Goal: Task Accomplishment & Management: Manage account settings

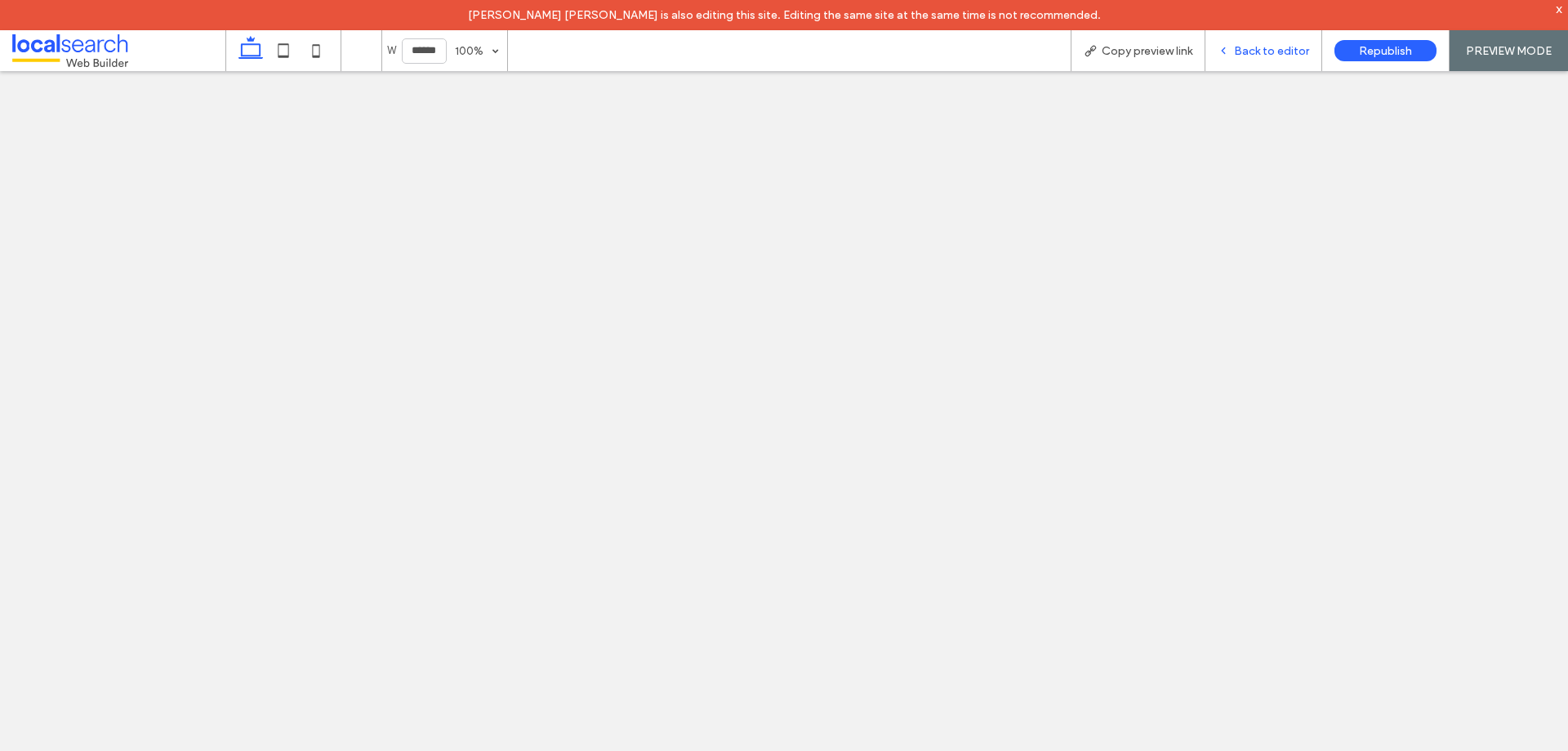
click at [1245, 47] on span "Back to editor" at bounding box center [1272, 51] width 75 height 14
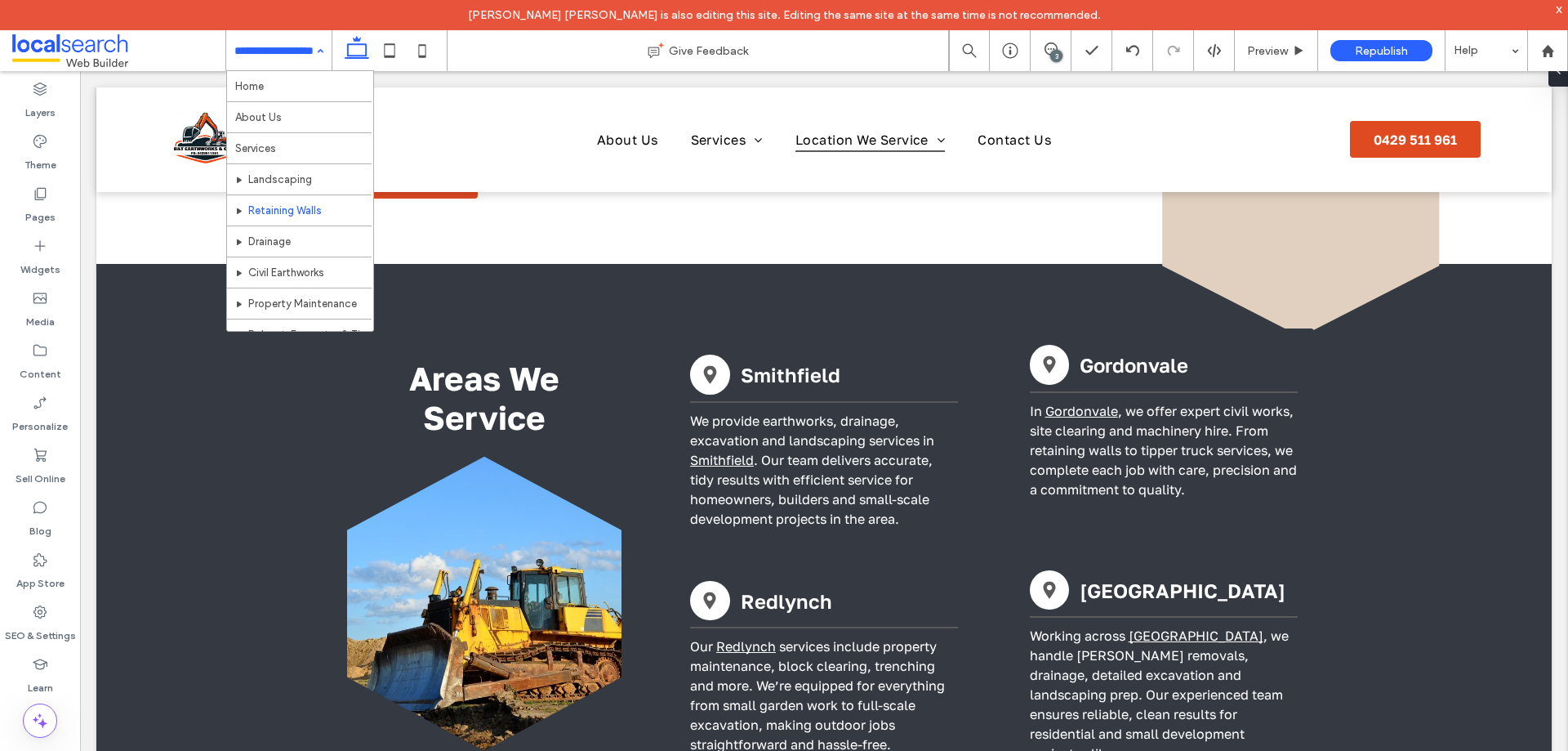
scroll to position [81, 0]
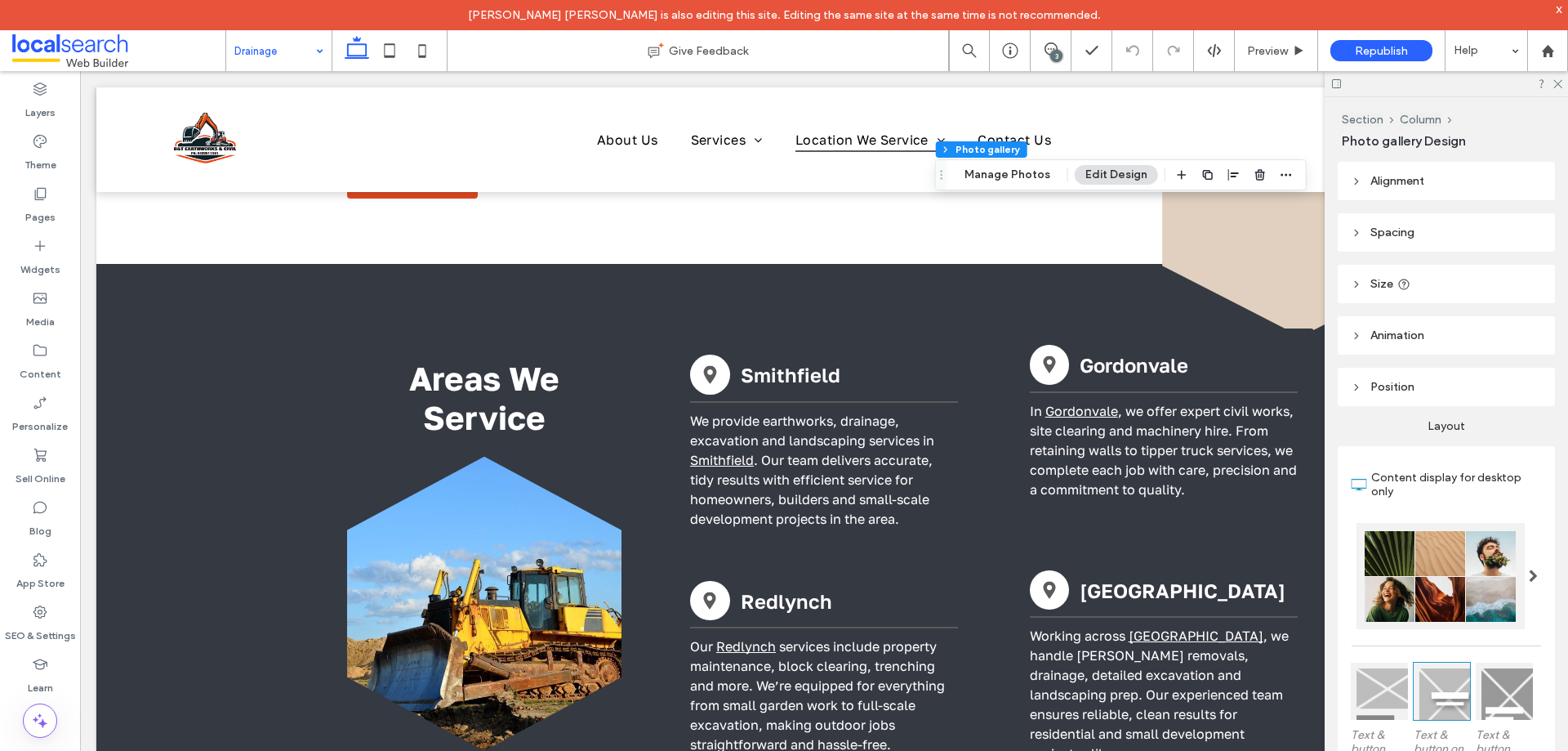
click at [1015, 184] on div "Section Column Photo gallery Manage Photos Edit Design" at bounding box center [1121, 175] width 372 height 31
click at [1018, 174] on button "Manage Photos" at bounding box center [1007, 175] width 107 height 20
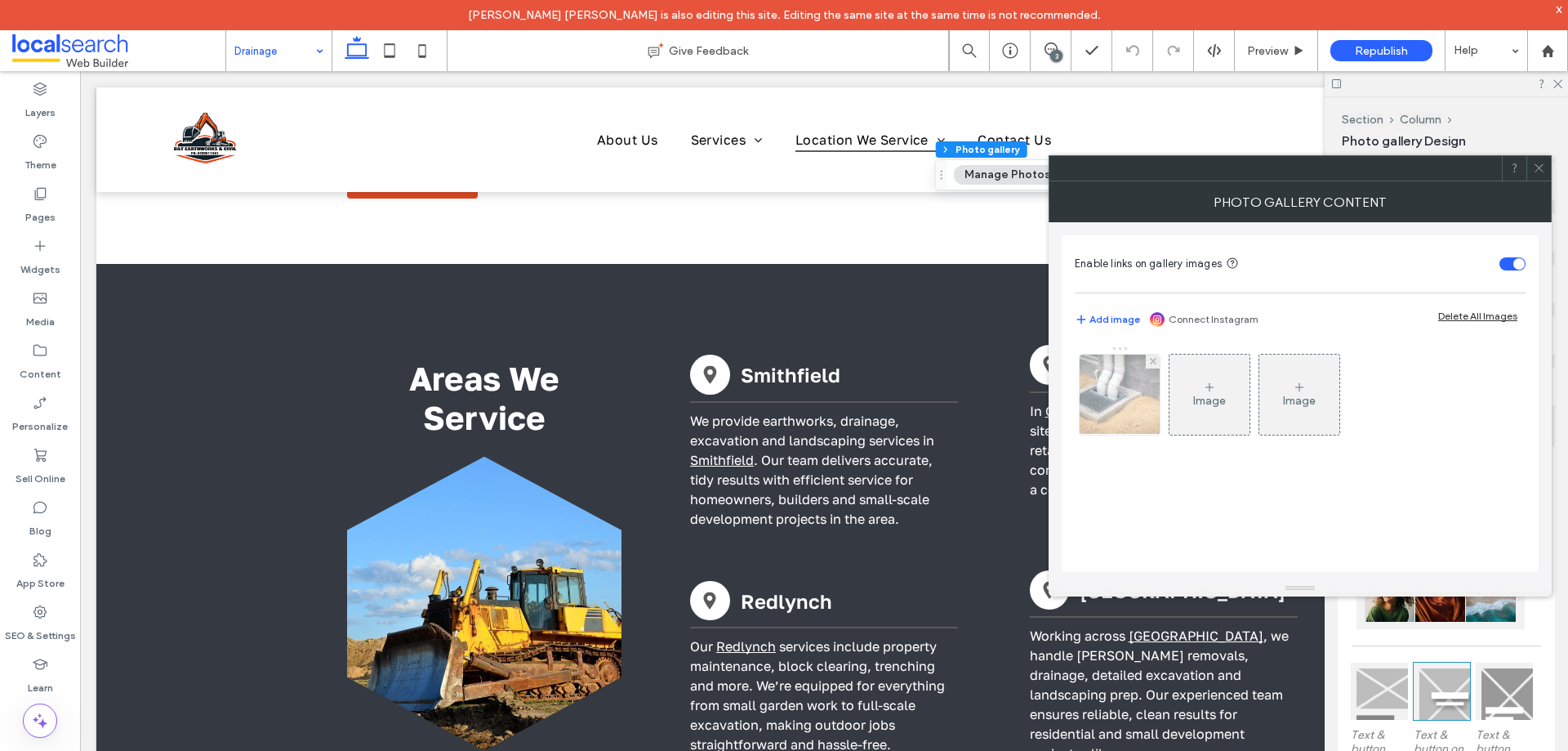
click at [1125, 419] on img at bounding box center [1119, 394] width 121 height 80
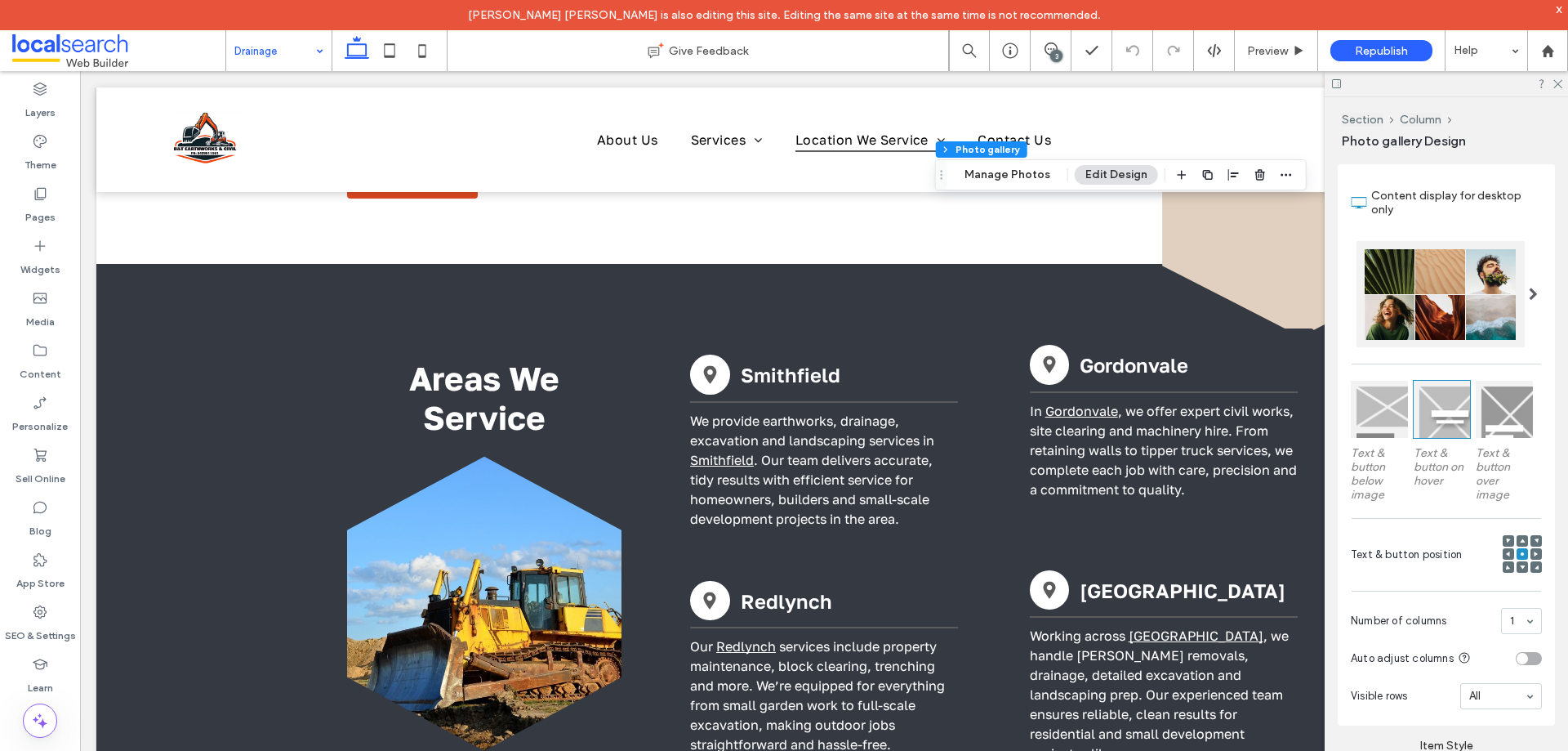
scroll to position [327, 0]
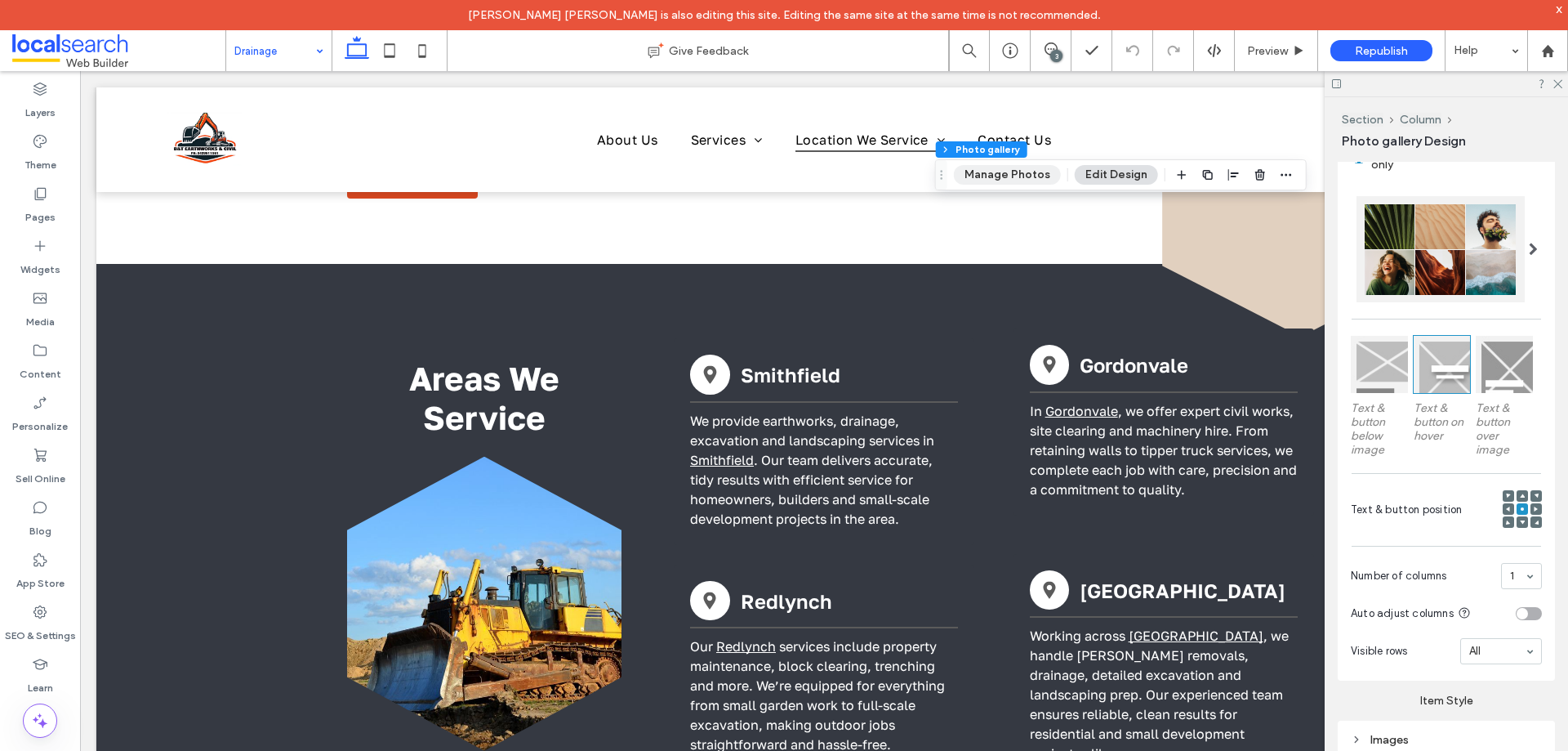
click at [1024, 177] on button "Manage Photos" at bounding box center [1007, 175] width 107 height 20
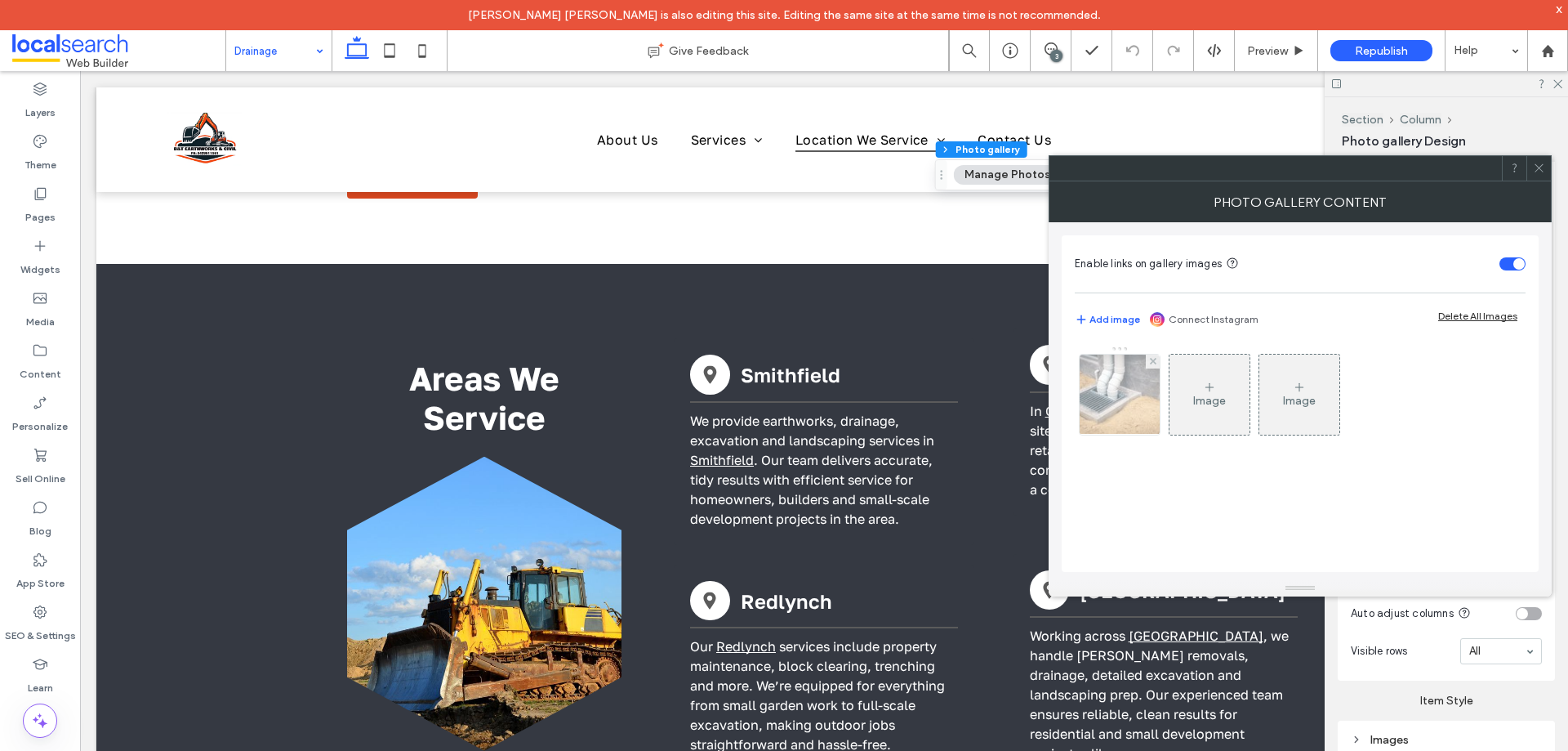
click at [1135, 414] on img at bounding box center [1119, 394] width 121 height 80
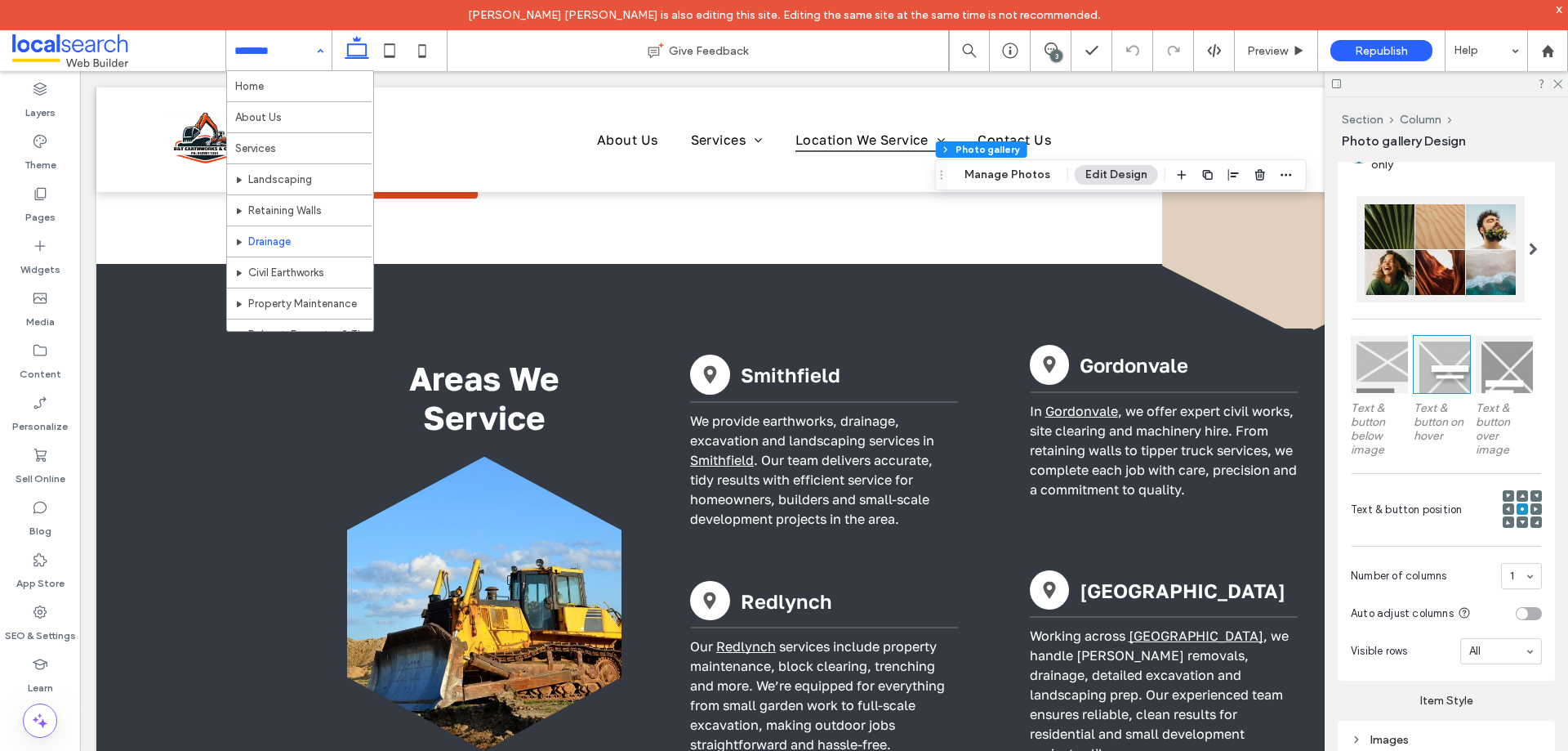
scroll to position [235, 0]
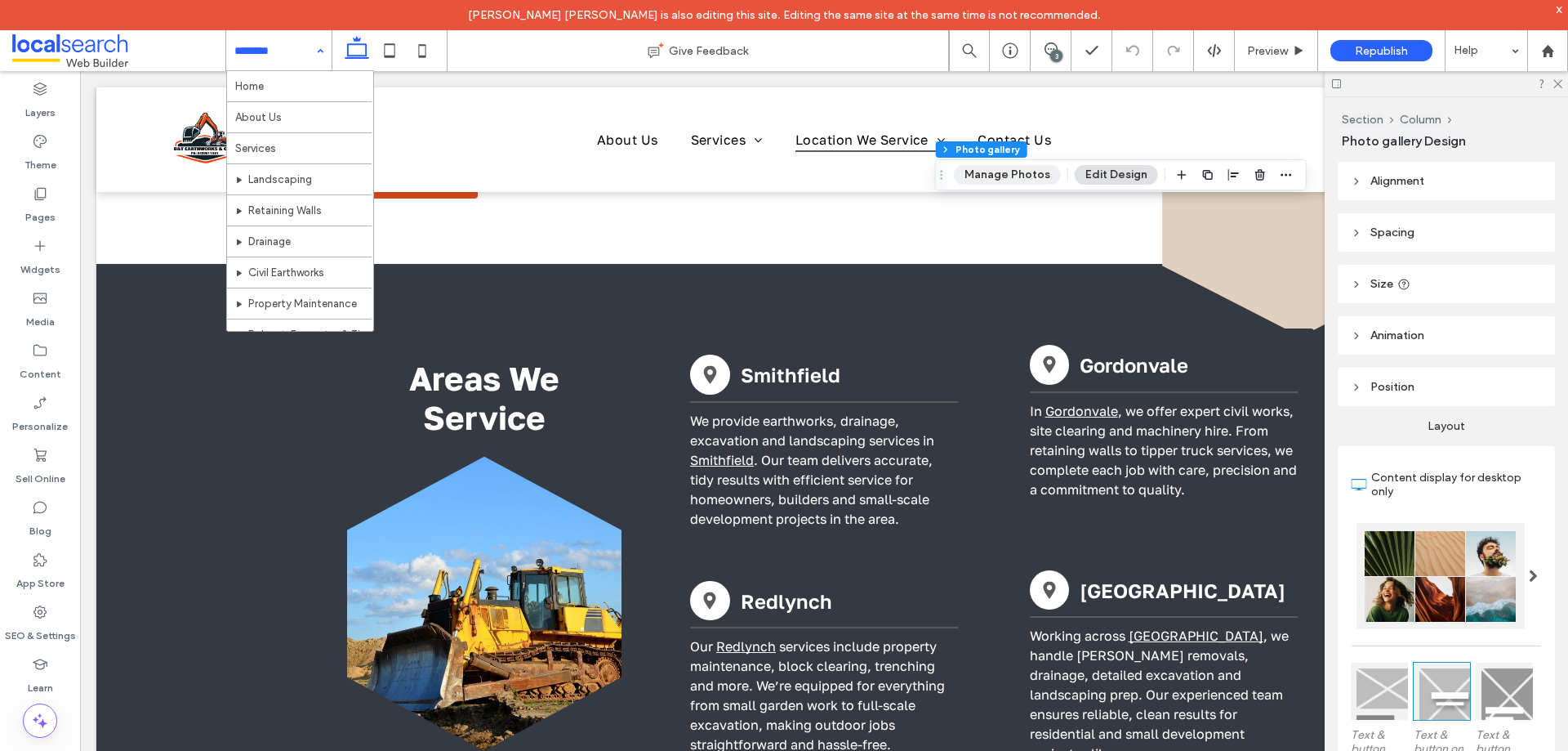
click at [1008, 171] on button "Manage Photos" at bounding box center [1007, 175] width 107 height 20
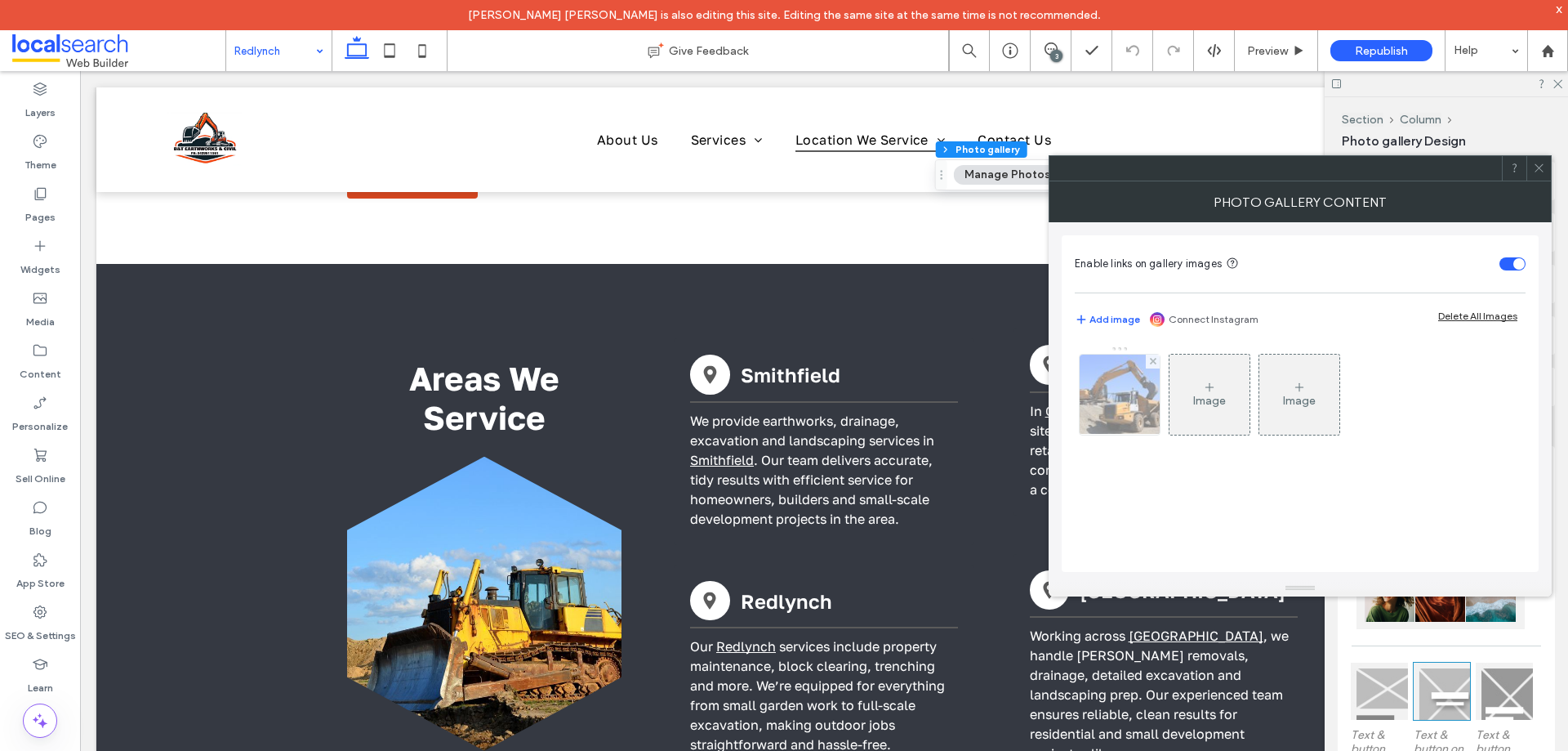
click at [1124, 416] on img at bounding box center [1119, 394] width 121 height 80
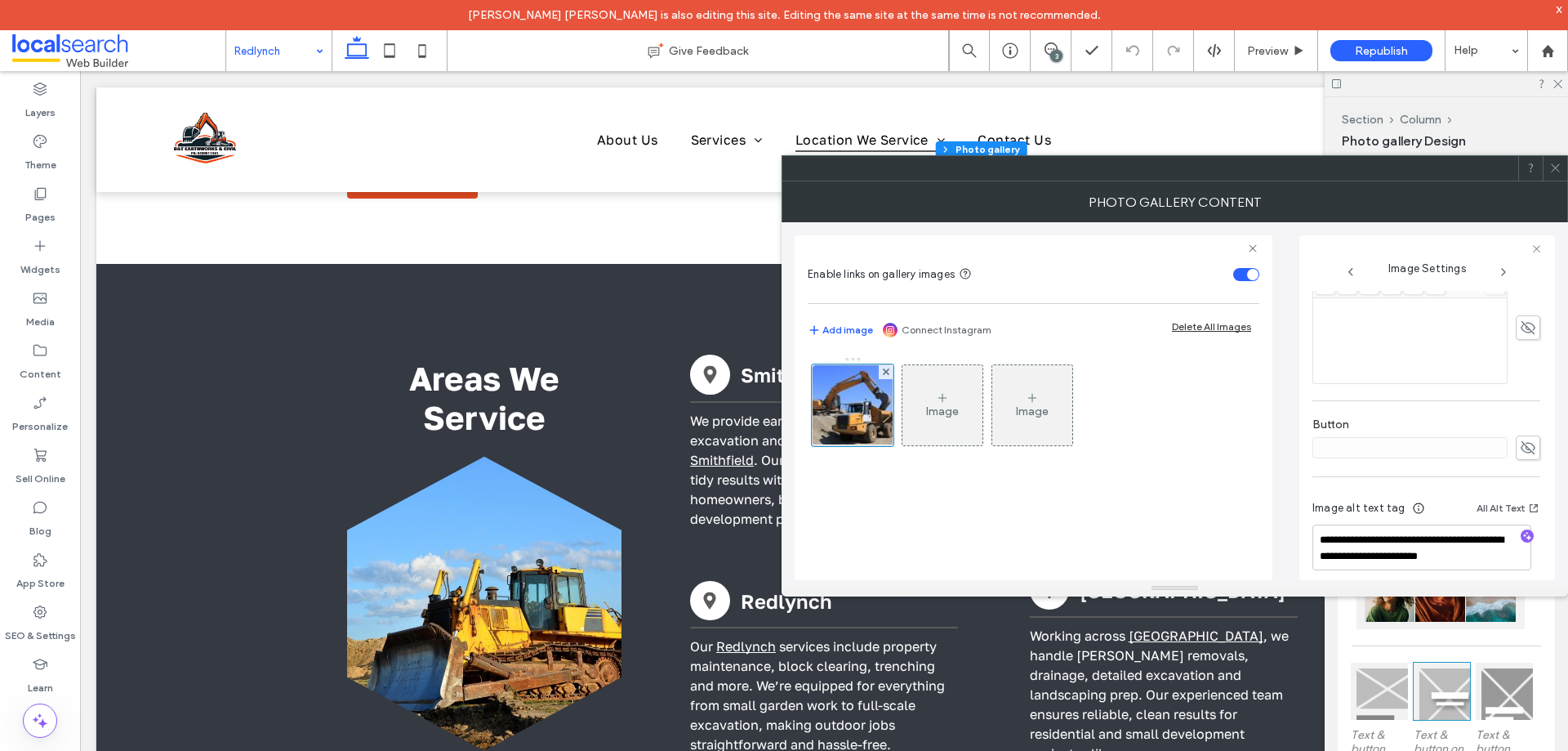
scroll to position [466, 0]
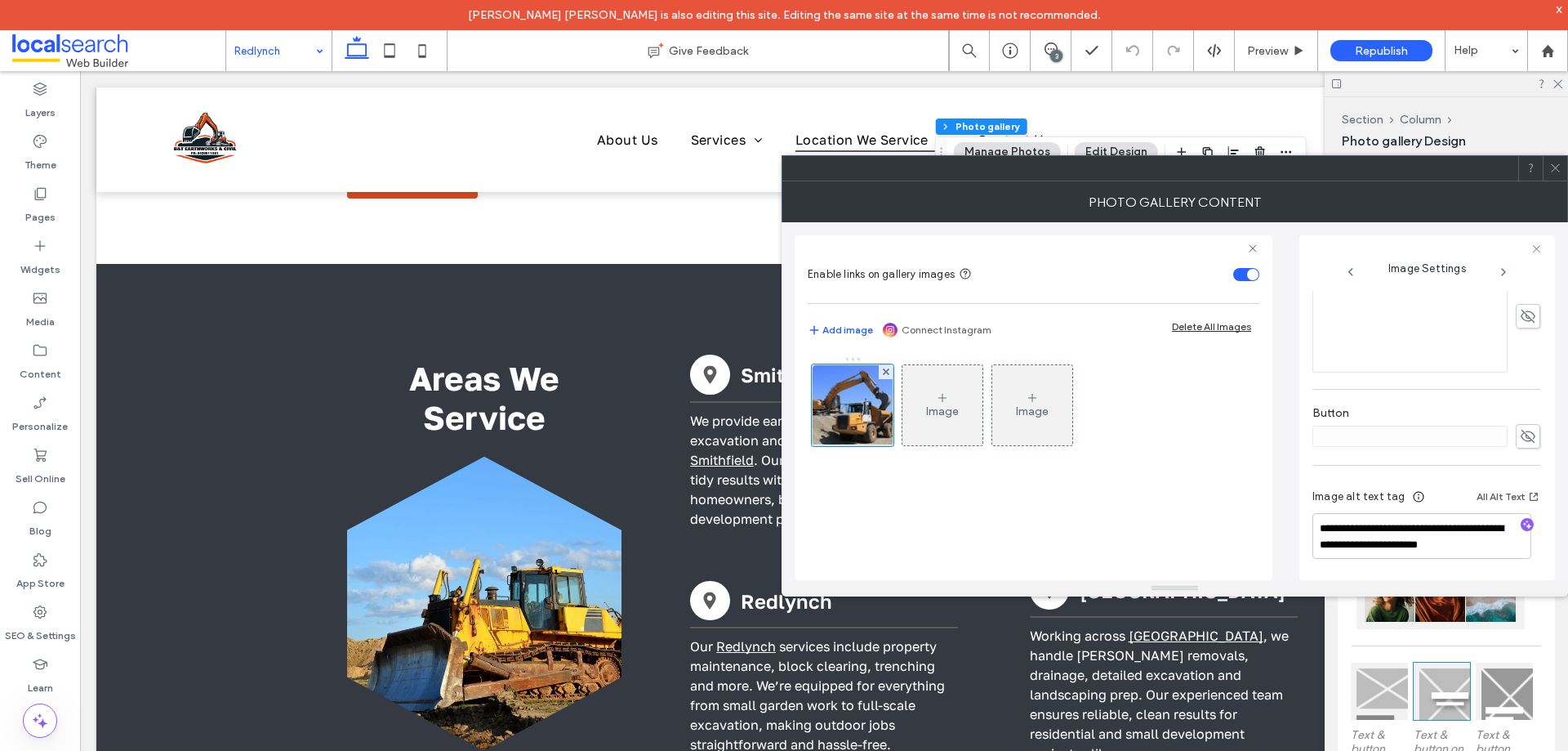
click at [1555, 172] on icon at bounding box center [1555, 168] width 12 height 12
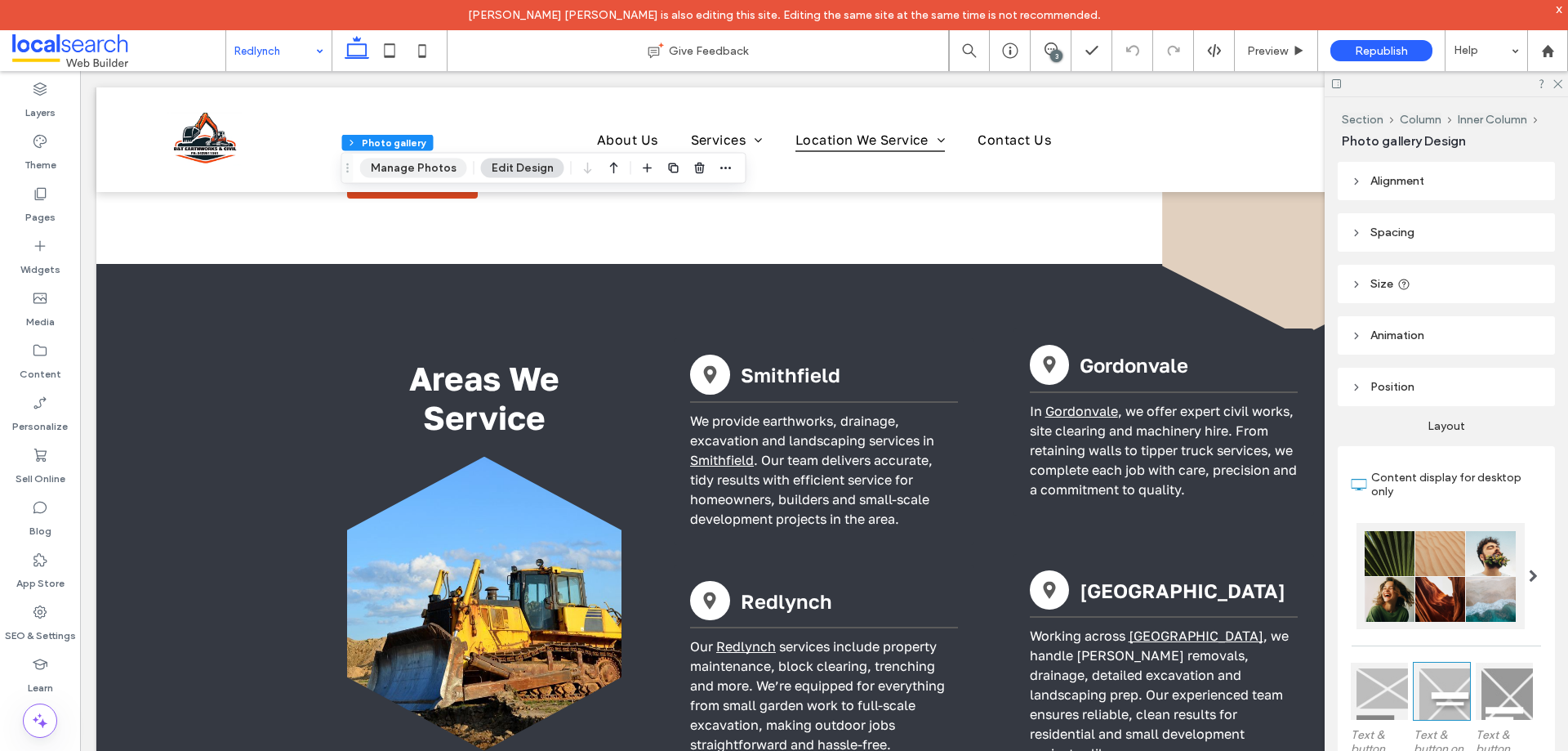
click at [441, 164] on button "Manage Photos" at bounding box center [413, 168] width 107 height 20
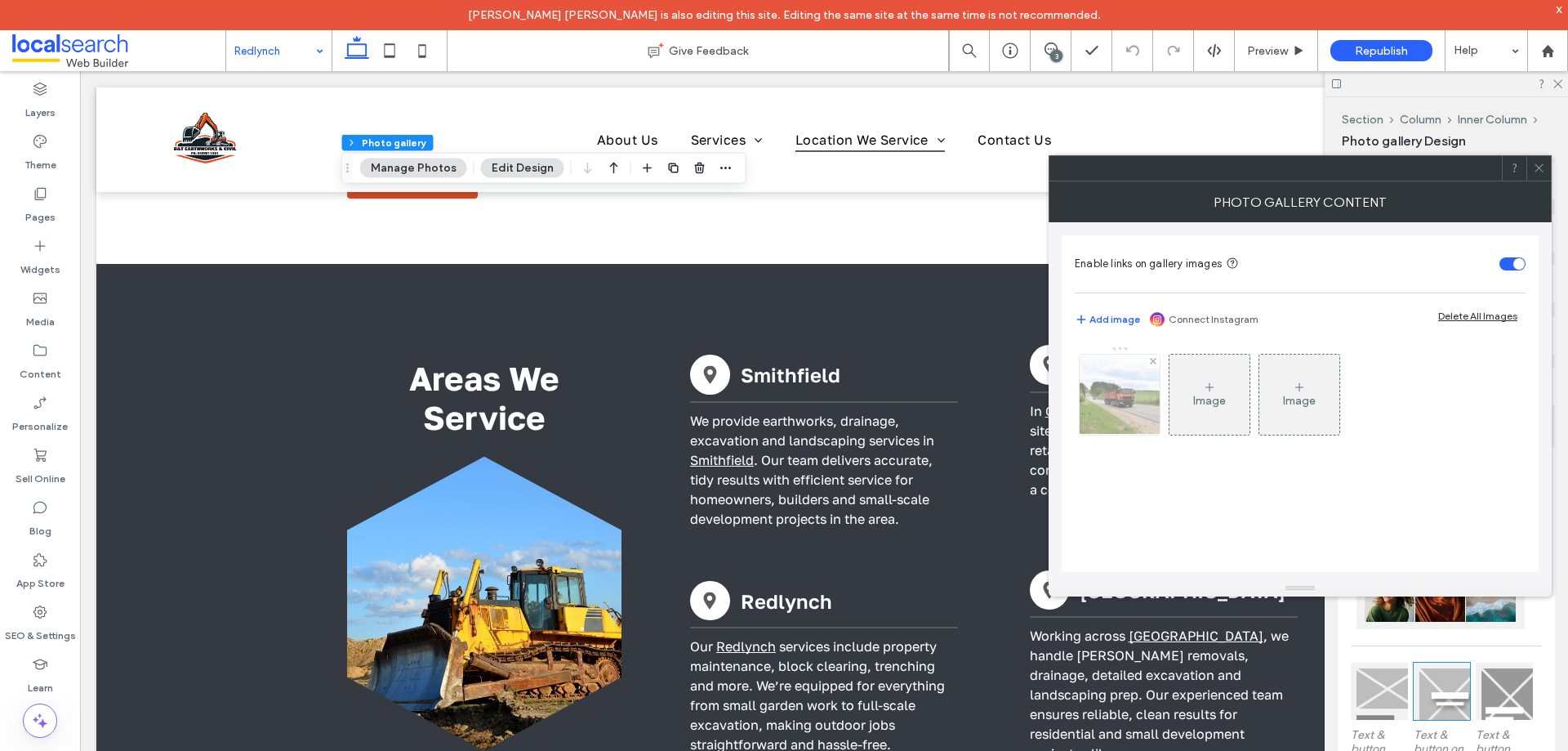
click at [1085, 430] on img at bounding box center [1119, 394] width 117 height 80
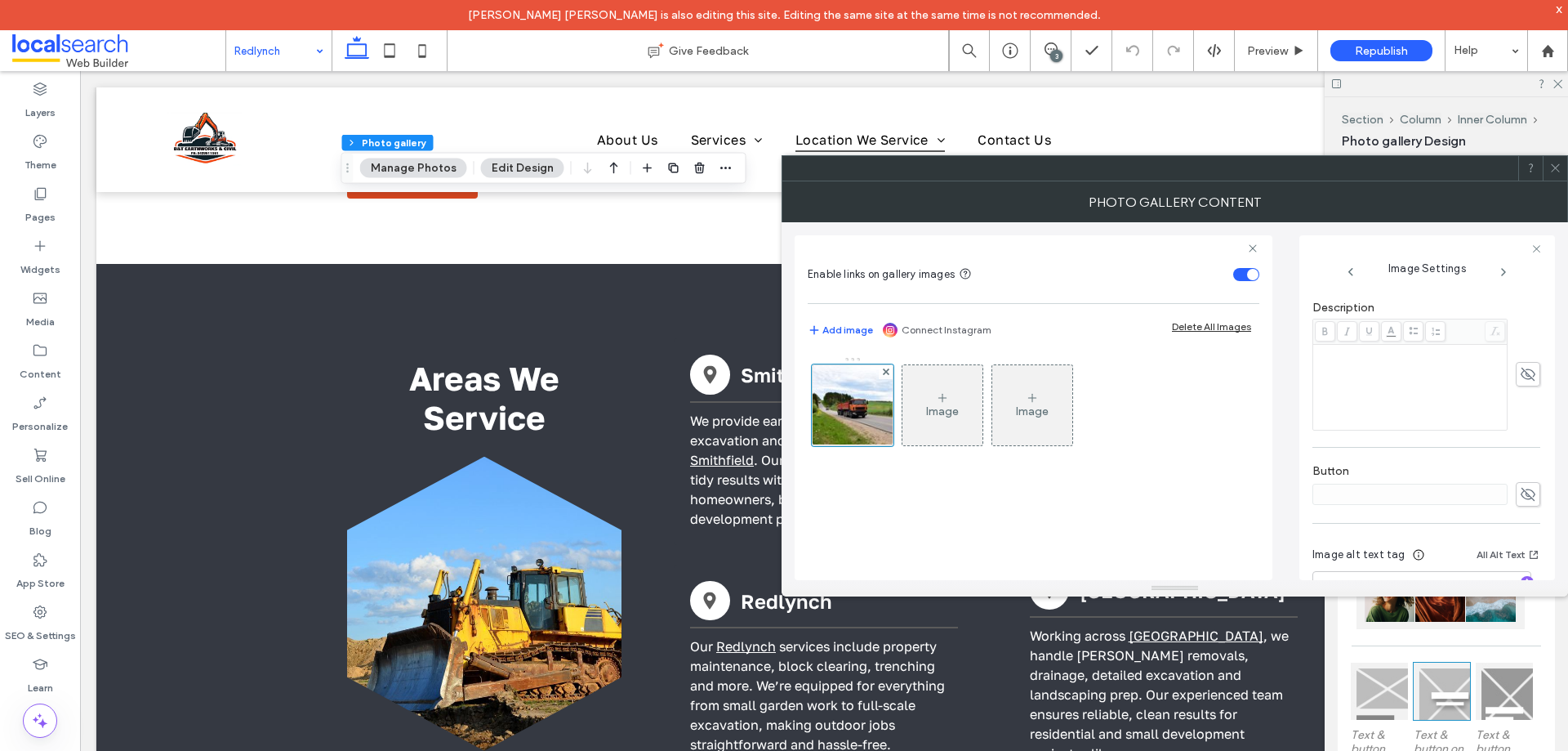
scroll to position [483, 0]
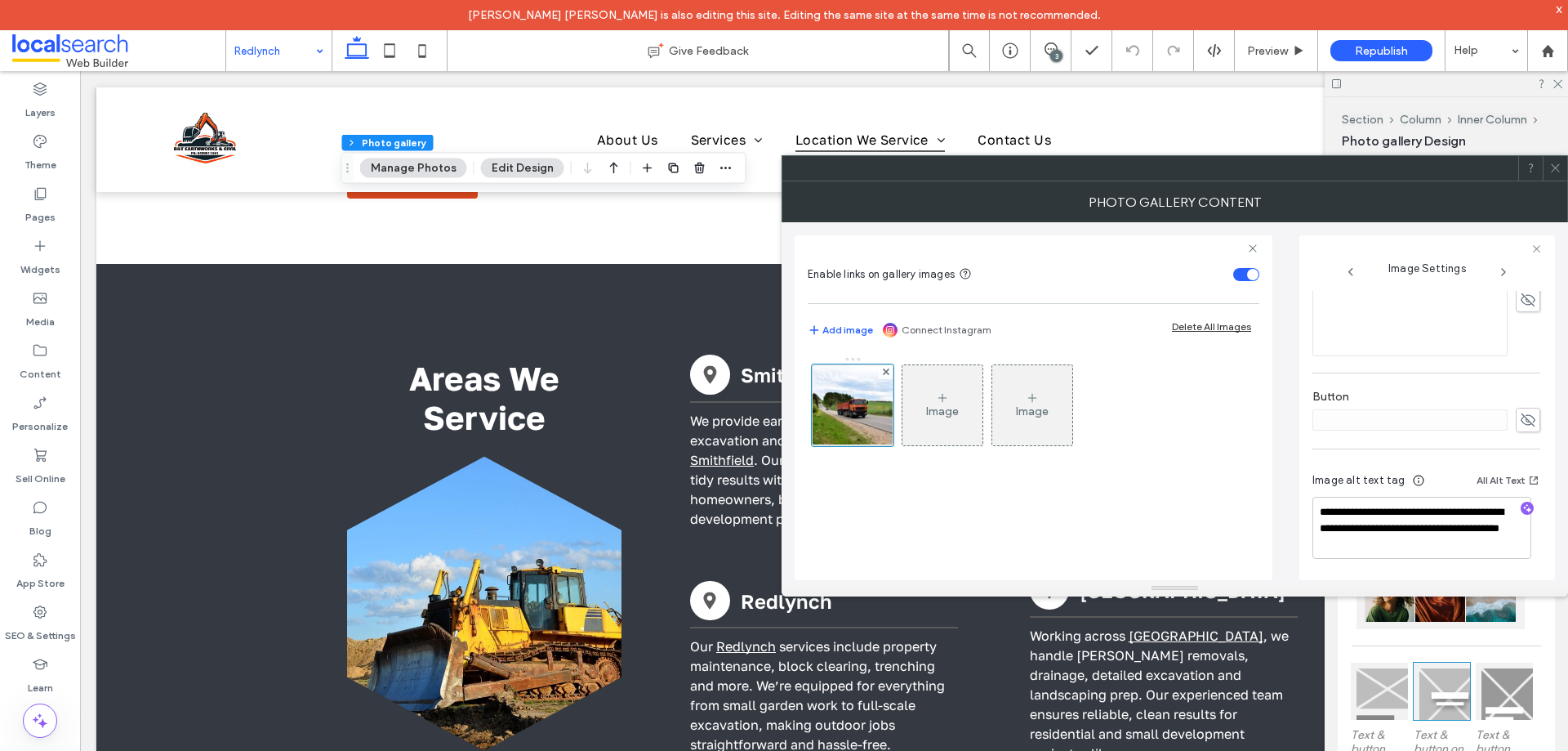
click at [1553, 165] on icon at bounding box center [1555, 168] width 12 height 12
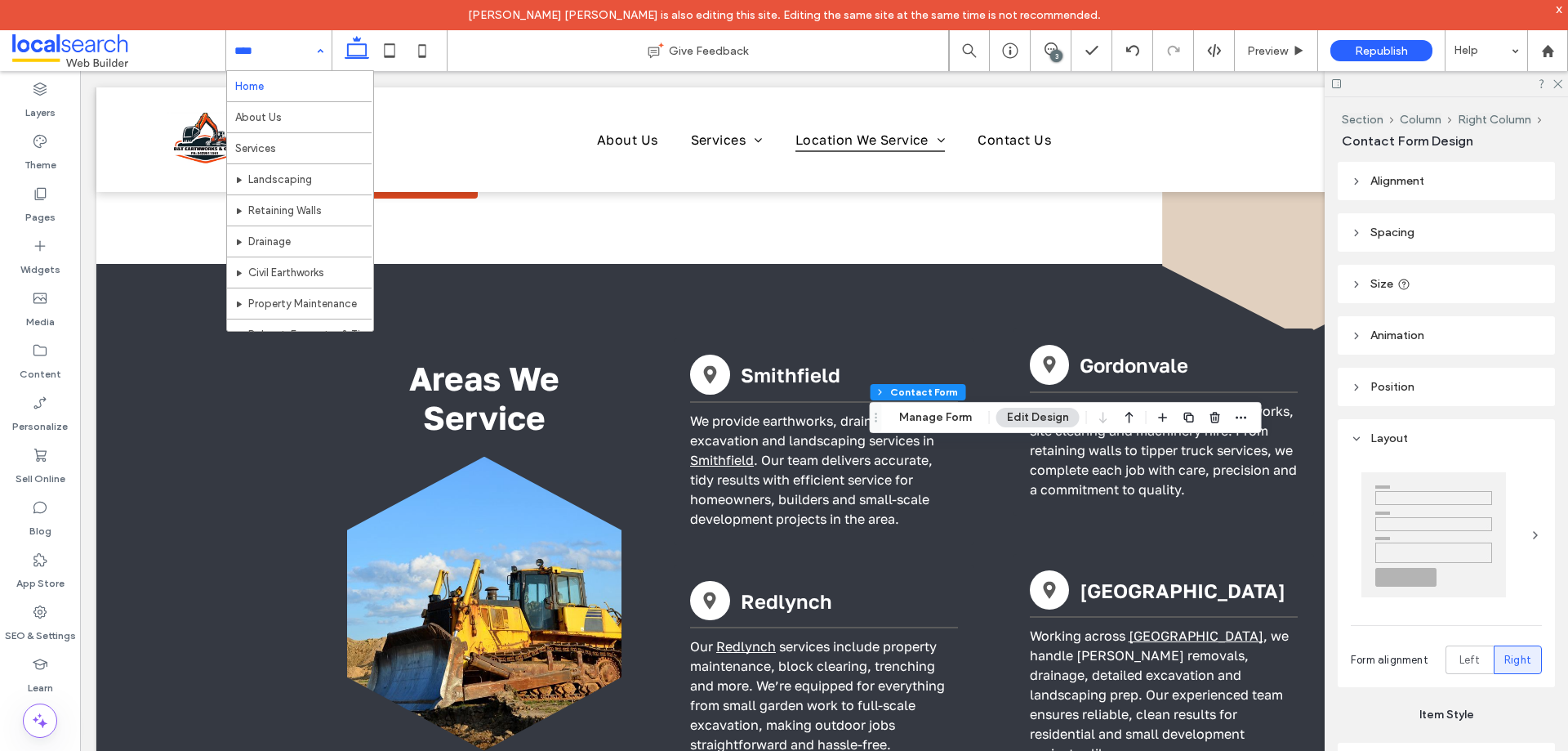
type input "*"
type input "***"
type input "*"
type input "***"
click at [932, 423] on button "Manage Form" at bounding box center [936, 418] width 94 height 20
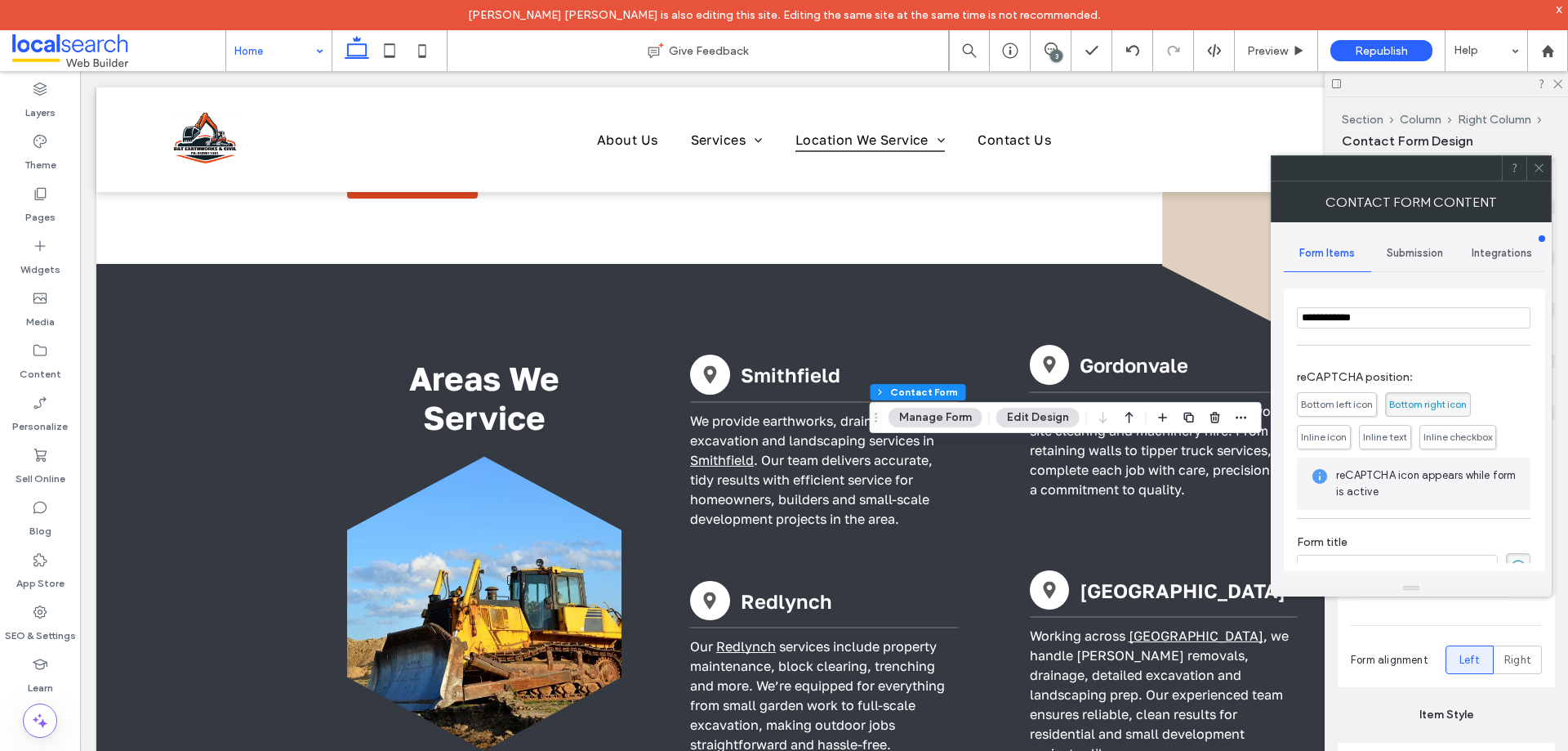
scroll to position [327, 0]
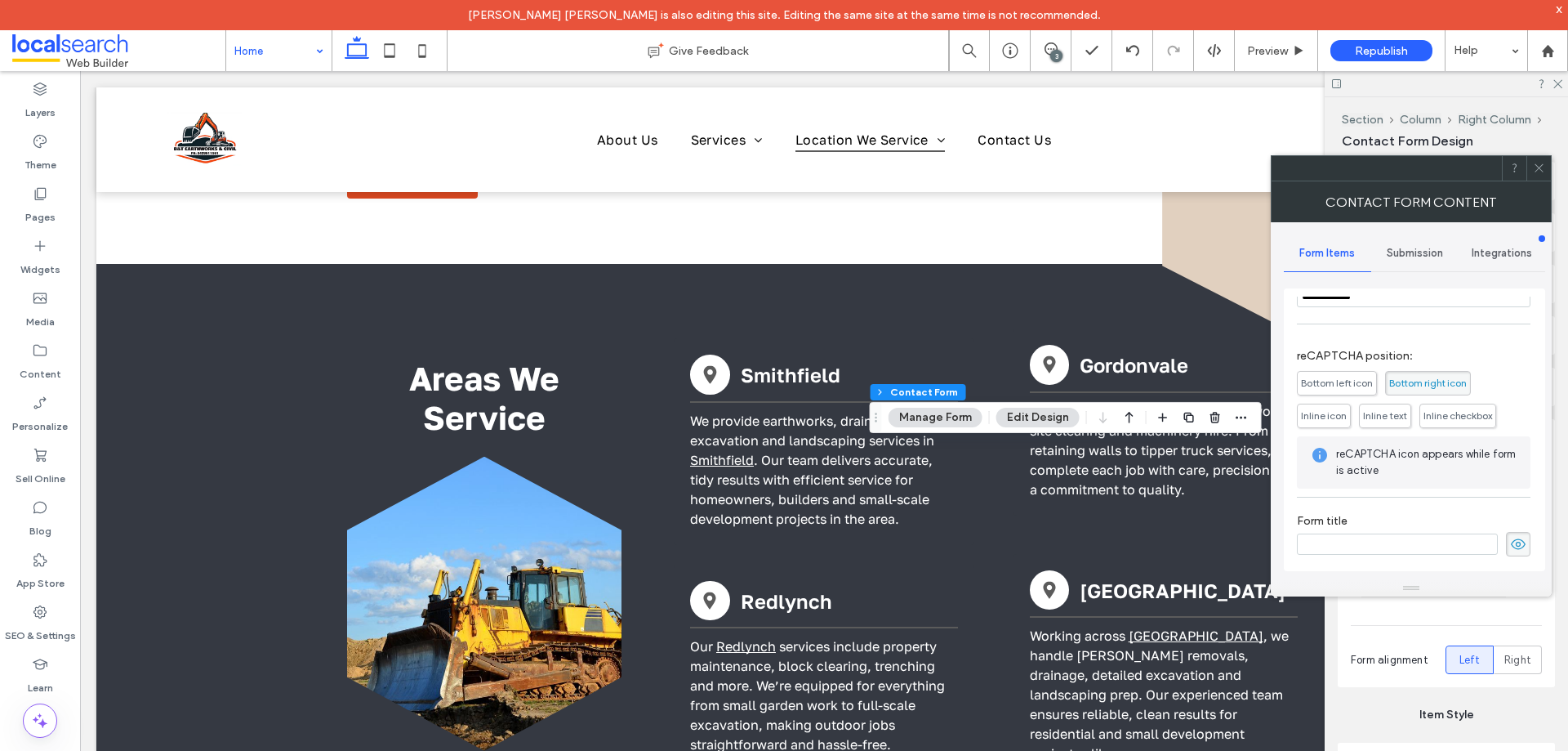
click at [1425, 254] on span "Submission" at bounding box center [1415, 253] width 57 height 13
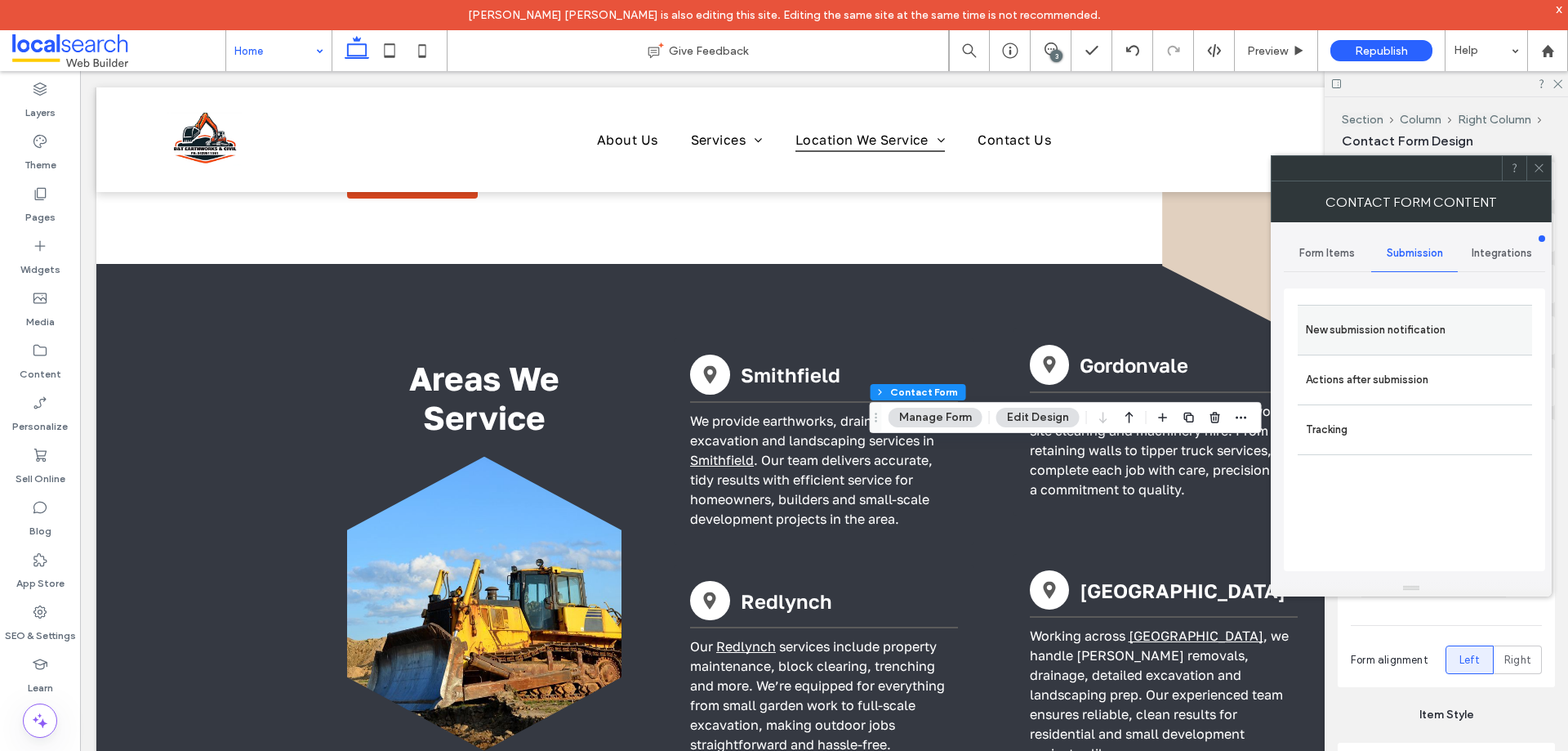
click at [1422, 327] on label "New submission notification" at bounding box center [1415, 330] width 218 height 33
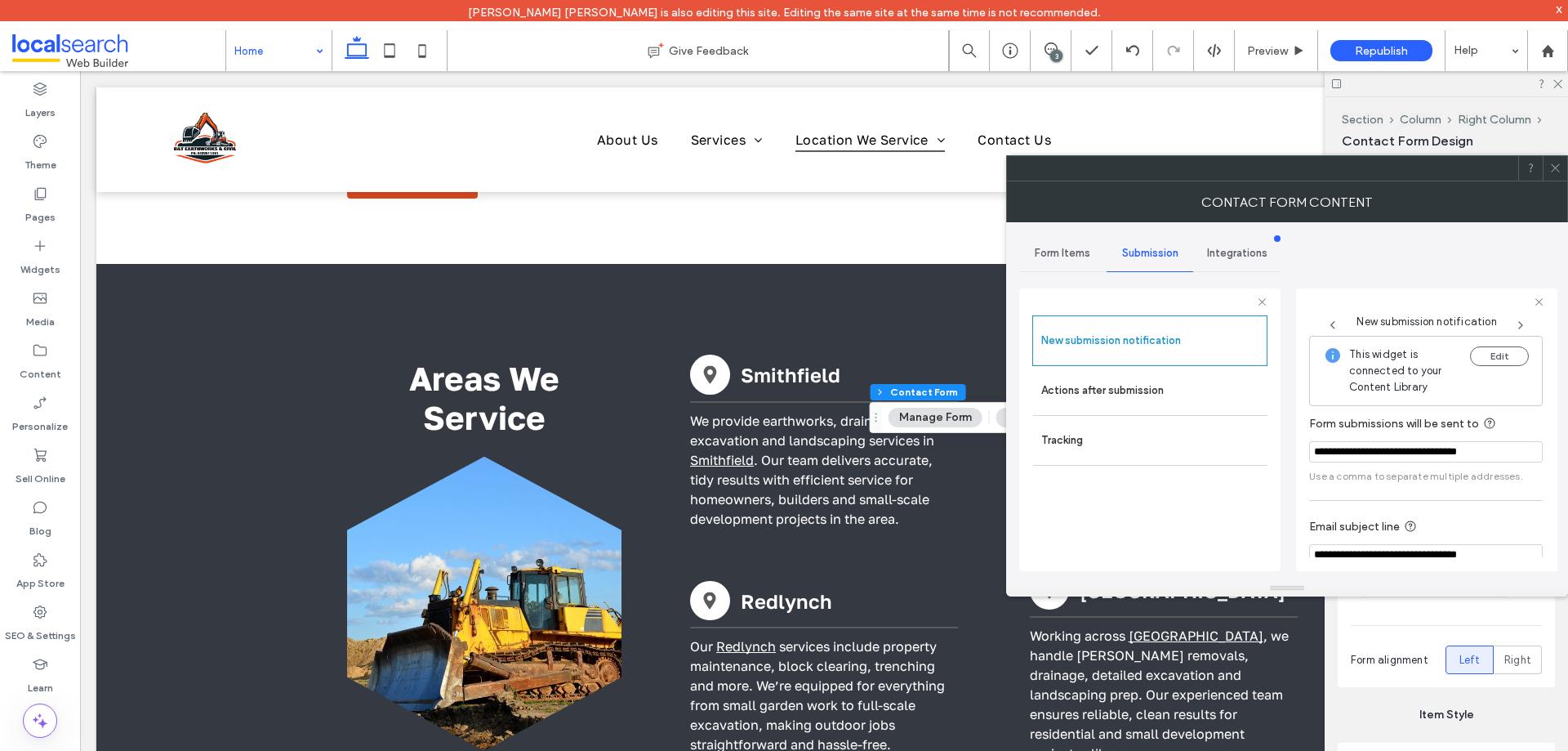
scroll to position [85, 0]
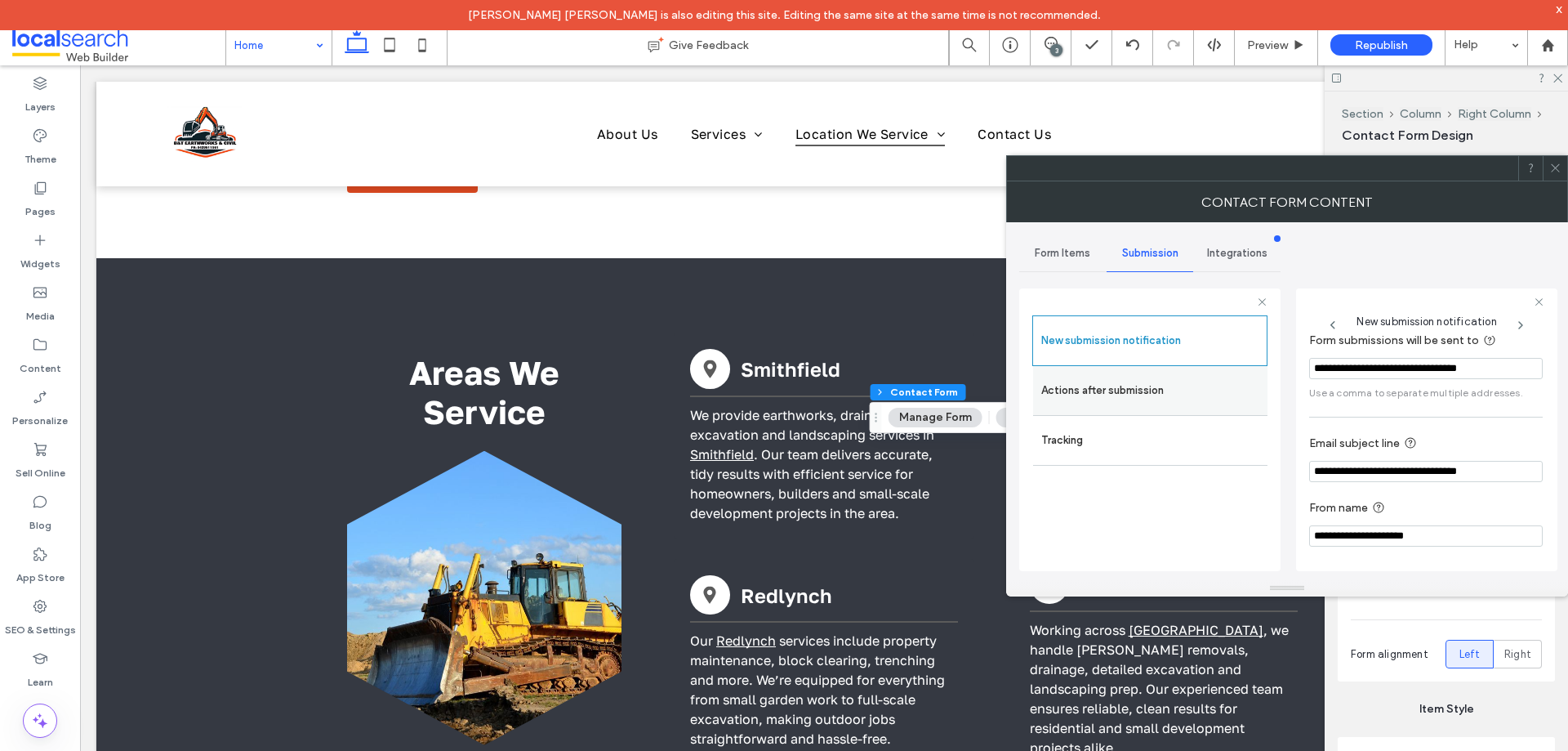
click at [1133, 398] on label "Actions after submission" at bounding box center [1150, 391] width 218 height 33
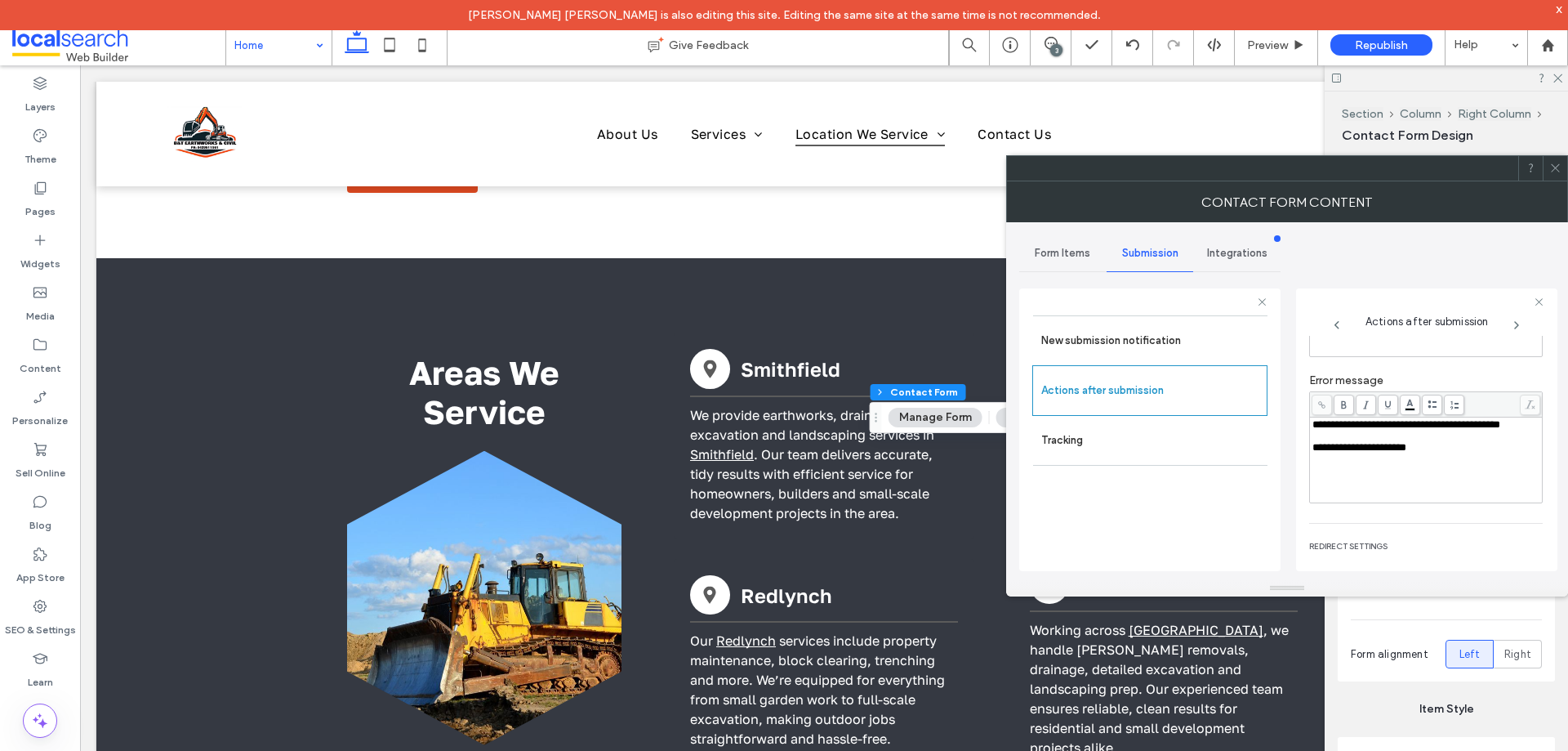
scroll to position [282, 0]
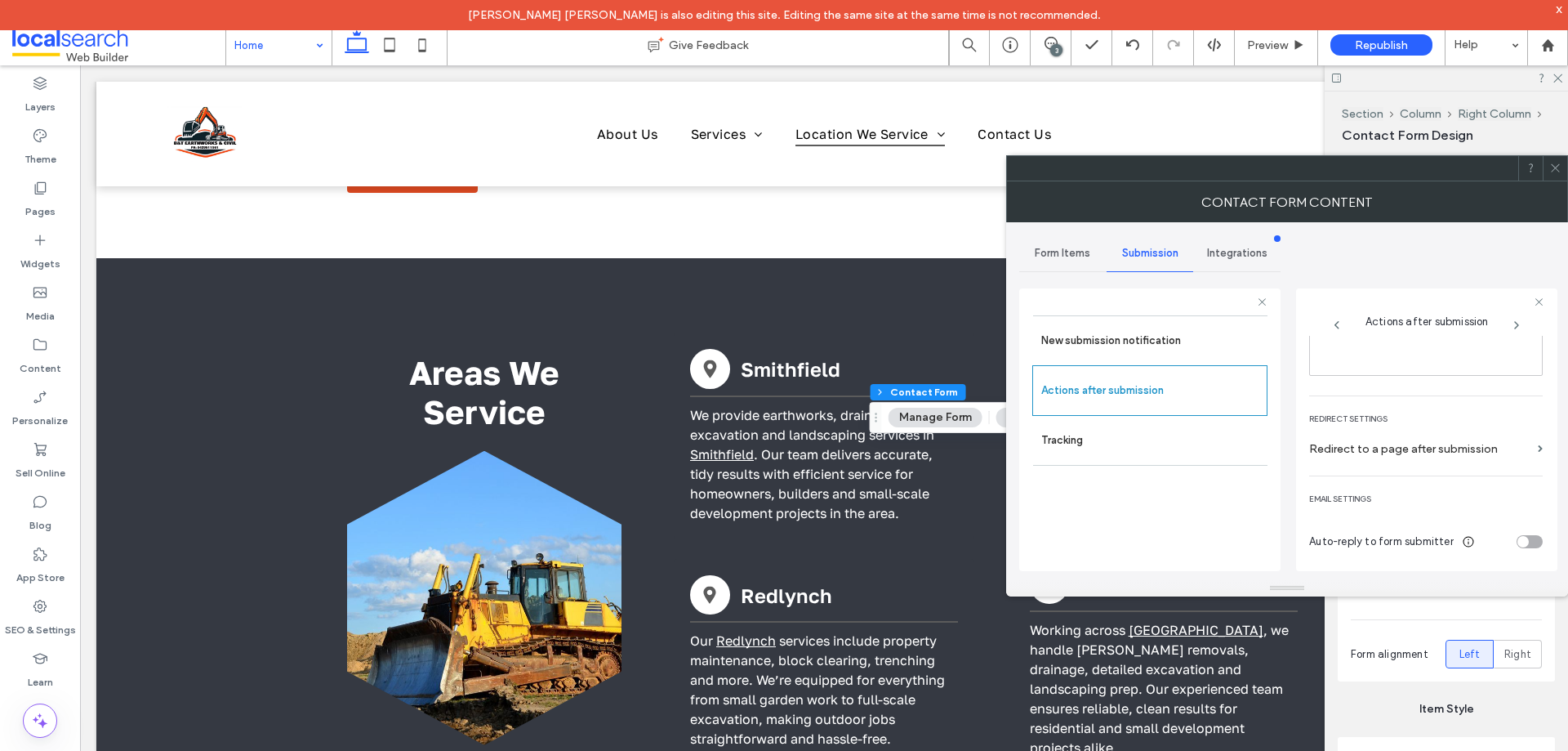
click at [1553, 167] on icon at bounding box center [1555, 168] width 12 height 12
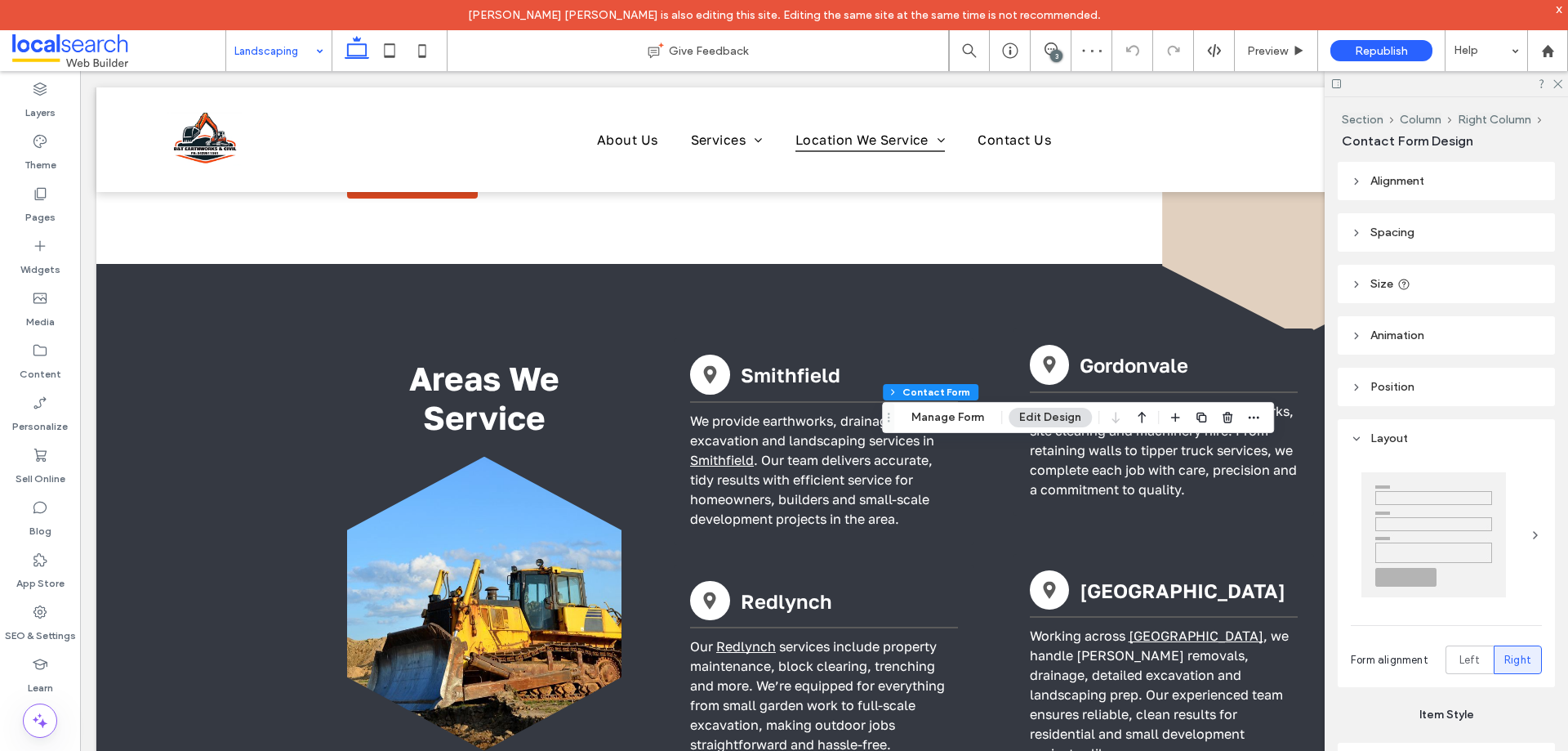
type input "*"
type input "***"
type input "*"
type input "***"
click at [938, 422] on button "Manage Form" at bounding box center [948, 418] width 94 height 20
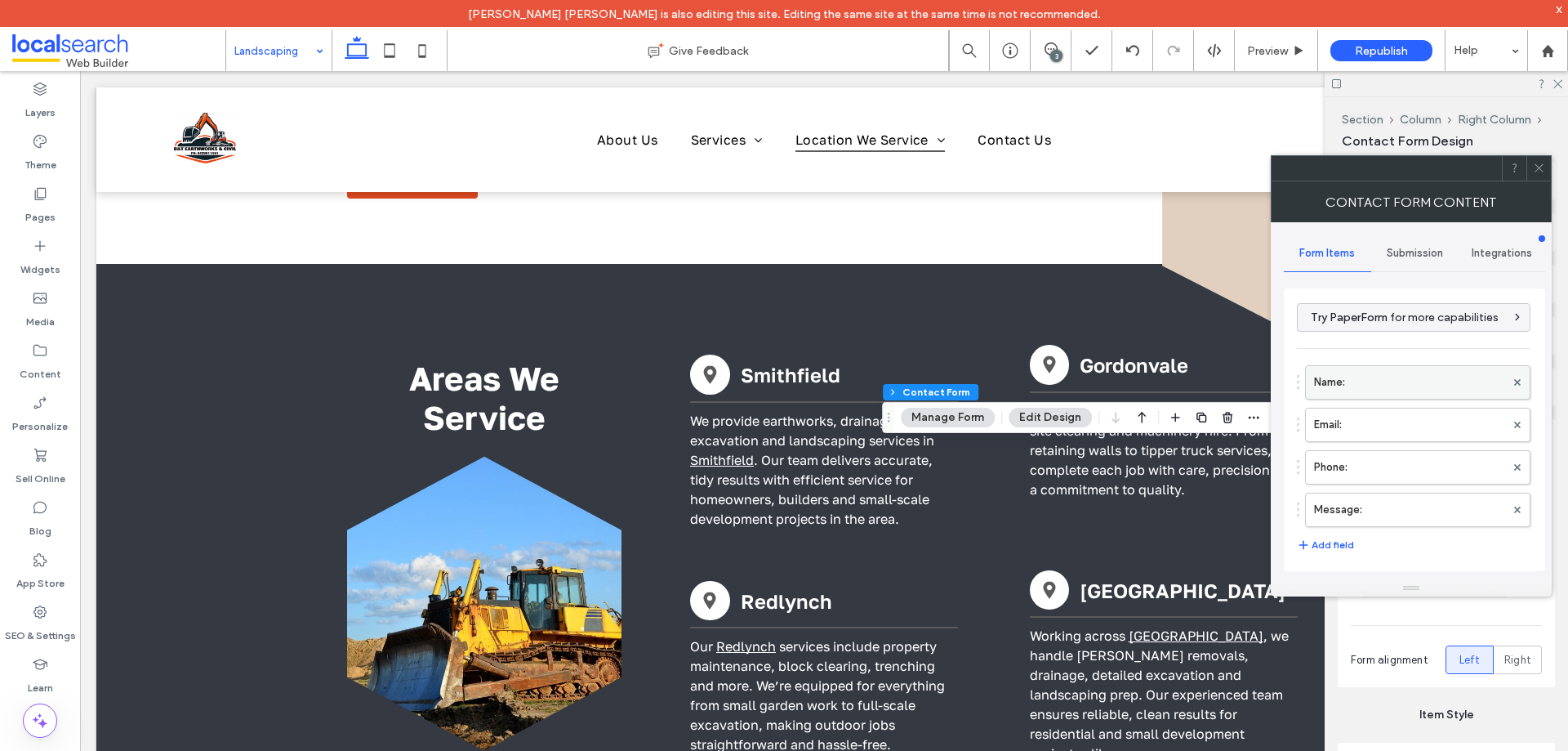
scroll to position [331, 0]
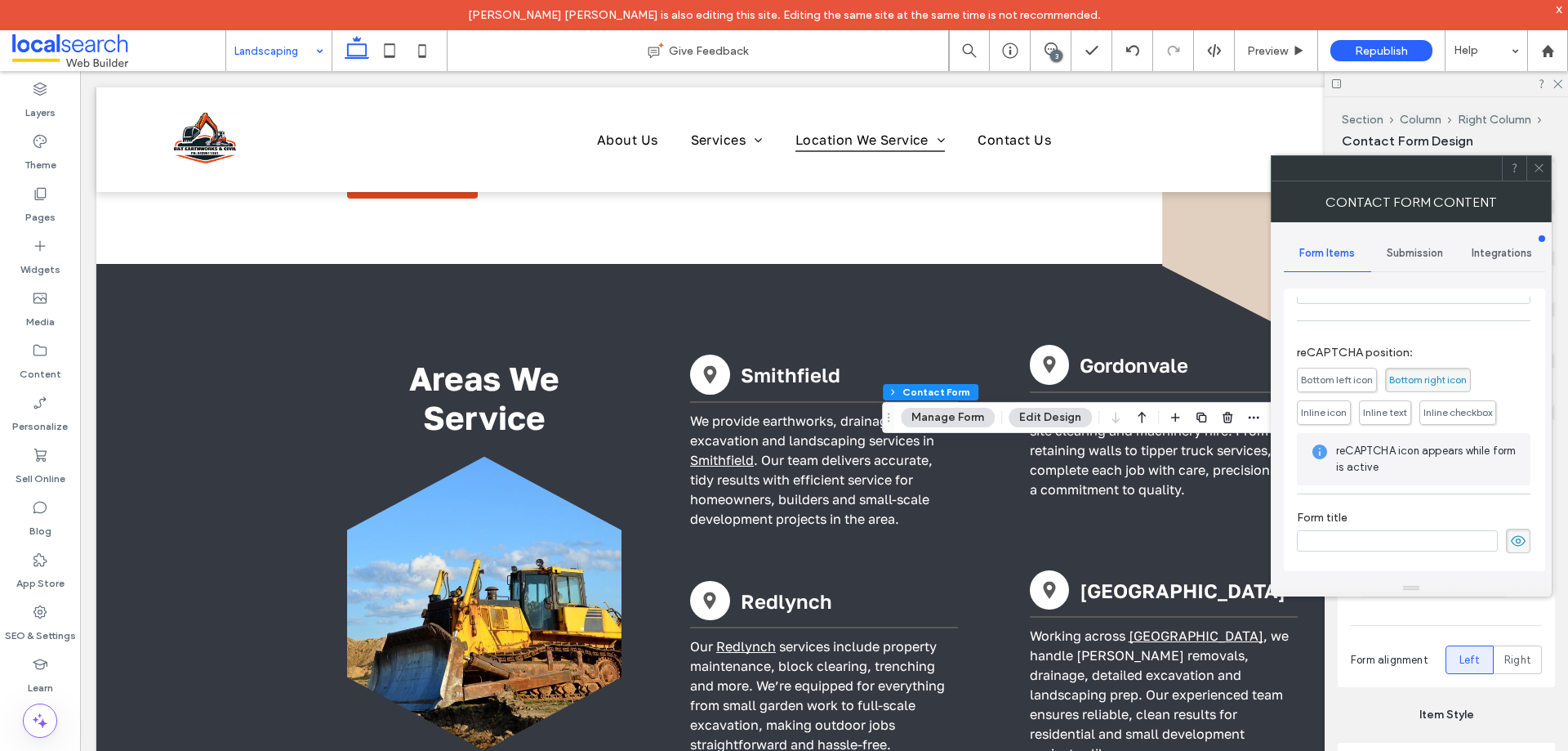
click at [1433, 244] on div "Submission" at bounding box center [1415, 254] width 87 height 36
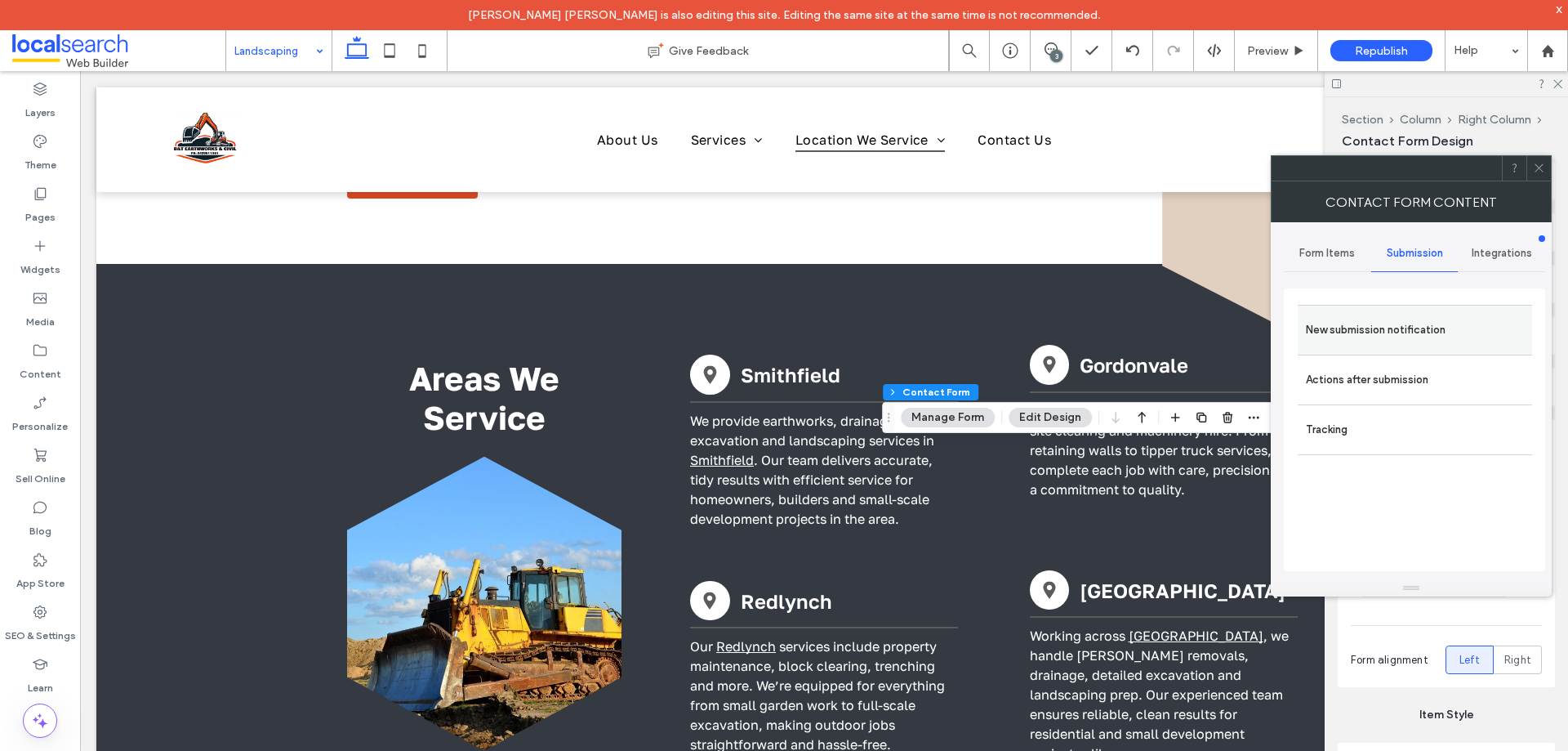
click at [1415, 332] on label "New submission notification" at bounding box center [1415, 330] width 218 height 33
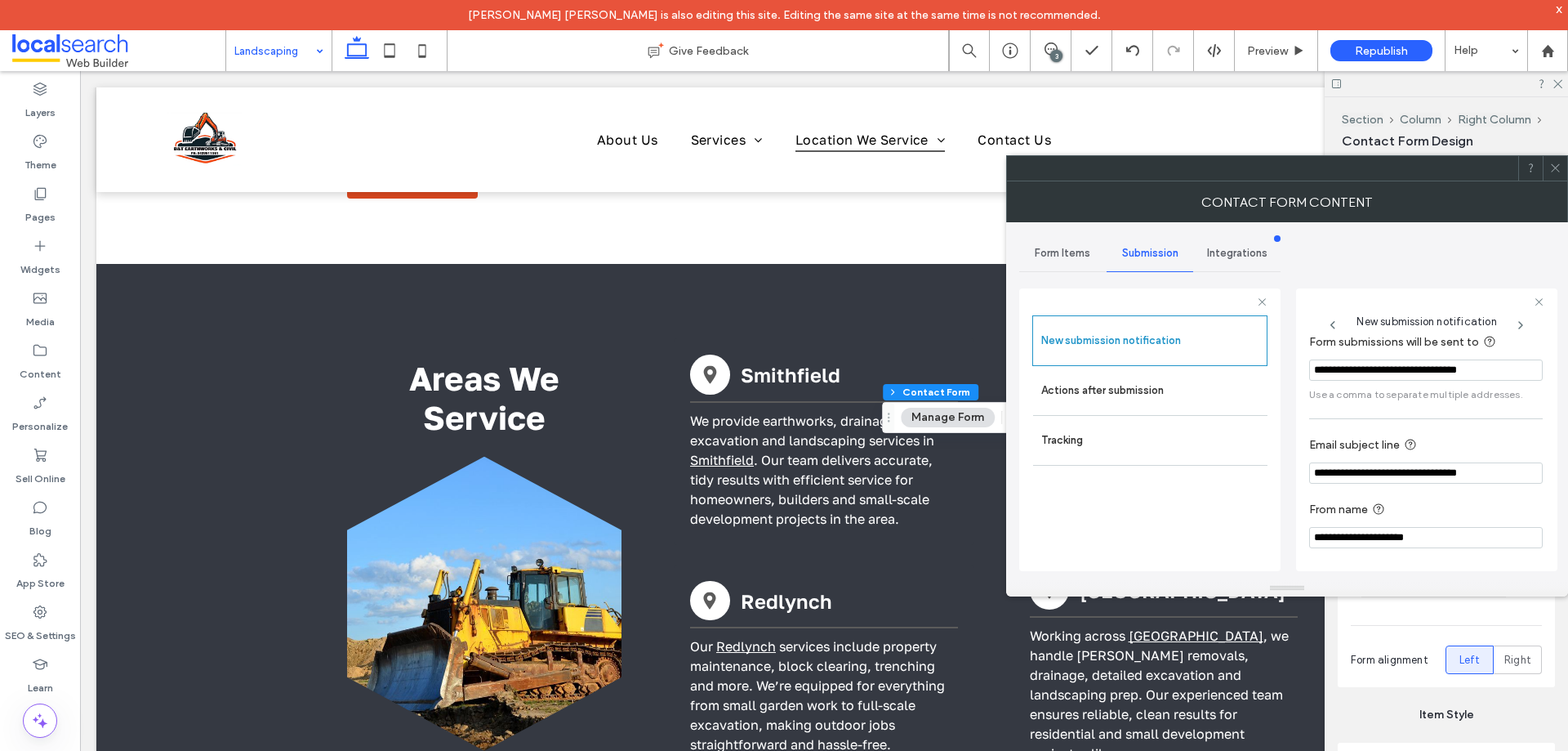
scroll to position [85, 0]
click at [1124, 394] on label "Actions after submission" at bounding box center [1150, 391] width 218 height 33
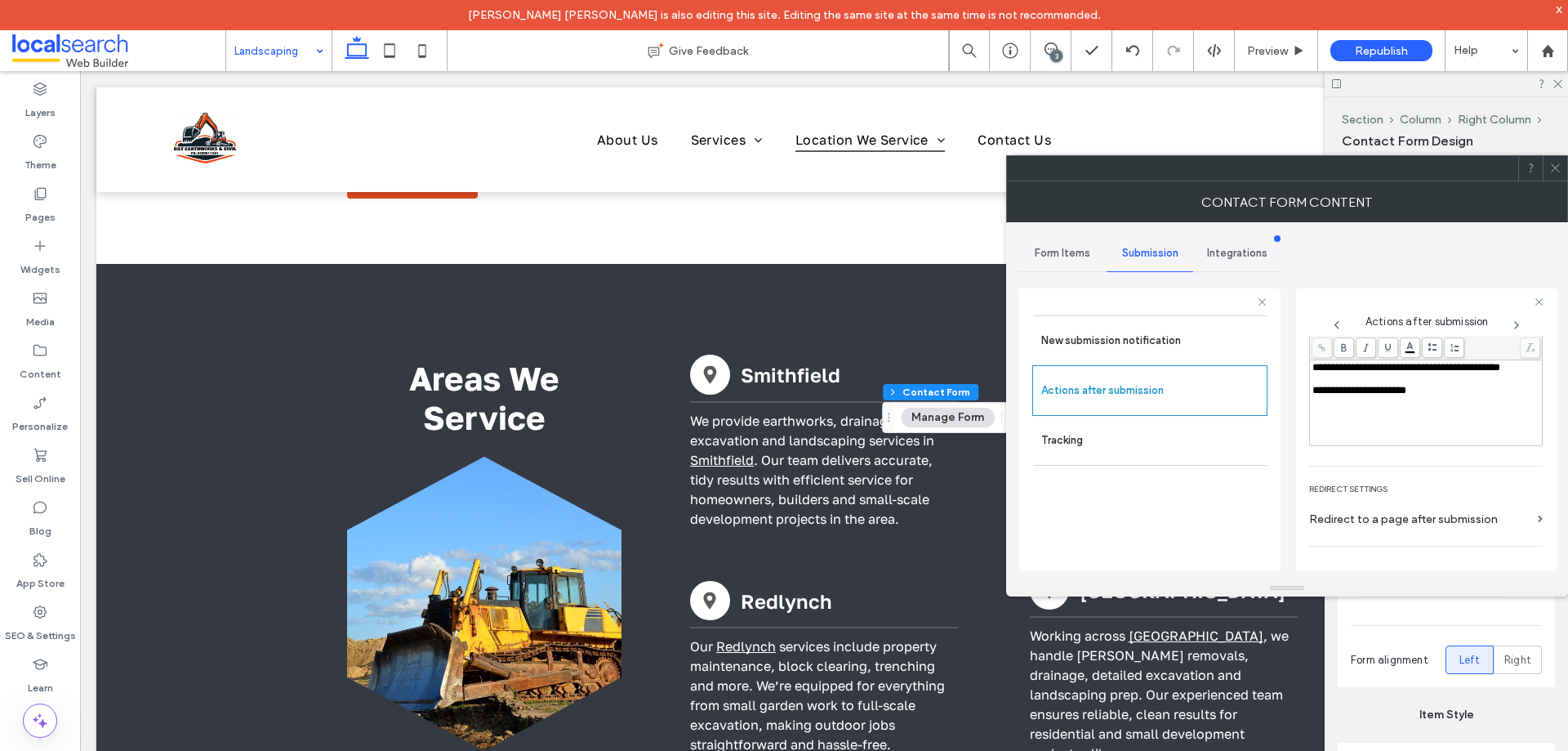
scroll to position [282, 0]
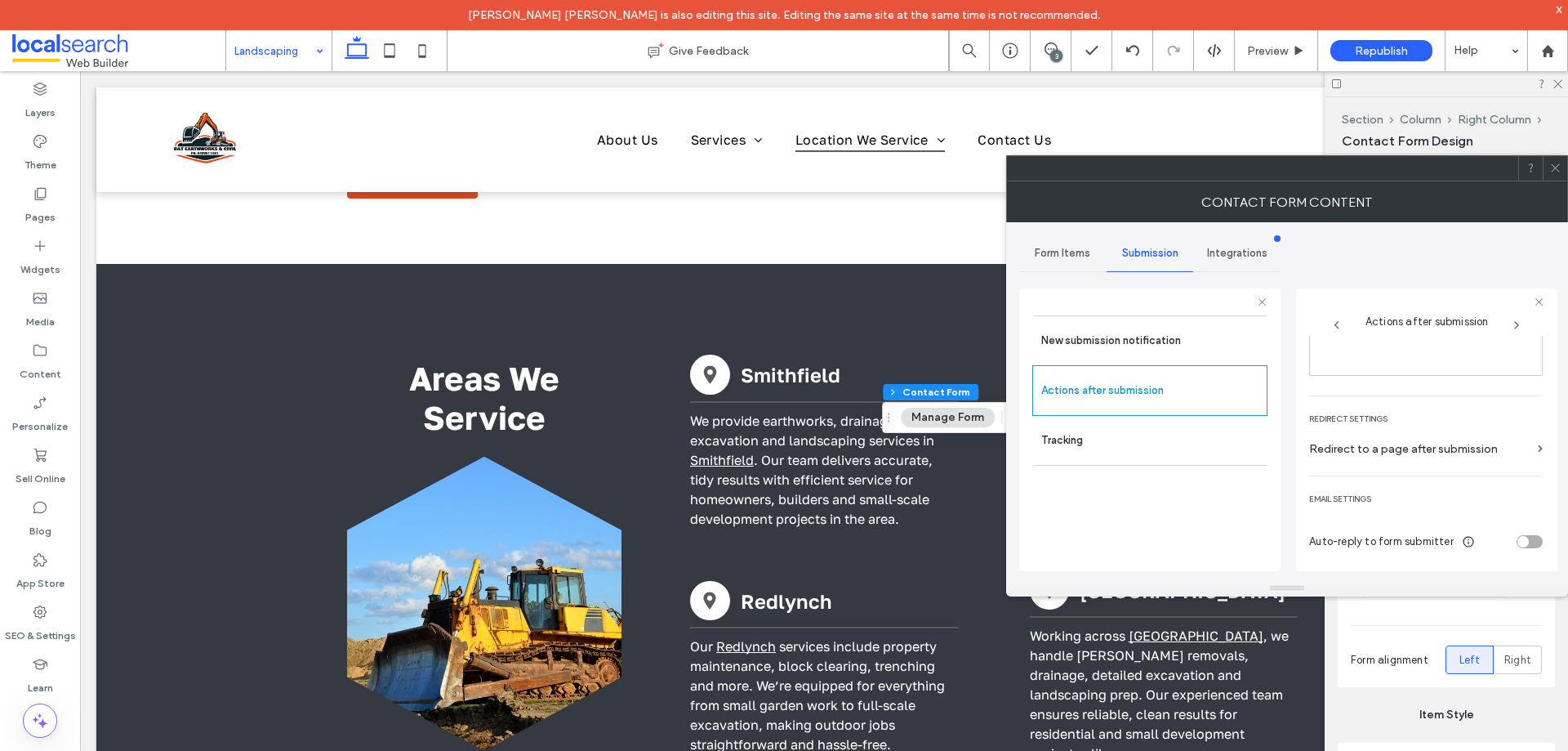
click at [1553, 165] on use at bounding box center [1555, 169] width 9 height 9
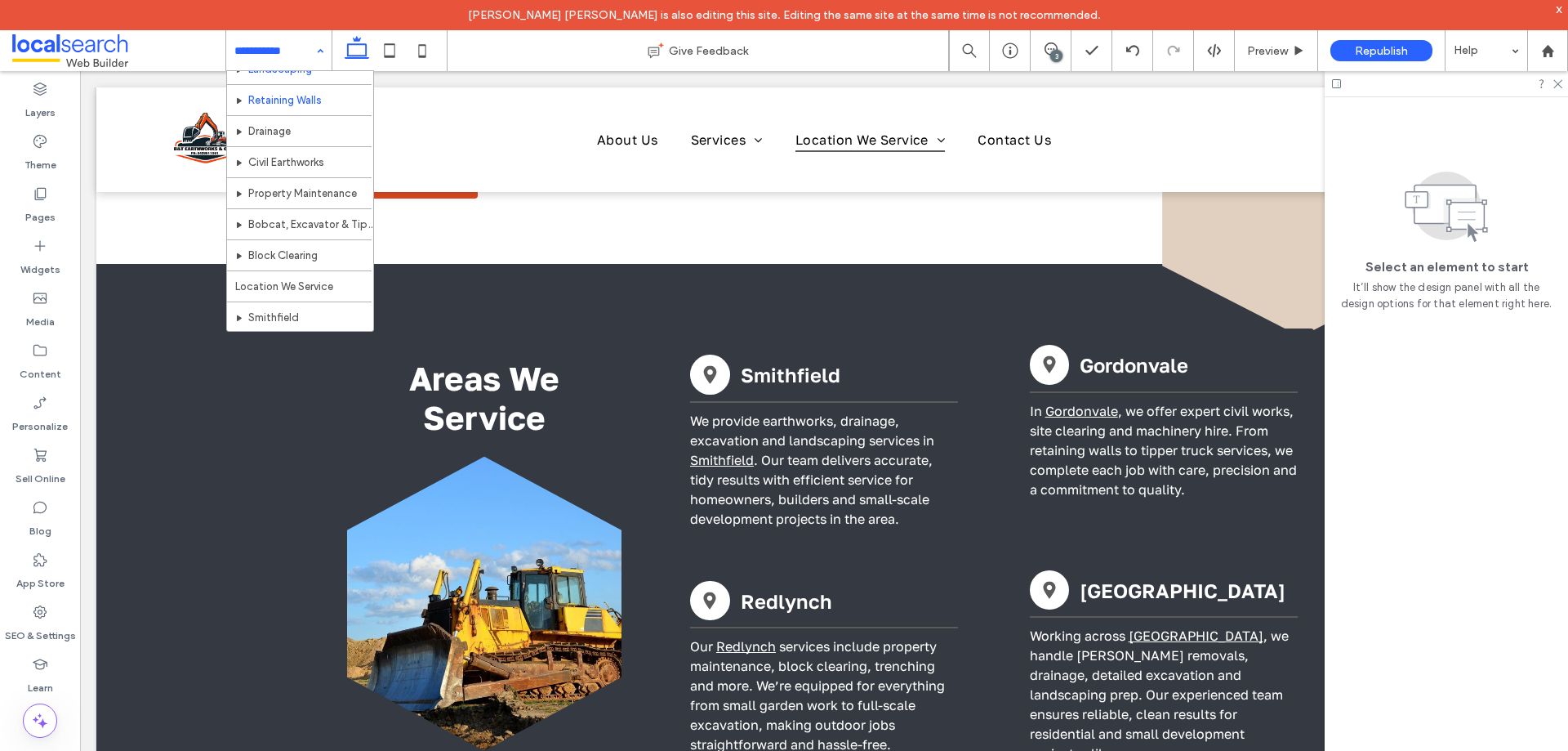
scroll to position [81, 0]
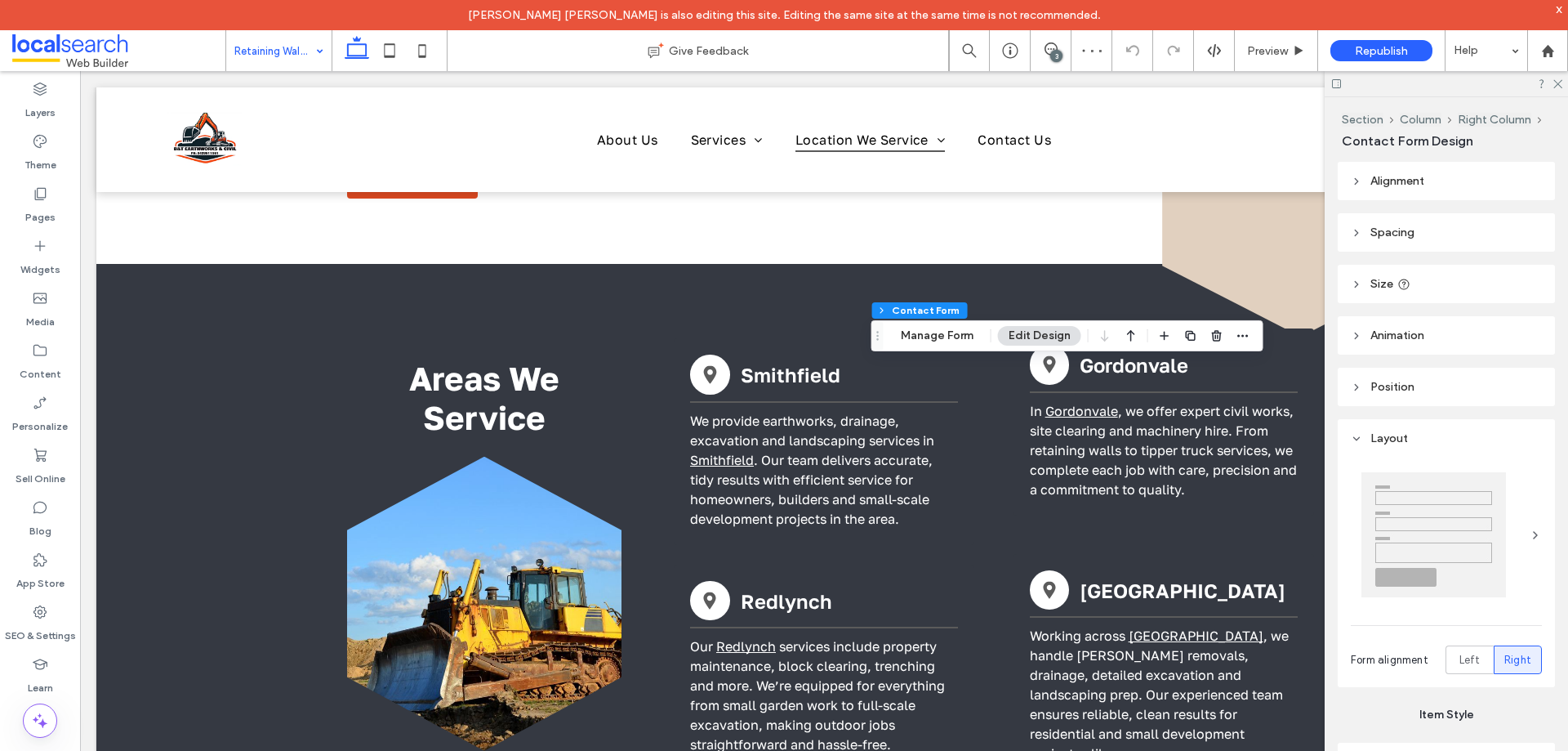
type input "*"
type input "***"
type input "*"
type input "***"
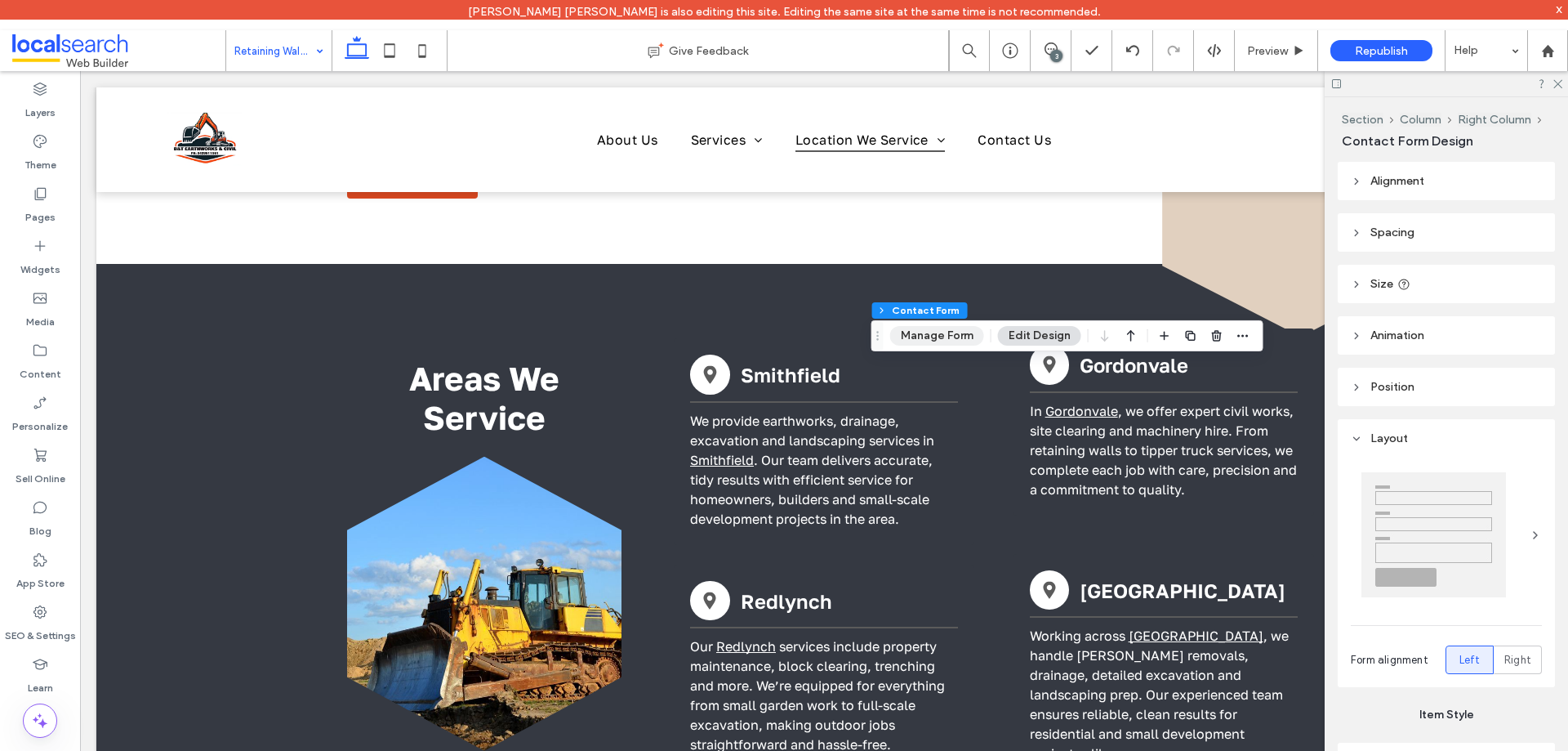
click at [923, 336] on button "Manage Form" at bounding box center [937, 335] width 94 height 20
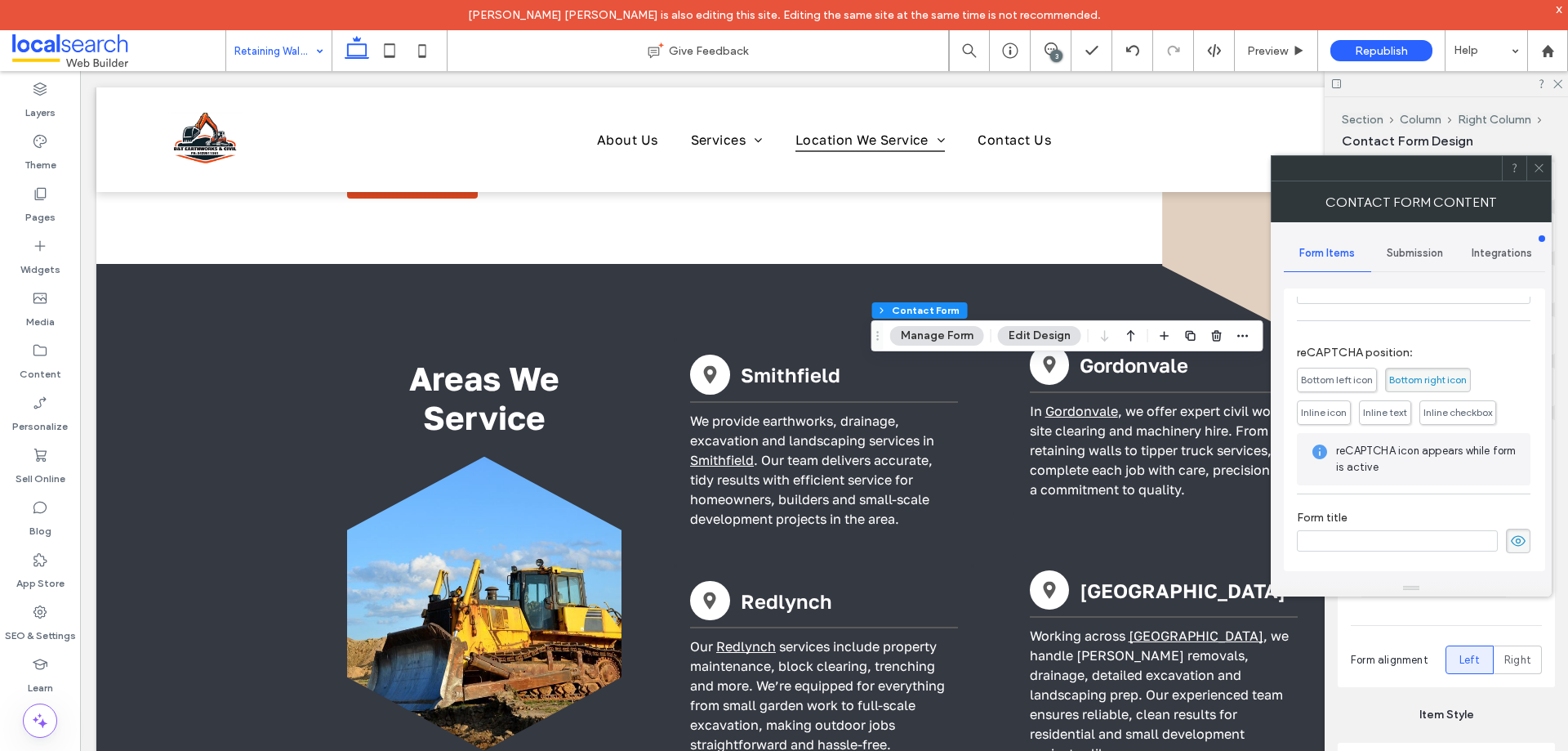
scroll to position [249, 0]
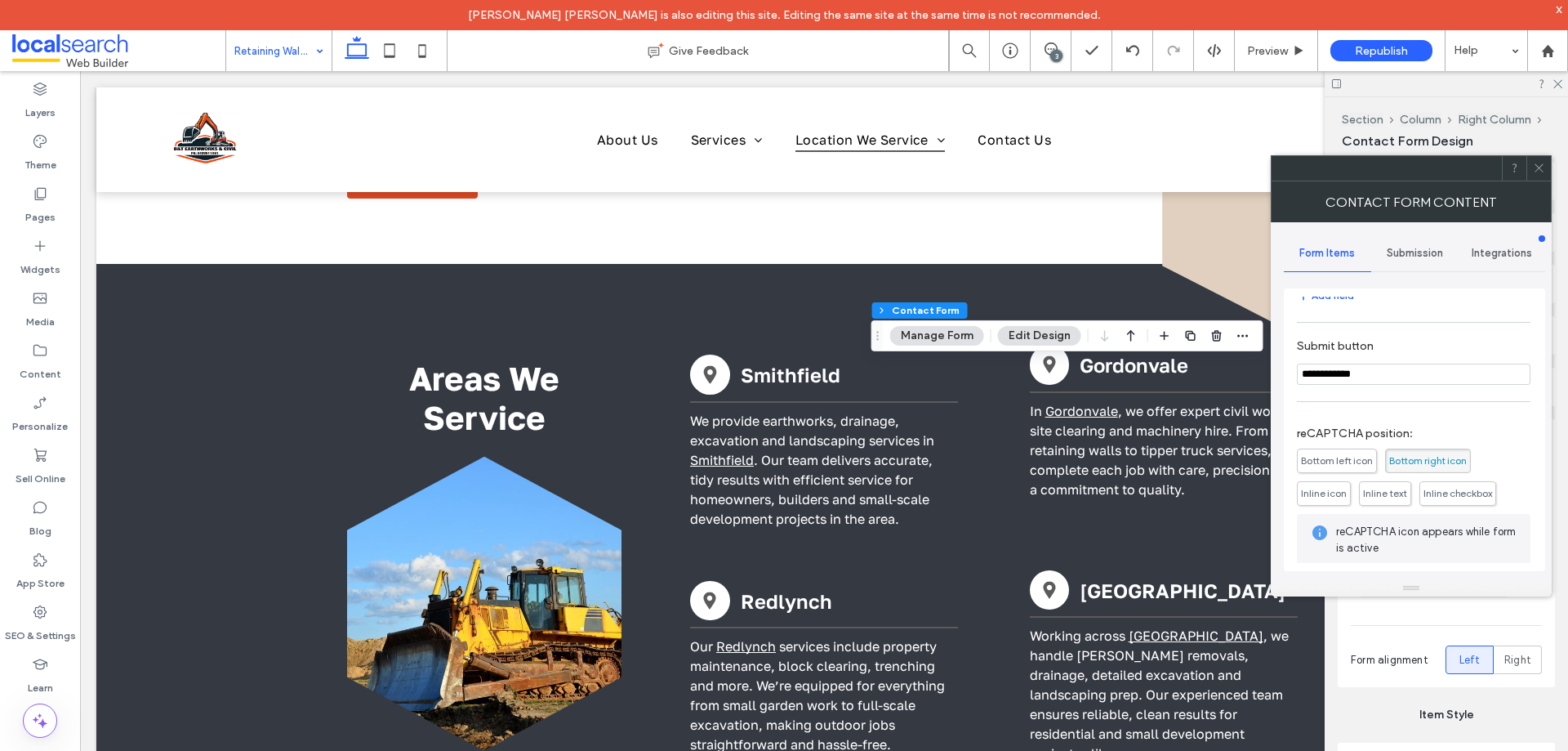
click at [1410, 245] on div "Submission" at bounding box center [1415, 254] width 87 height 36
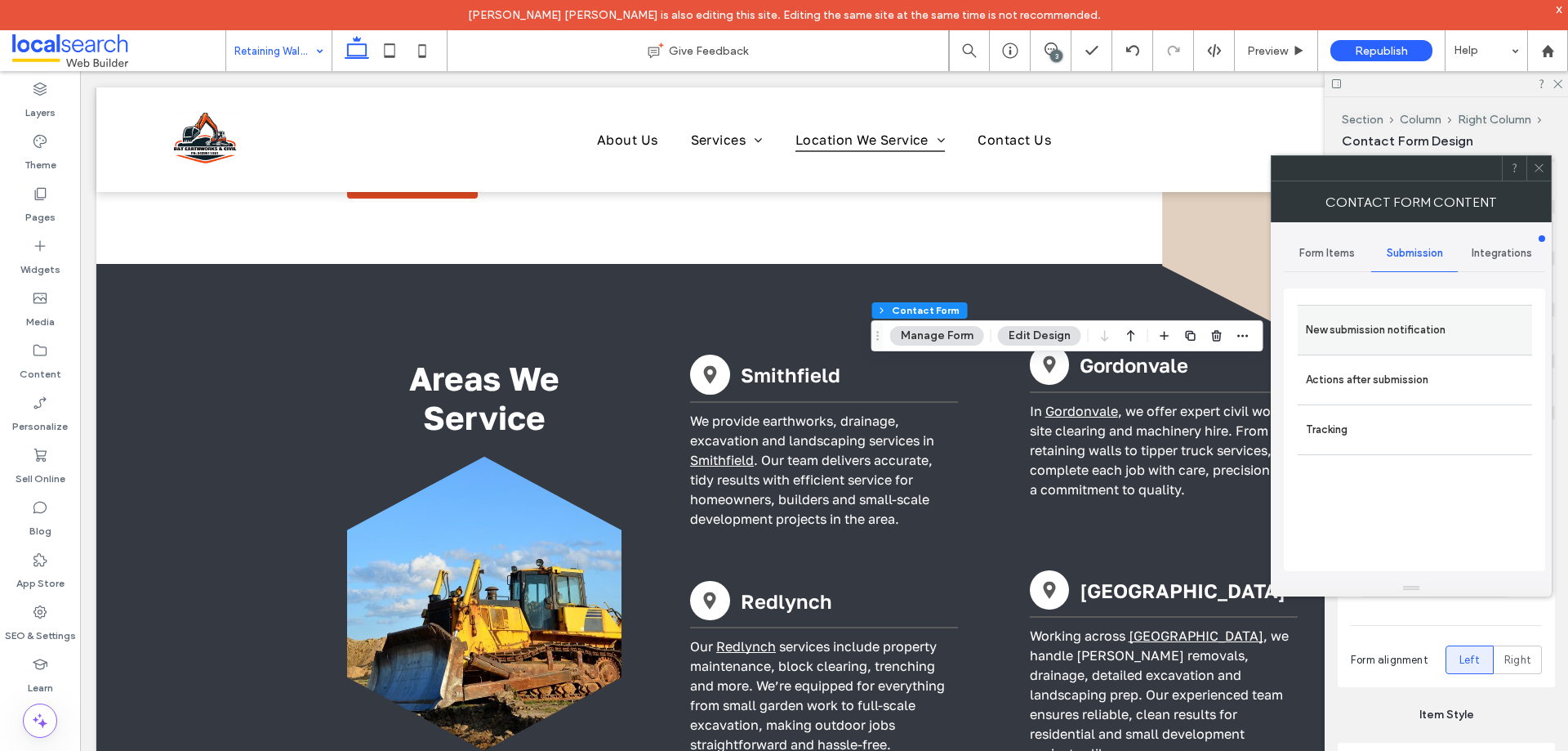
click at [1403, 328] on label "New submission notification" at bounding box center [1415, 330] width 218 height 33
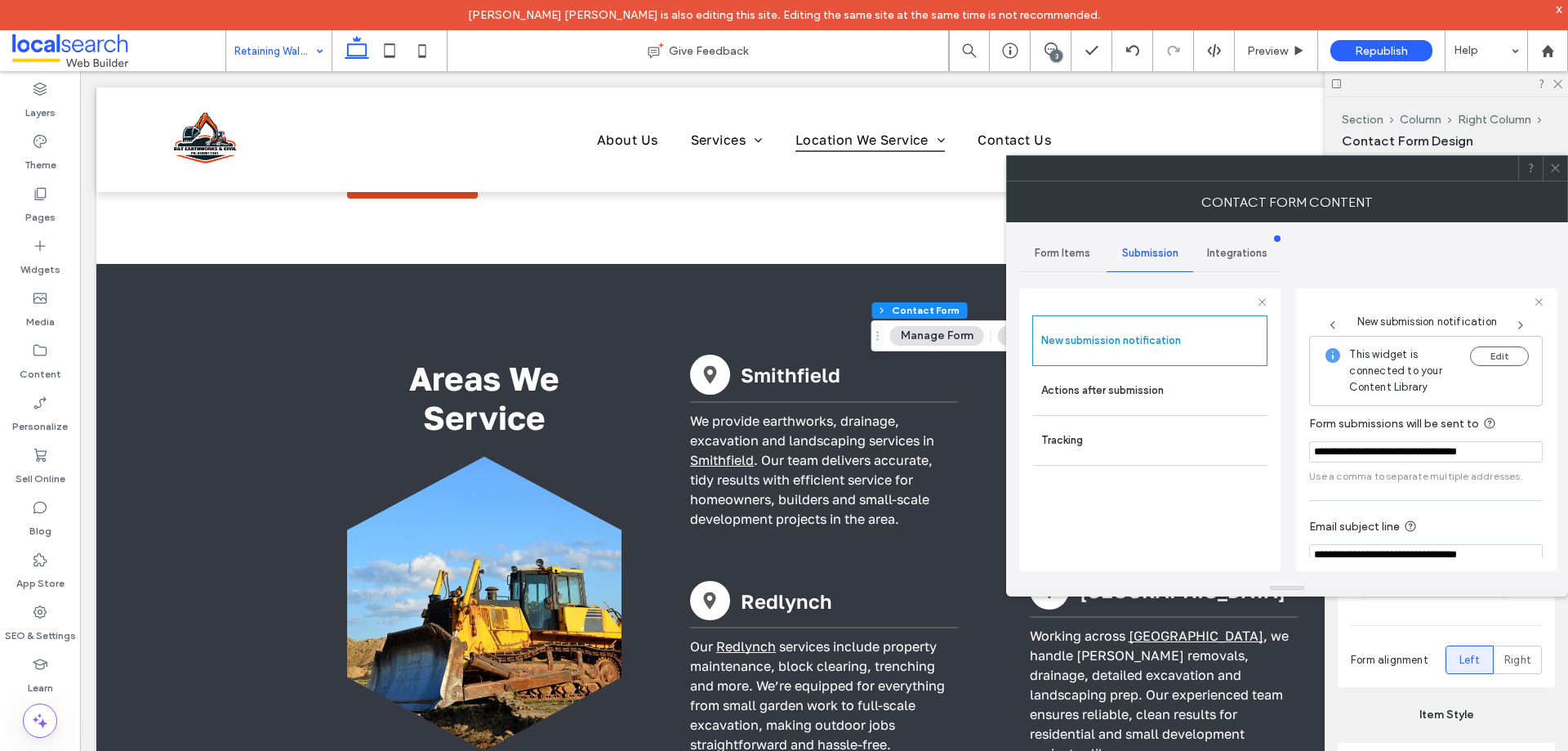
scroll to position [85, 0]
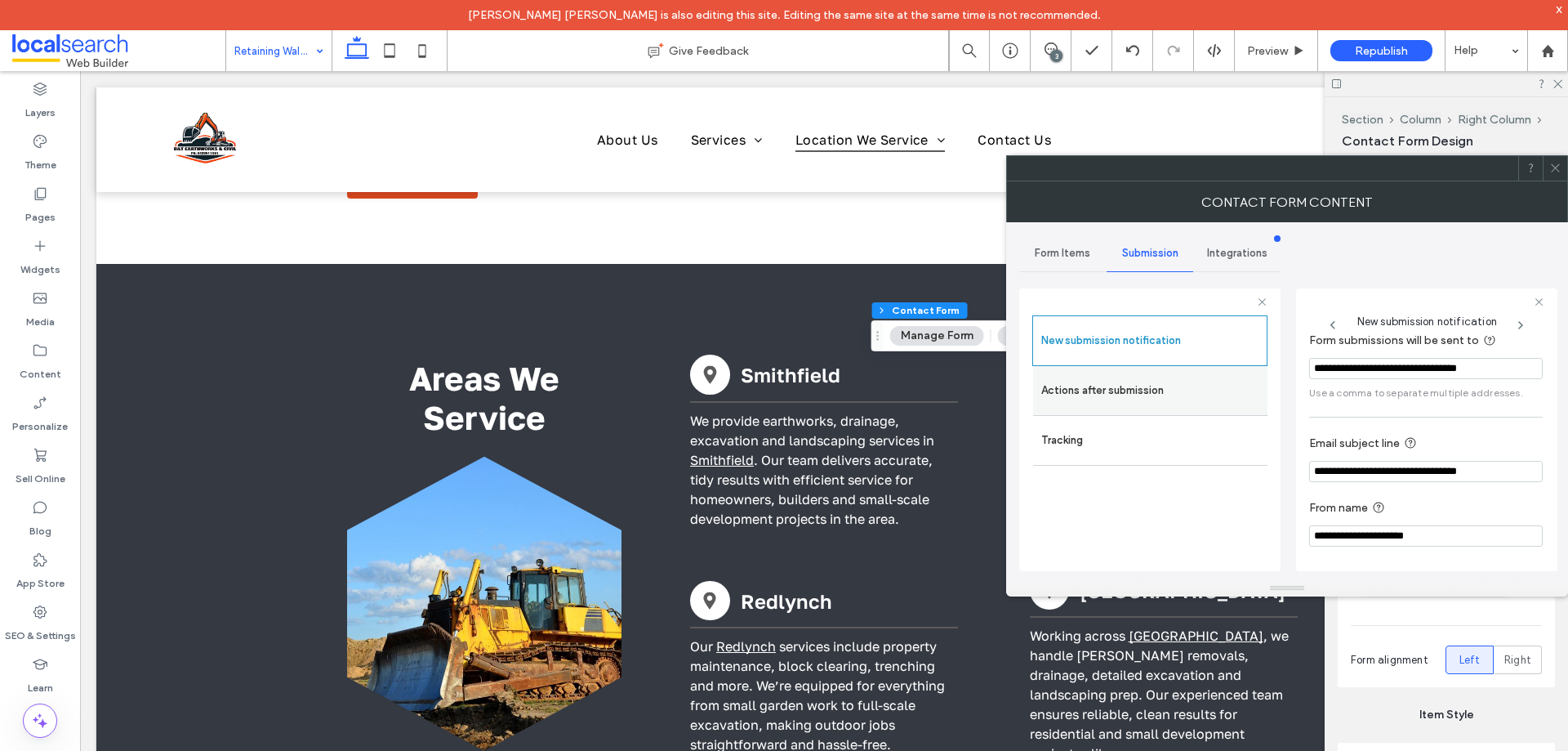
click at [1148, 395] on label "Actions after submission" at bounding box center [1150, 391] width 218 height 33
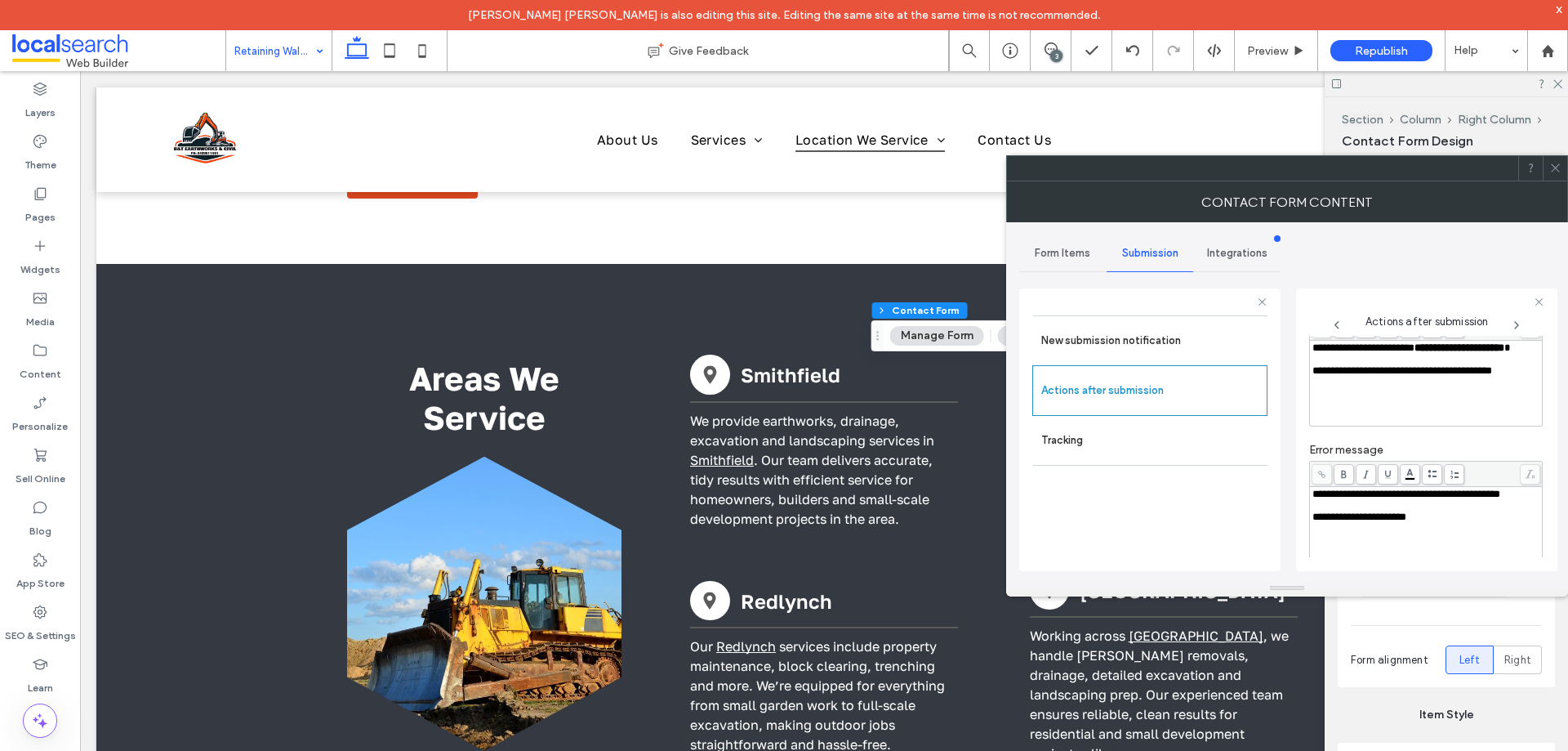
scroll to position [282, 0]
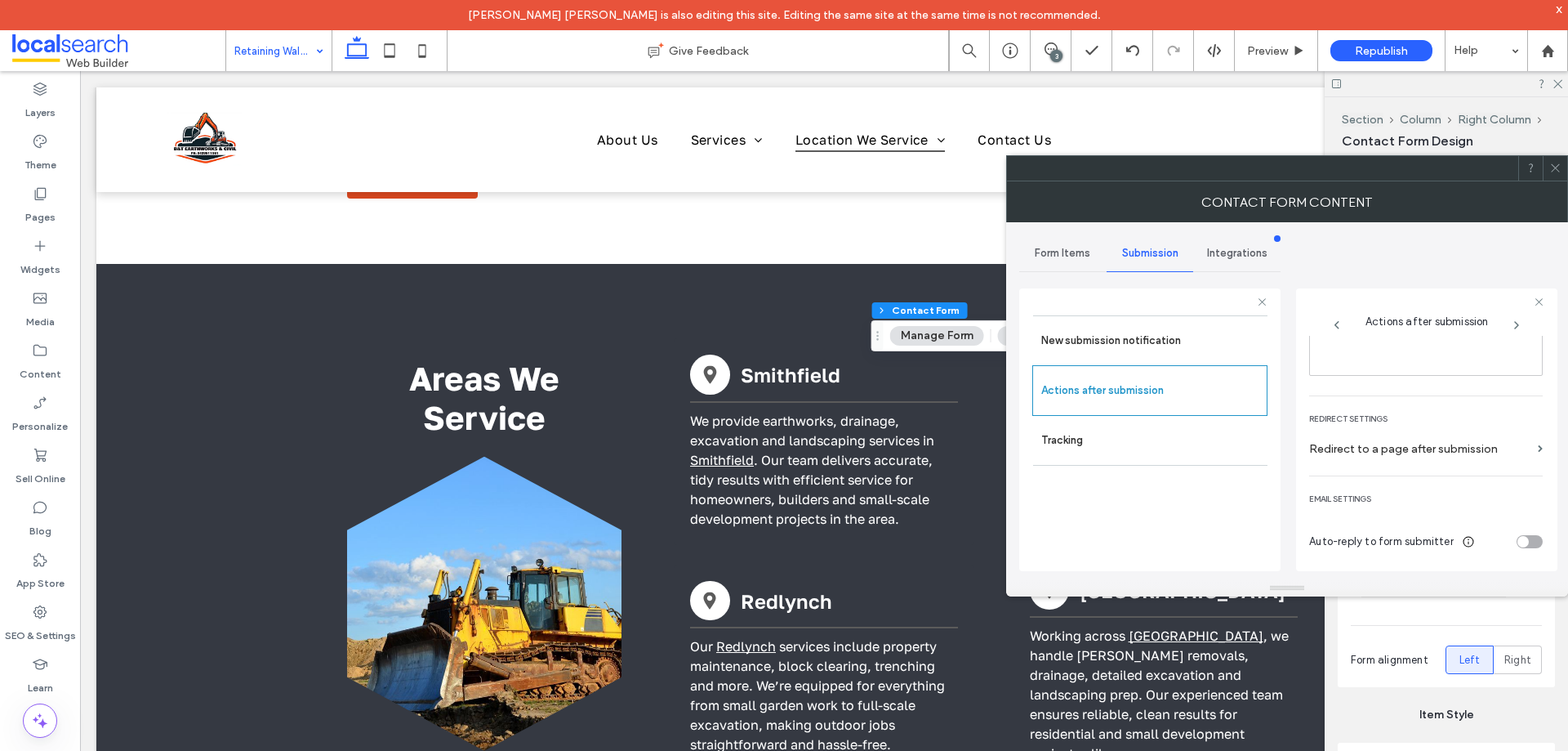
drag, startPoint x: 1556, startPoint y: 169, endPoint x: 1053, endPoint y: 478, distance: 590.3
click at [1555, 170] on icon at bounding box center [1555, 168] width 12 height 12
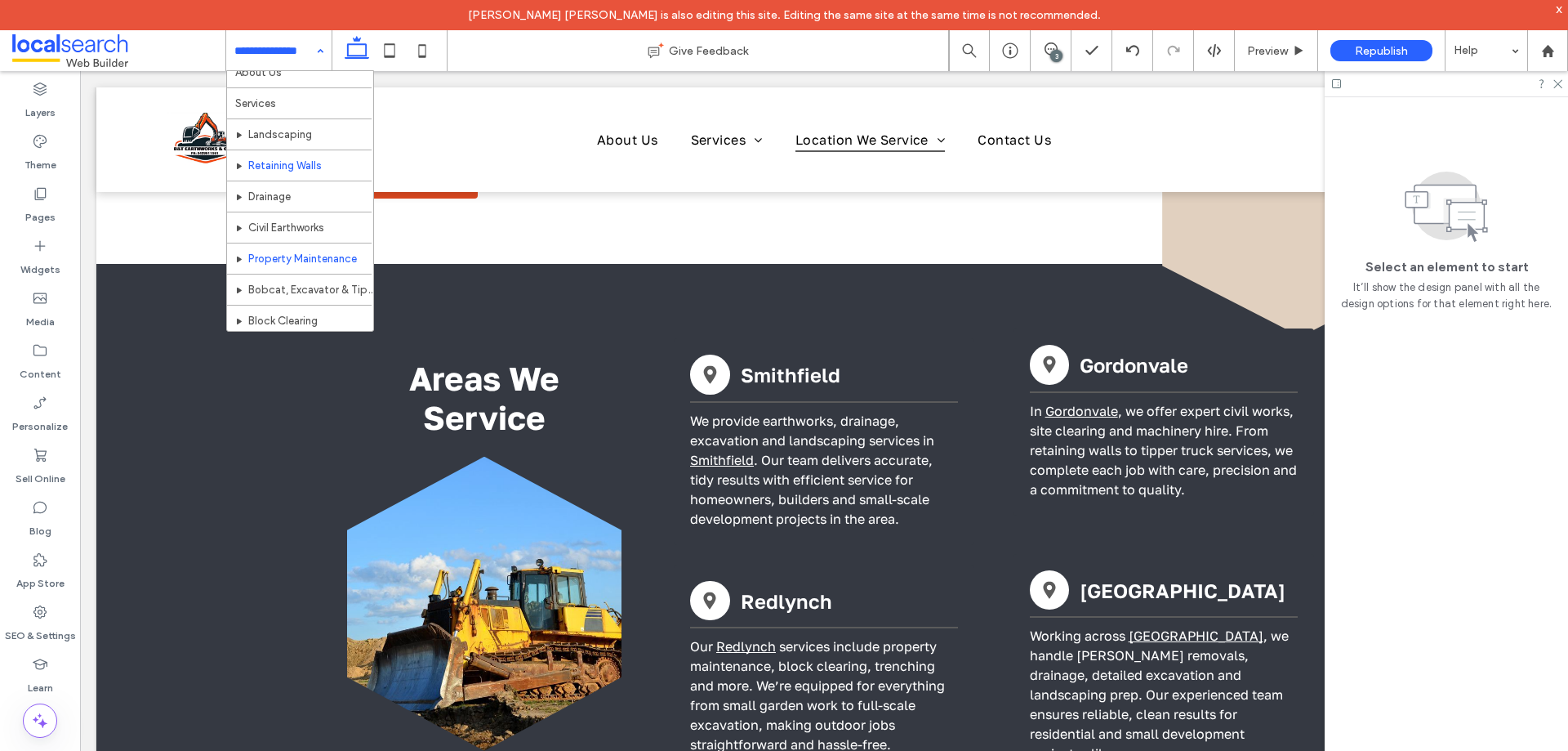
scroll to position [81, 0]
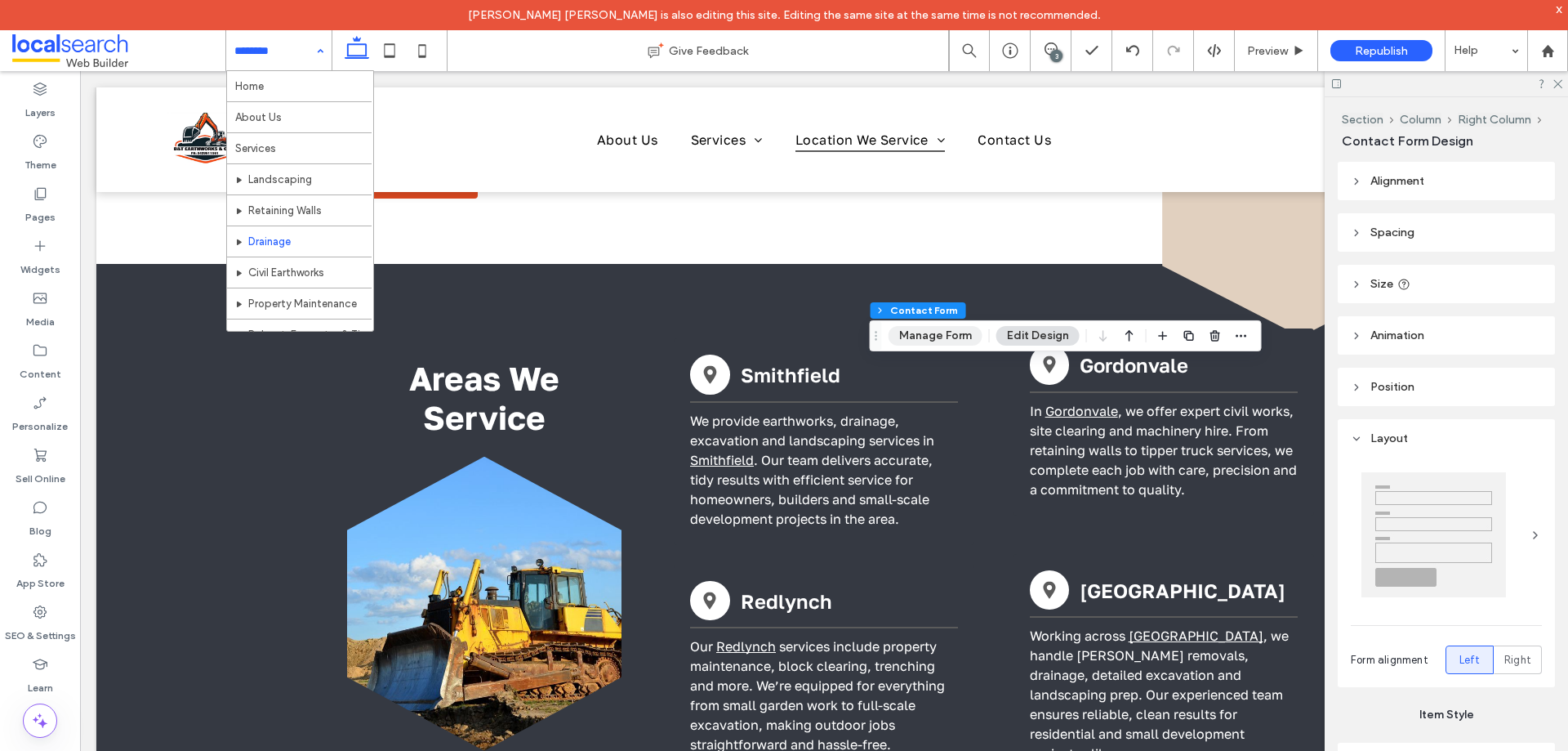
click at [942, 339] on button "Manage Form" at bounding box center [936, 335] width 94 height 20
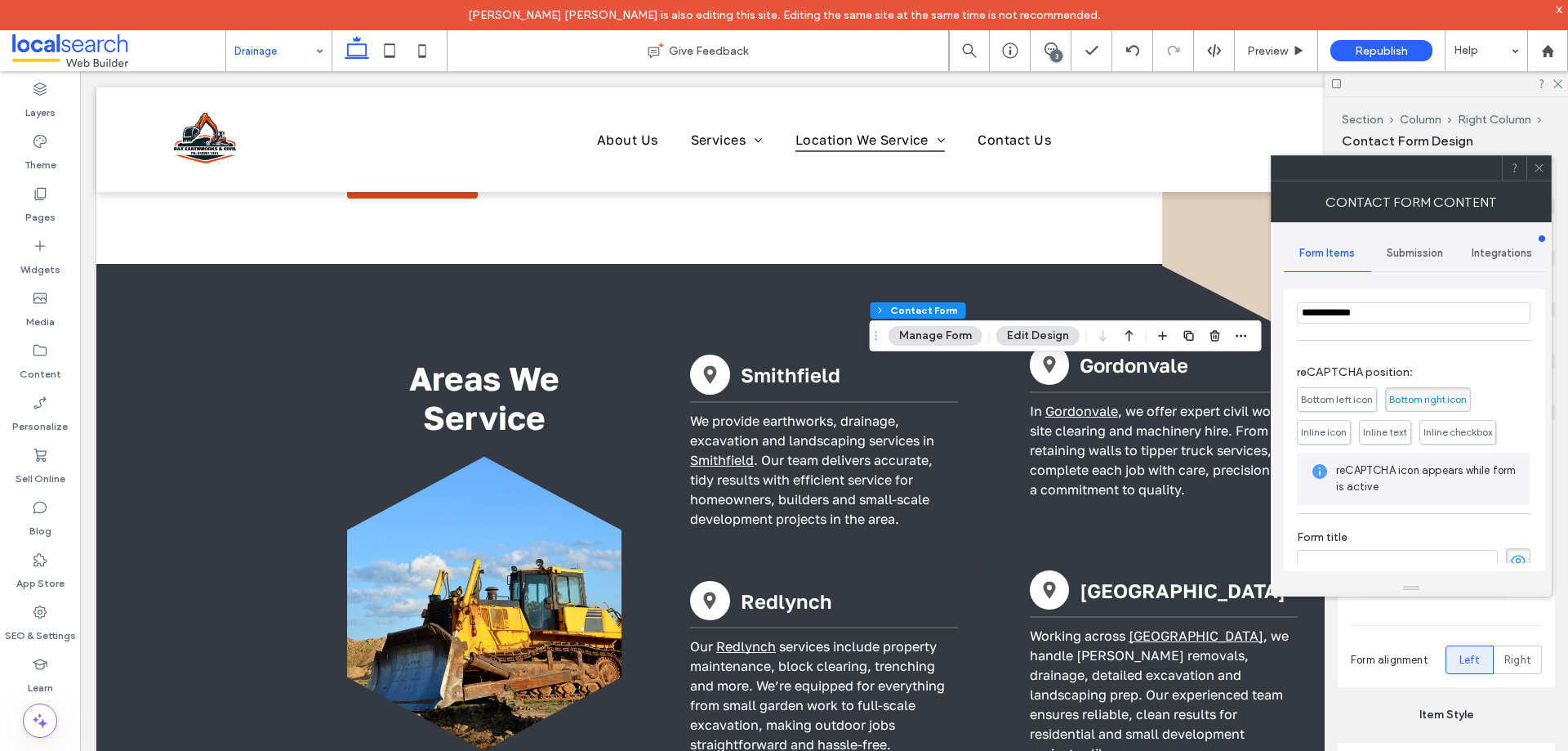
scroll to position [331, 0]
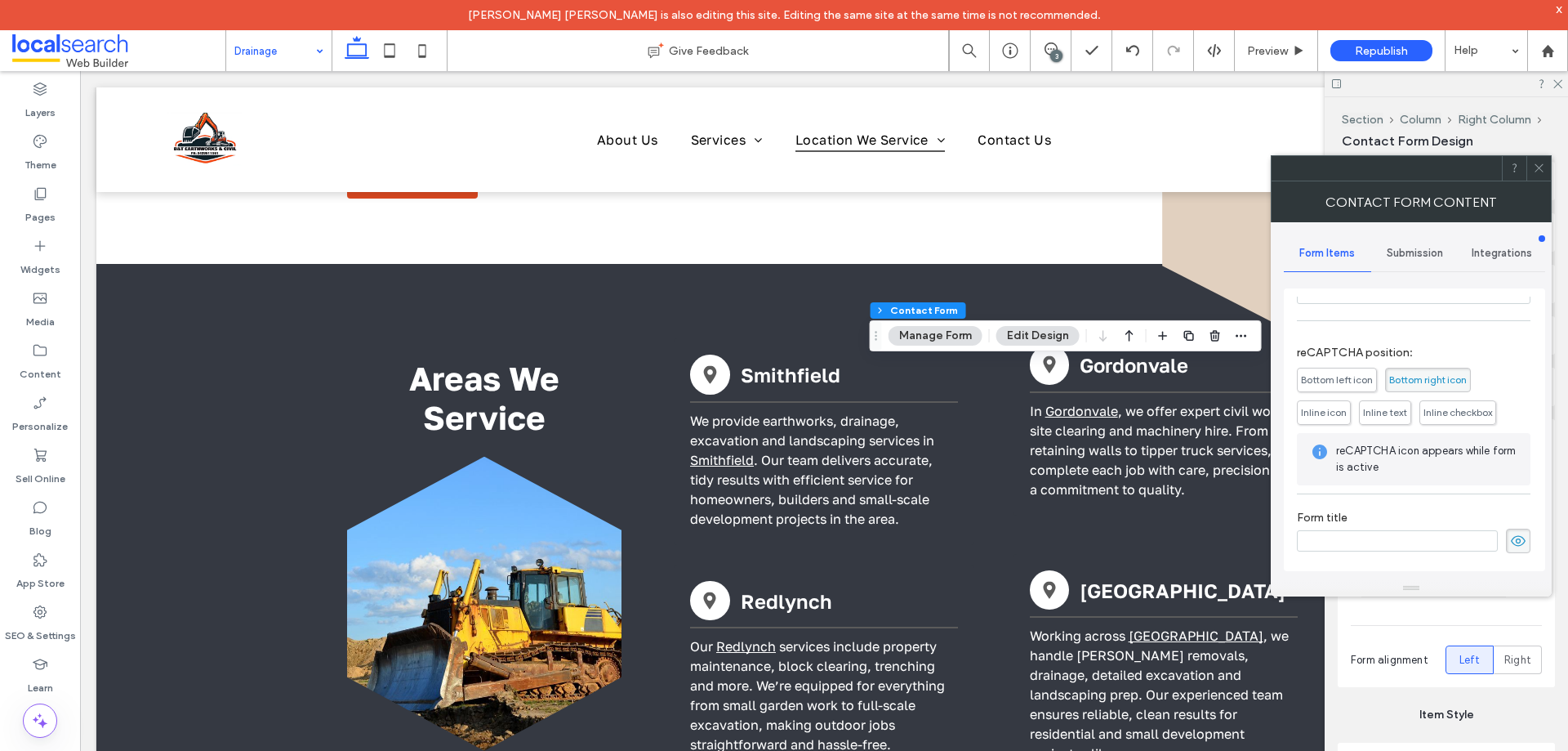
click at [1416, 255] on span "Submission" at bounding box center [1415, 253] width 57 height 13
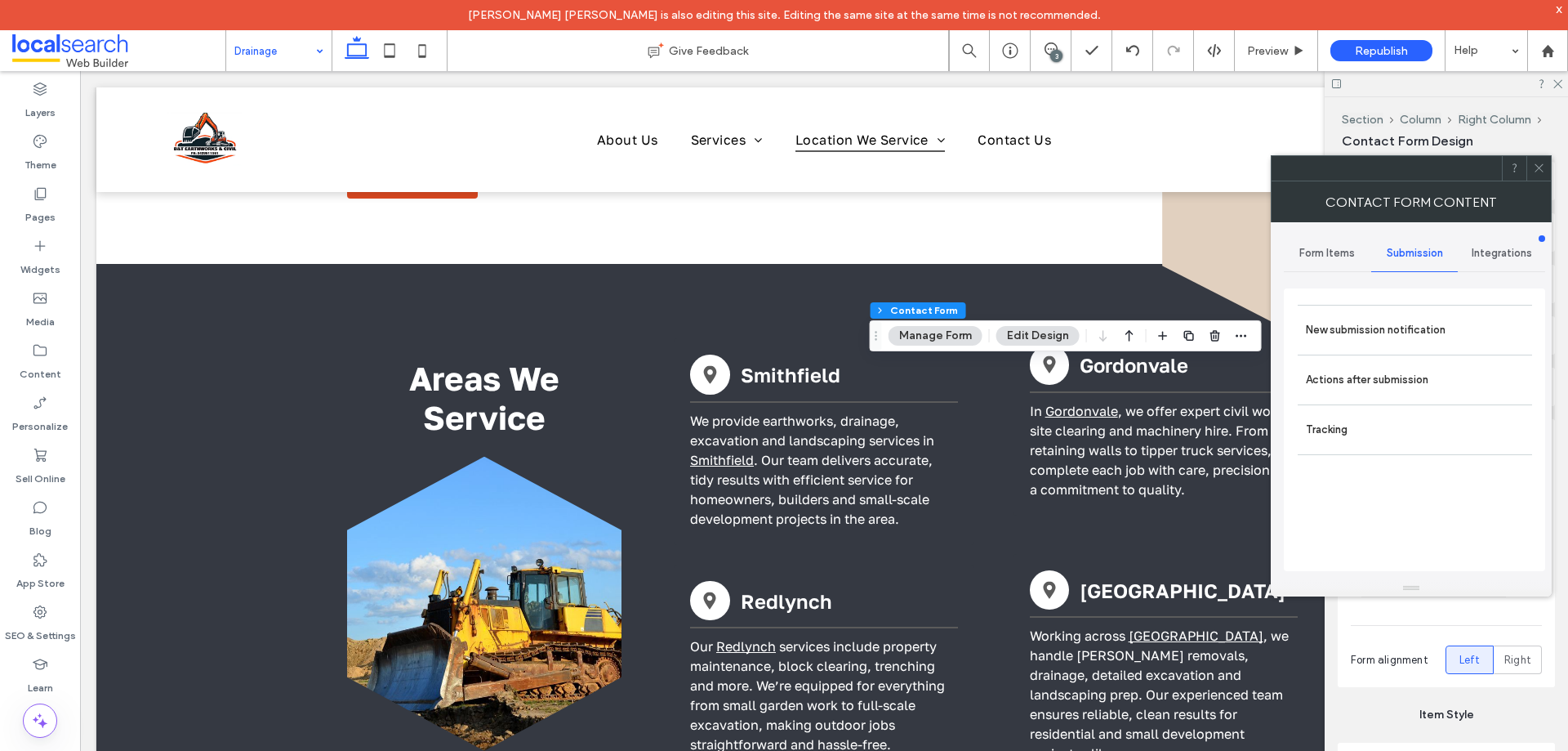
click at [1414, 315] on label "New submission notification" at bounding box center [1415, 330] width 218 height 33
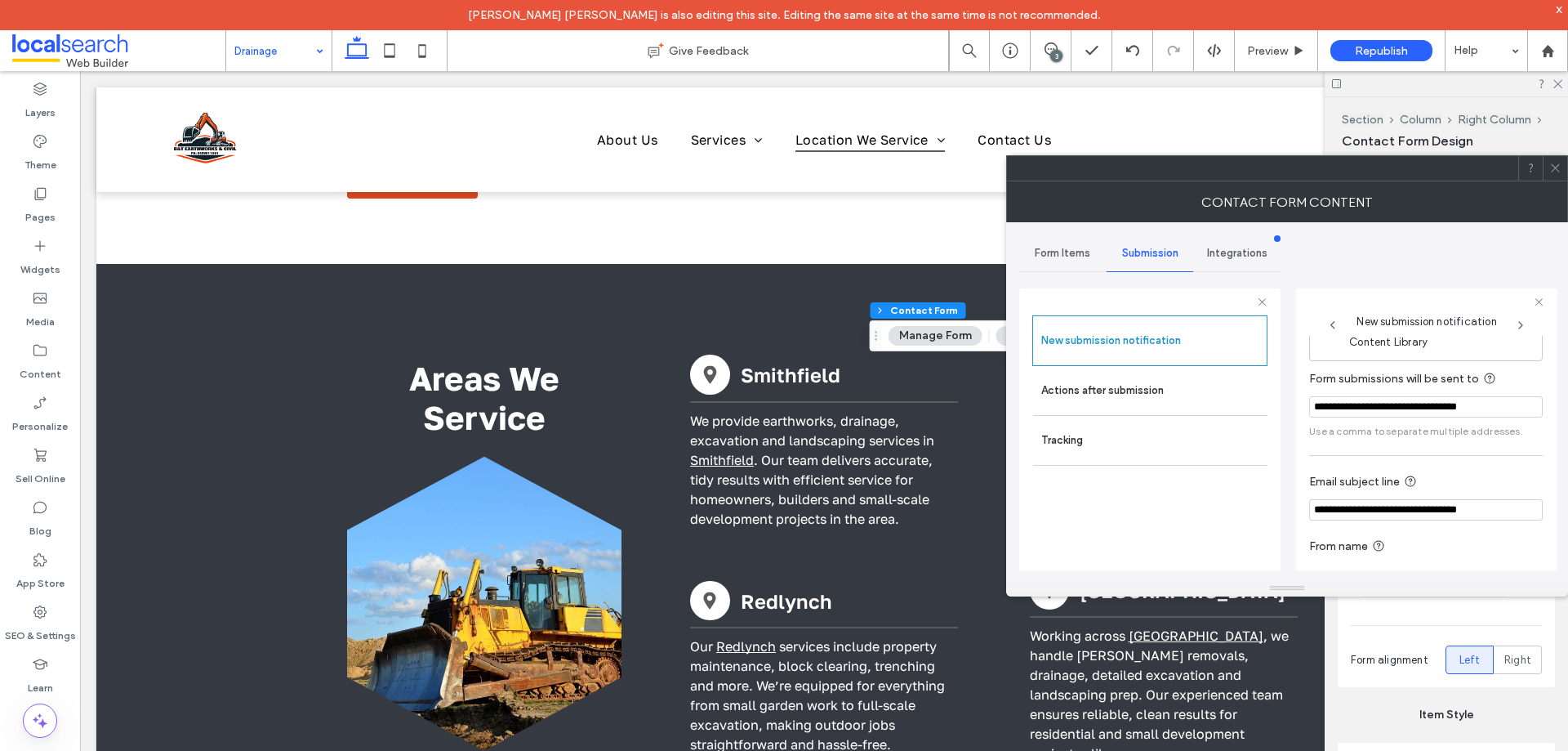
scroll to position [85, 0]
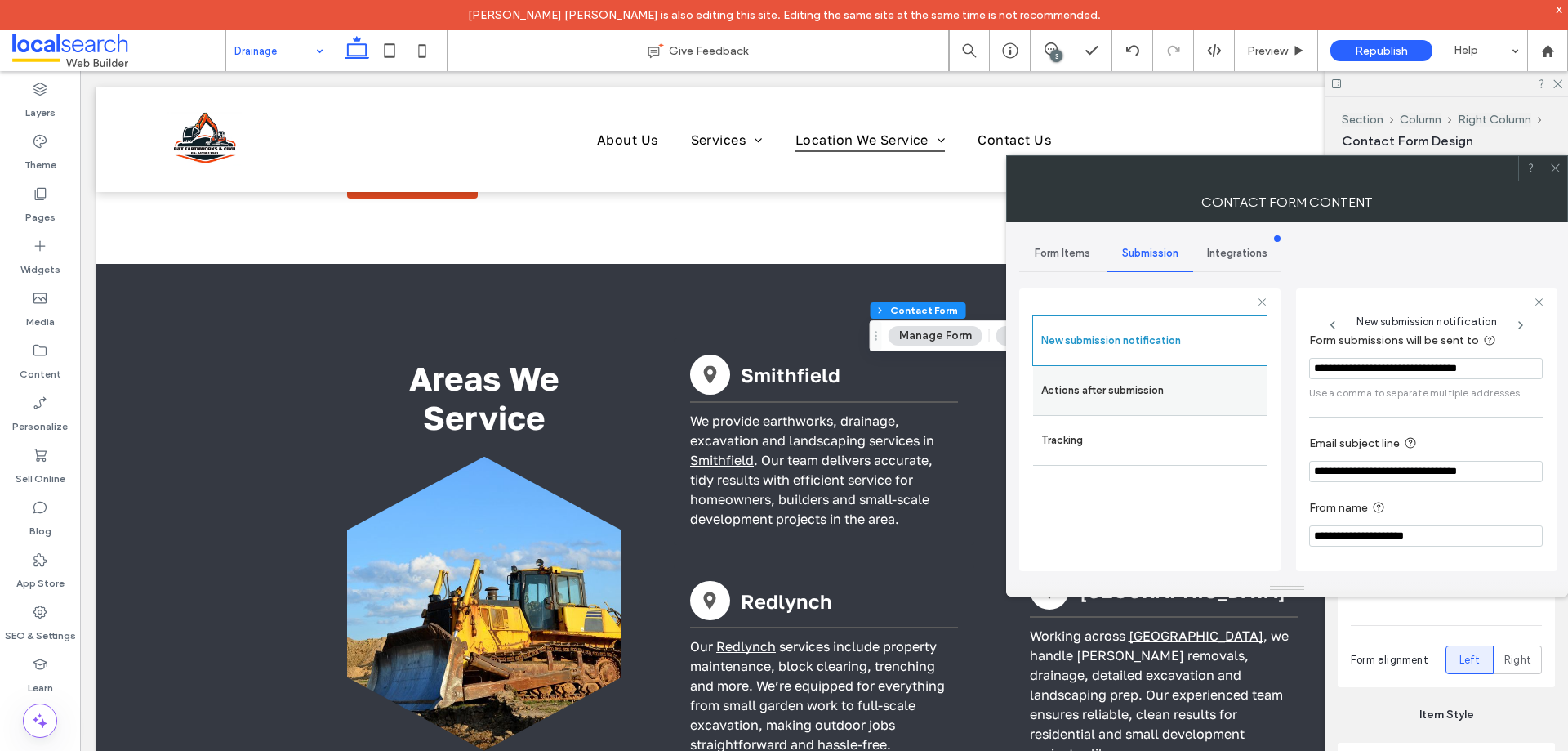
click at [1110, 392] on label "Actions after submission" at bounding box center [1150, 391] width 218 height 33
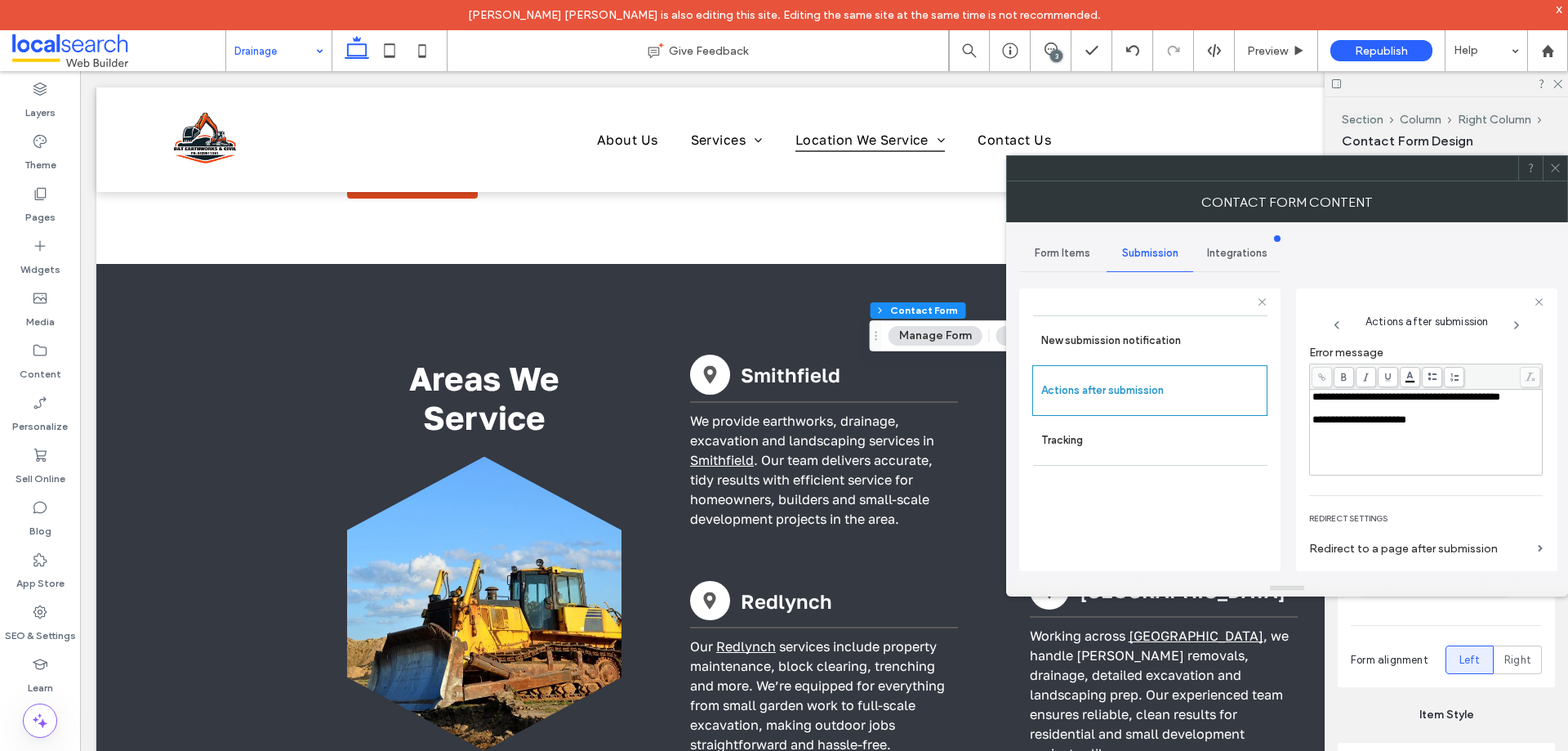
scroll to position [282, 0]
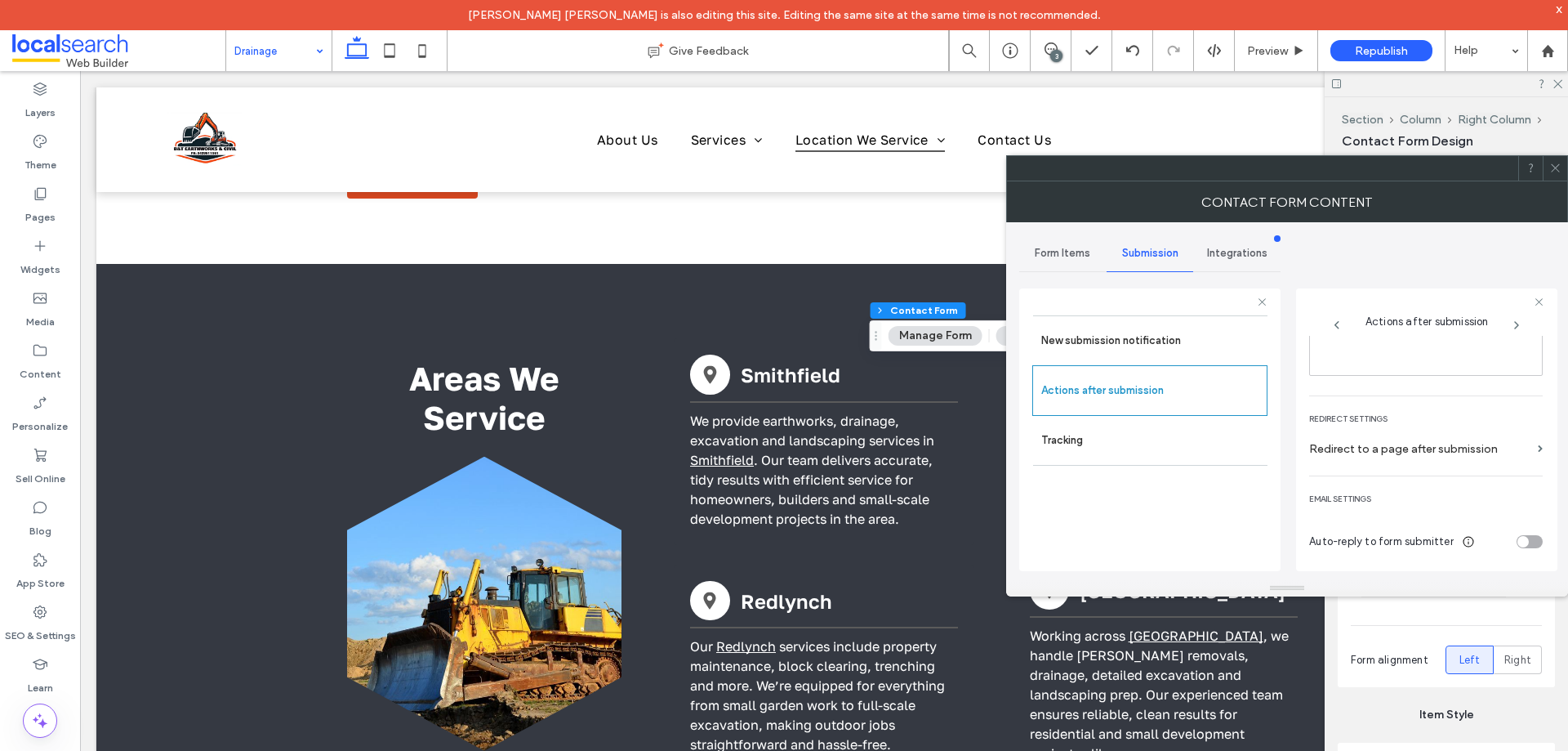
click at [1552, 165] on use at bounding box center [1555, 169] width 9 height 9
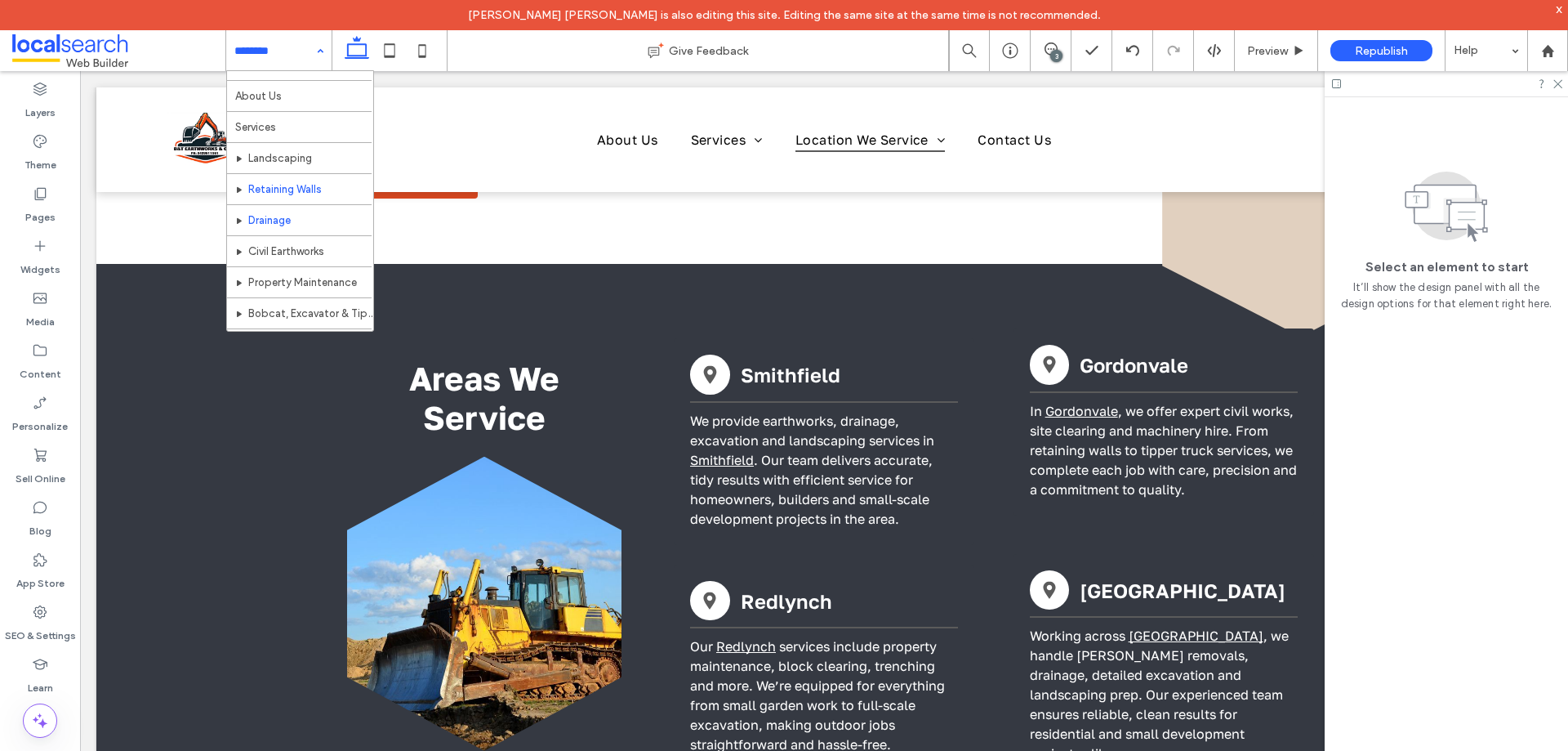
scroll to position [81, 0]
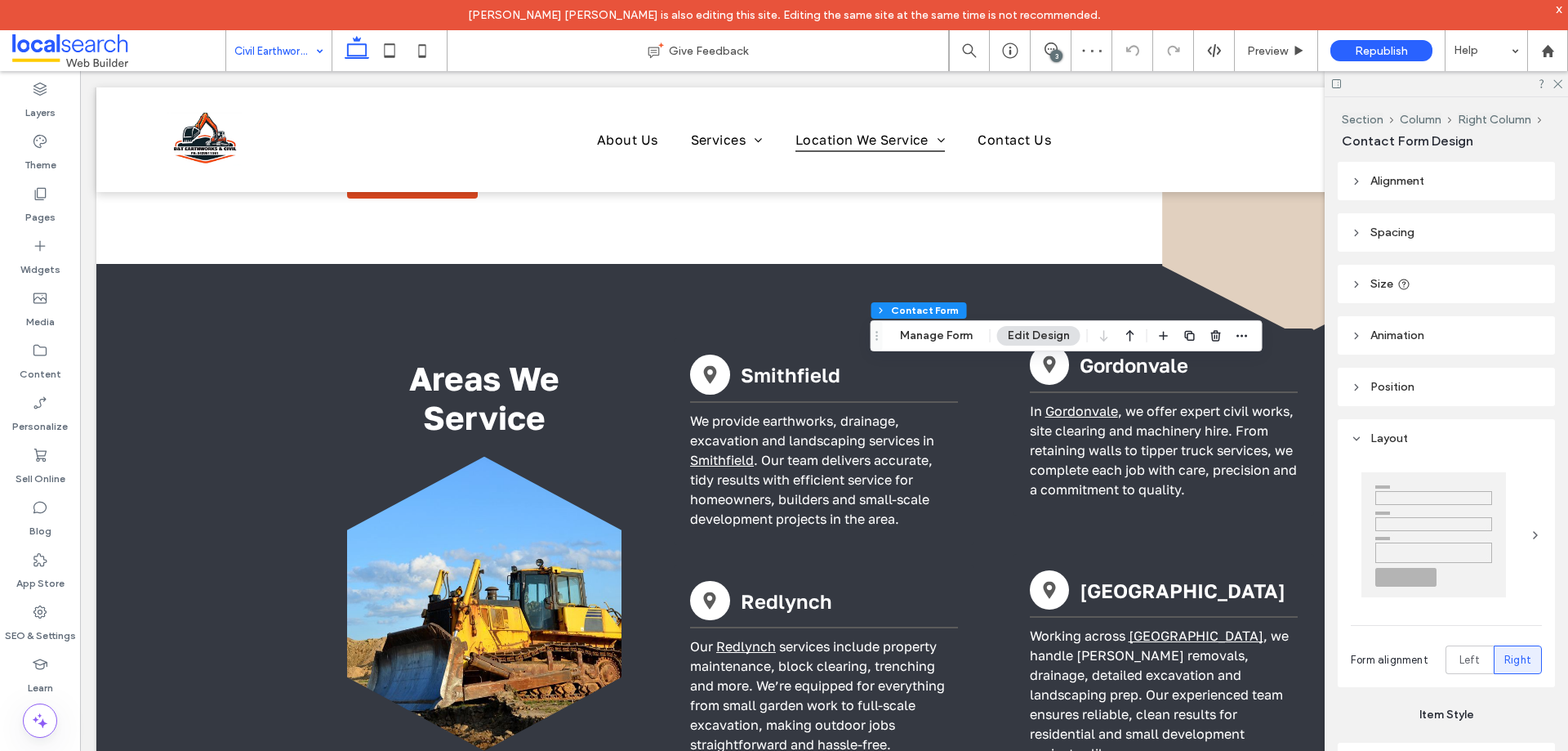
type input "*"
type input "***"
type input "*"
type input "***"
click at [947, 342] on button "Manage Form" at bounding box center [937, 335] width 94 height 20
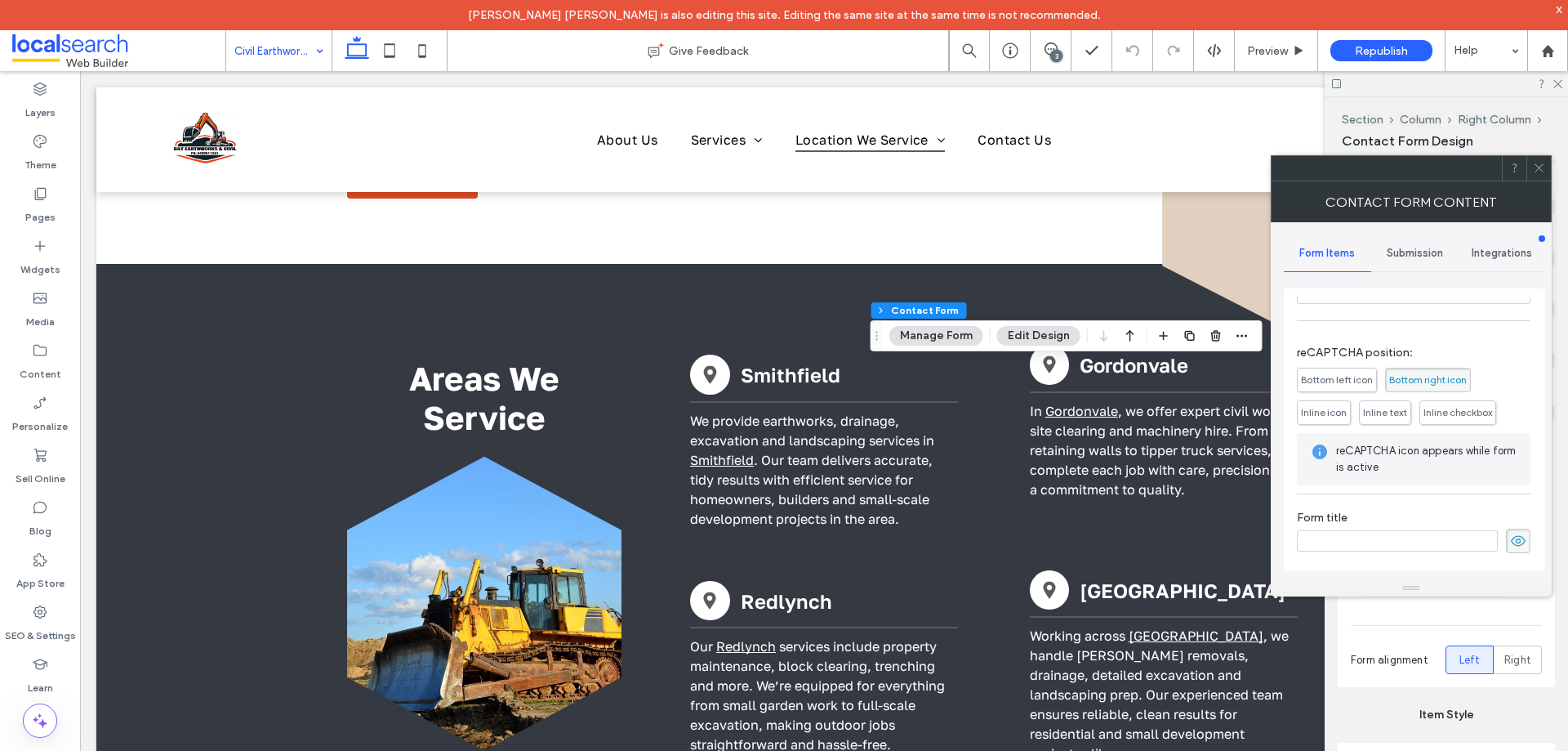
scroll to position [331, 0]
click at [1418, 259] on span "Submission" at bounding box center [1415, 253] width 57 height 13
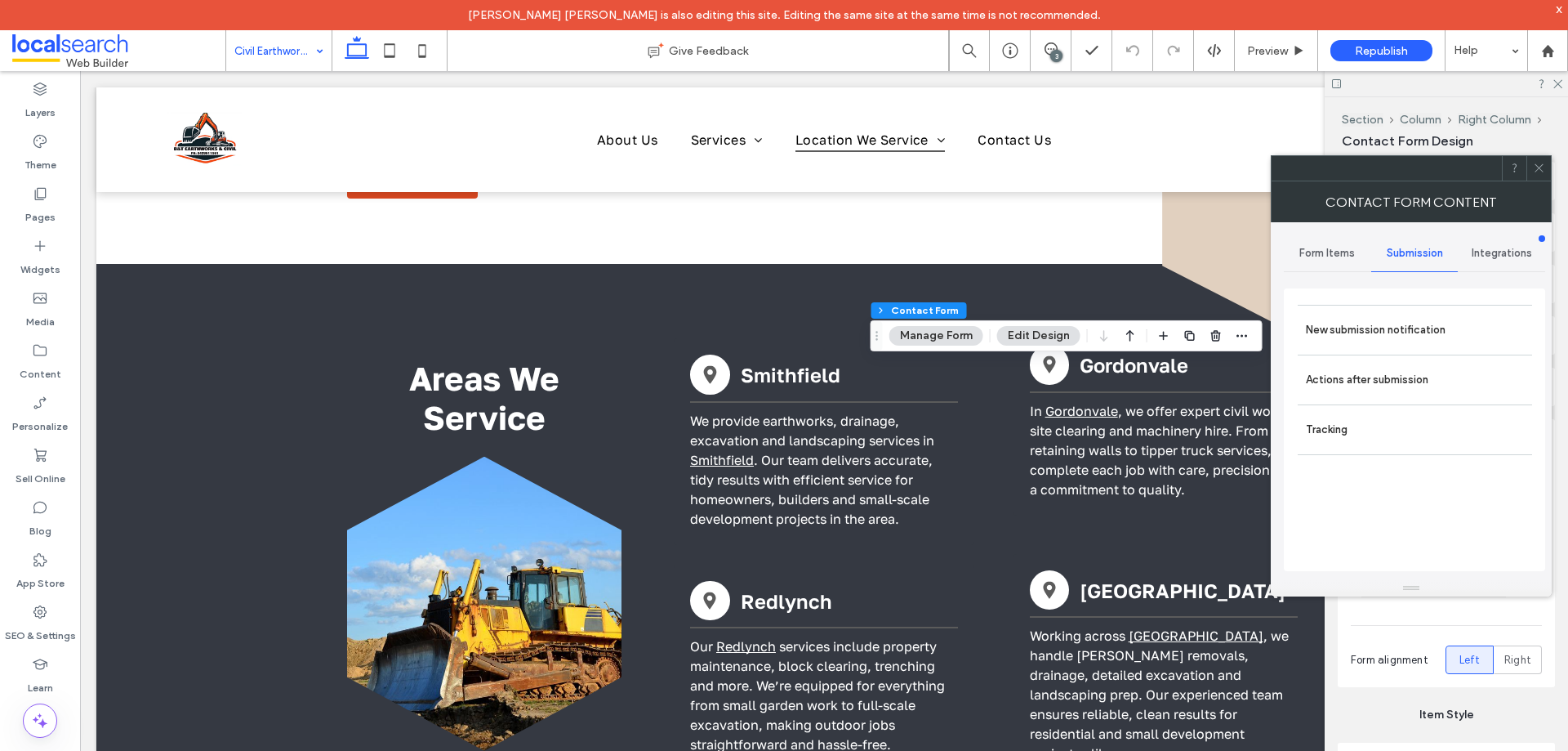
click at [1404, 318] on label "New submission notification" at bounding box center [1415, 330] width 218 height 33
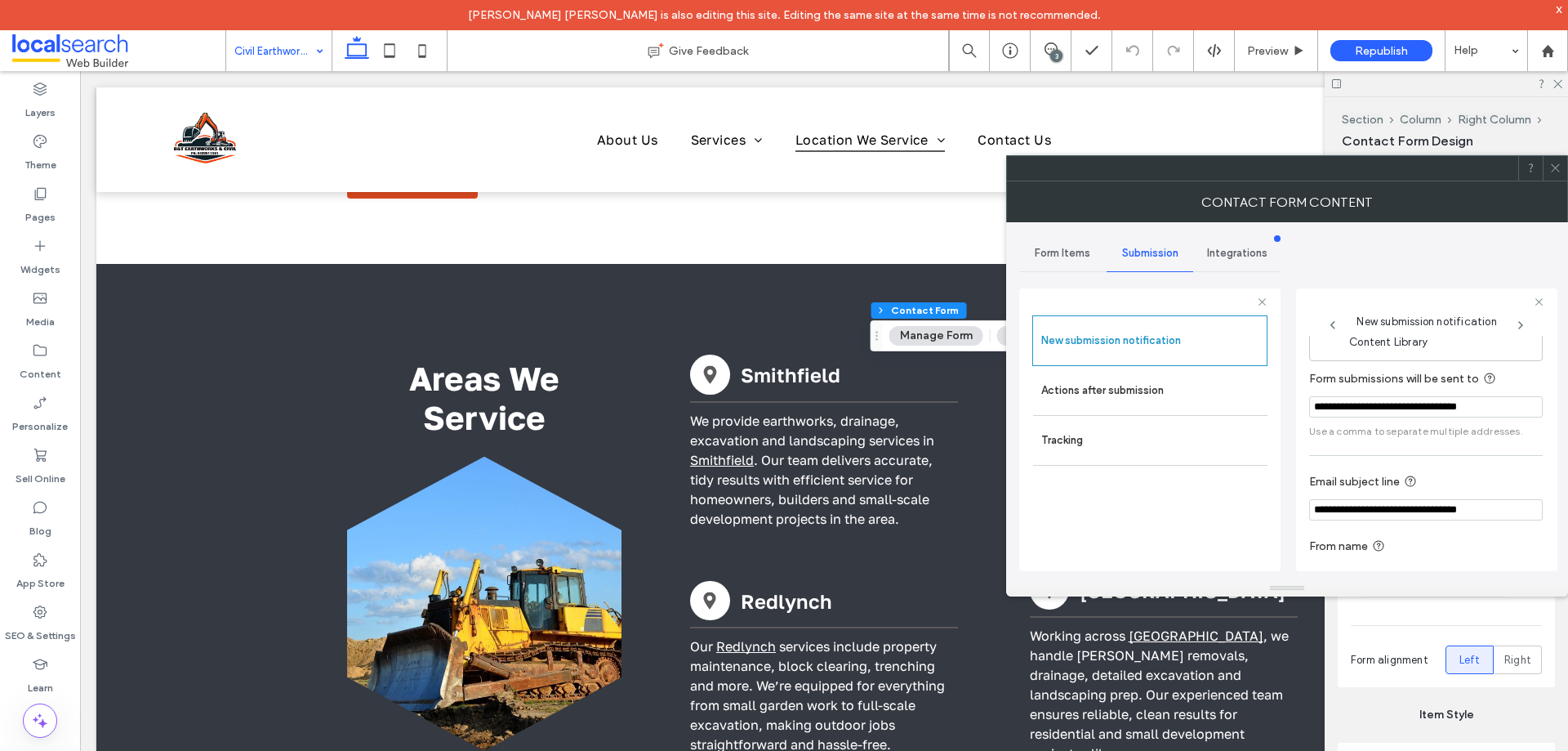
scroll to position [85, 0]
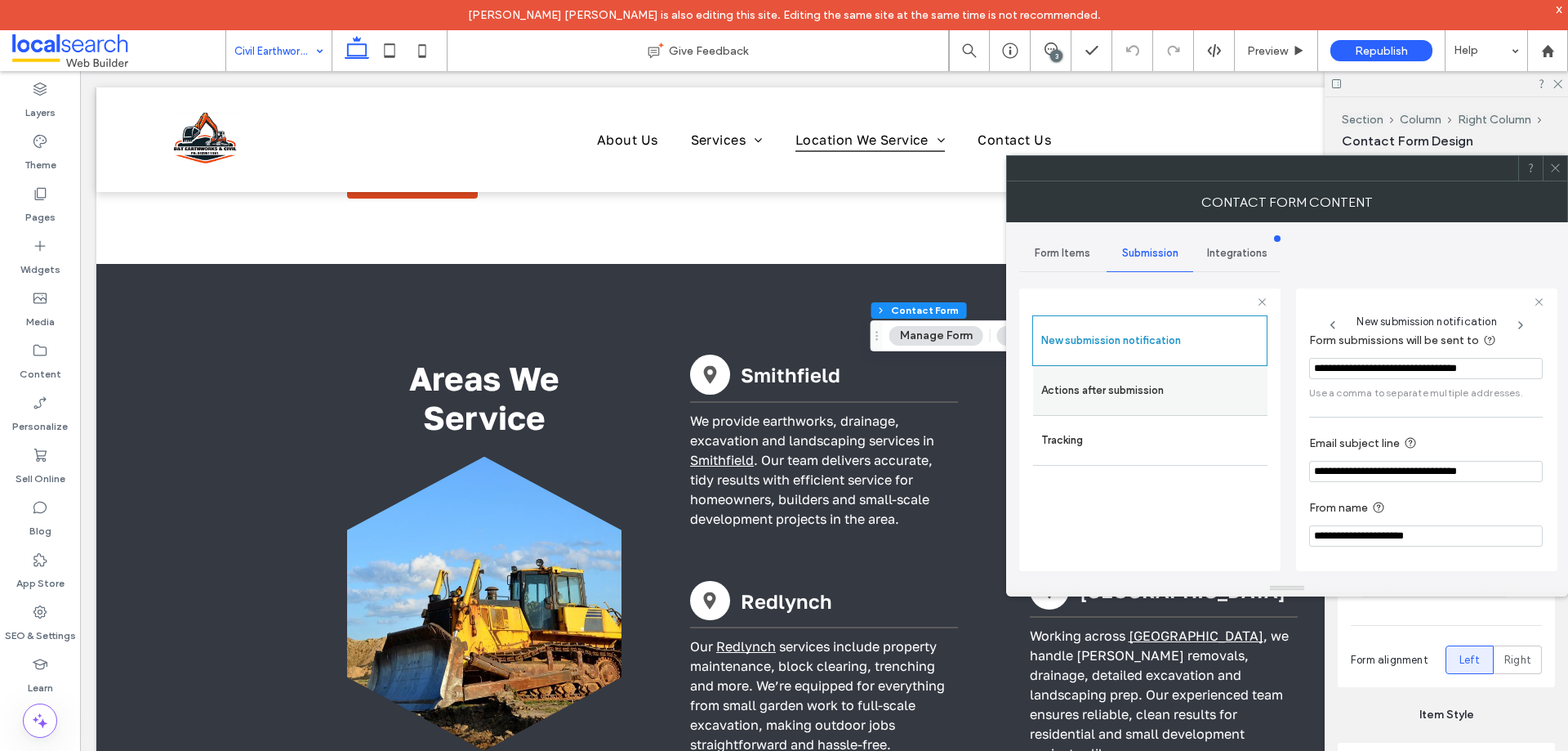
click at [1136, 384] on label "Actions after submission" at bounding box center [1150, 391] width 218 height 33
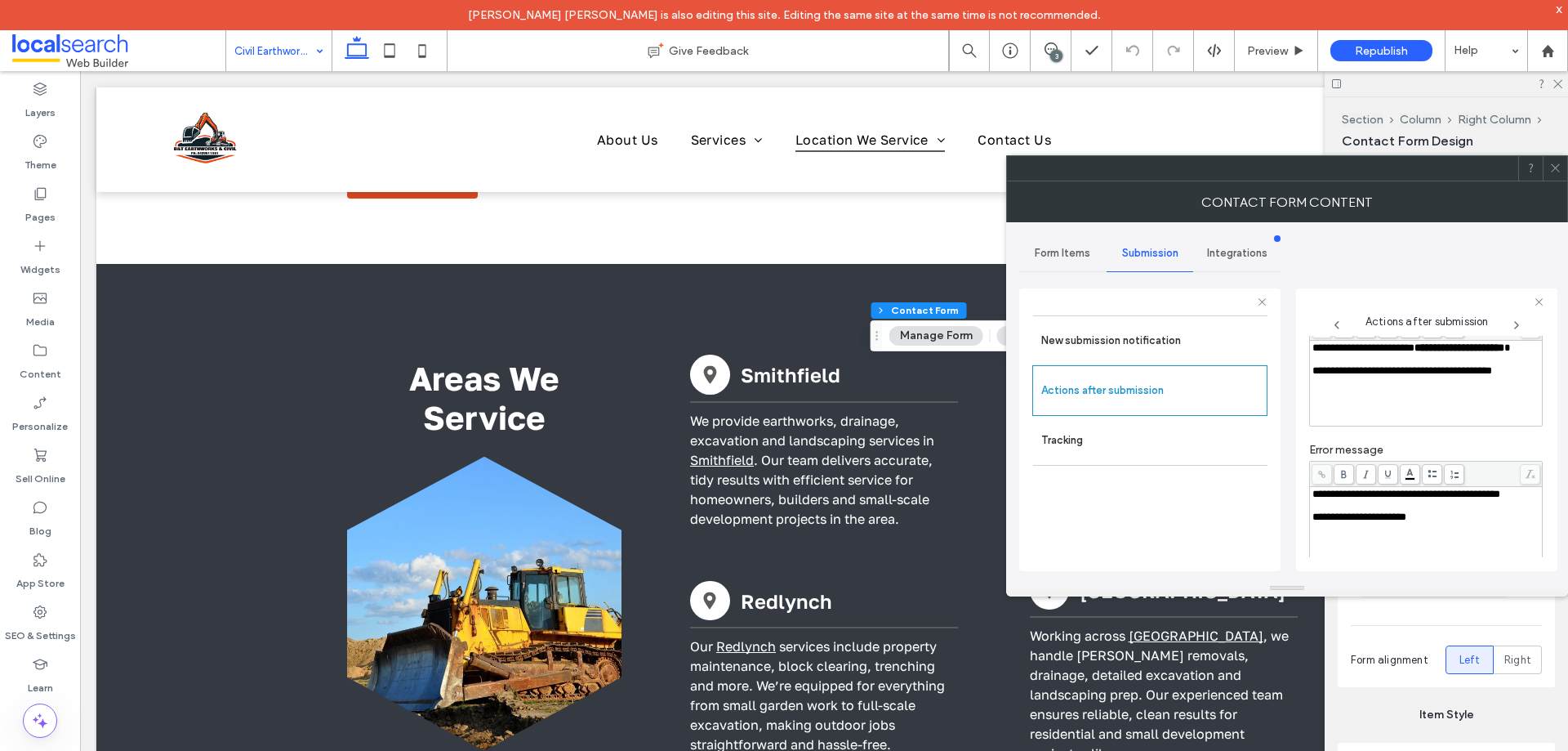
scroll to position [282, 0]
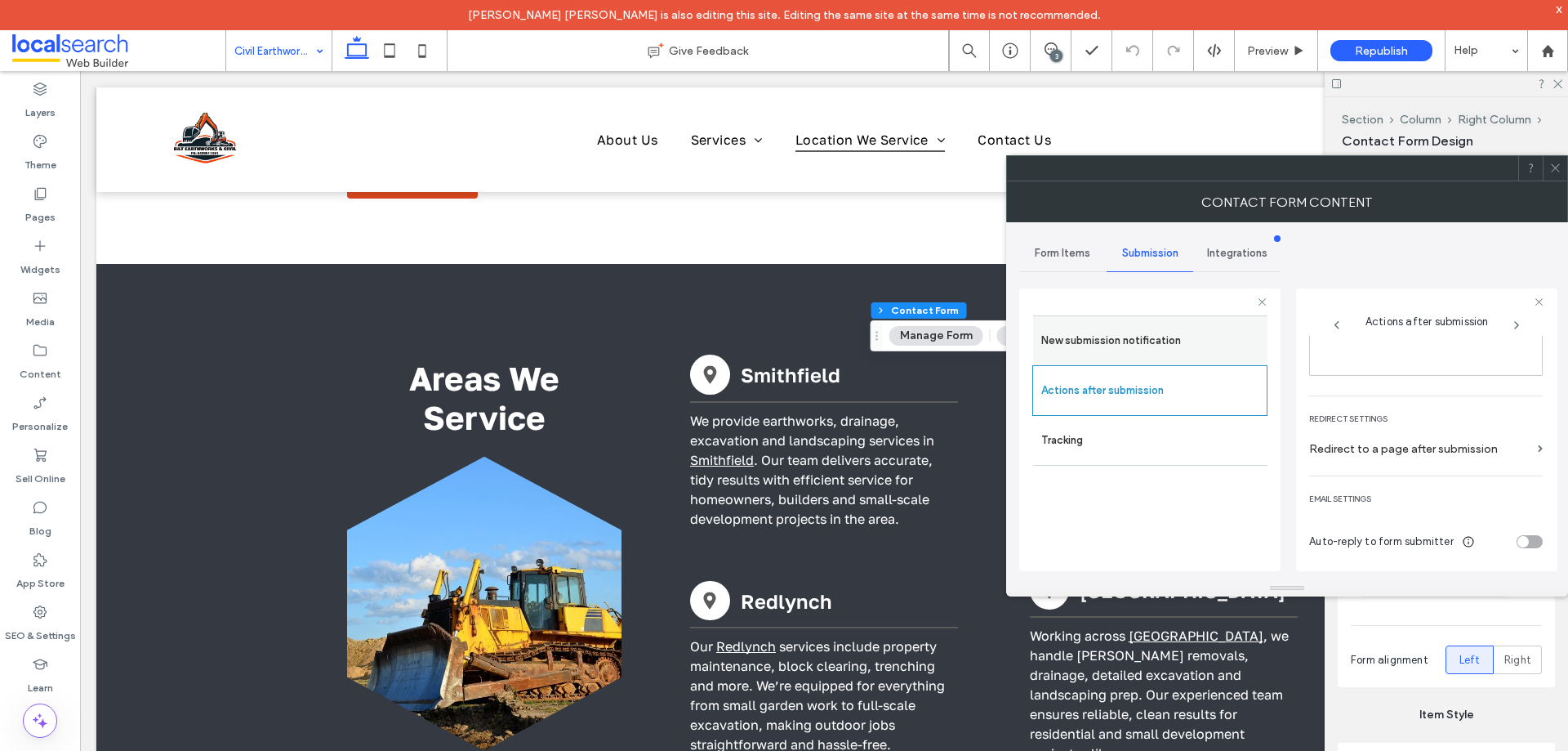
drag, startPoint x: 1555, startPoint y: 164, endPoint x: 1191, endPoint y: 348, distance: 407.9
click at [1555, 163] on icon at bounding box center [1555, 168] width 12 height 12
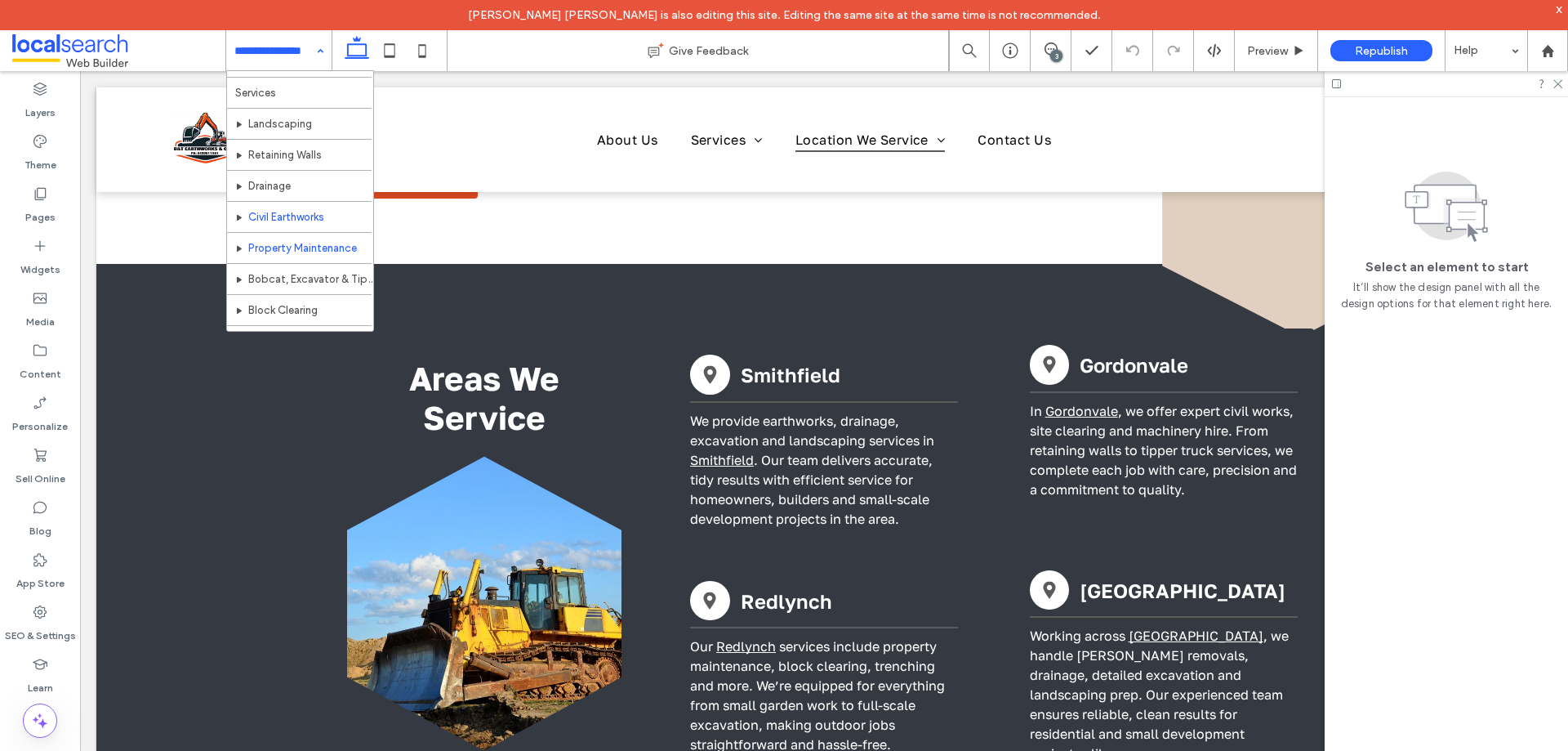
scroll to position [164, 0]
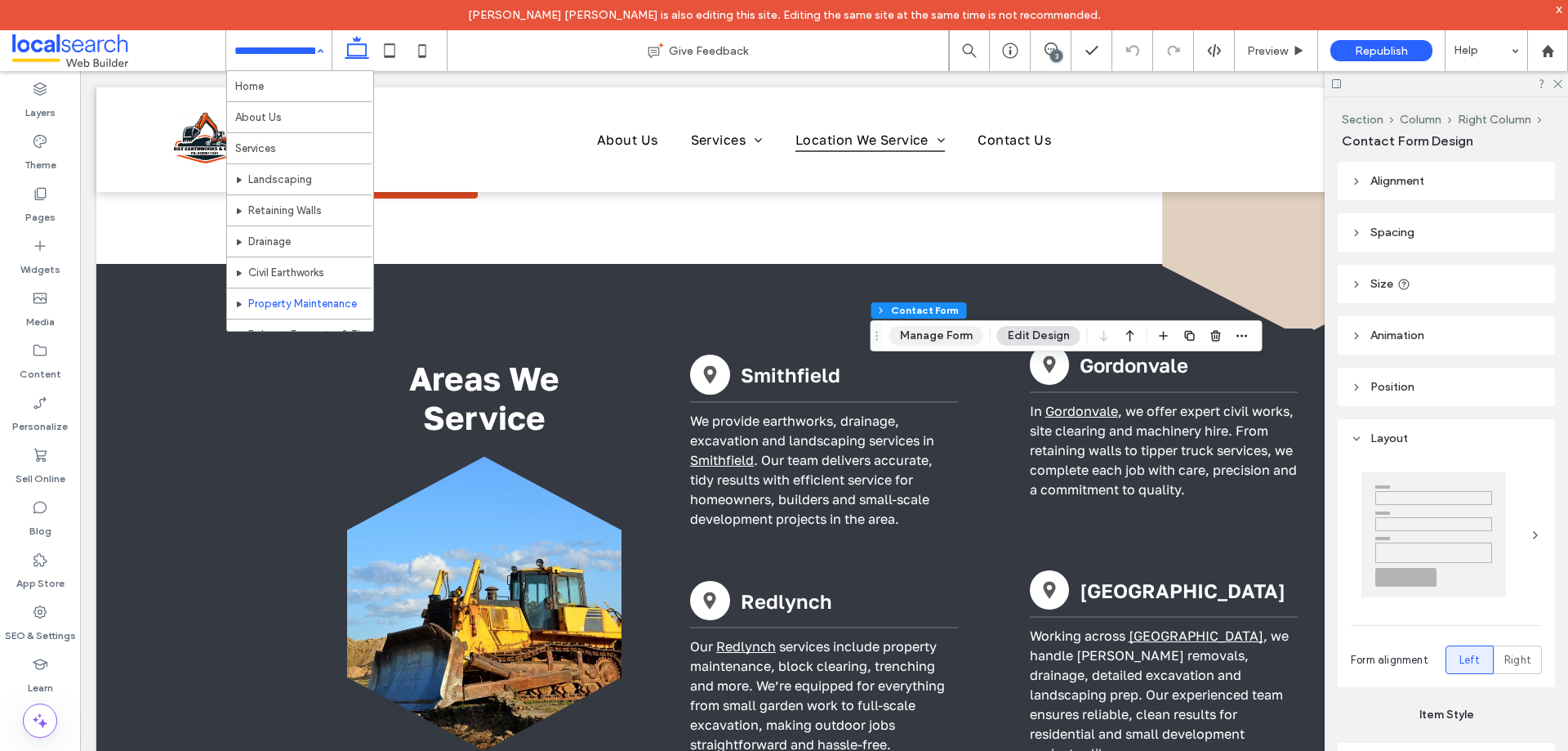
click at [948, 339] on button "Manage Form" at bounding box center [937, 335] width 94 height 20
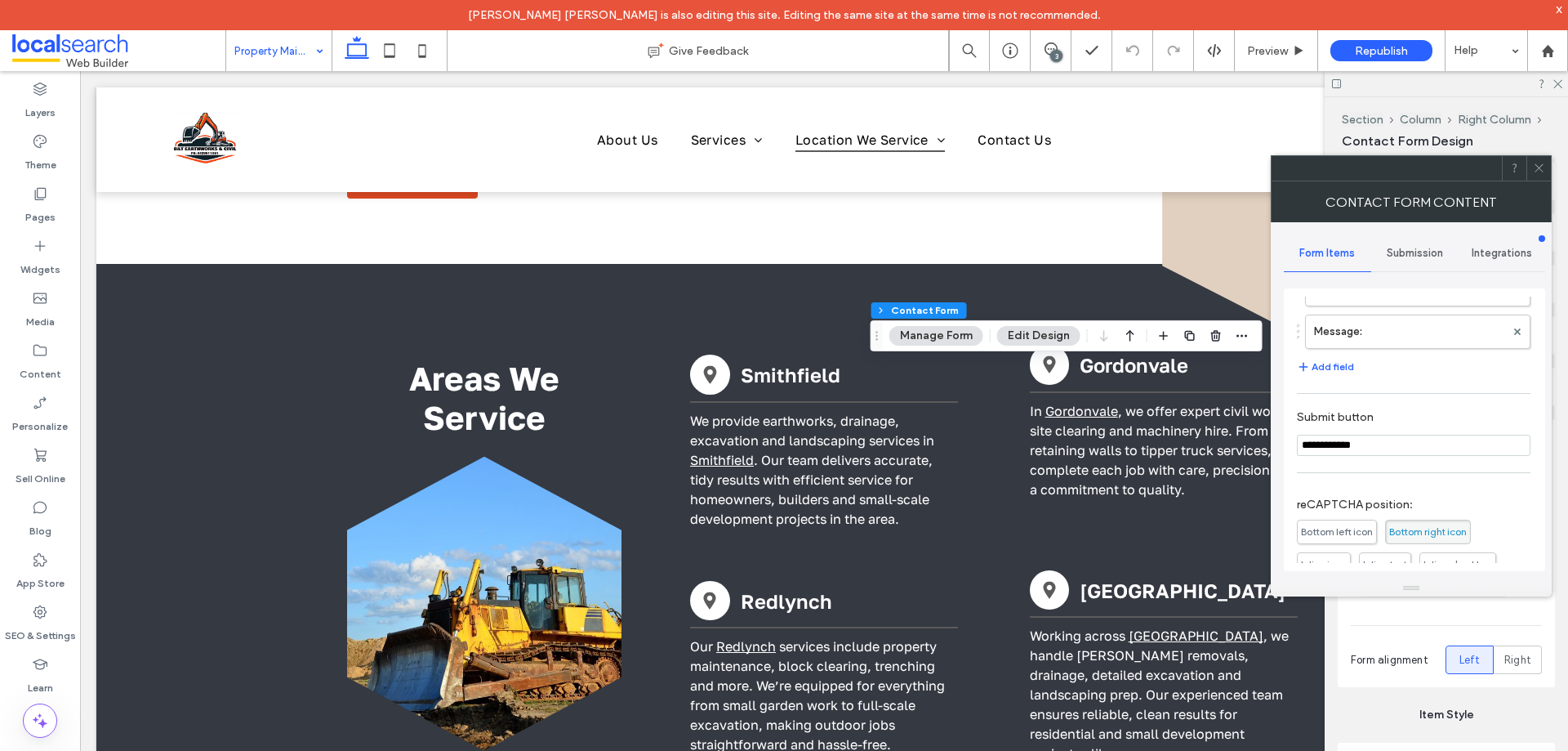
scroll to position [331, 0]
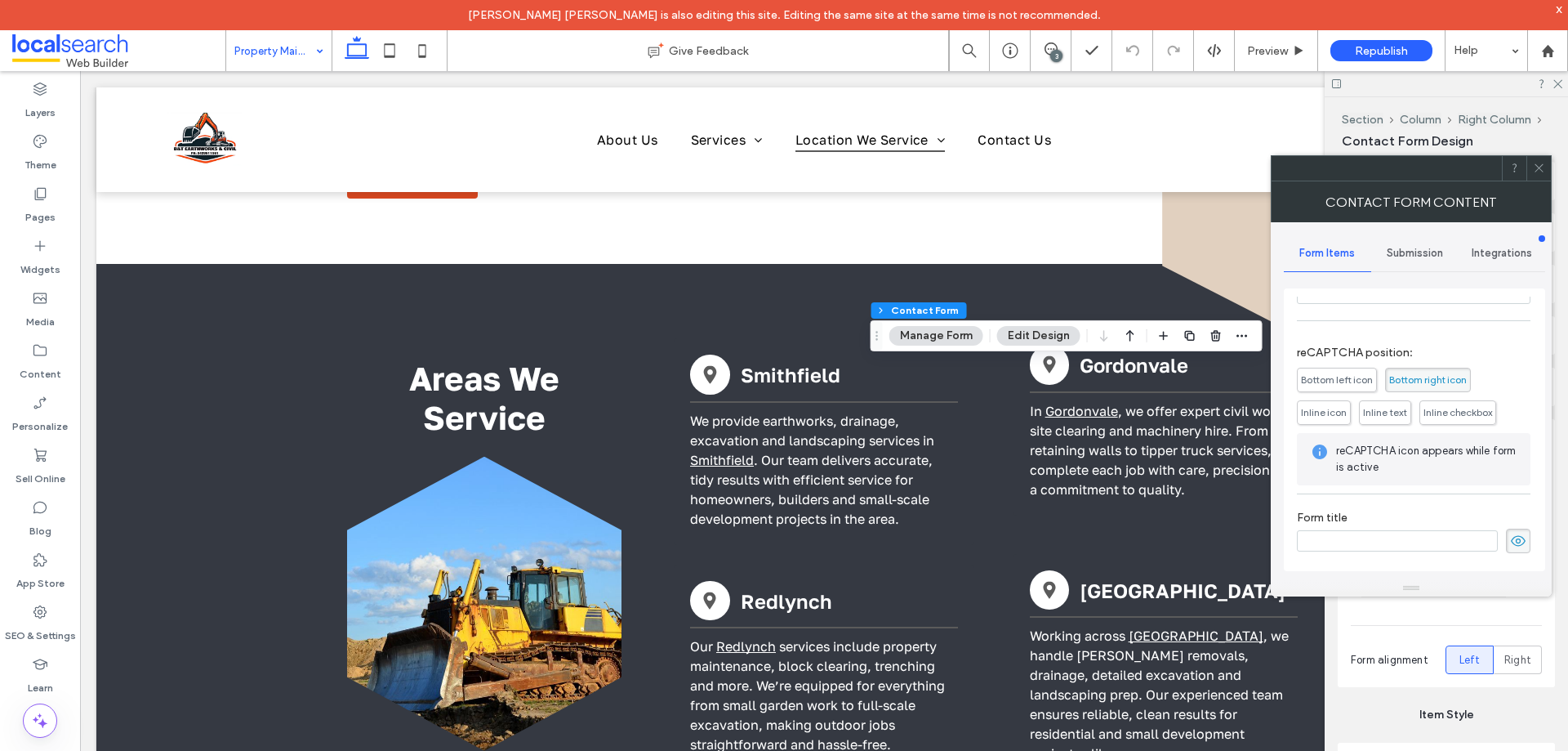
click at [1410, 260] on div "Submission" at bounding box center [1415, 254] width 87 height 36
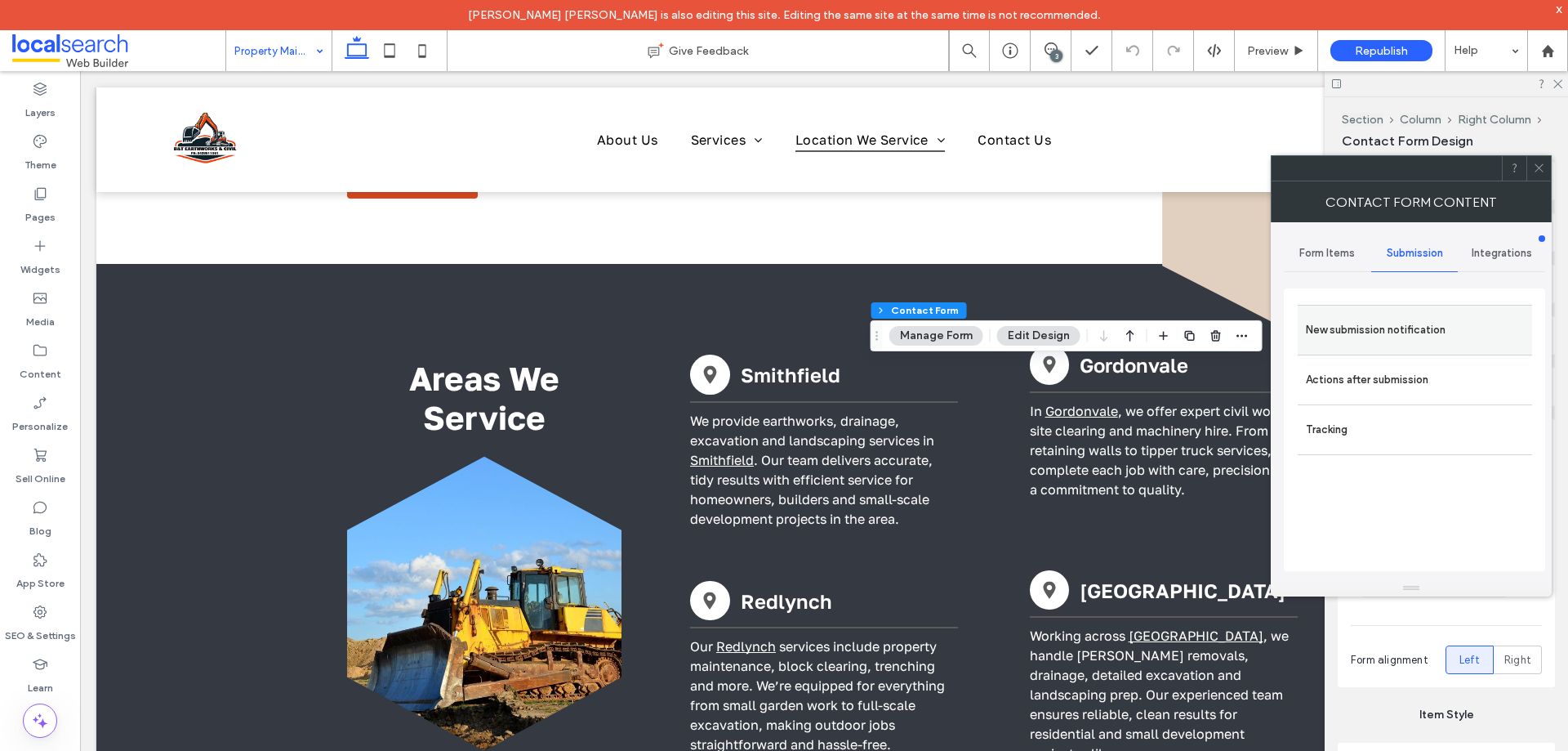
click at [1423, 340] on label "New submission notification" at bounding box center [1415, 330] width 218 height 33
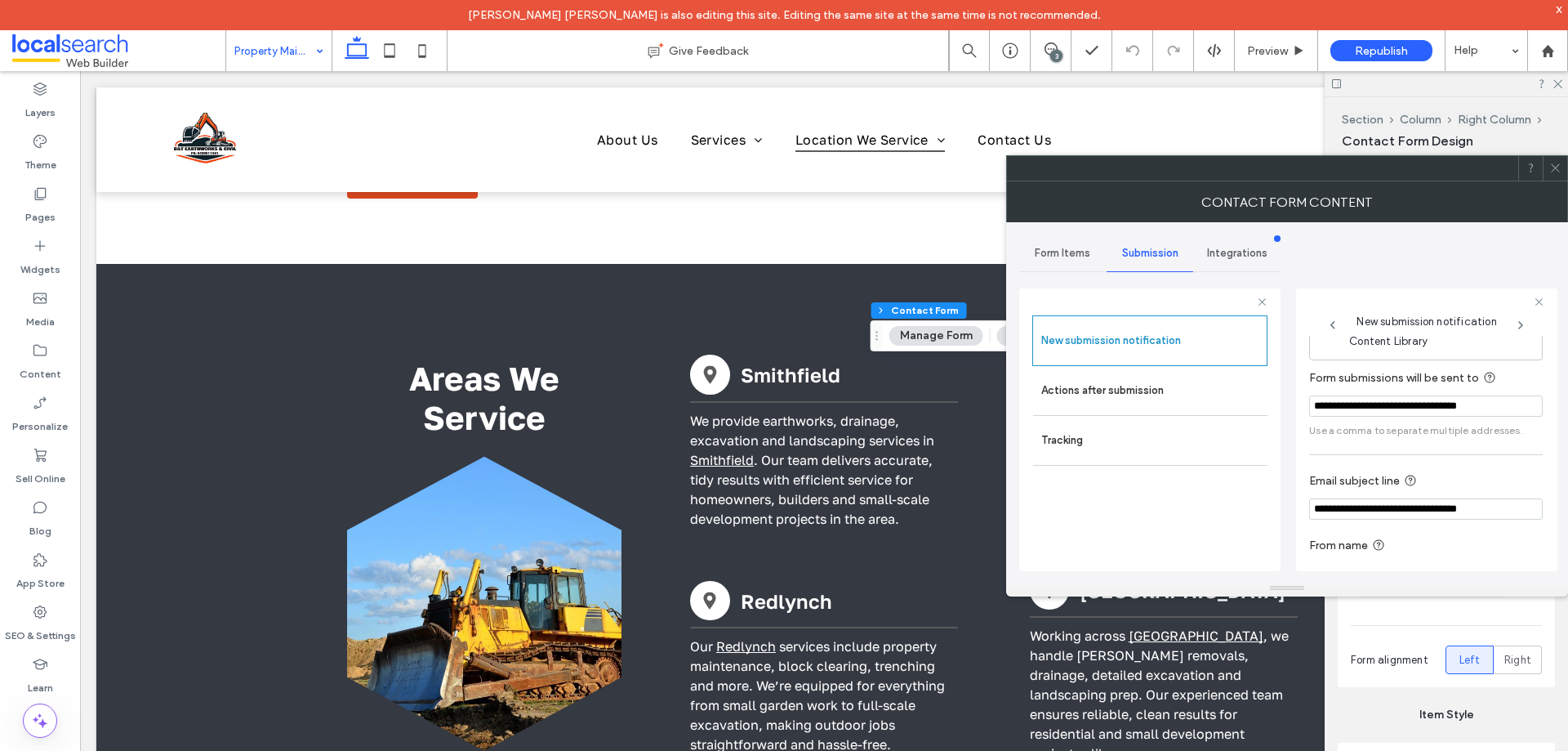
scroll to position [85, 0]
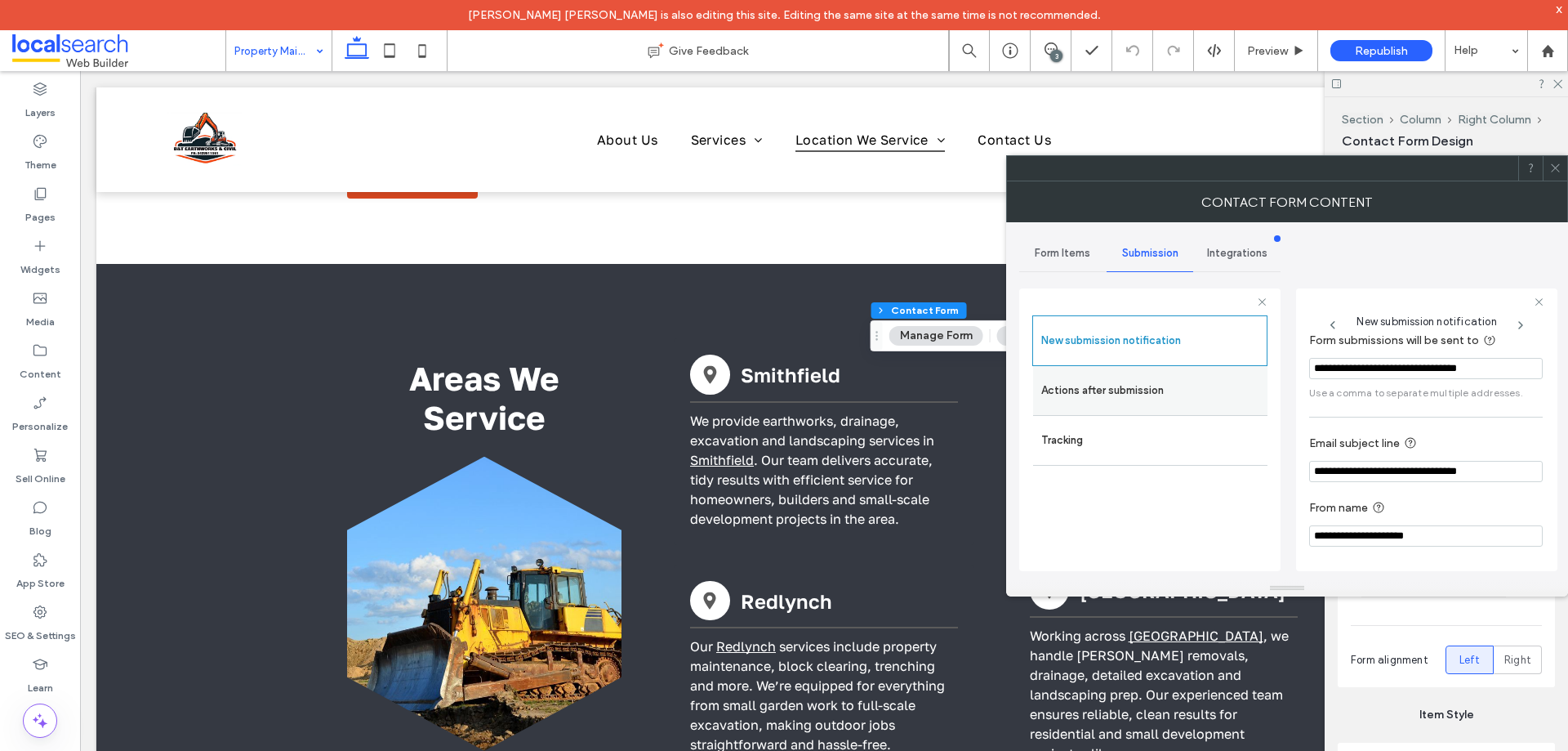
click at [1170, 384] on label "Actions after submission" at bounding box center [1150, 391] width 218 height 33
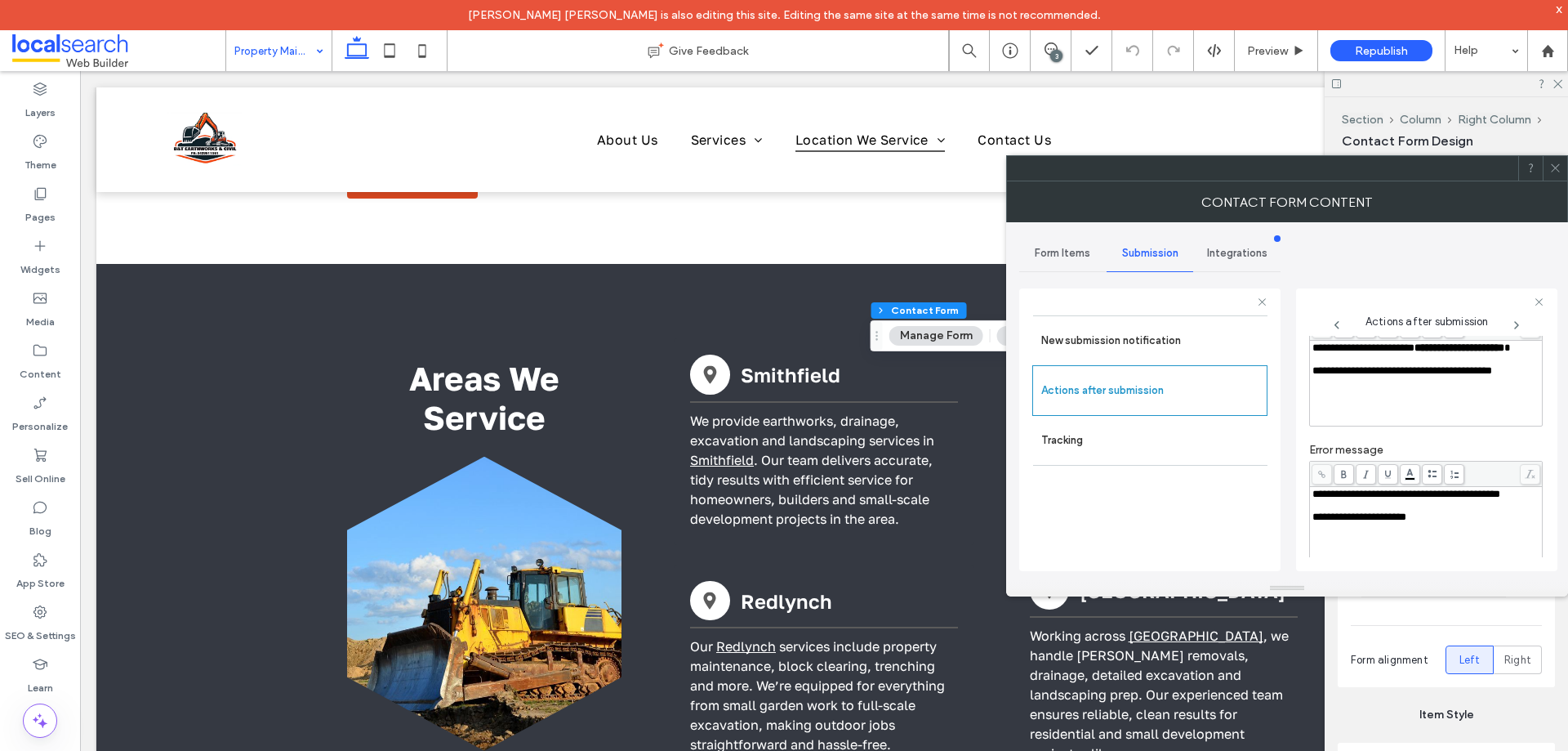
scroll to position [282, 0]
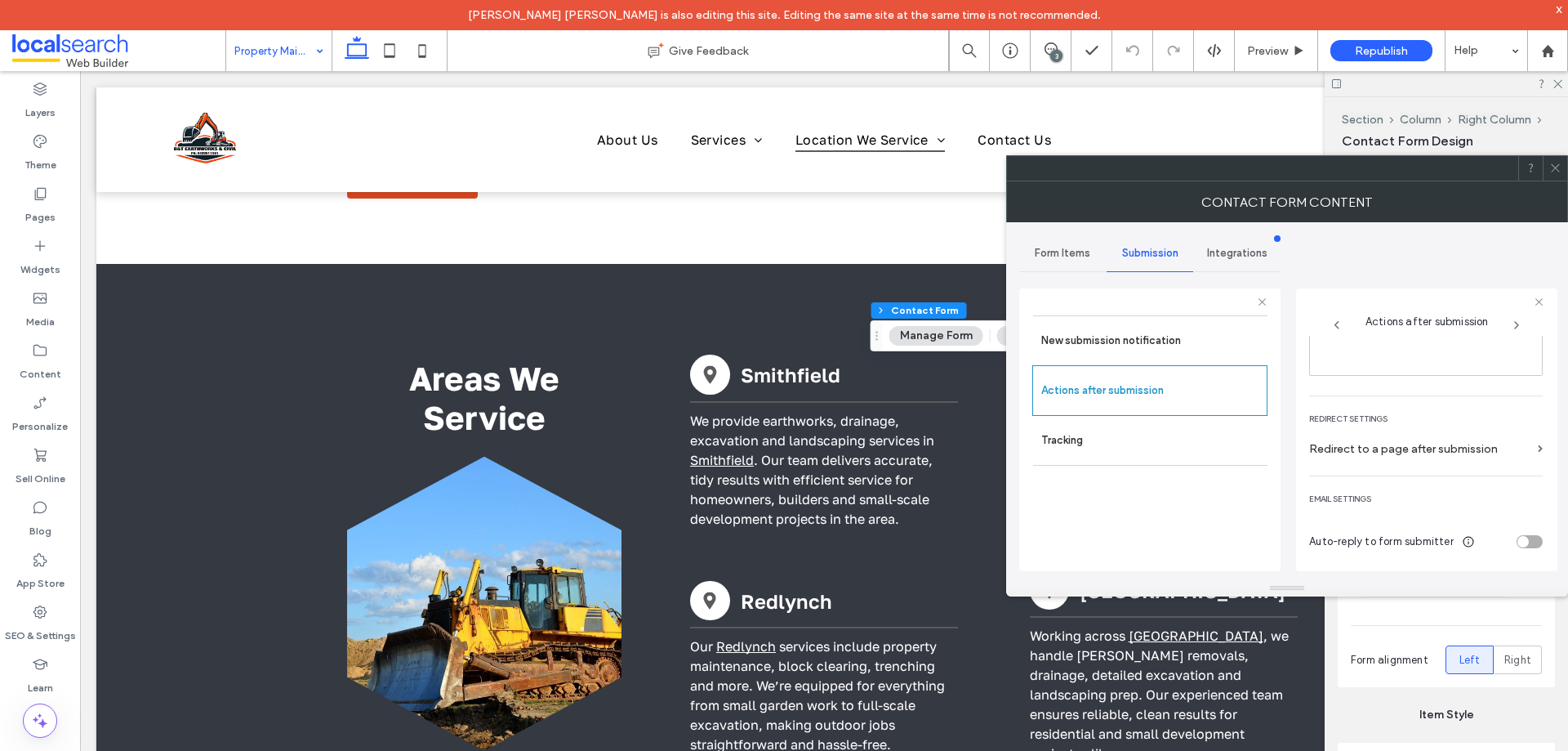
click at [1560, 173] on icon at bounding box center [1555, 168] width 12 height 12
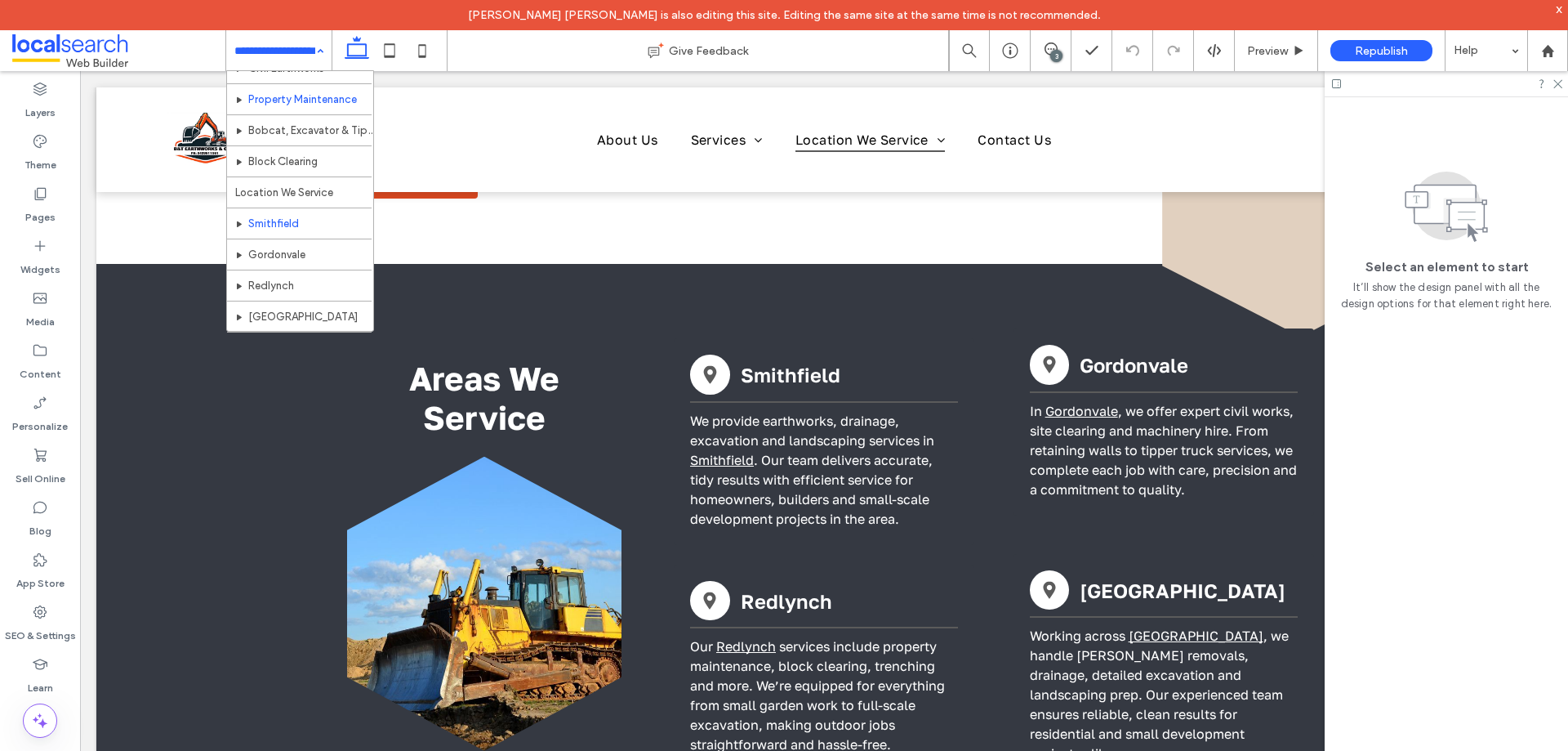
scroll to position [153, 0]
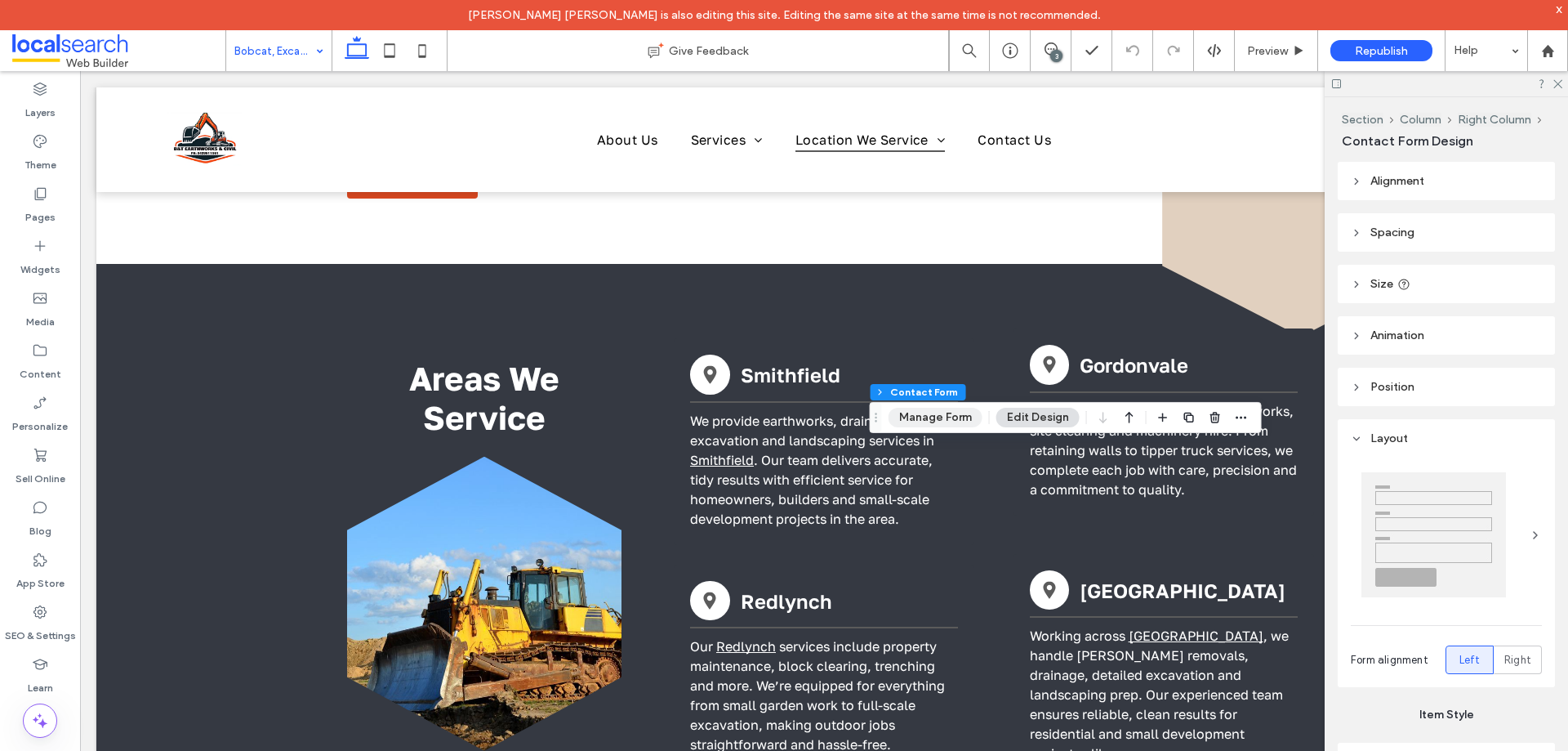
click at [932, 421] on button "Manage Form" at bounding box center [936, 418] width 94 height 20
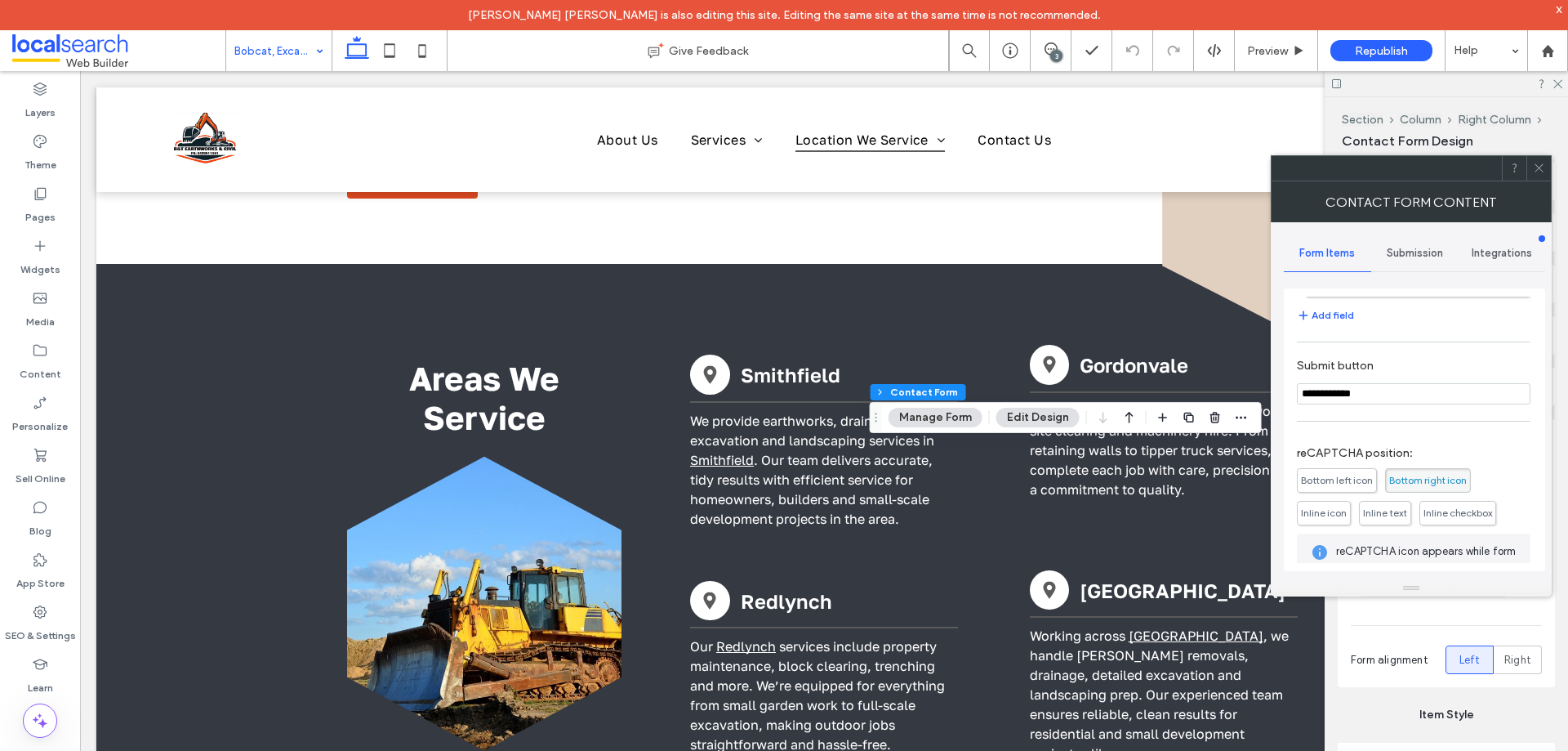
scroll to position [327, 0]
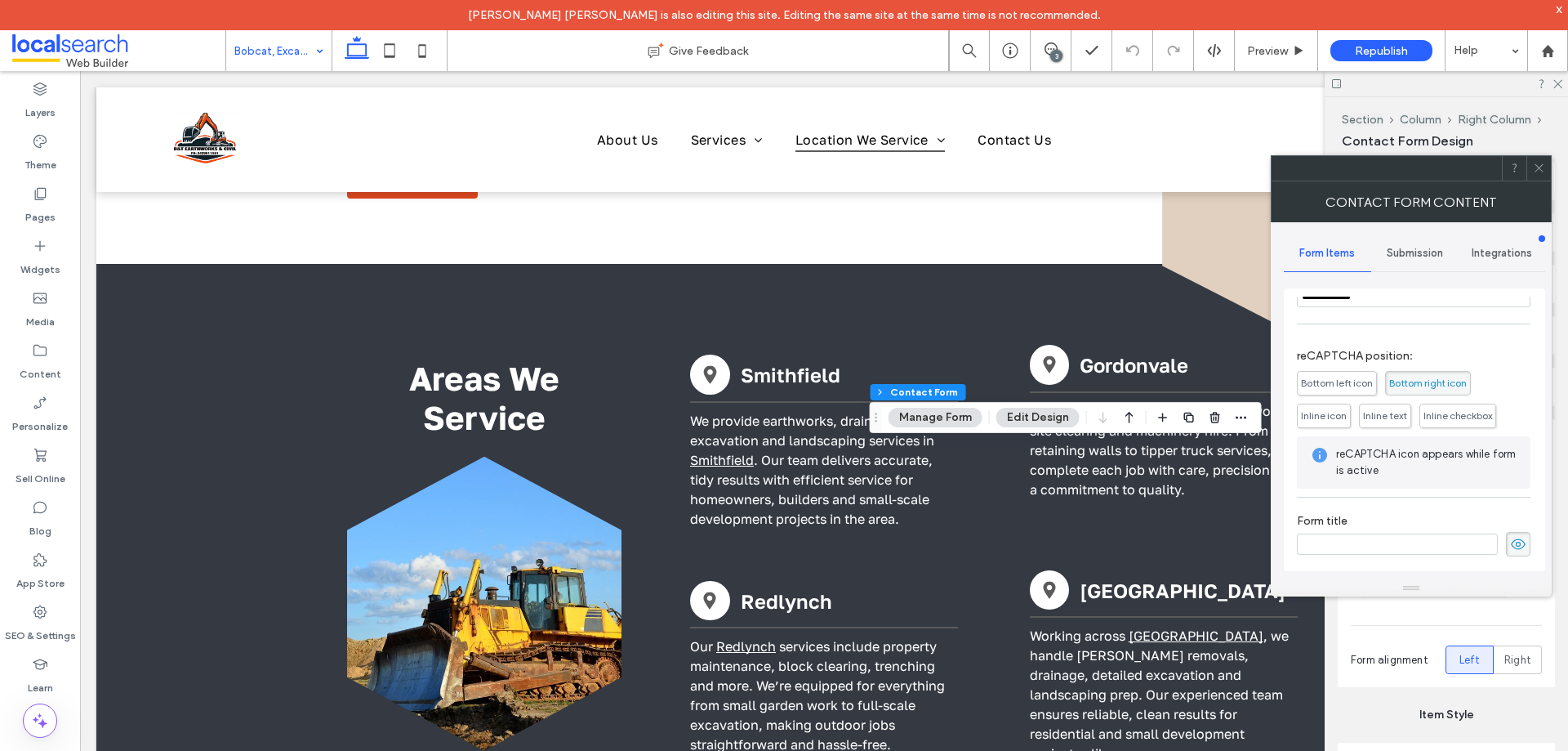
click at [1425, 249] on span "Submission" at bounding box center [1415, 253] width 57 height 13
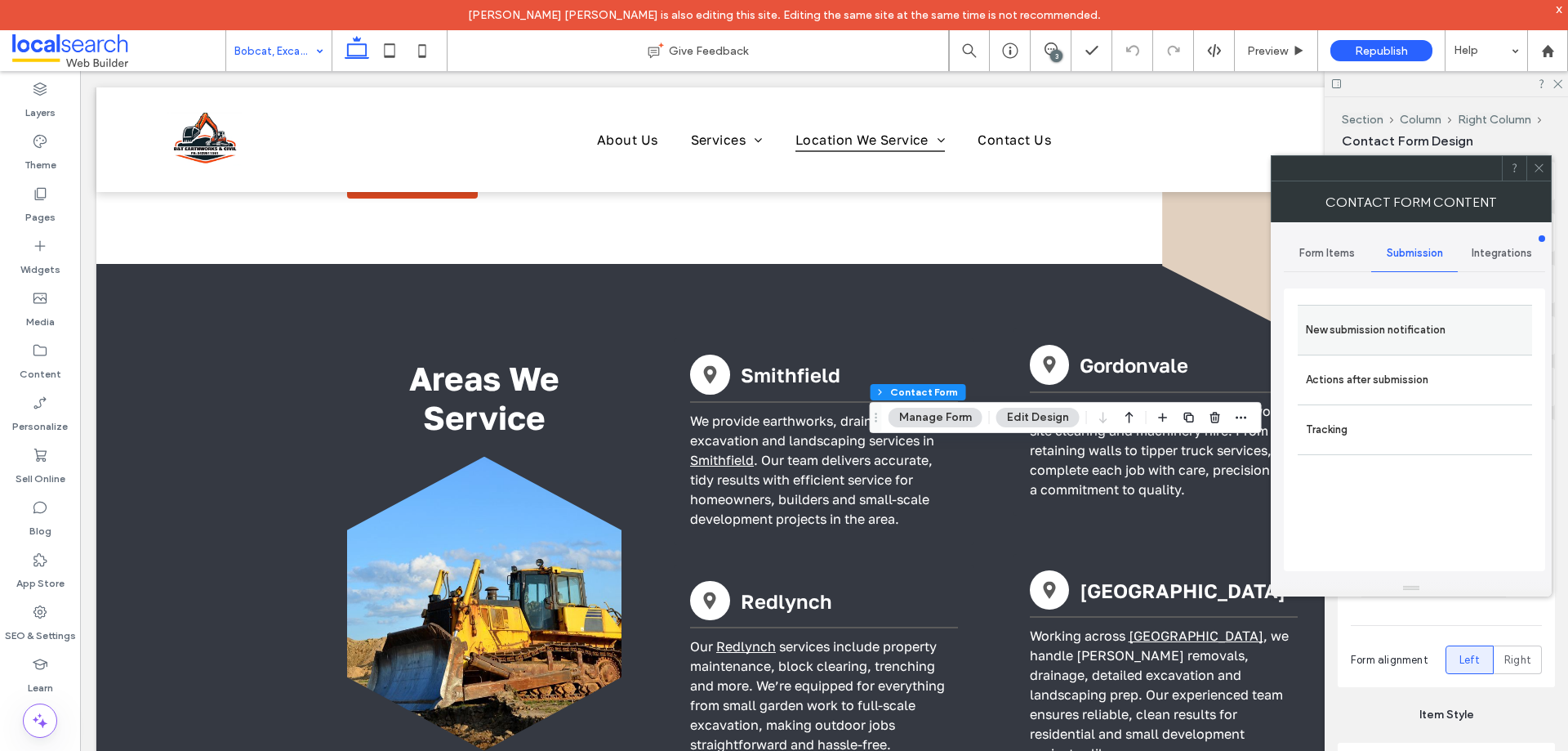
click at [1414, 329] on label "New submission notification" at bounding box center [1415, 330] width 218 height 33
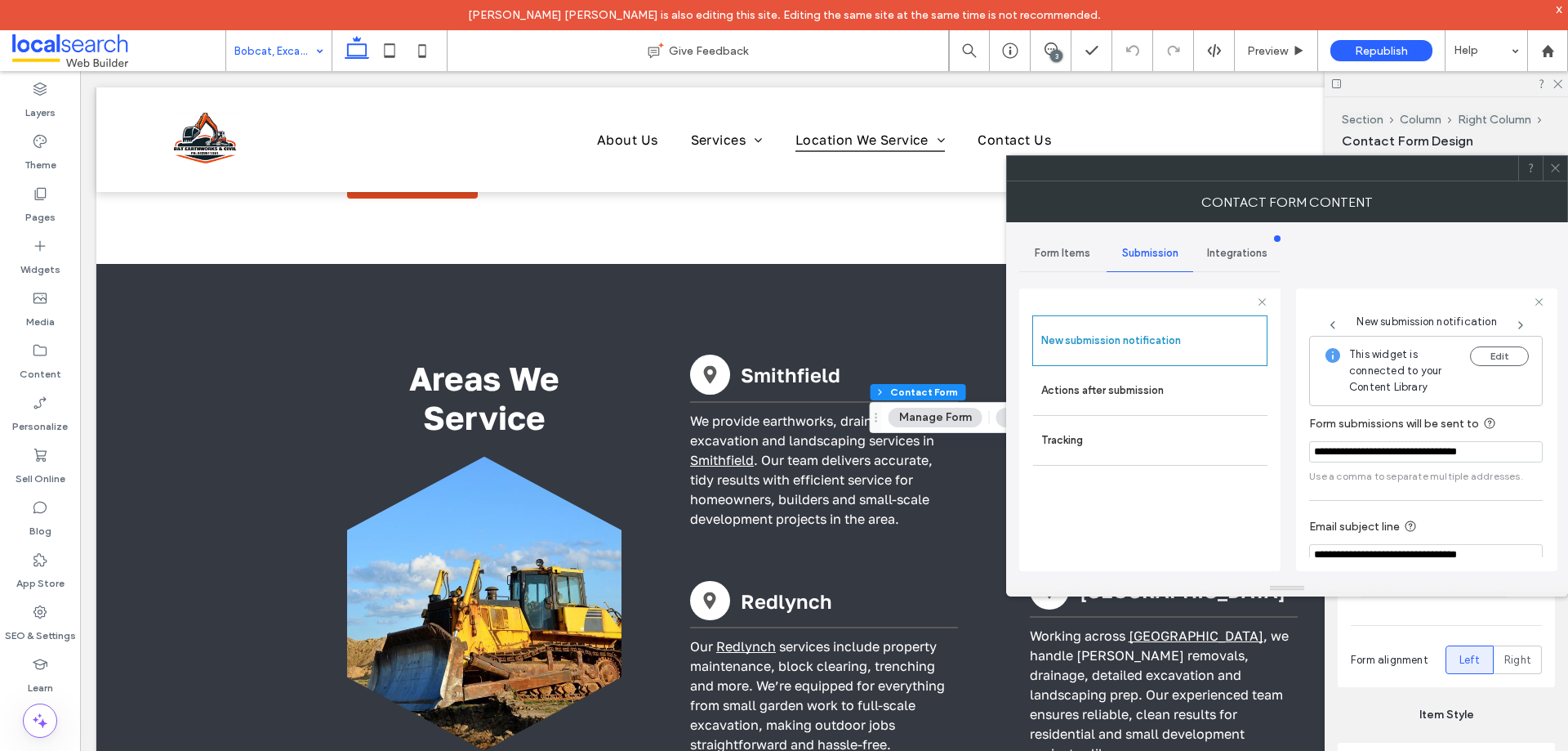
scroll to position [85, 0]
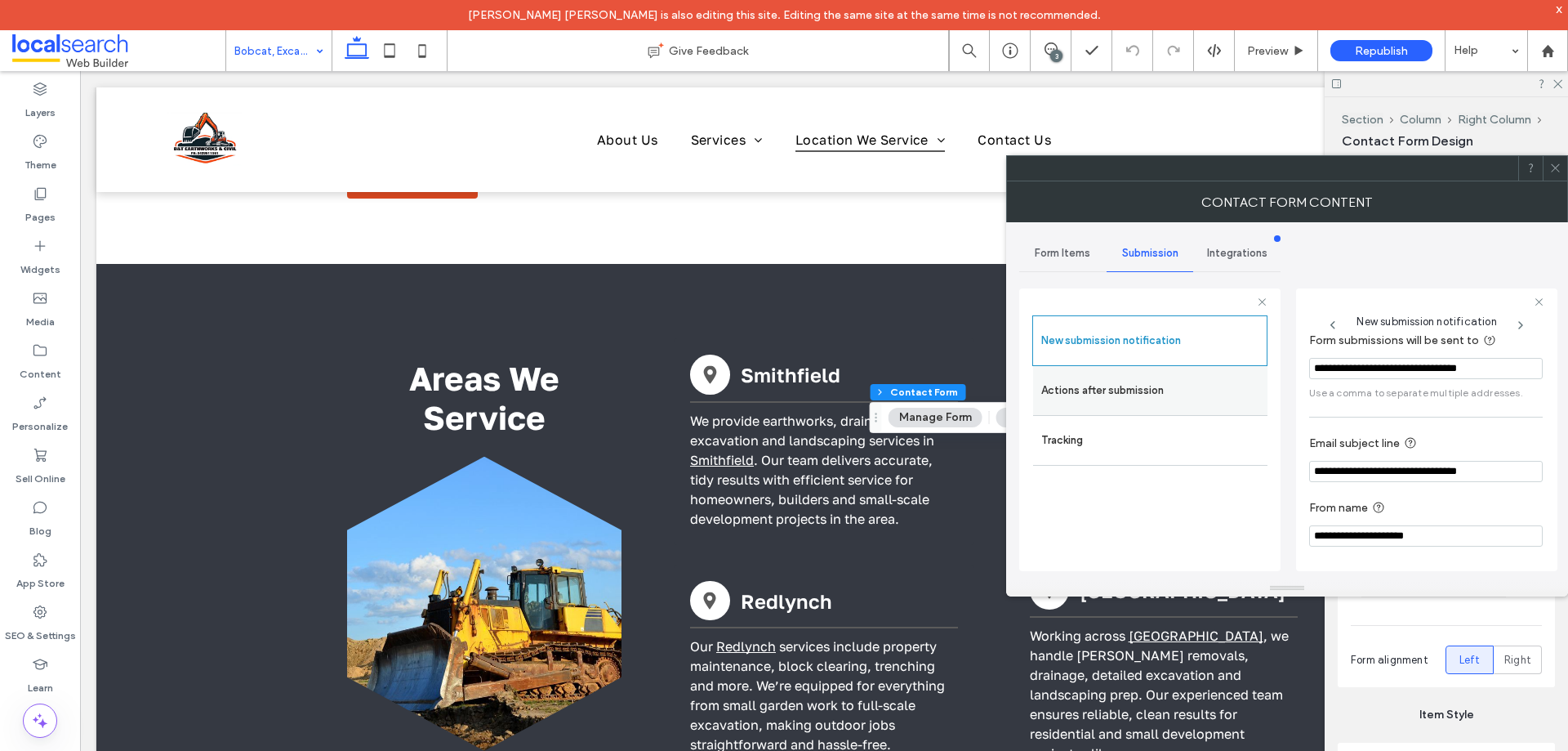
click at [1098, 391] on label "Actions after submission" at bounding box center [1150, 391] width 218 height 33
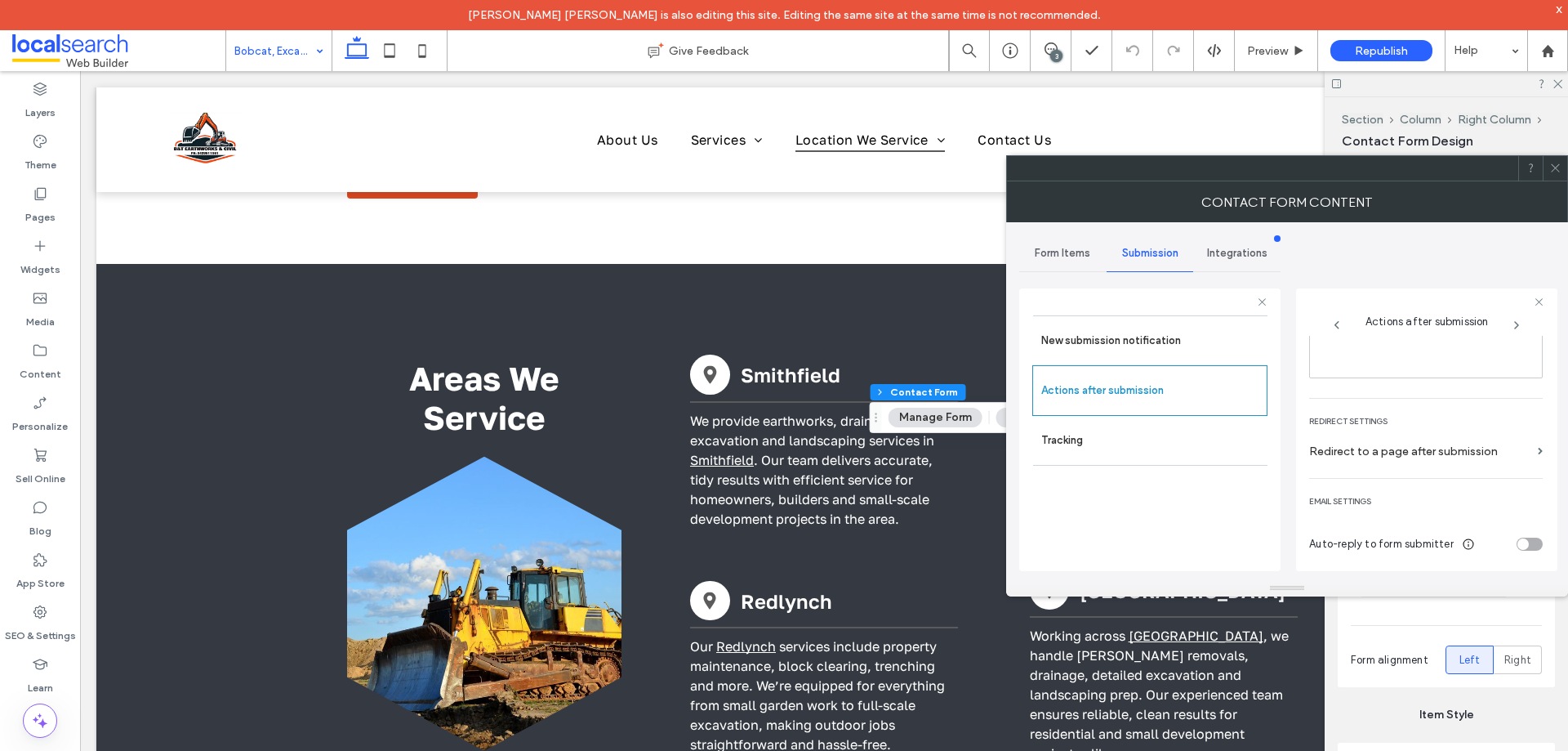
scroll to position [282, 0]
click at [1555, 165] on icon at bounding box center [1555, 168] width 12 height 12
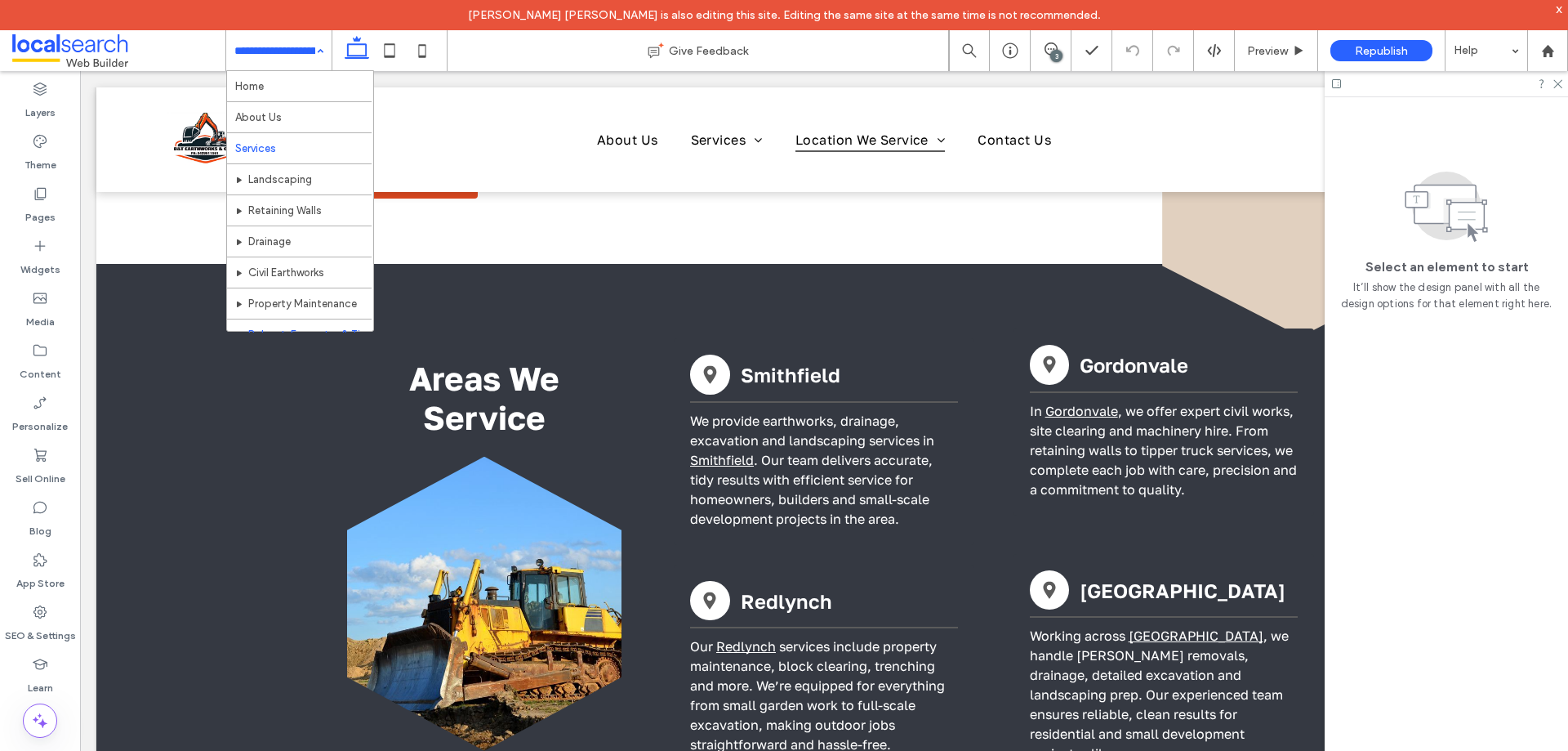
scroll to position [235, 0]
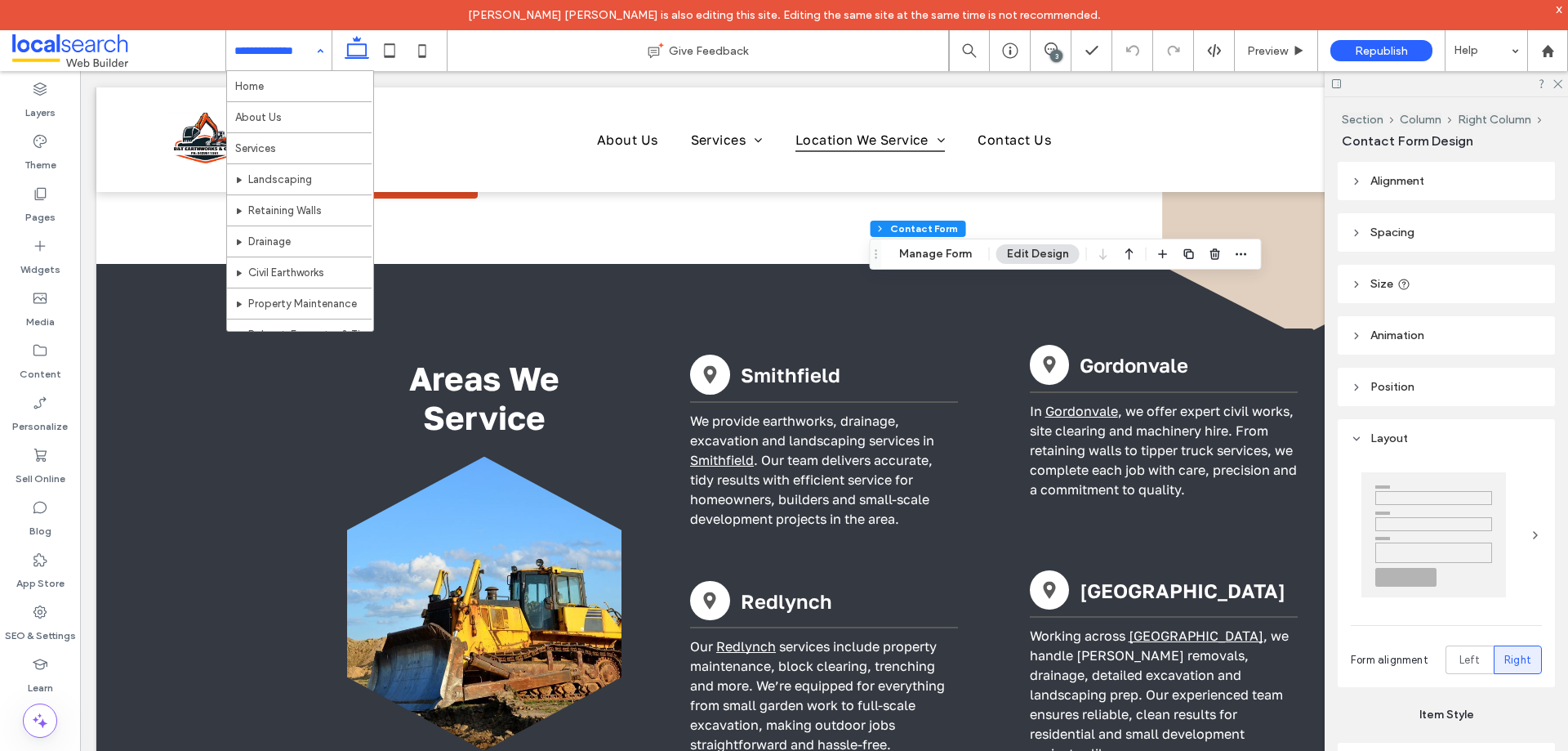
type input "*"
type input "***"
type input "*"
type input "***"
click at [932, 260] on button "Manage Form" at bounding box center [936, 254] width 94 height 20
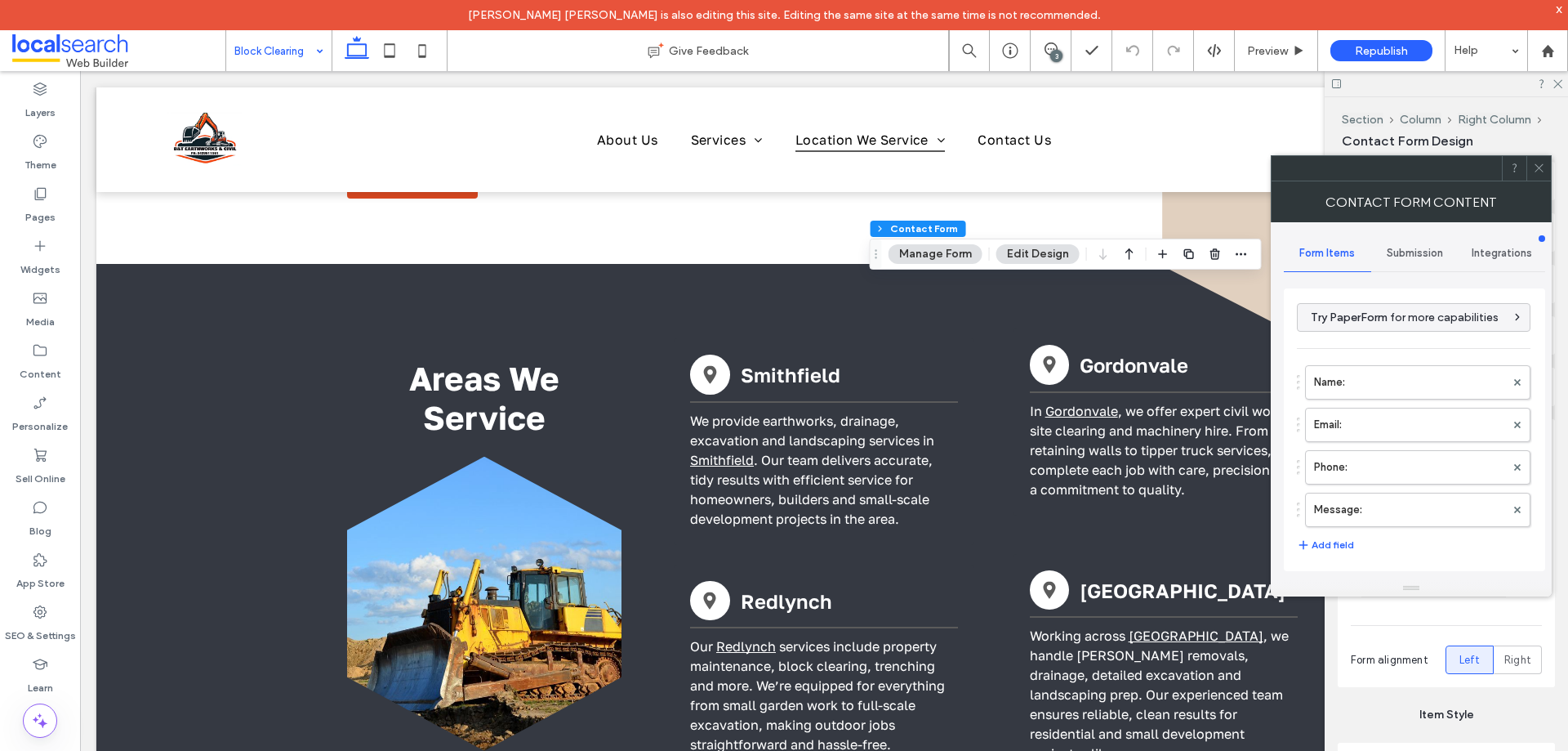
scroll to position [331, 0]
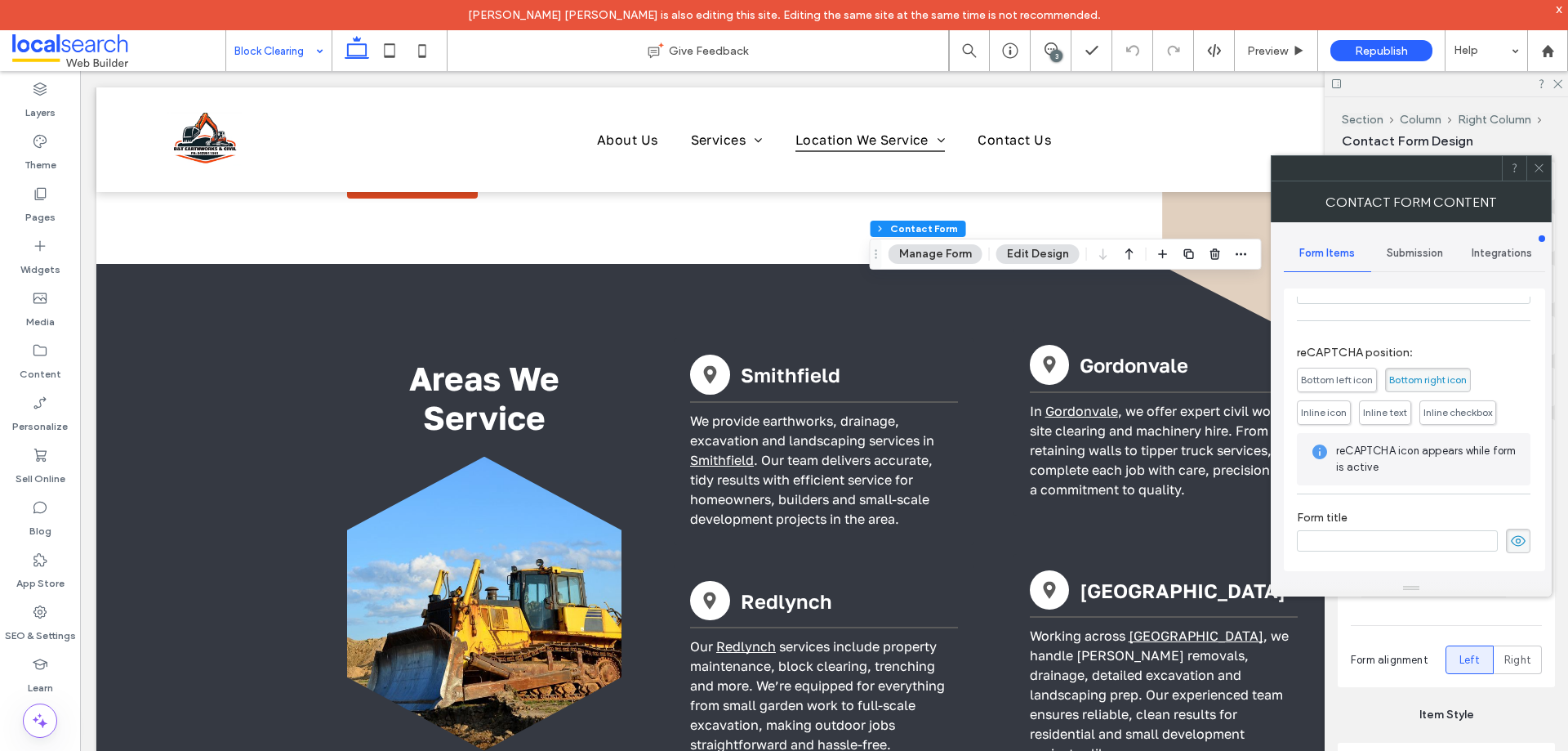
click at [1413, 255] on span "Submission" at bounding box center [1415, 253] width 57 height 13
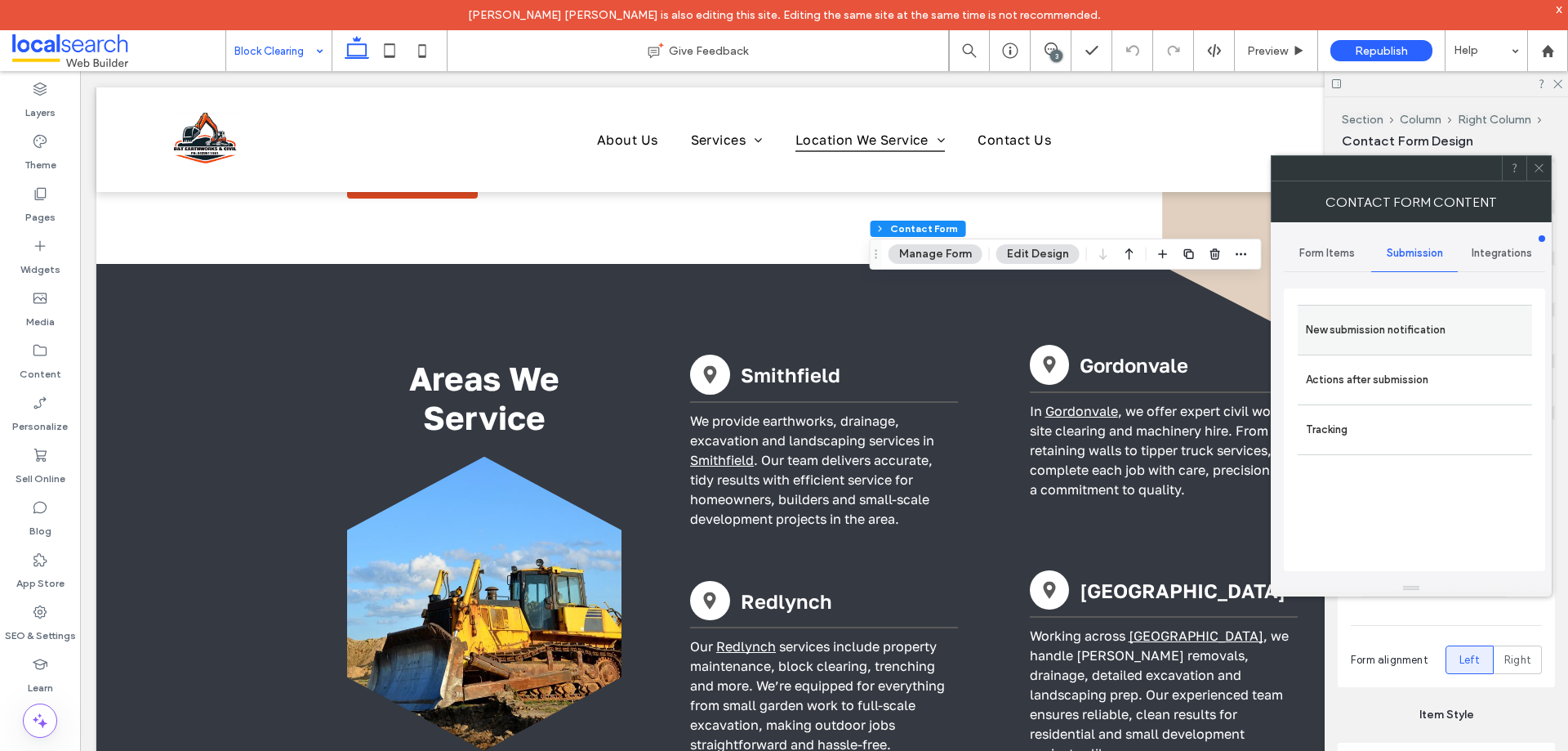
click at [1414, 322] on label "New submission notification" at bounding box center [1415, 330] width 218 height 33
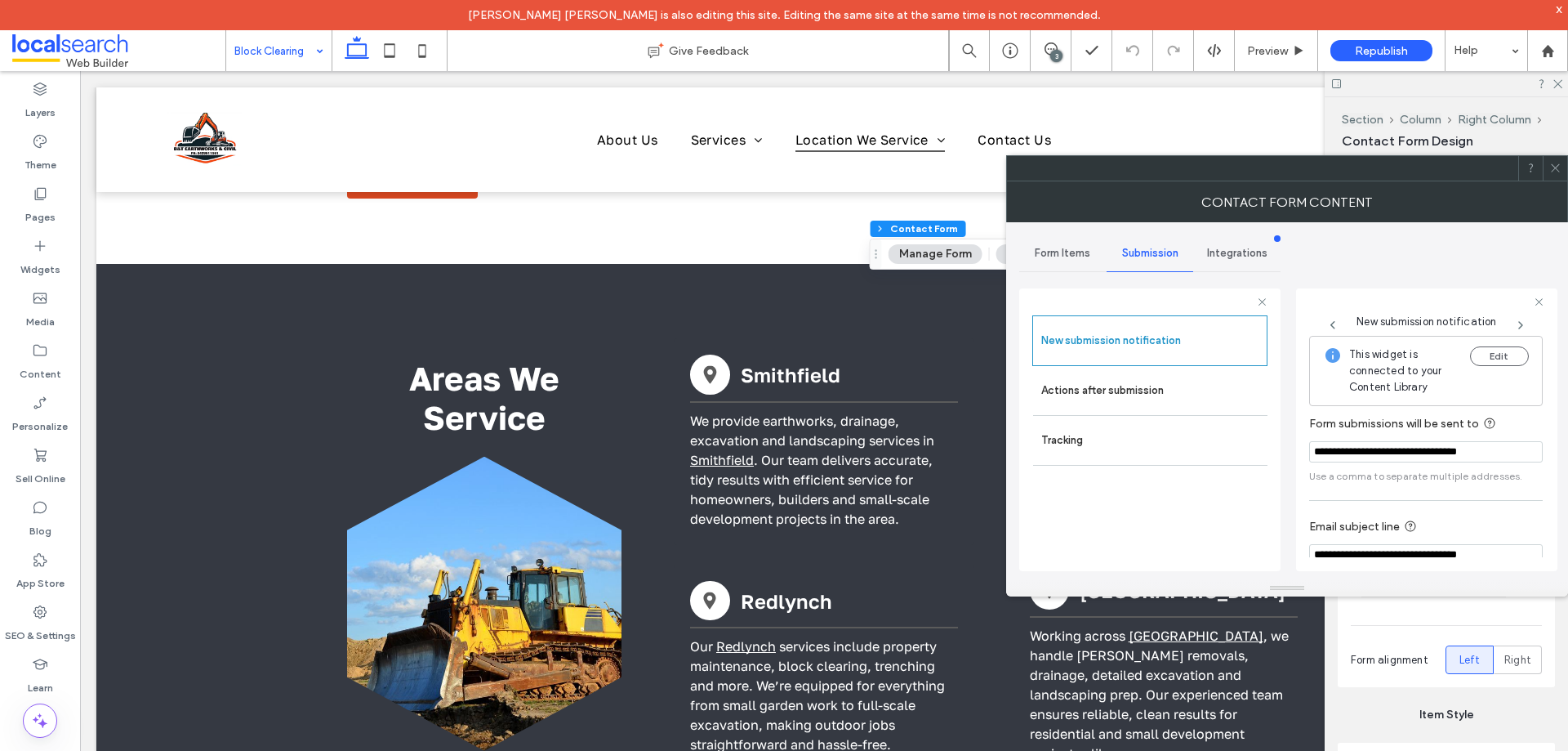
scroll to position [85, 0]
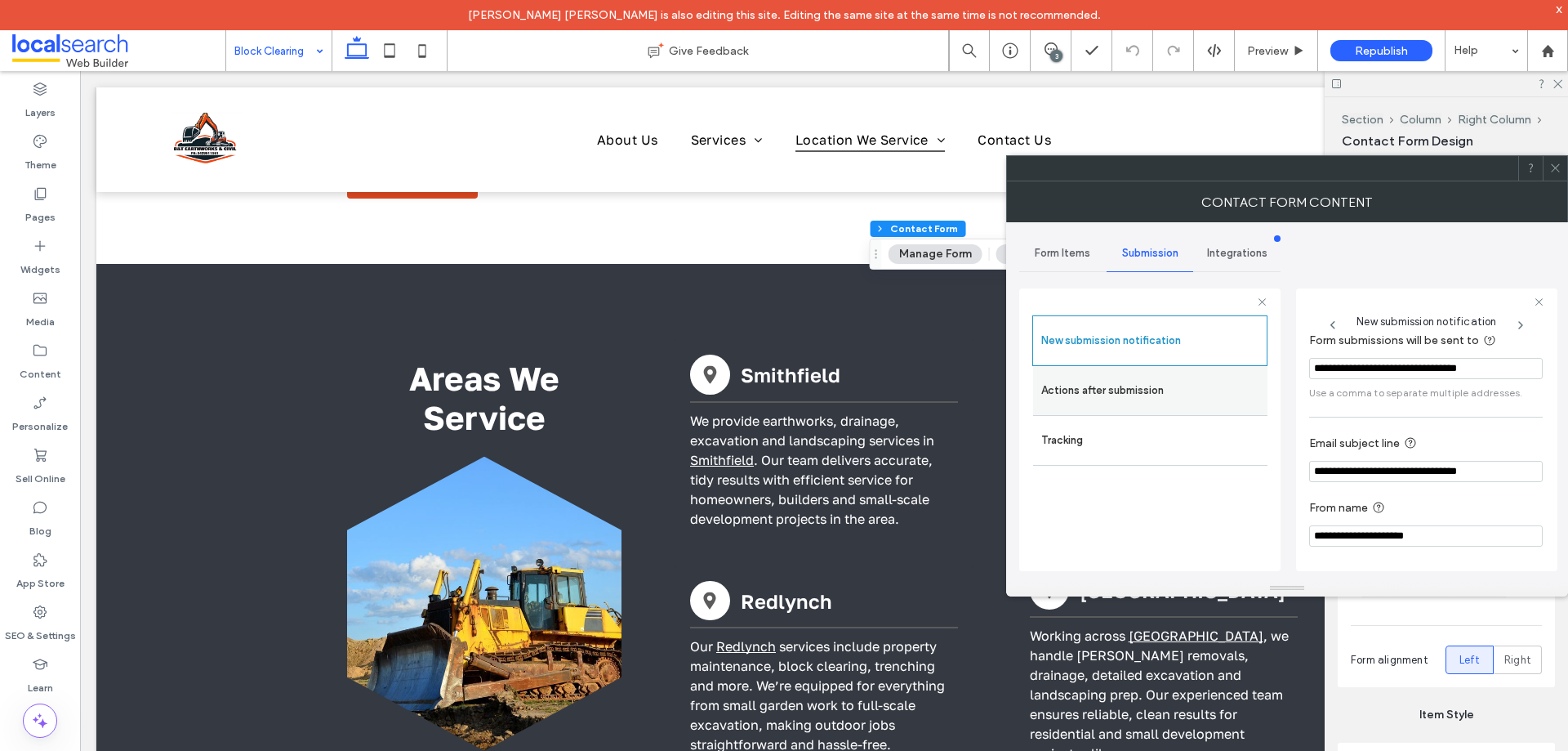
click at [1128, 393] on label "Actions after submission" at bounding box center [1150, 391] width 218 height 33
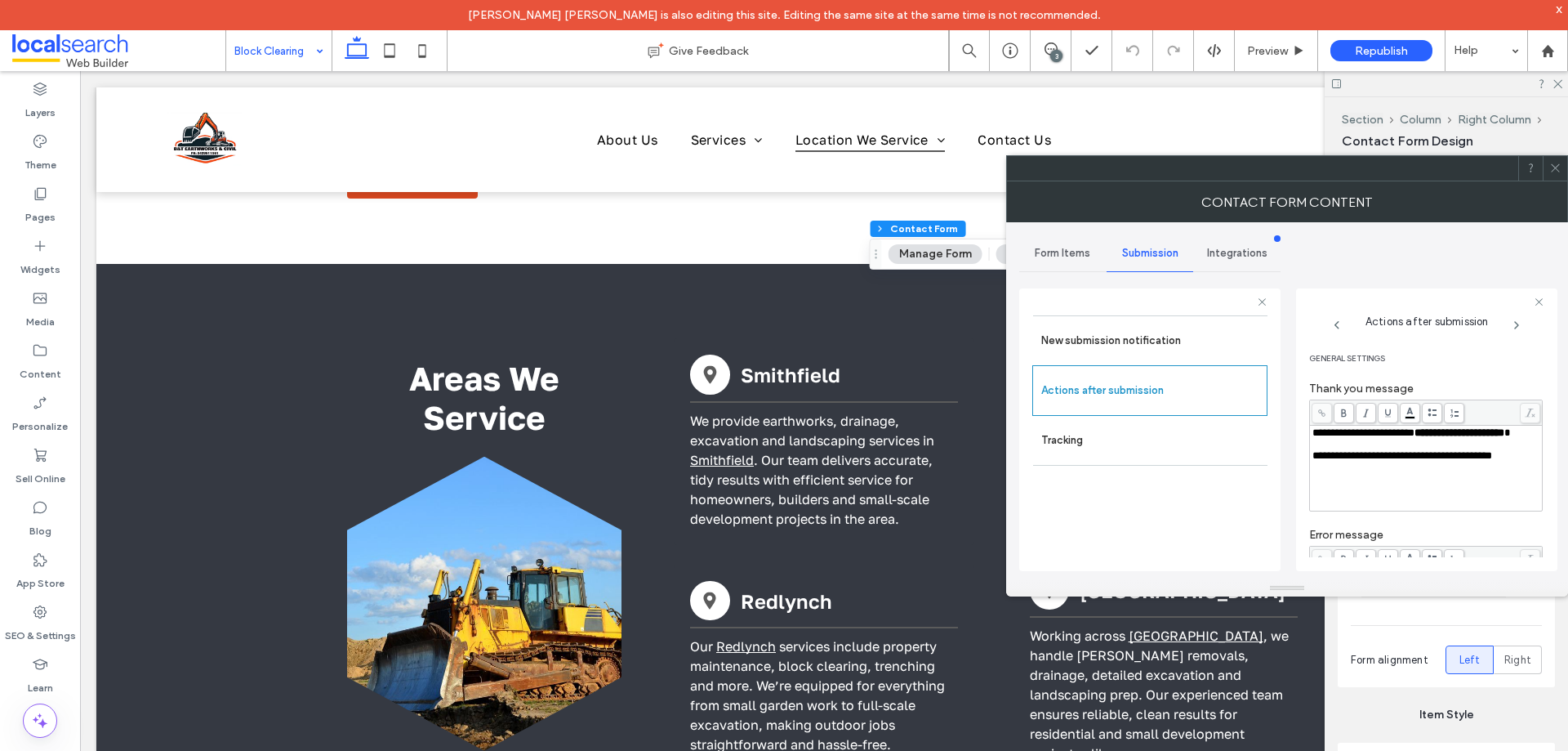
scroll to position [282, 0]
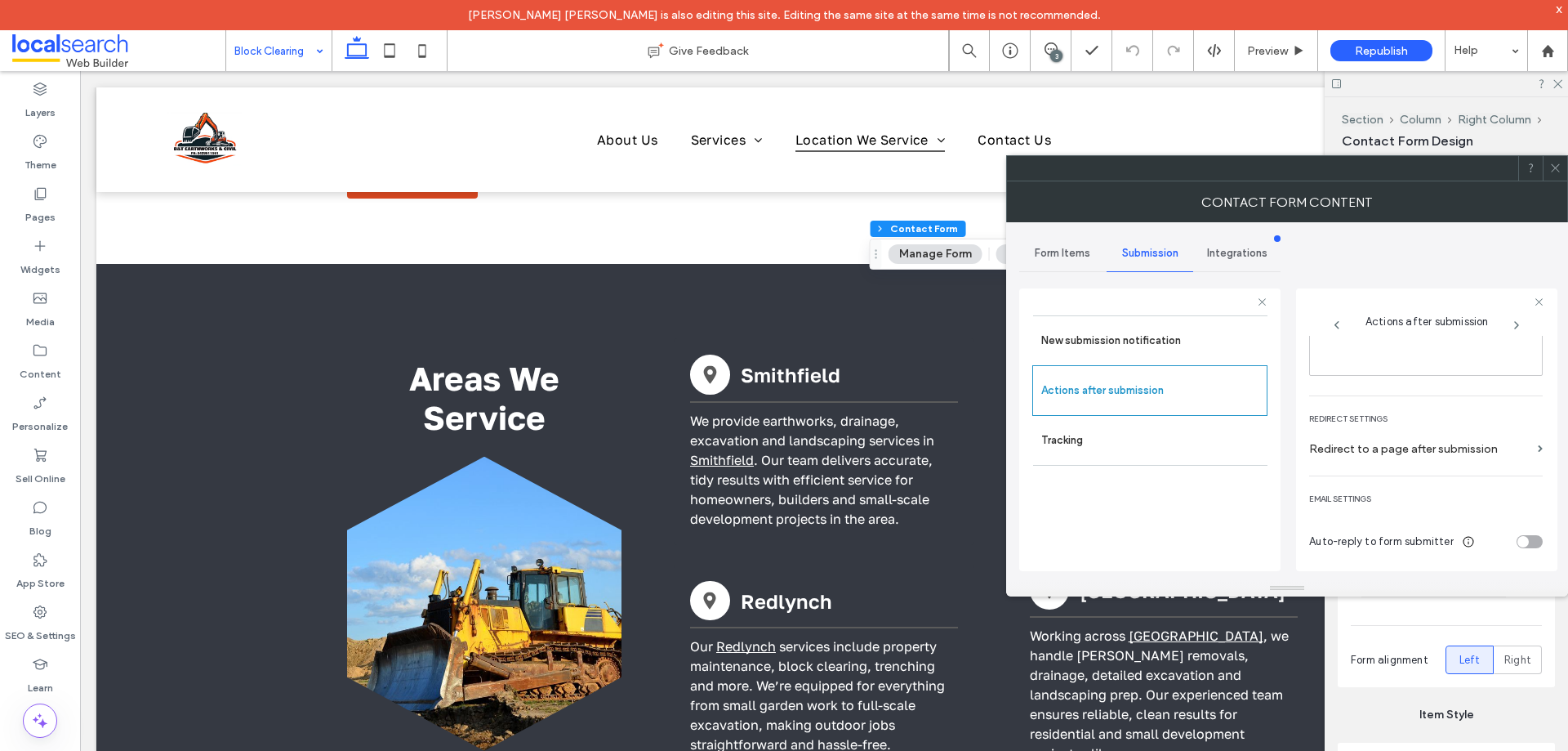
click at [1555, 166] on icon at bounding box center [1555, 168] width 12 height 12
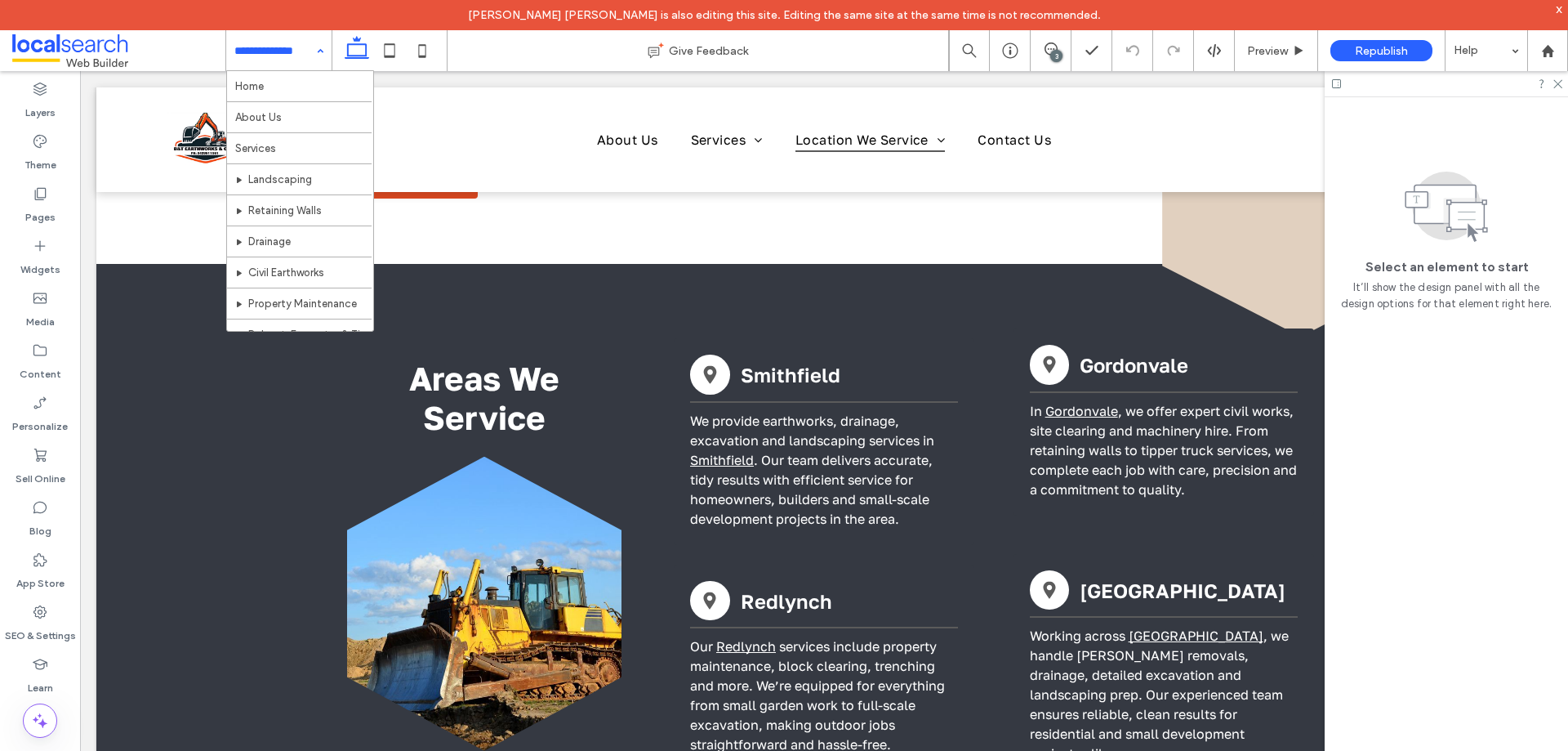
scroll to position [235, 0]
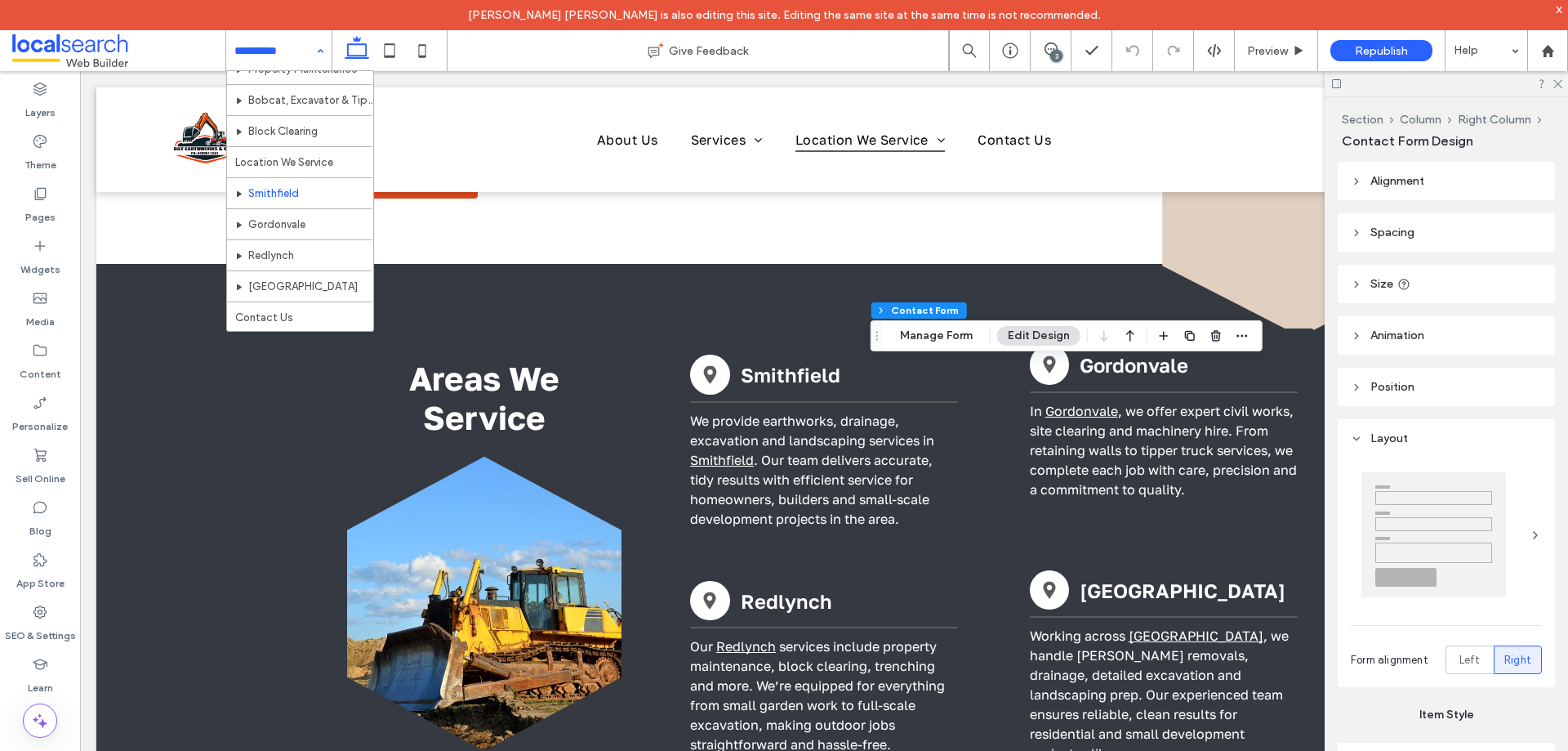
type input "*"
type input "***"
type input "*"
type input "***"
click at [931, 338] on button "Manage Form" at bounding box center [937, 335] width 94 height 20
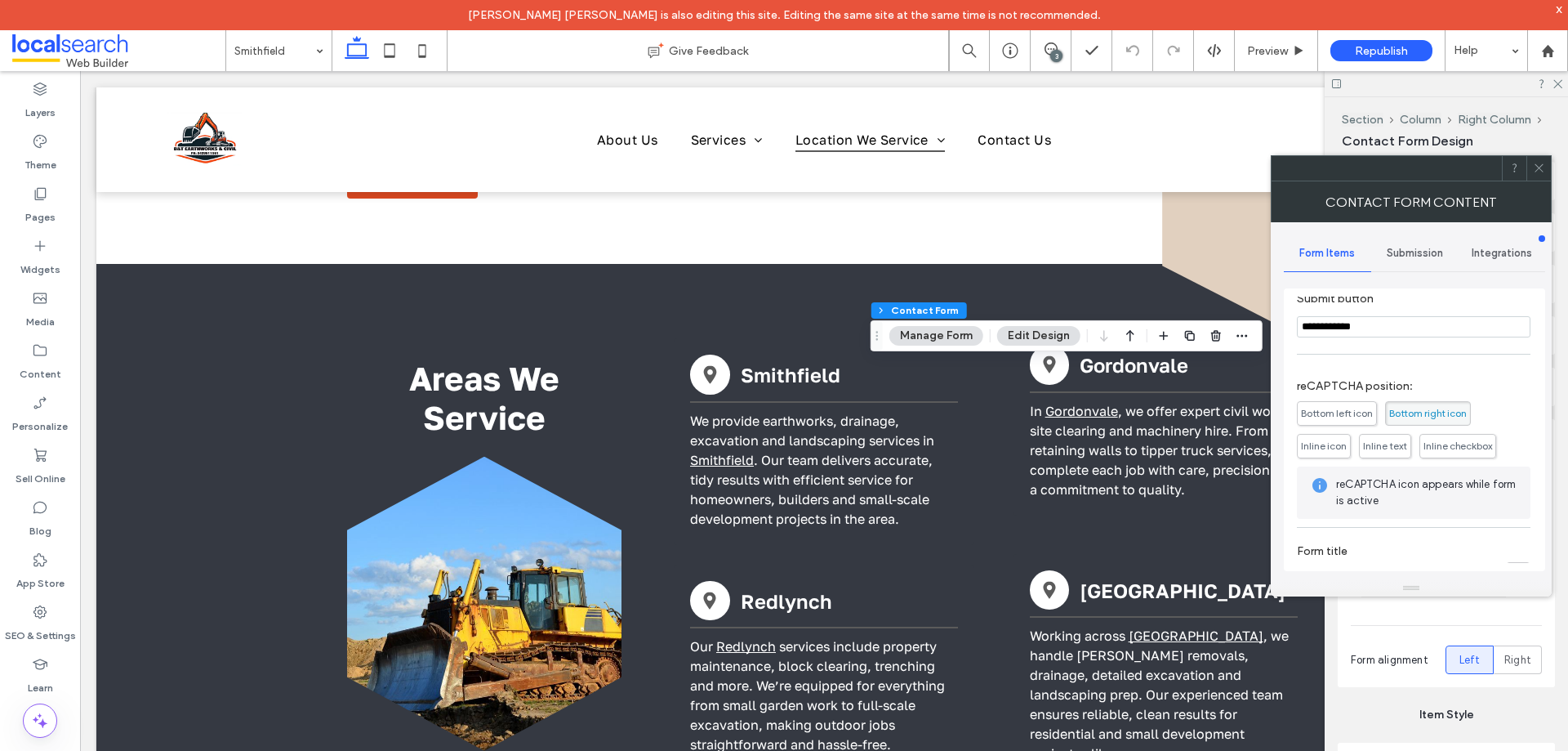
scroll to position [331, 0]
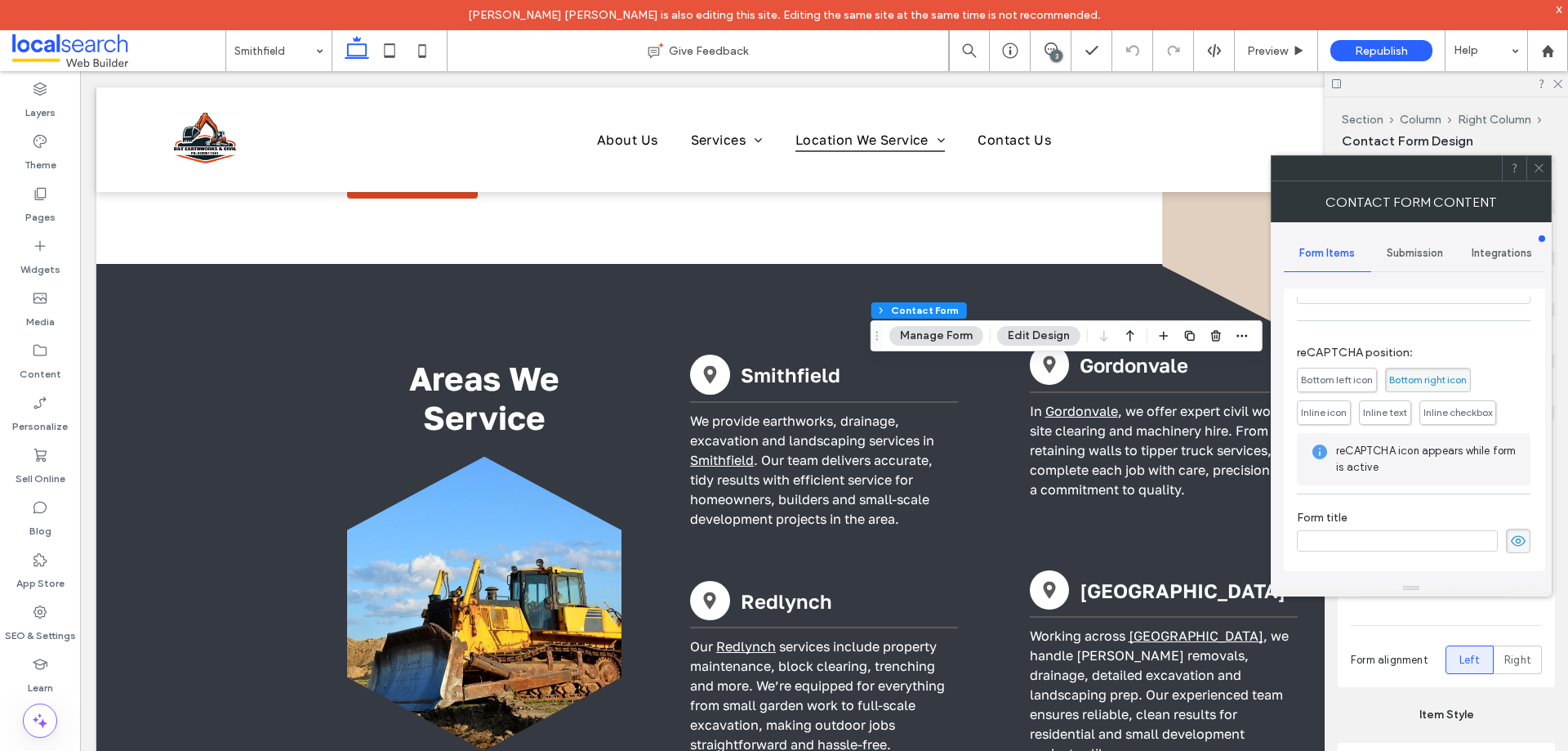
click at [1416, 250] on span "Submission" at bounding box center [1415, 253] width 57 height 13
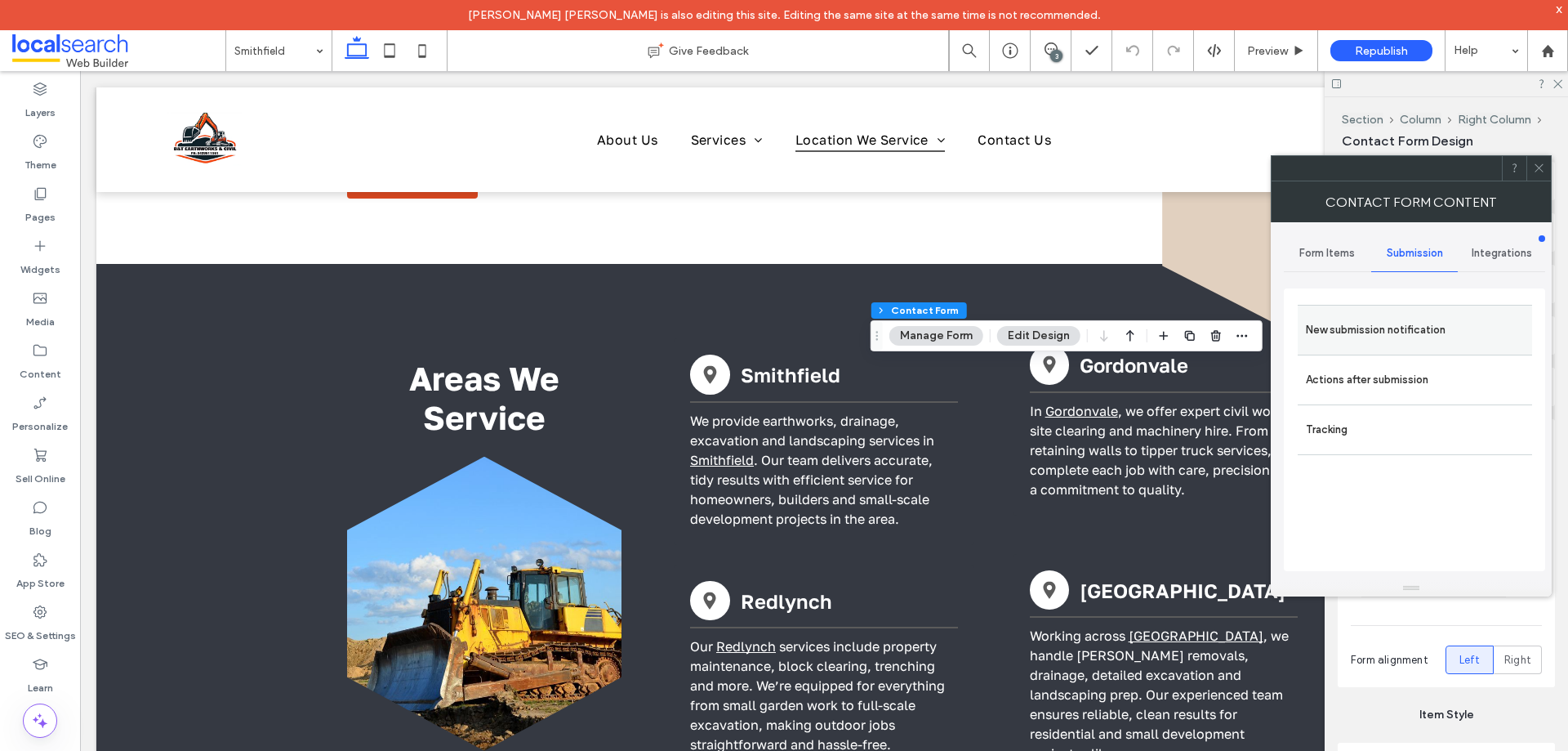
click at [1398, 334] on label "New submission notification" at bounding box center [1415, 330] width 218 height 33
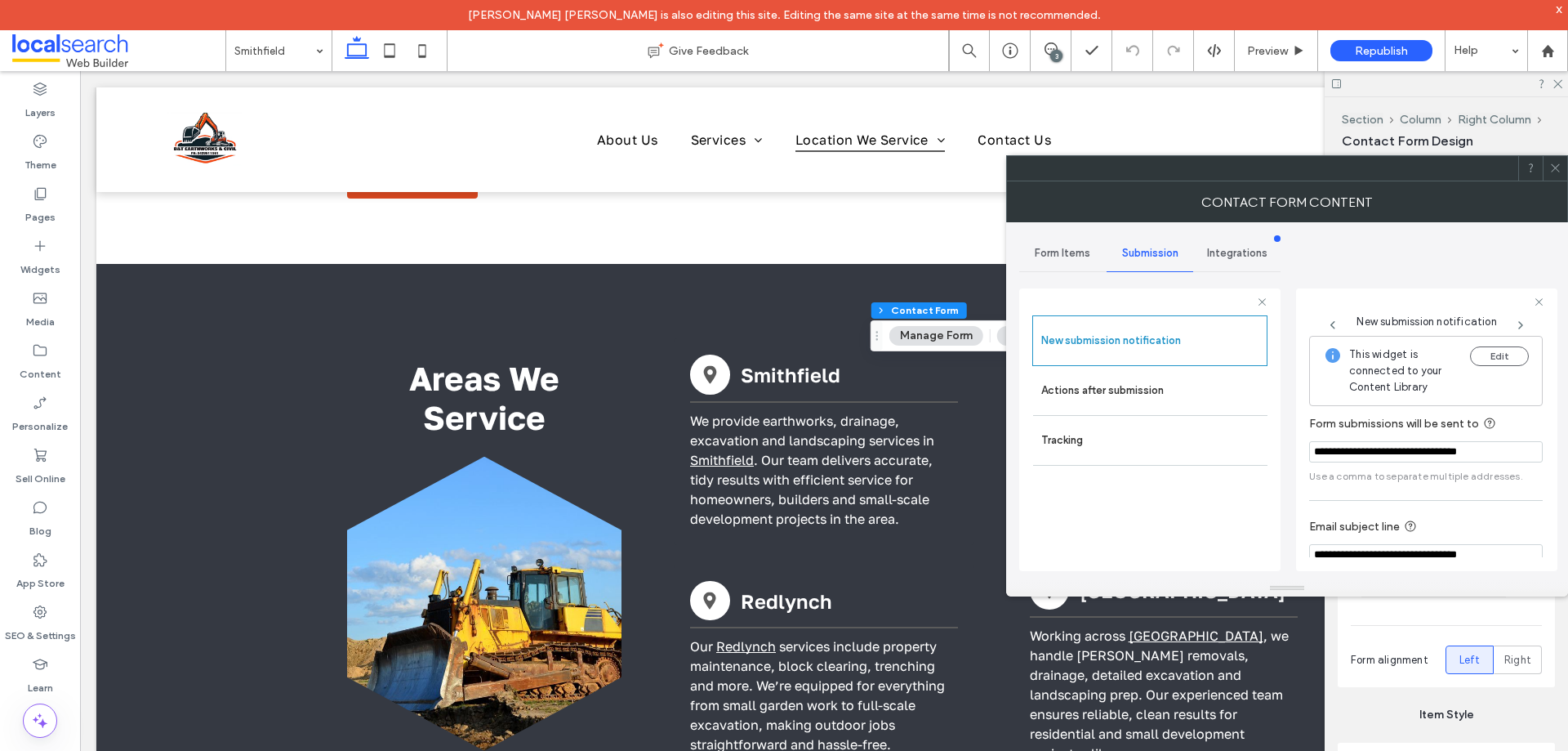
scroll to position [85, 0]
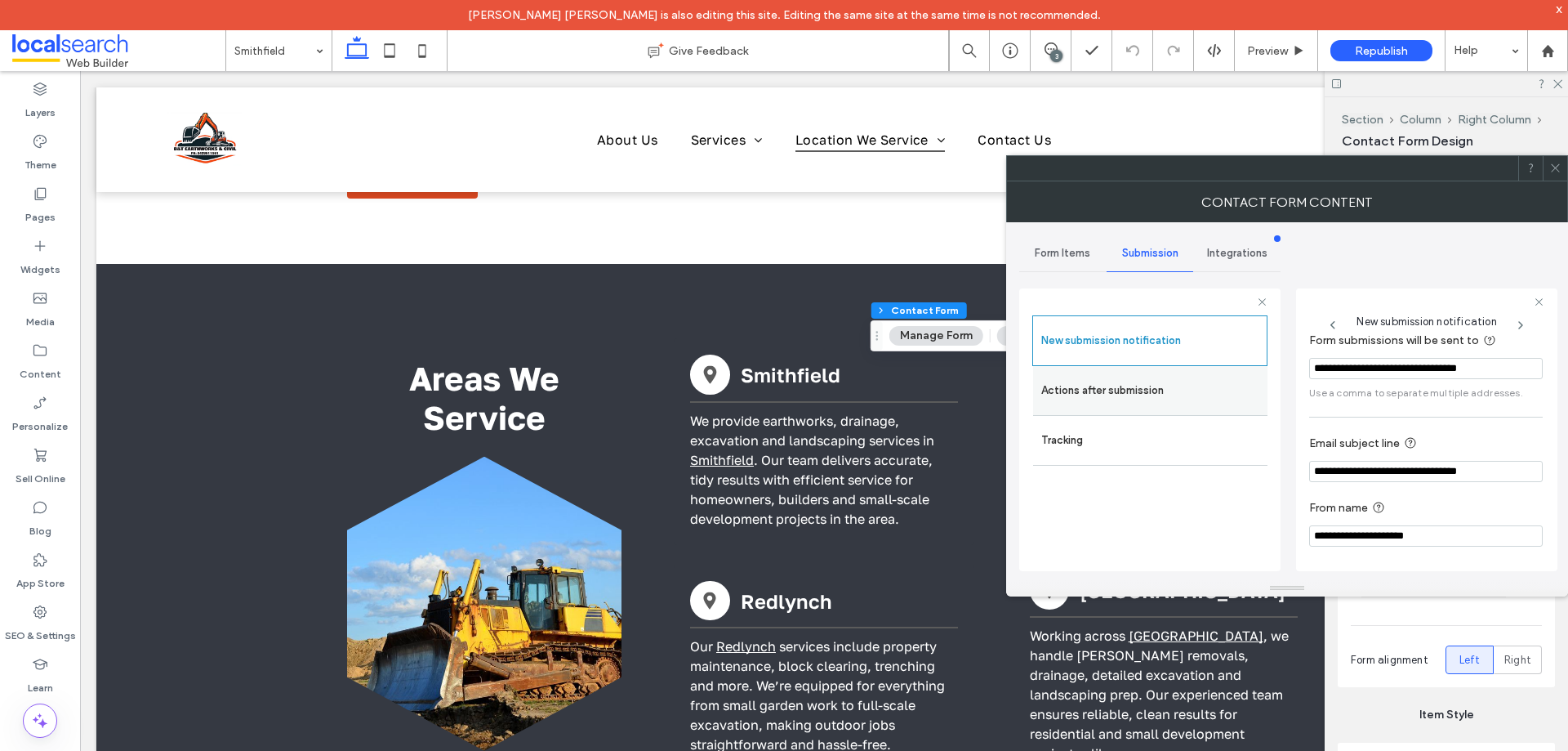
click at [1085, 388] on label "Actions after submission" at bounding box center [1150, 391] width 218 height 33
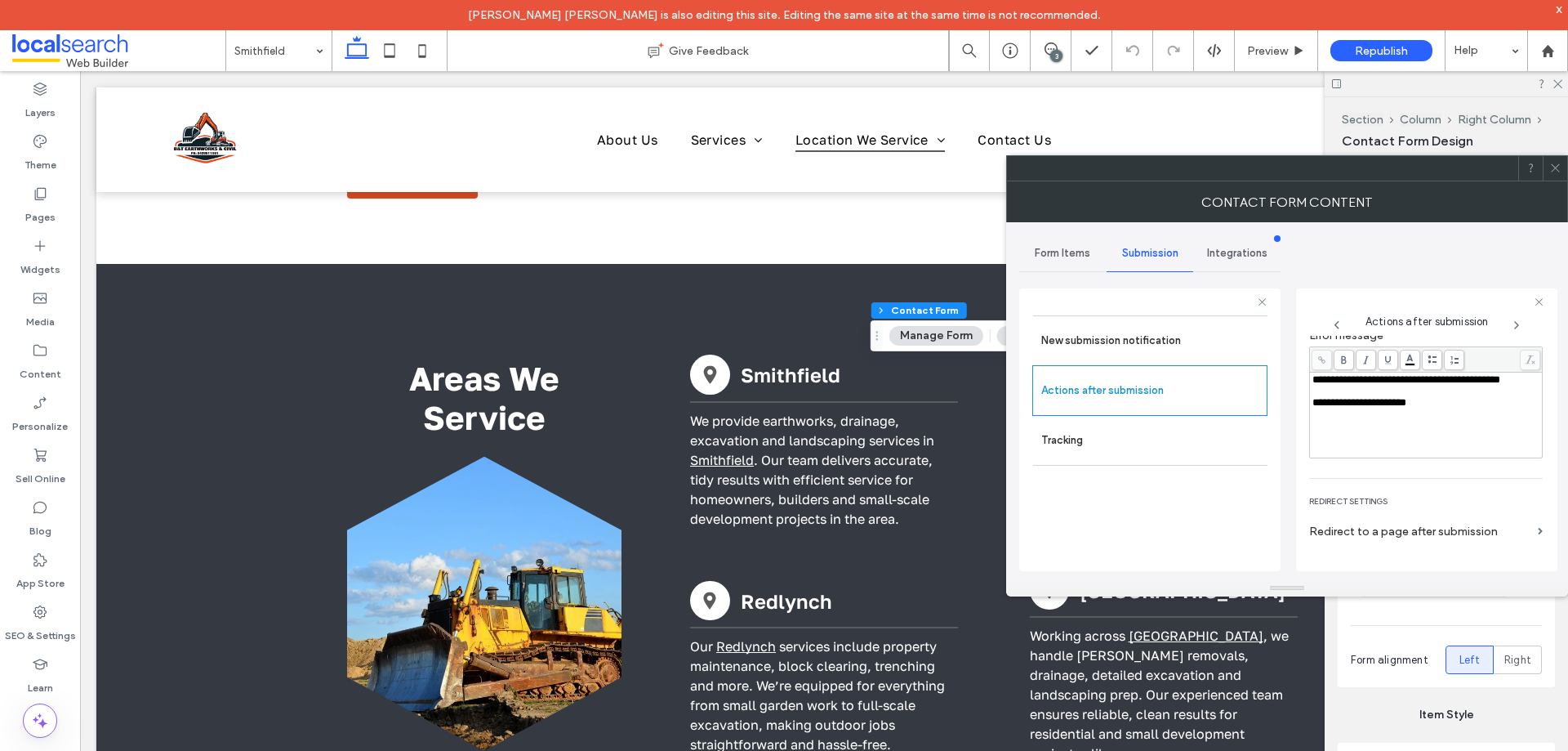
scroll to position [282, 0]
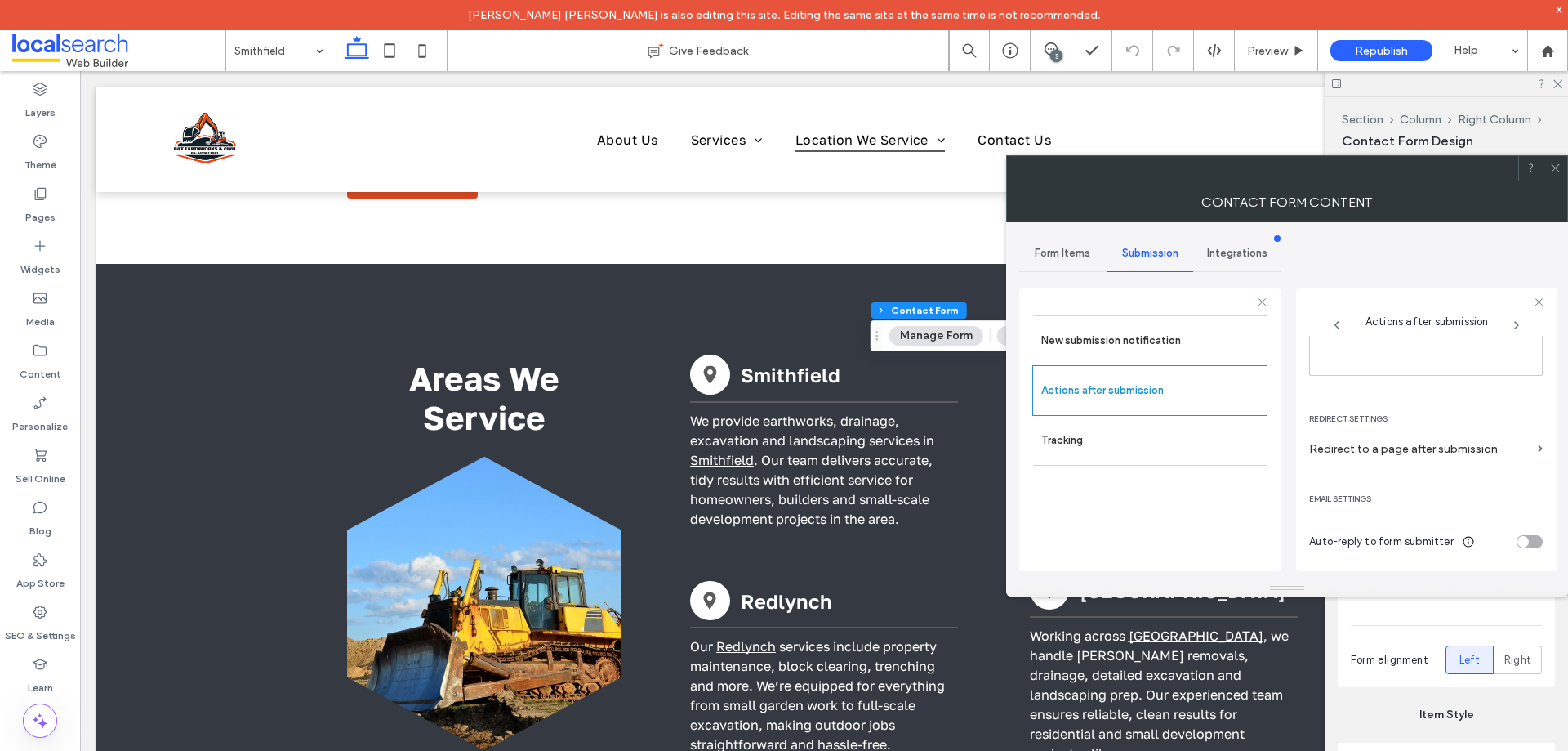
click at [1561, 169] on div at bounding box center [1554, 168] width 25 height 25
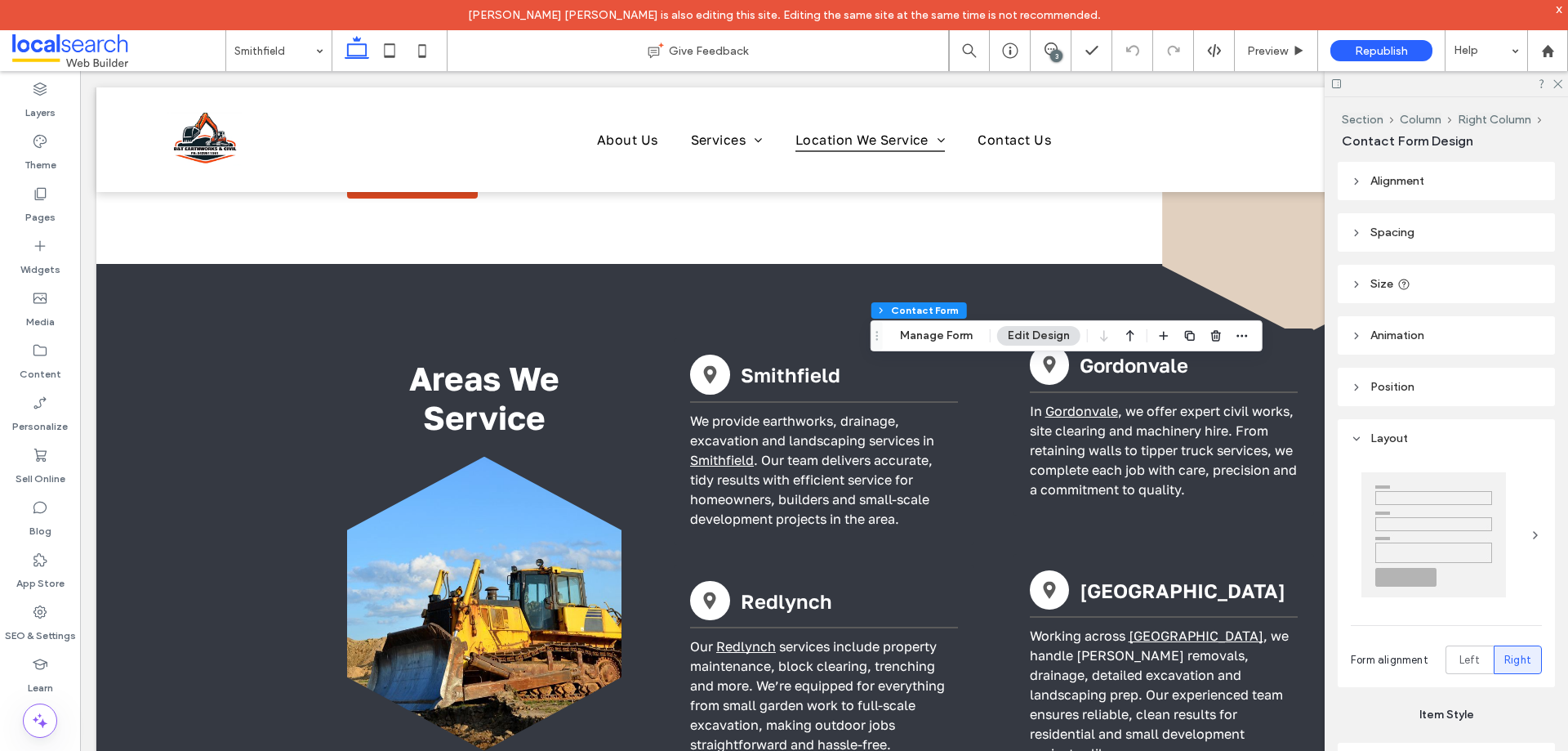
type input "*"
type input "***"
type input "*"
type input "***"
click at [943, 344] on button "Manage Form" at bounding box center [937, 335] width 94 height 20
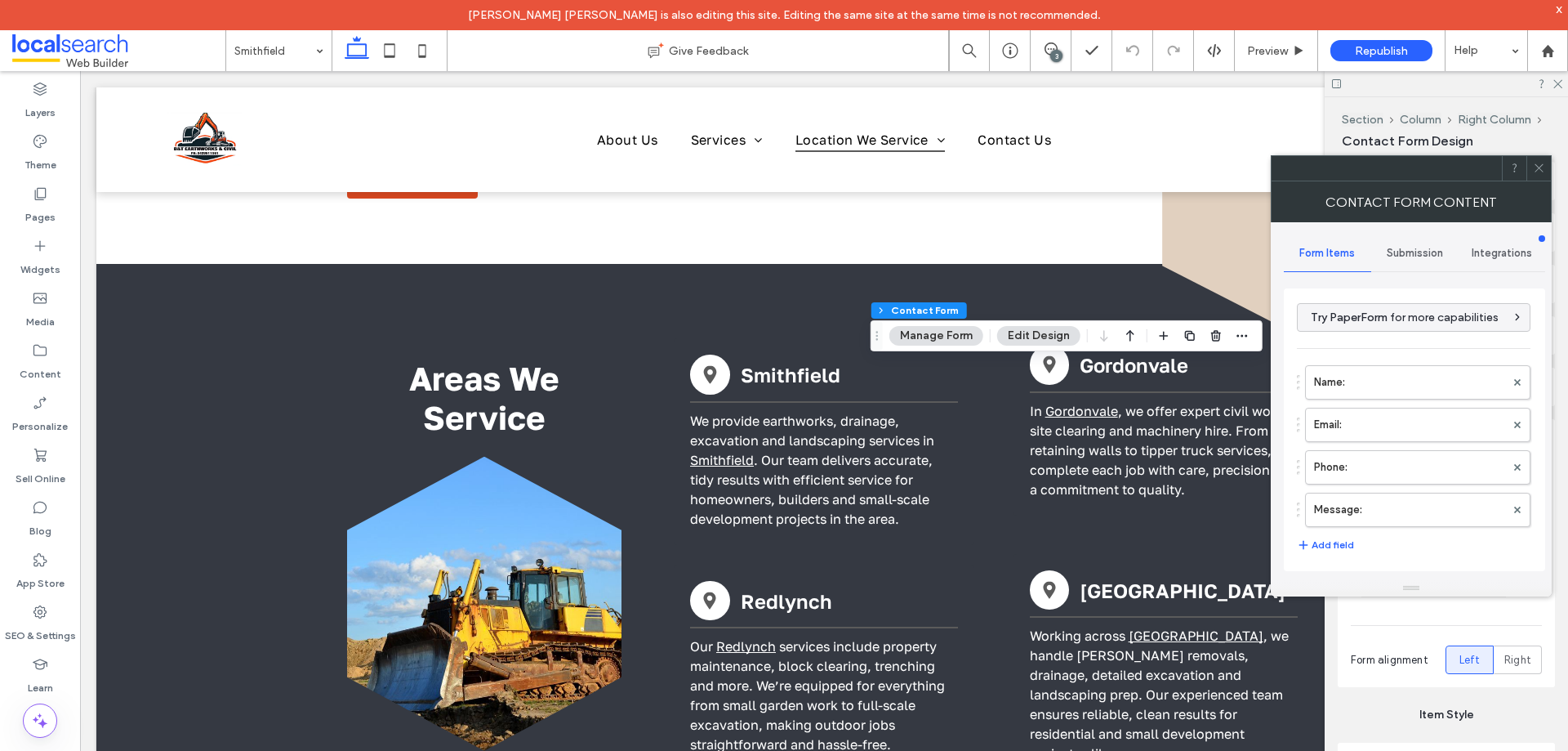
scroll to position [331, 0]
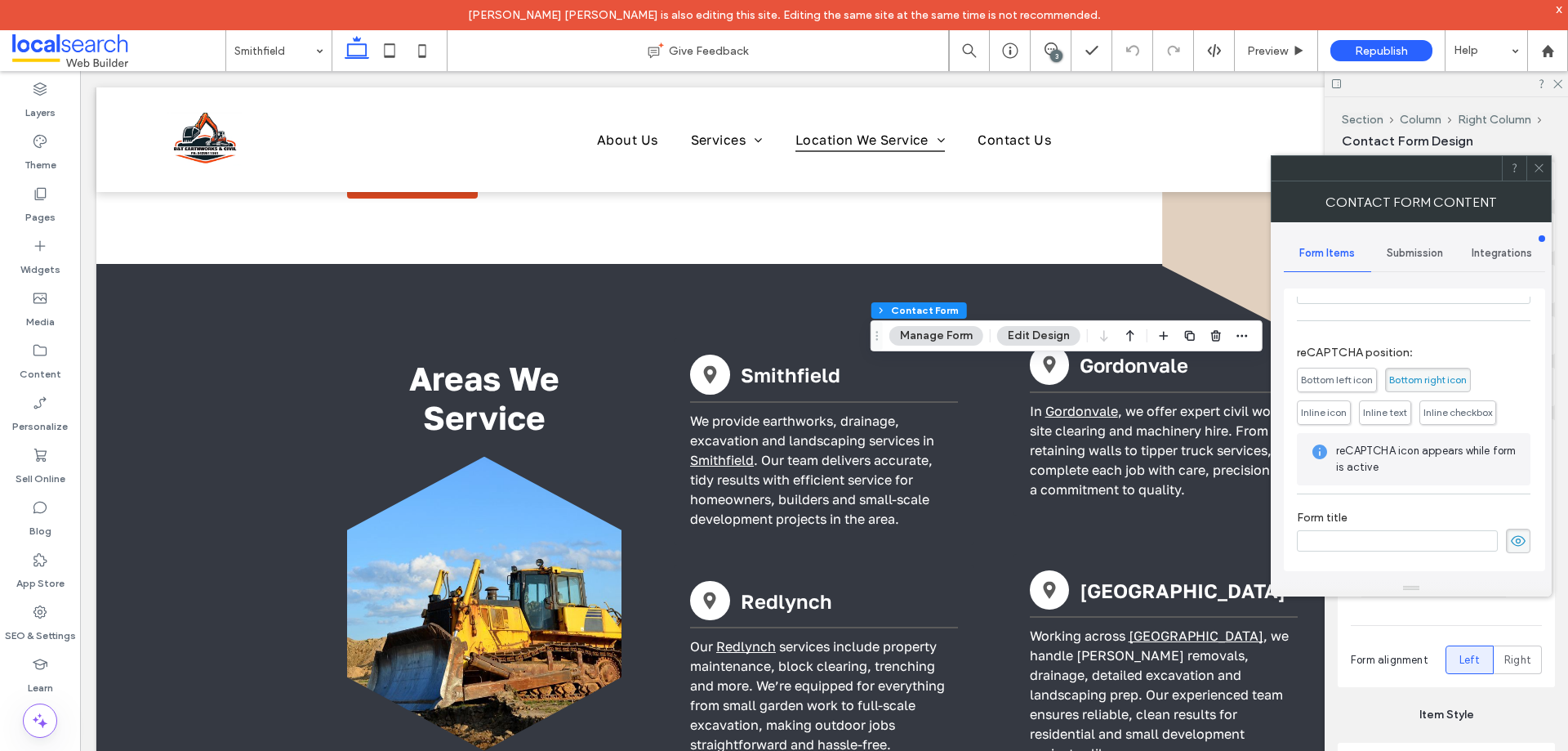
click at [1419, 255] on span "Submission" at bounding box center [1415, 253] width 57 height 13
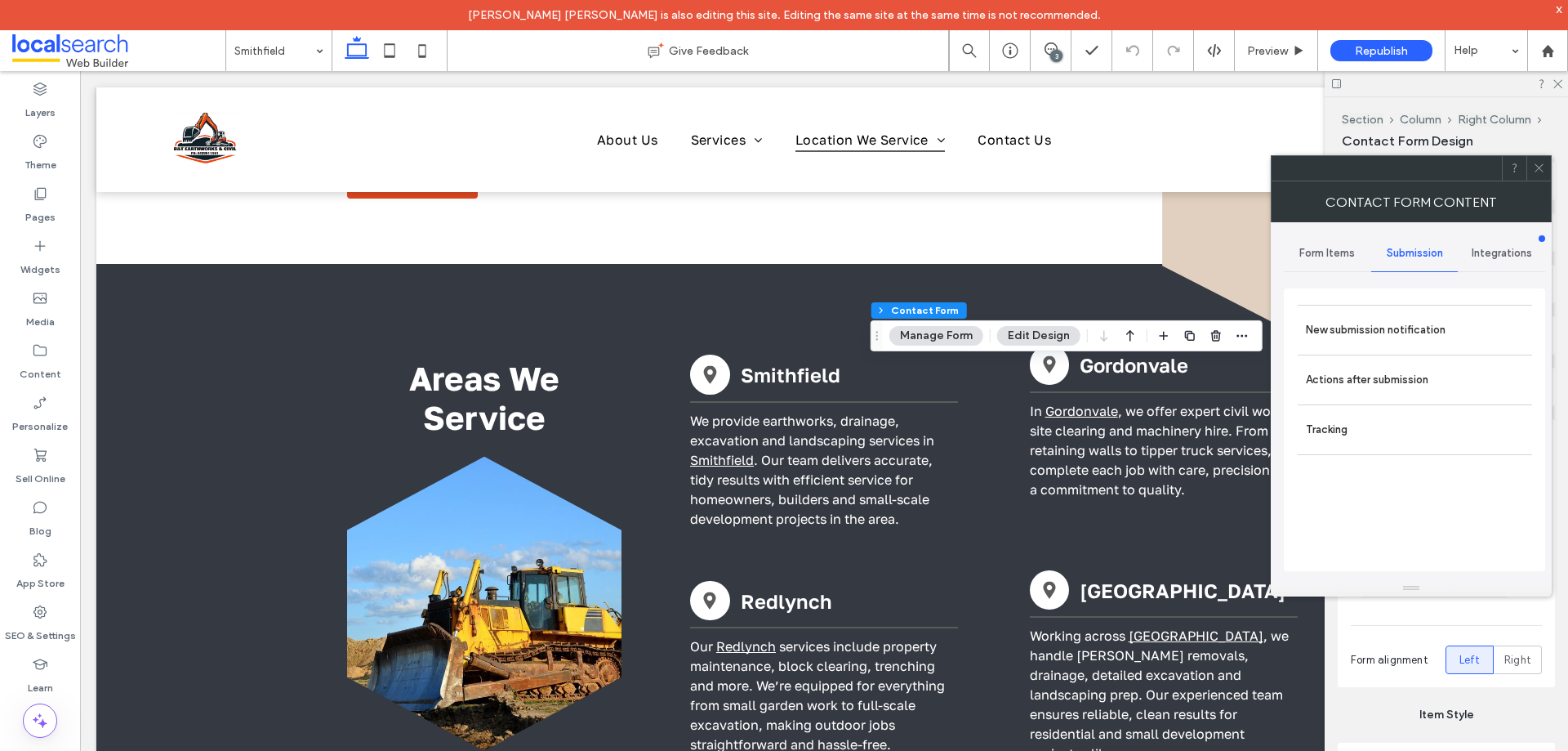
click at [1407, 315] on label "New submission notification" at bounding box center [1415, 330] width 218 height 33
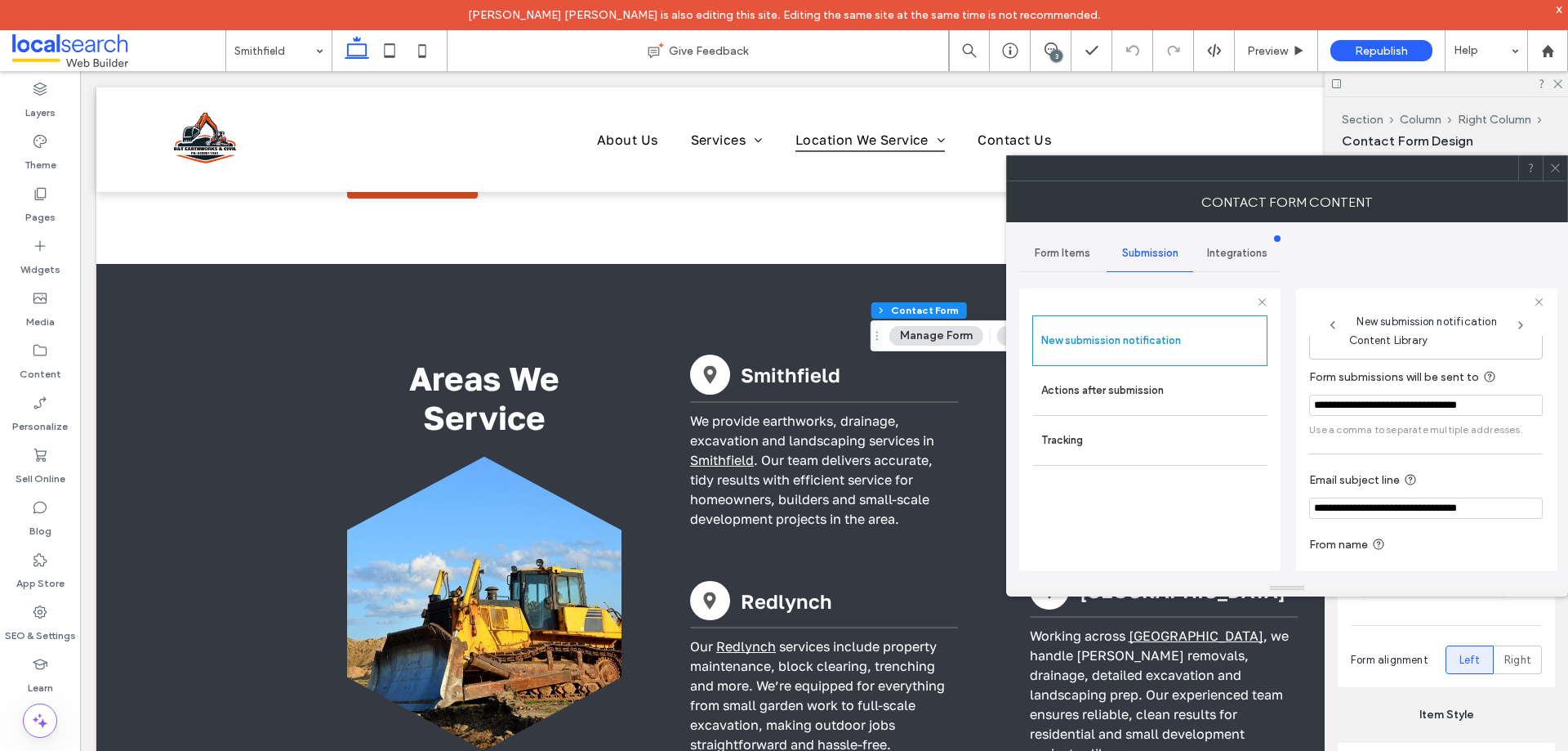
scroll to position [85, 0]
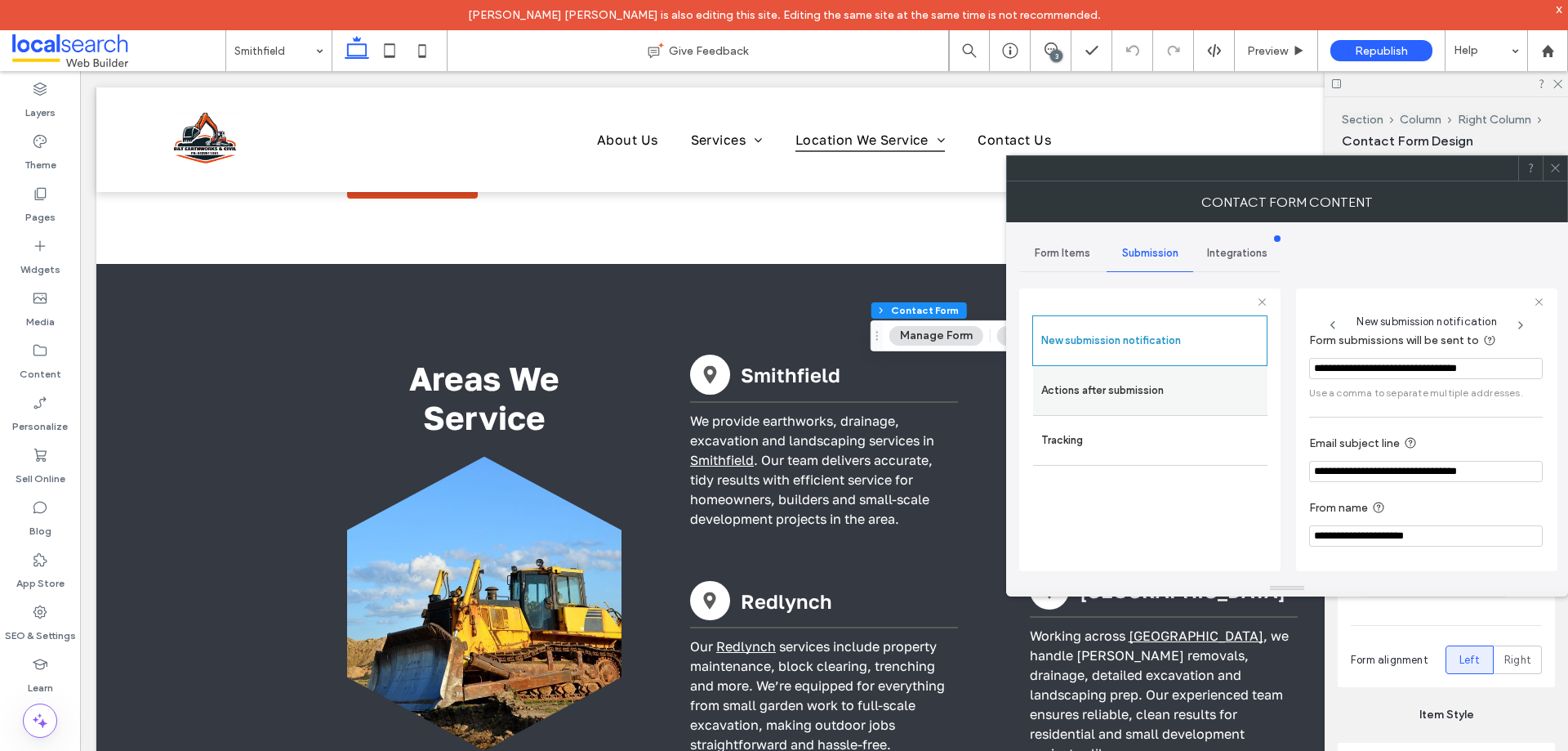
click at [1088, 388] on label "Actions after submission" at bounding box center [1150, 391] width 218 height 33
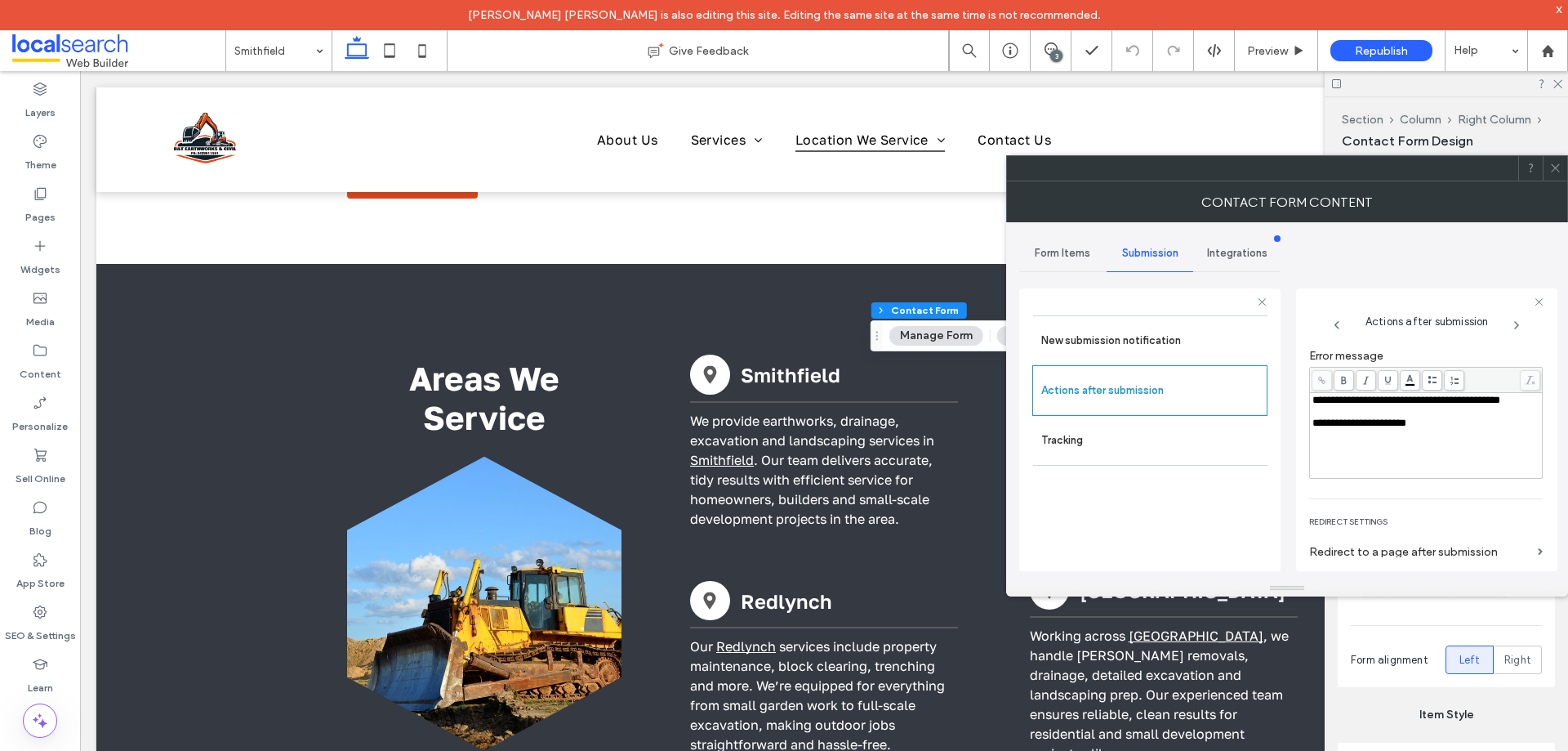
scroll to position [282, 0]
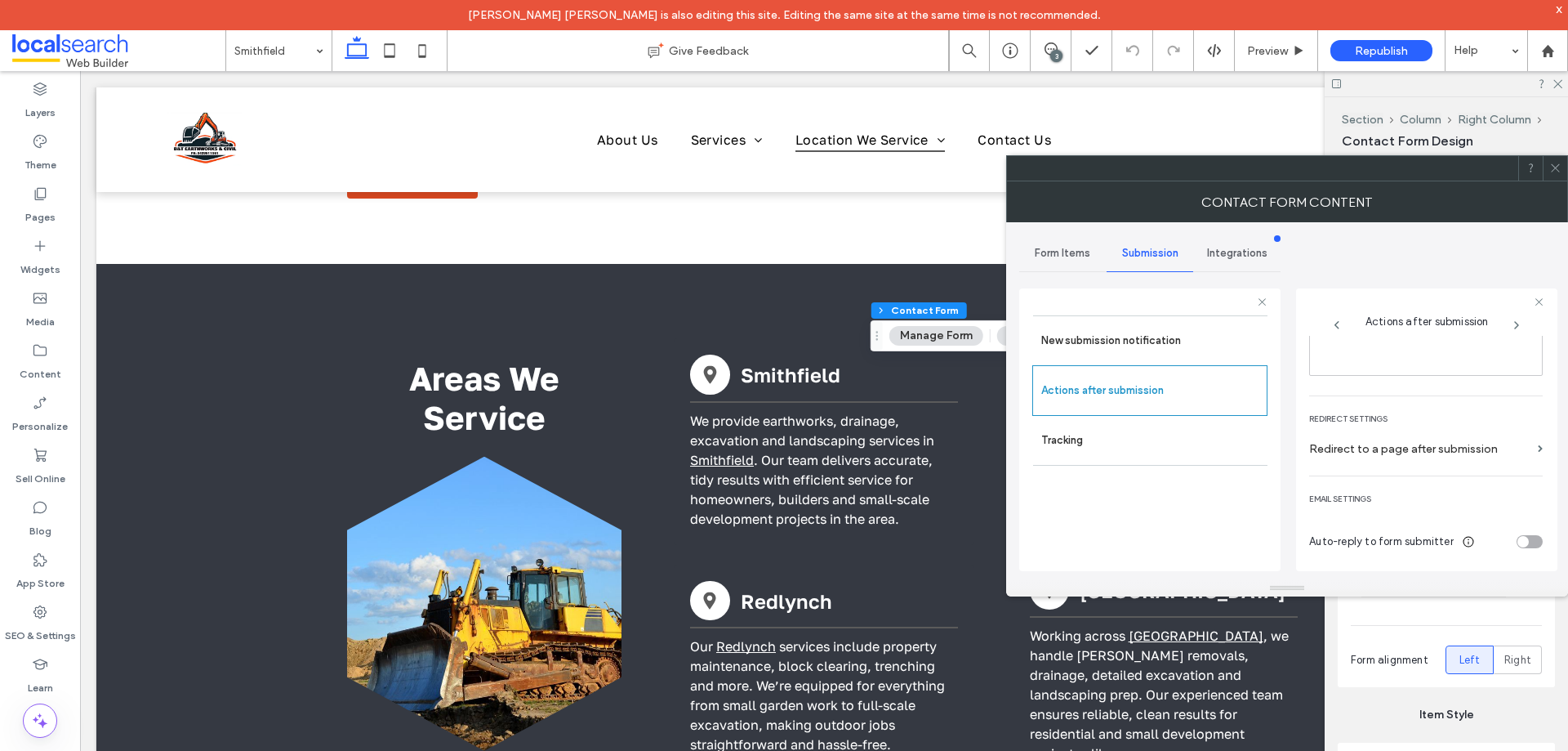
click at [1553, 163] on icon at bounding box center [1555, 168] width 12 height 12
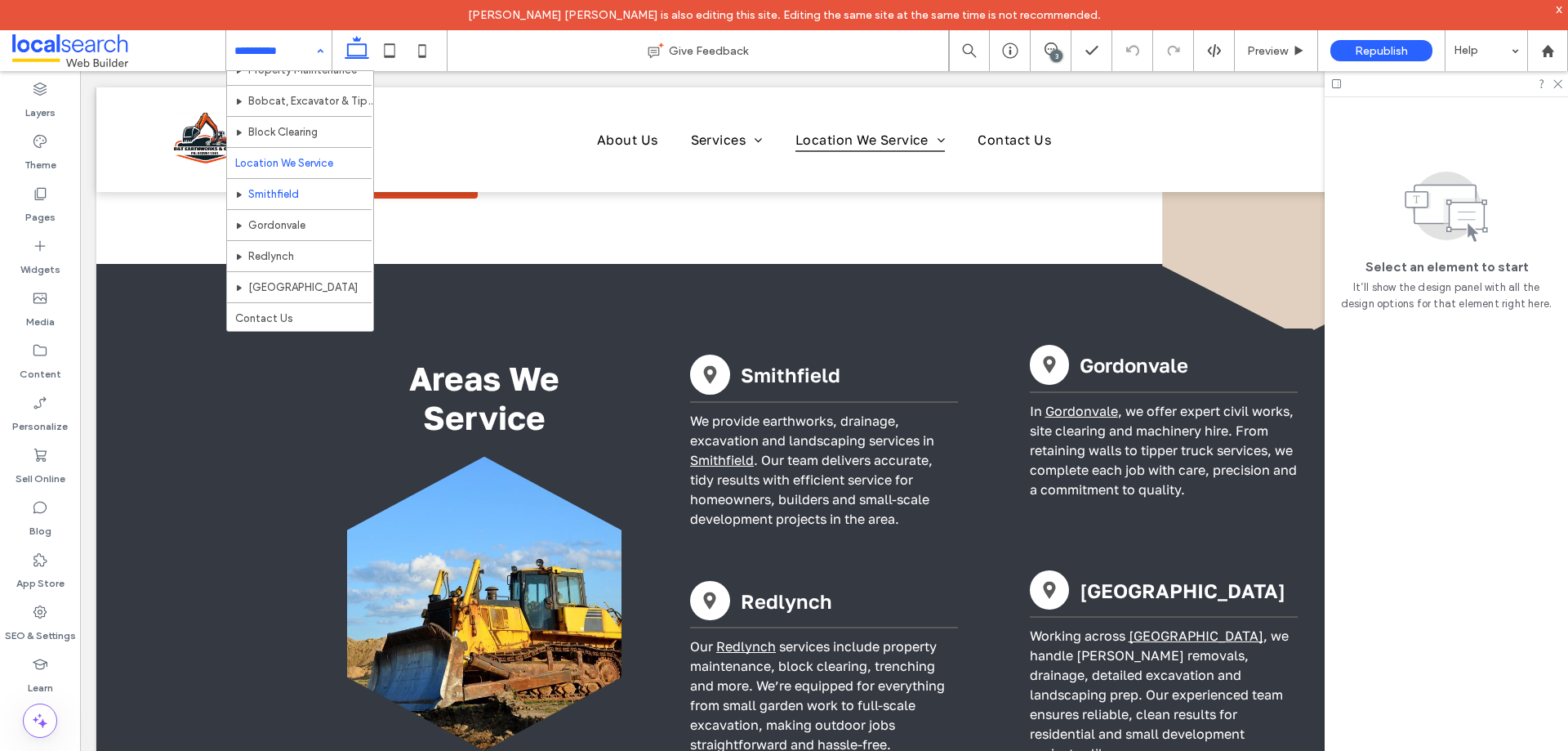
scroll to position [235, 0]
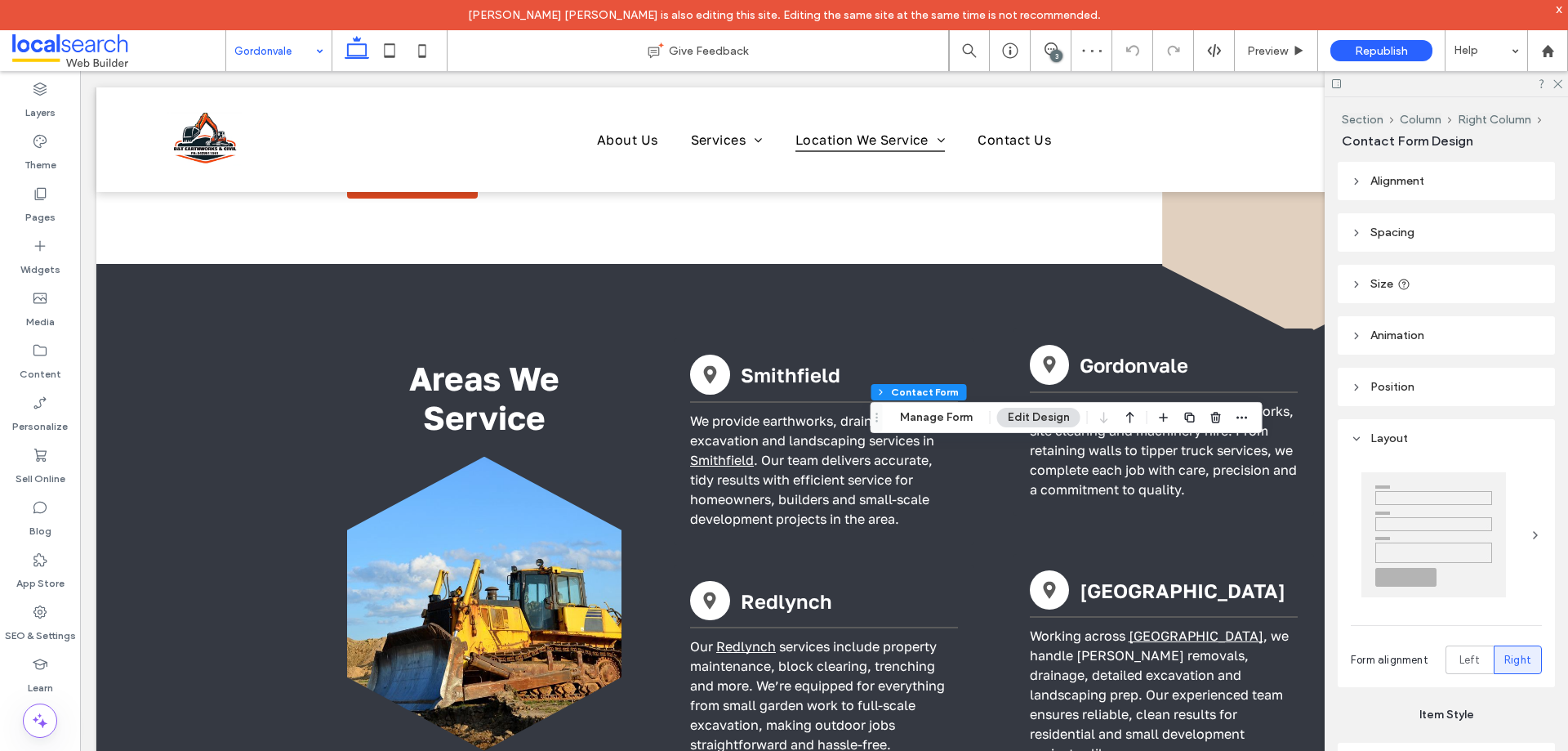
type input "*"
type input "***"
type input "*"
type input "***"
click at [942, 417] on button "Manage Form" at bounding box center [937, 418] width 94 height 20
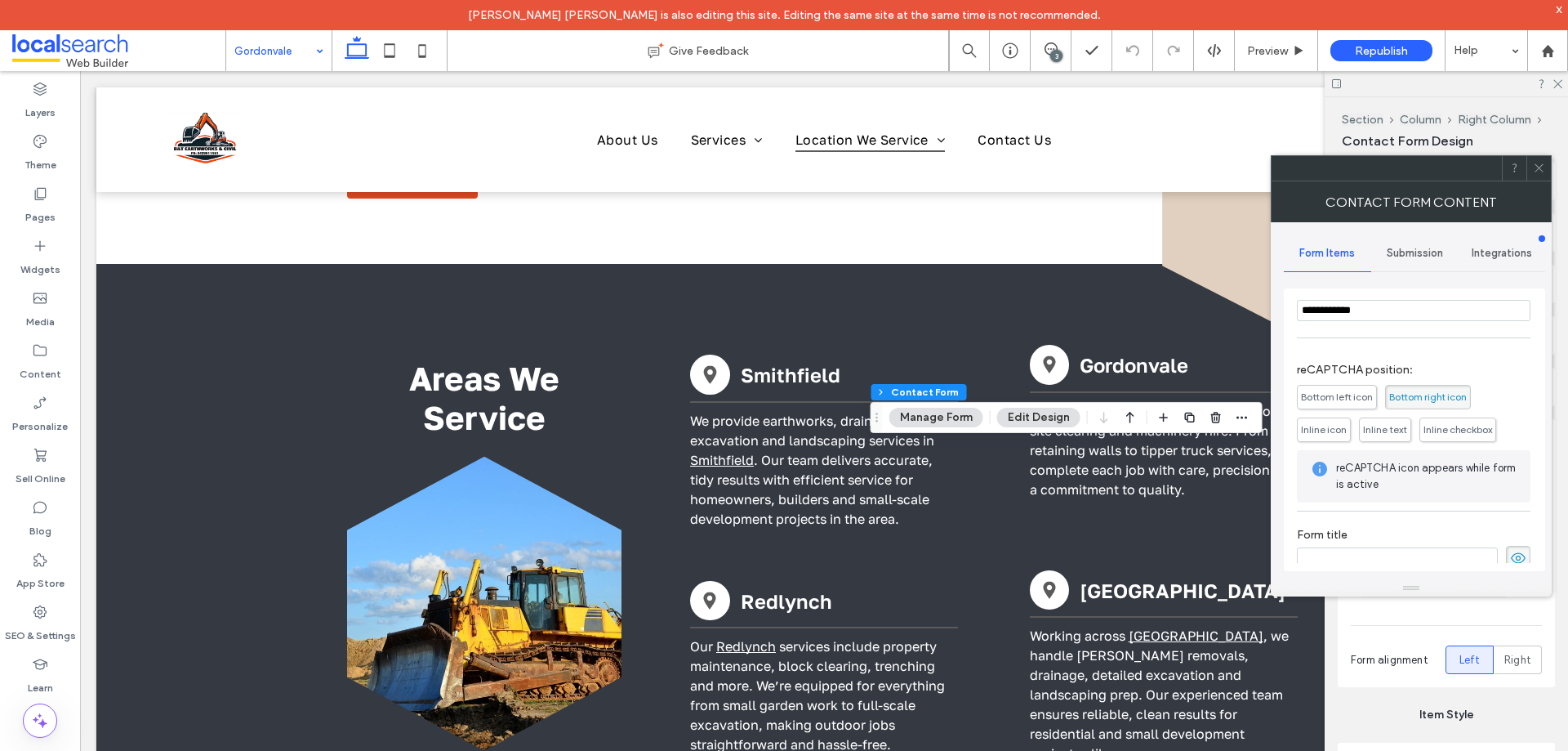
scroll to position [327, 0]
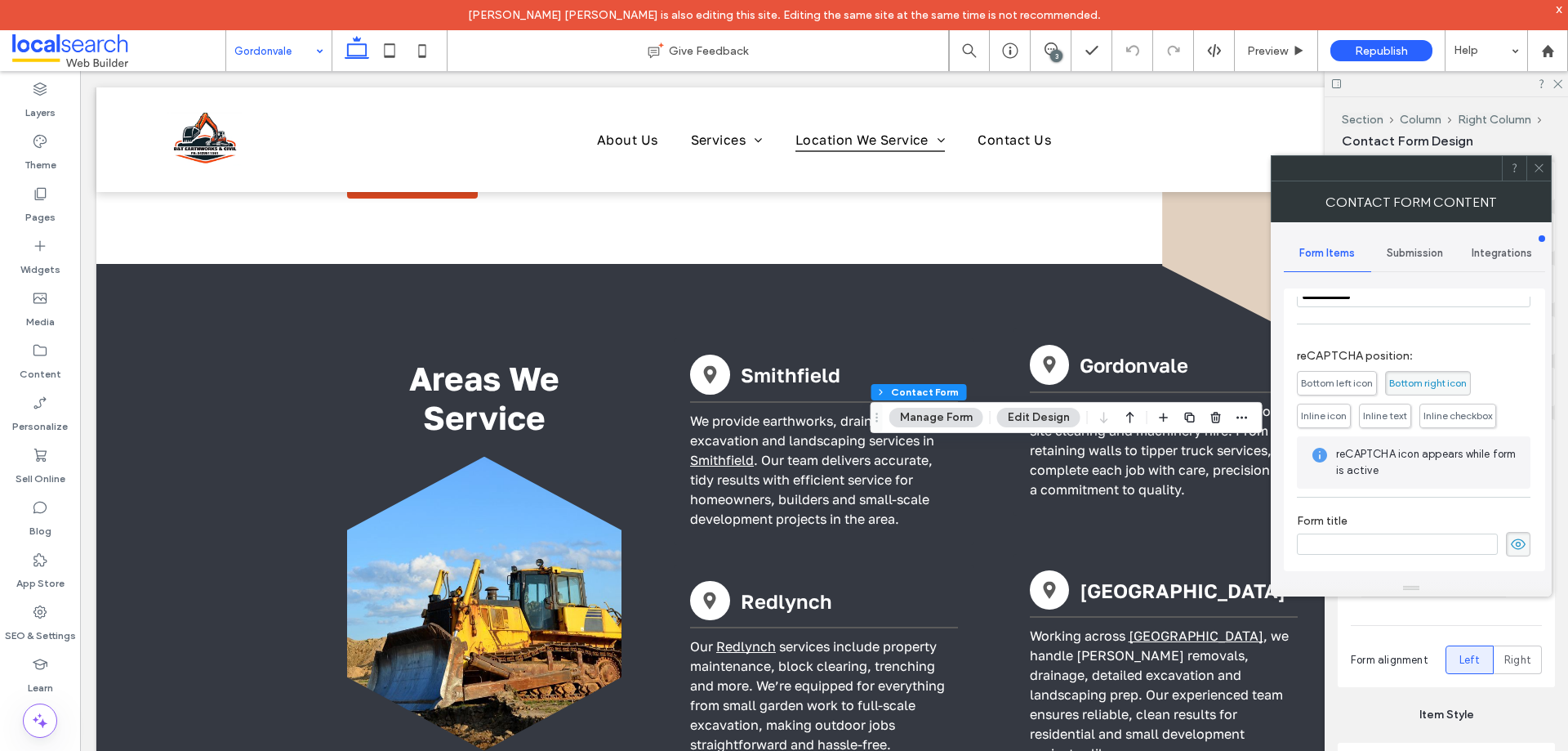
click at [1427, 245] on div "Submission" at bounding box center [1415, 254] width 87 height 36
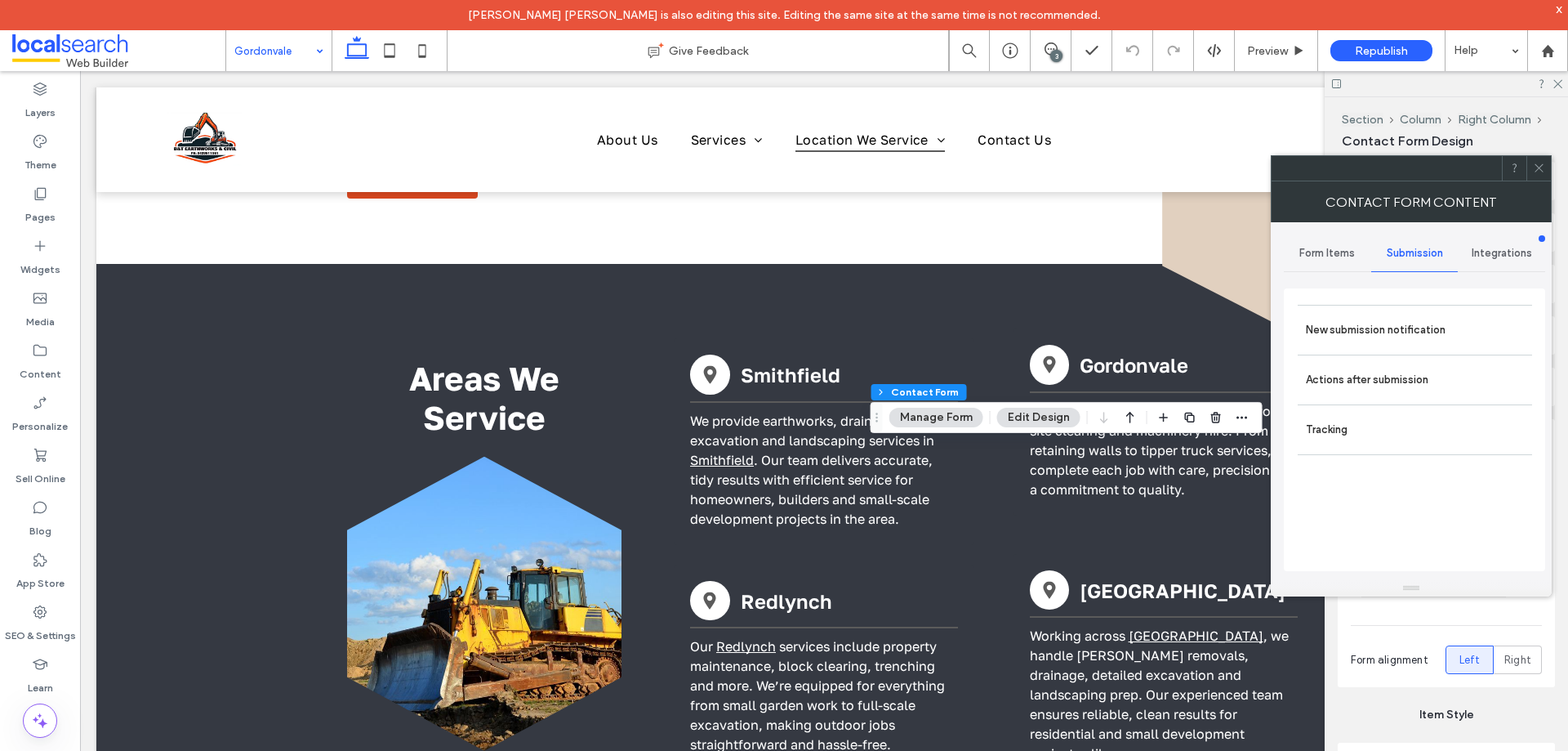
click at [1422, 342] on label "New submission notification" at bounding box center [1415, 330] width 218 height 33
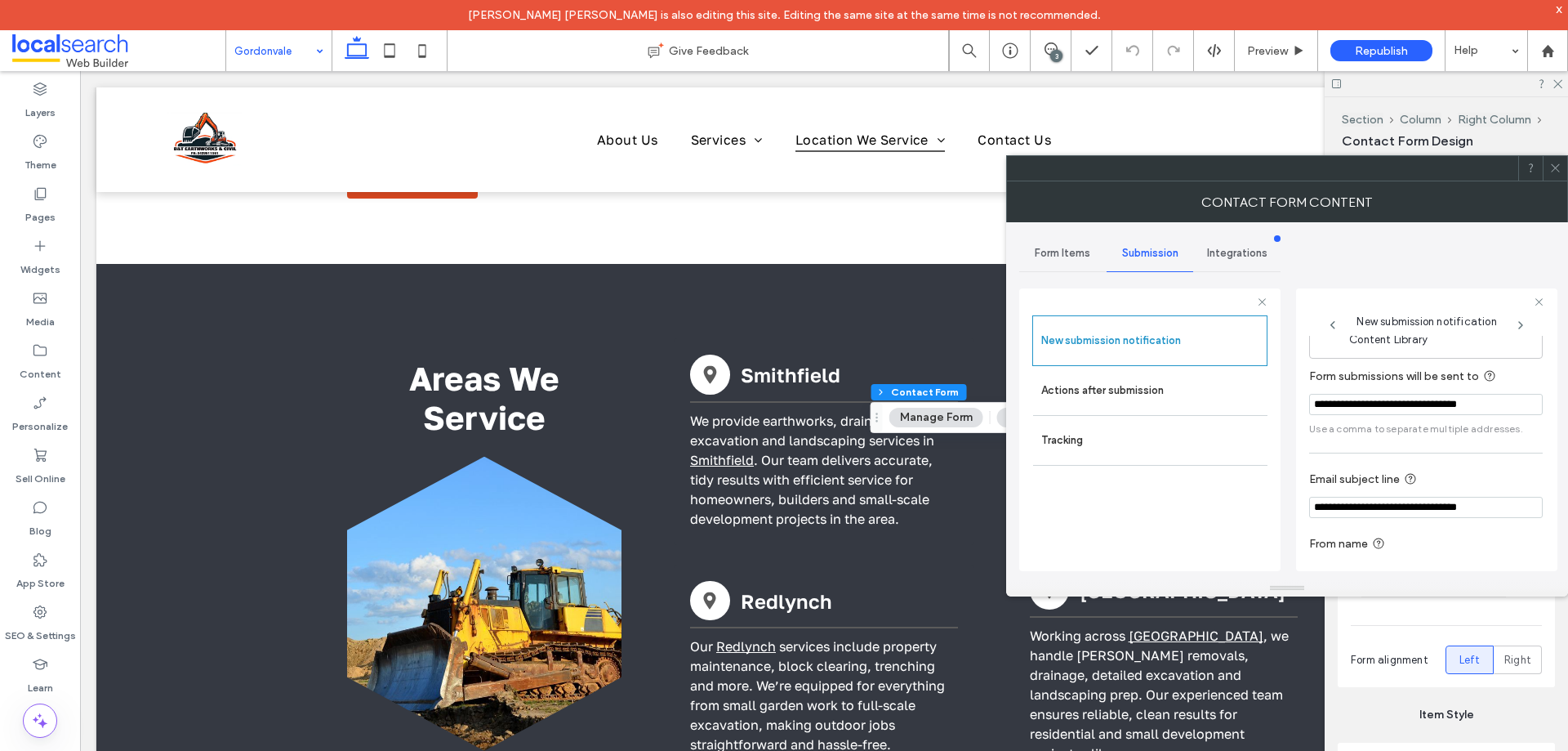
scroll to position [85, 0]
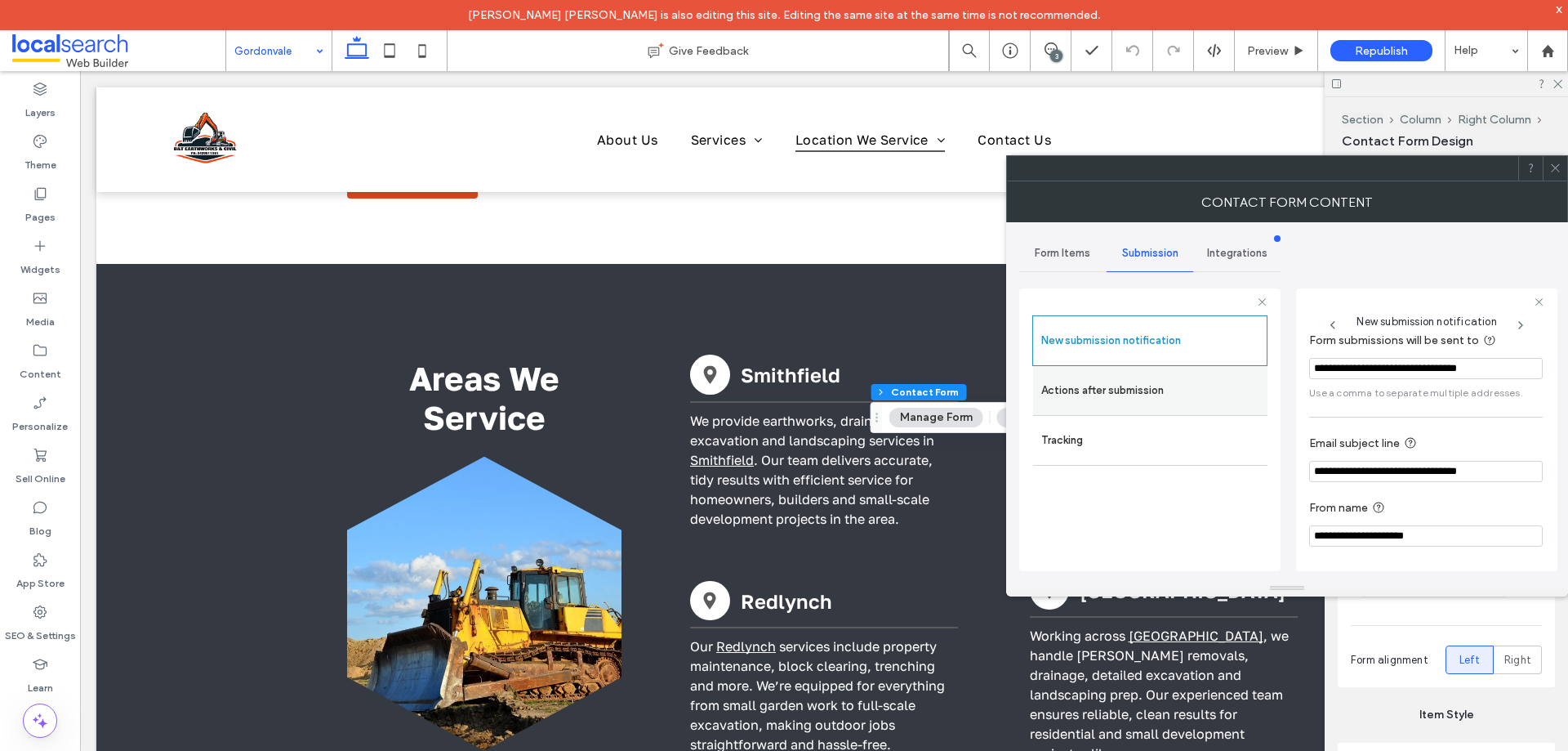
click at [1107, 399] on label "Actions after submission" at bounding box center [1150, 391] width 218 height 33
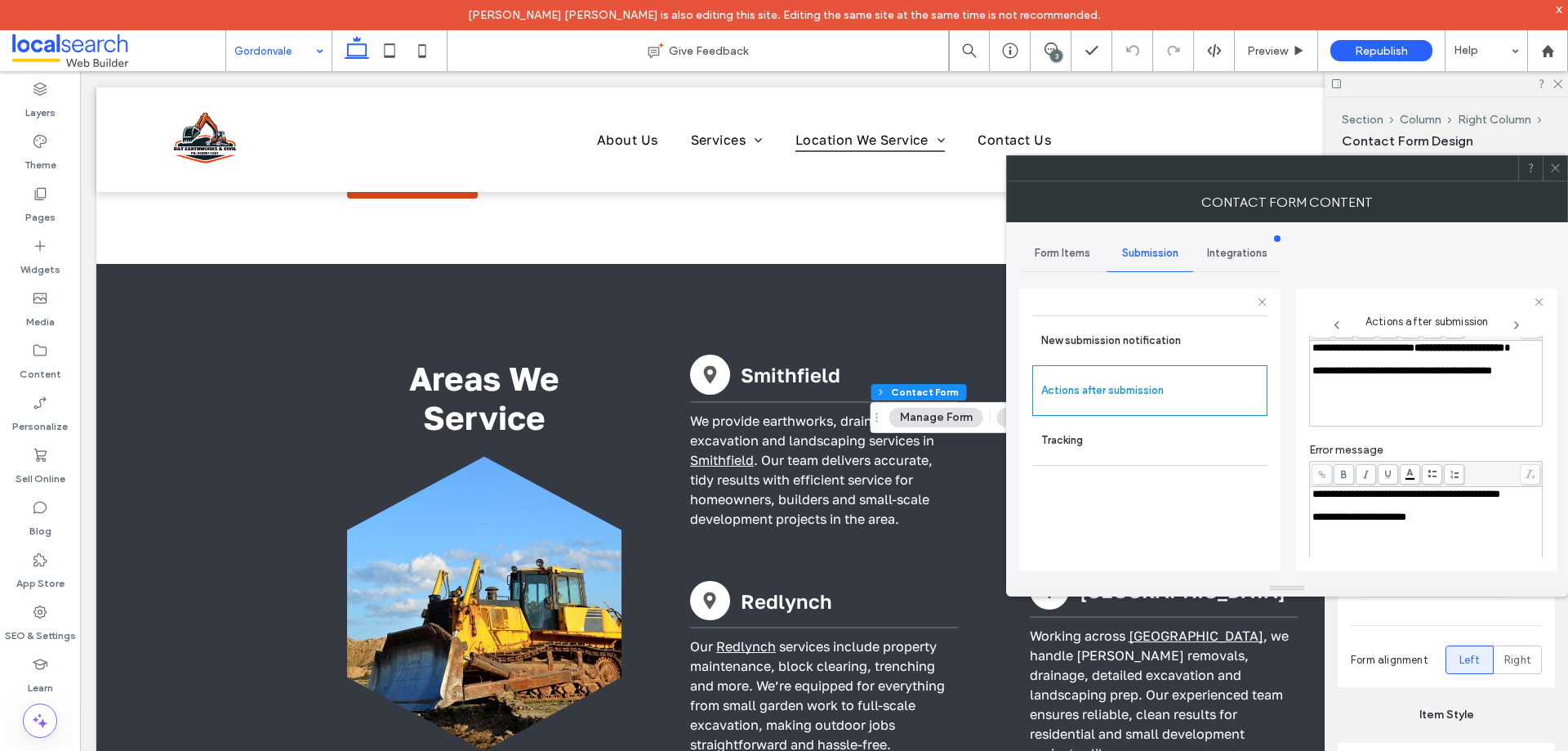
scroll to position [282, 0]
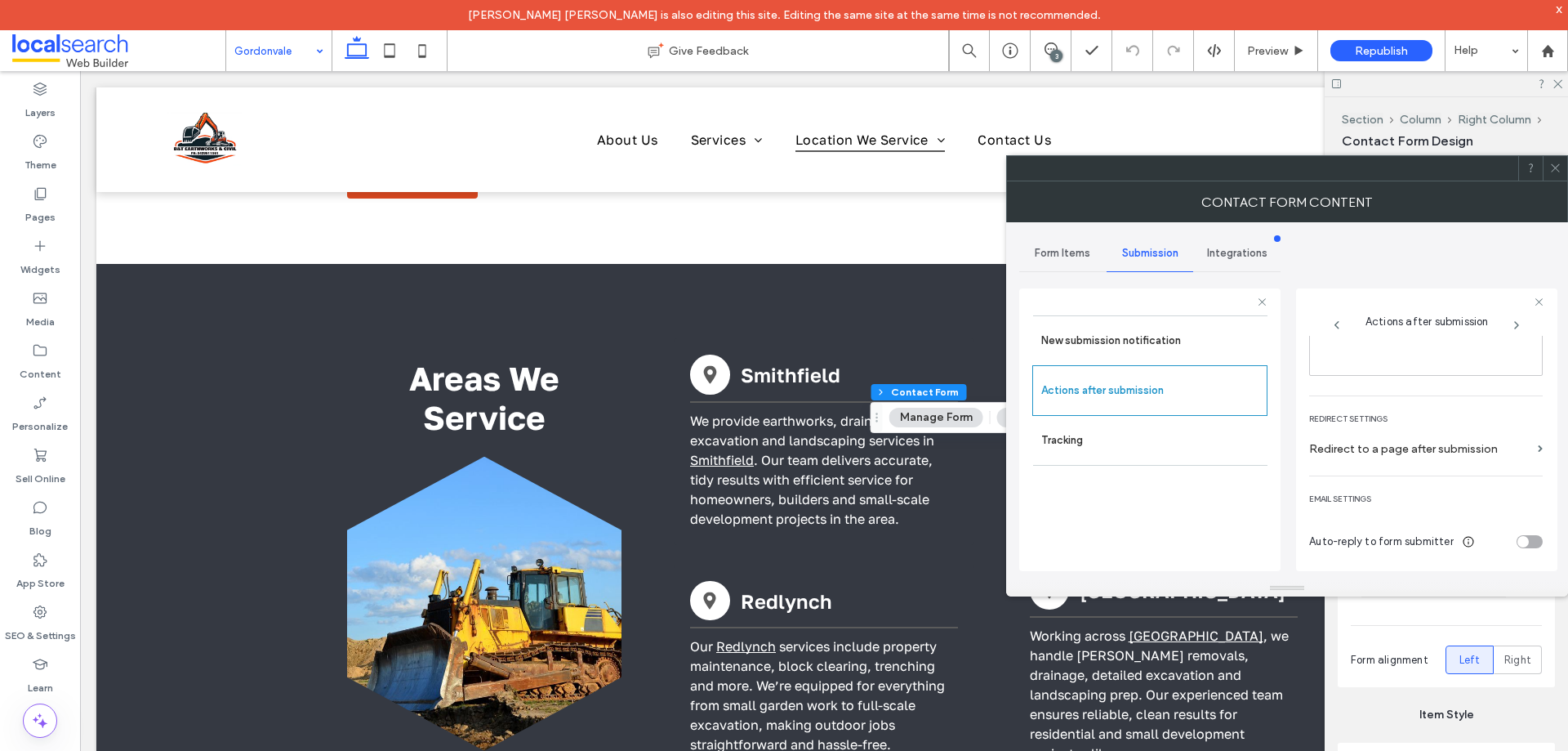
click at [1556, 166] on icon at bounding box center [1555, 168] width 12 height 12
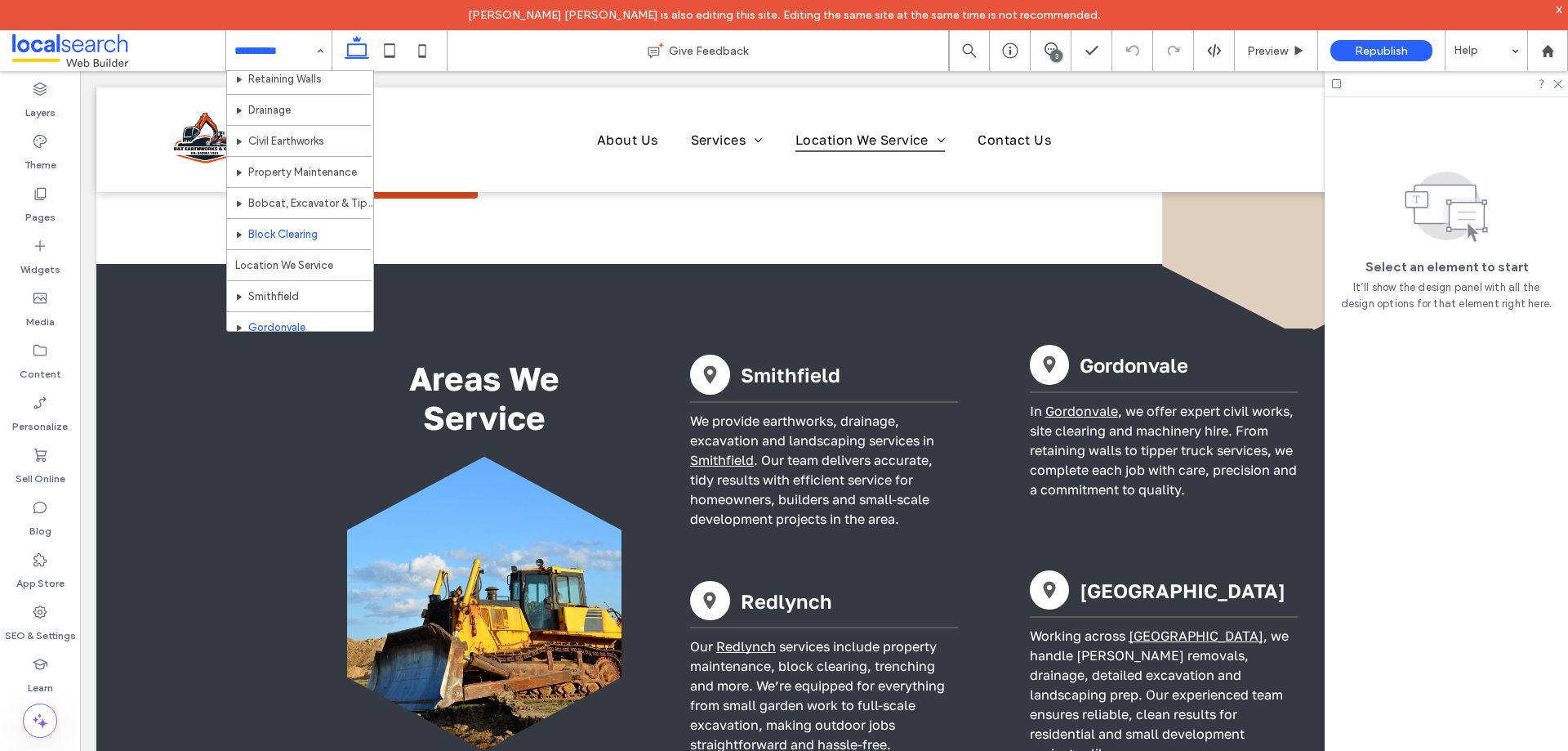
scroll to position [235, 0]
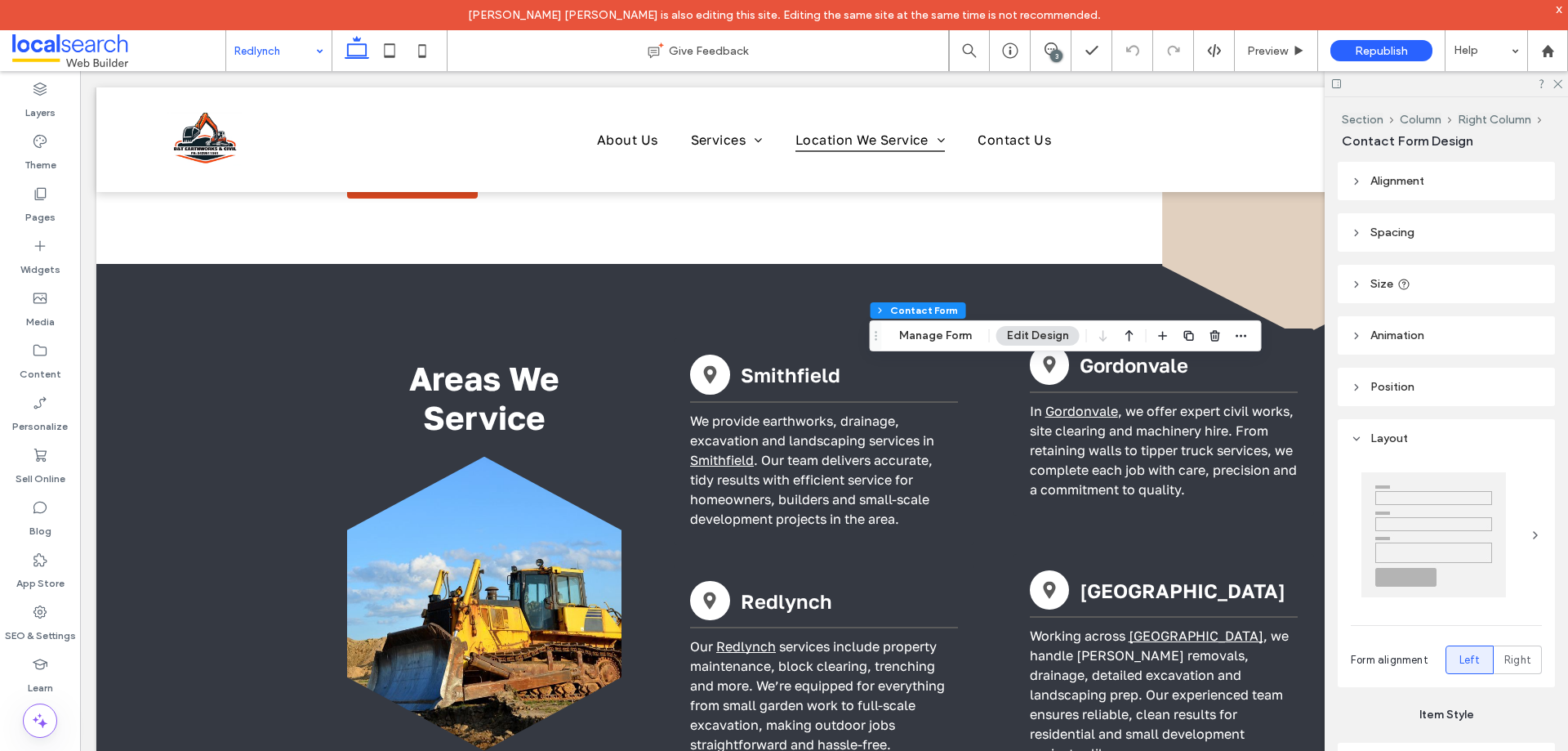
type input "*"
type input "***"
type input "*"
type input "***"
click at [938, 334] on button "Manage Form" at bounding box center [936, 335] width 94 height 20
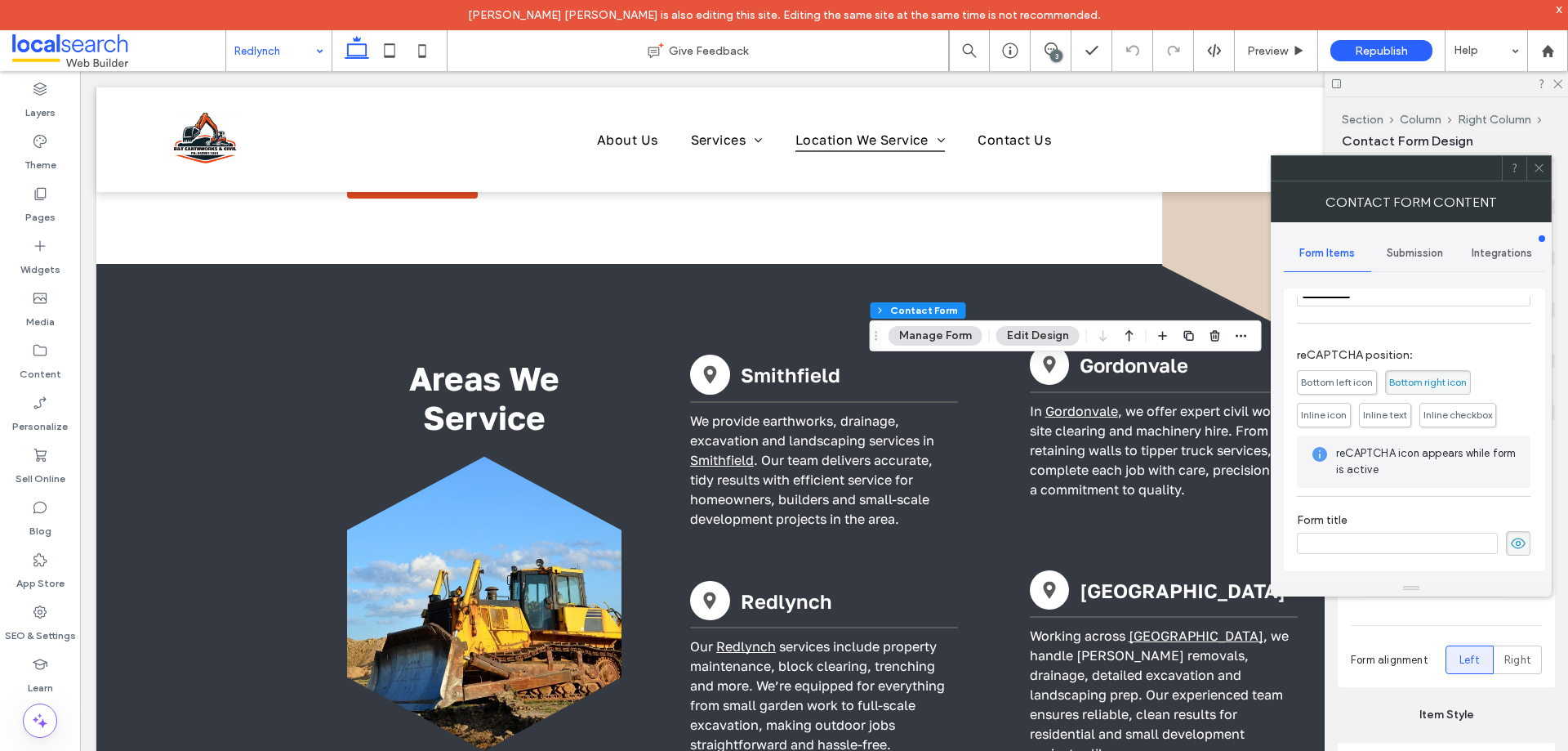
scroll to position [331, 0]
click at [1413, 262] on div "Submission" at bounding box center [1415, 254] width 87 height 36
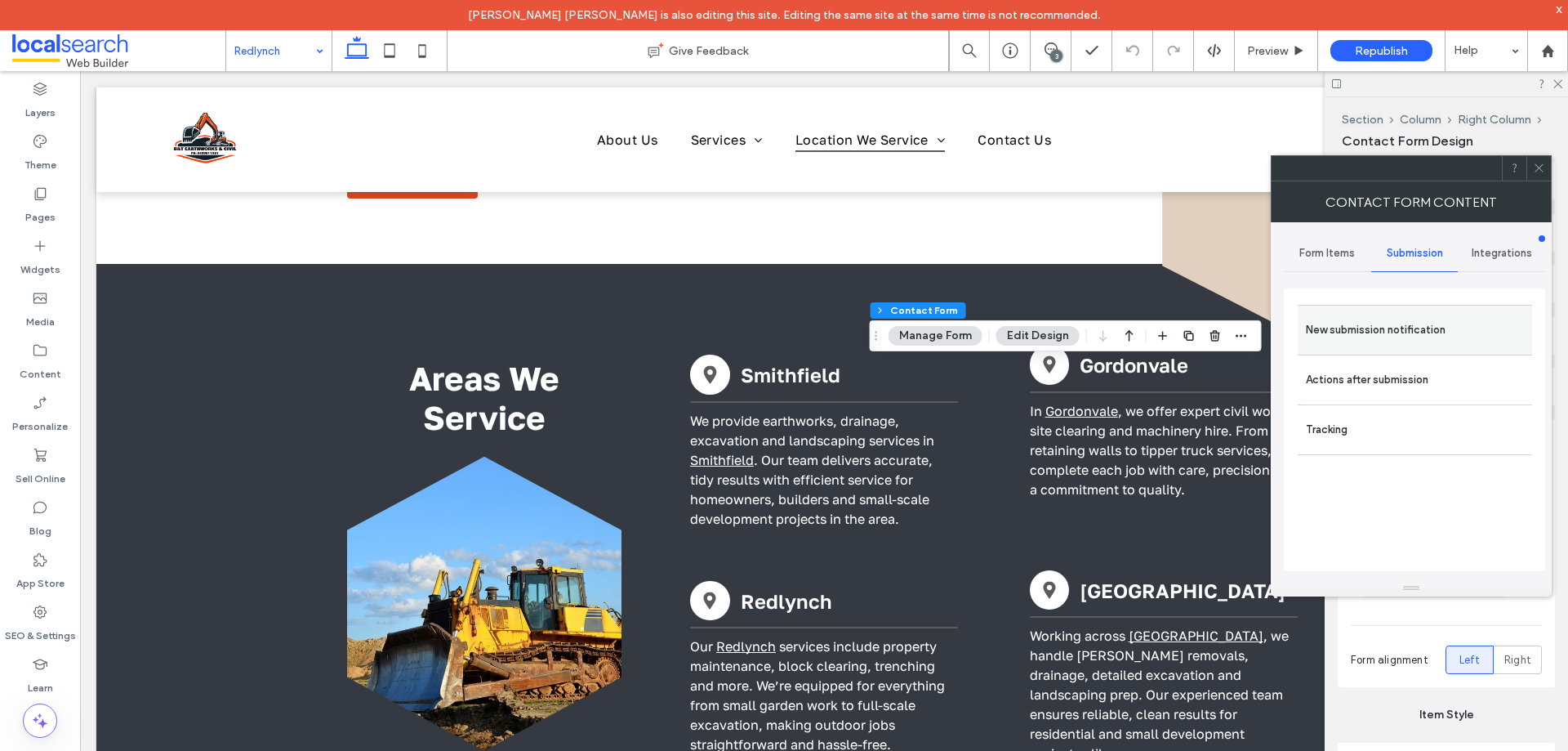
click at [1414, 337] on label "New submission notification" at bounding box center [1415, 330] width 218 height 33
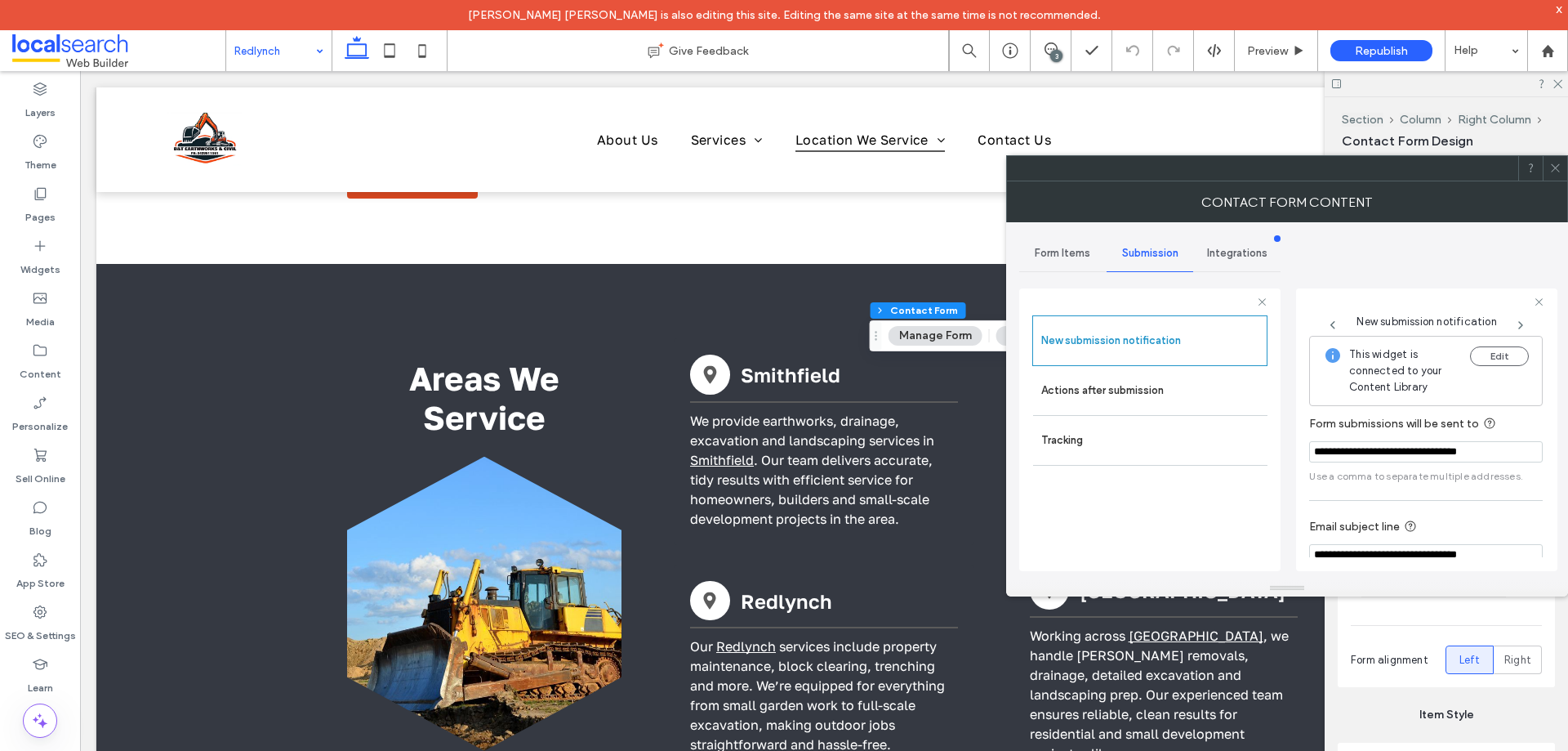
scroll to position [85, 0]
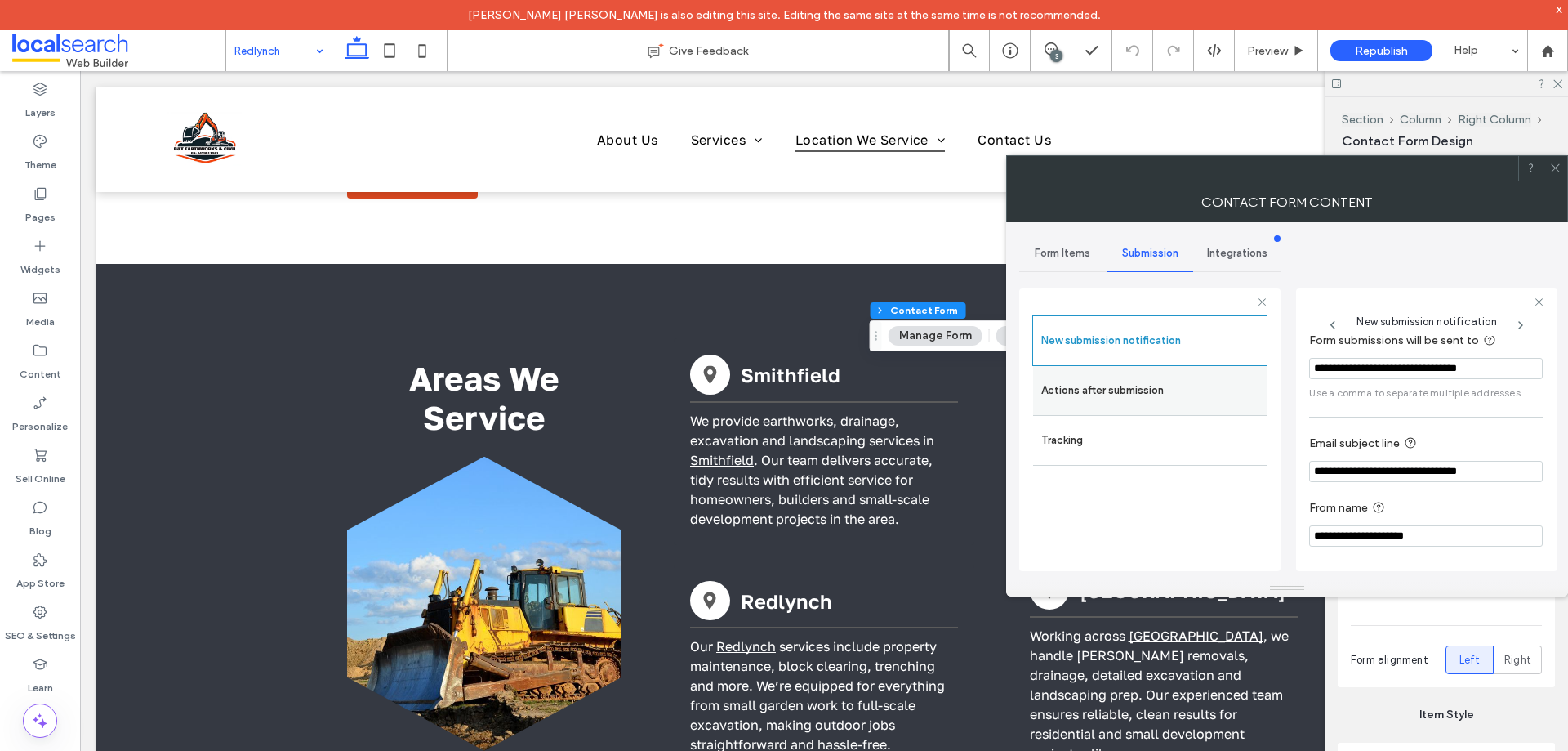
click at [1099, 382] on label "Actions after submission" at bounding box center [1150, 391] width 218 height 33
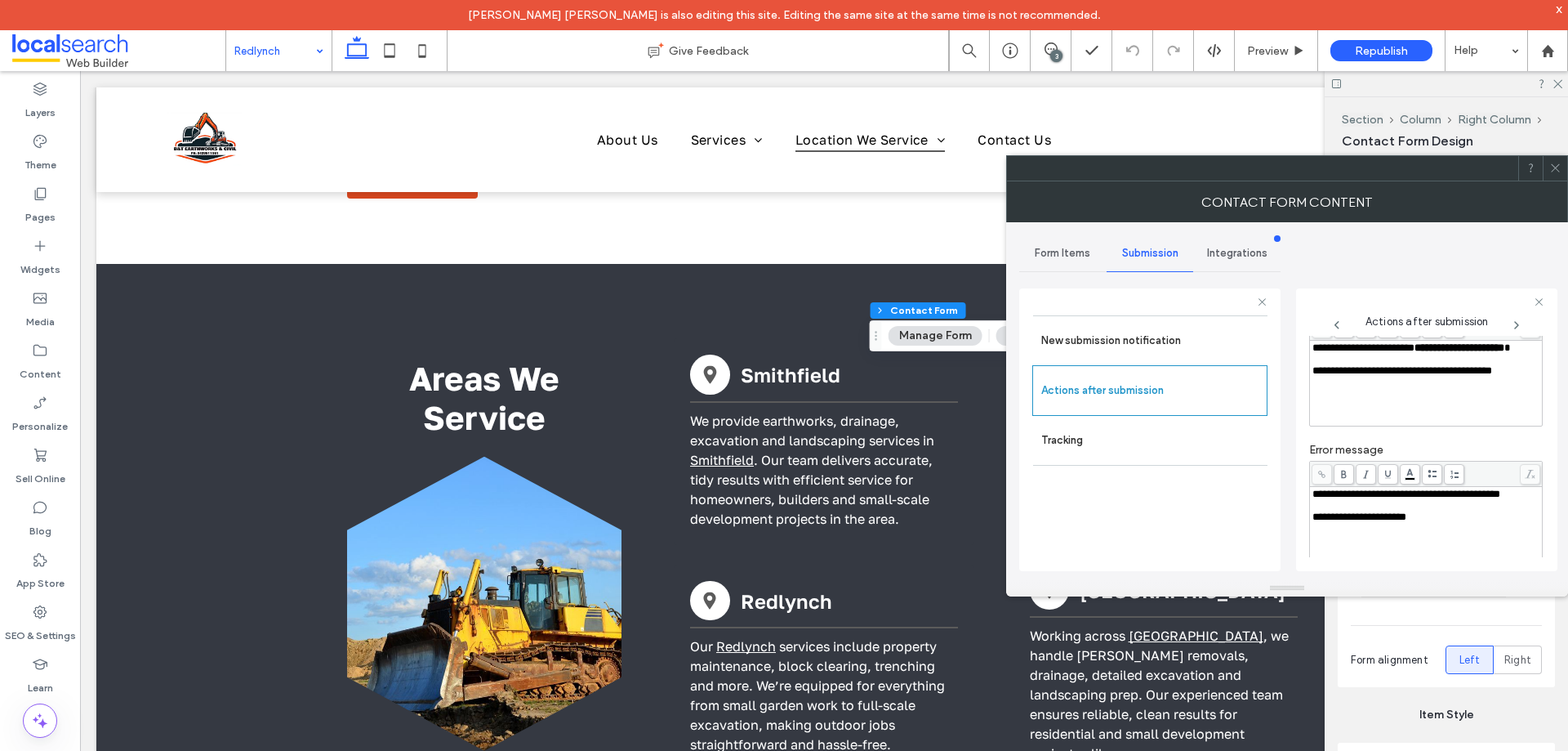
scroll to position [282, 0]
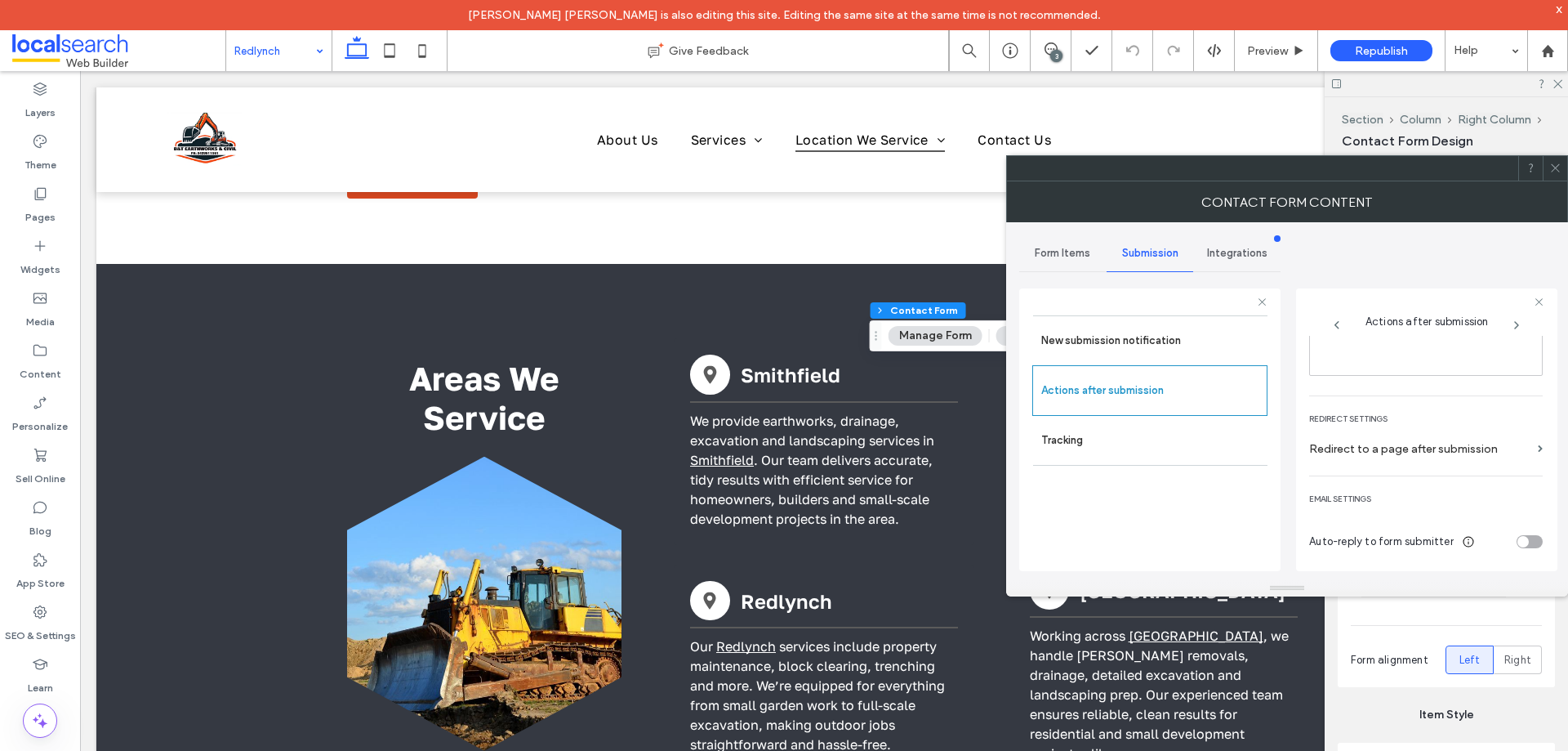
click at [1556, 168] on use at bounding box center [1555, 169] width 9 height 9
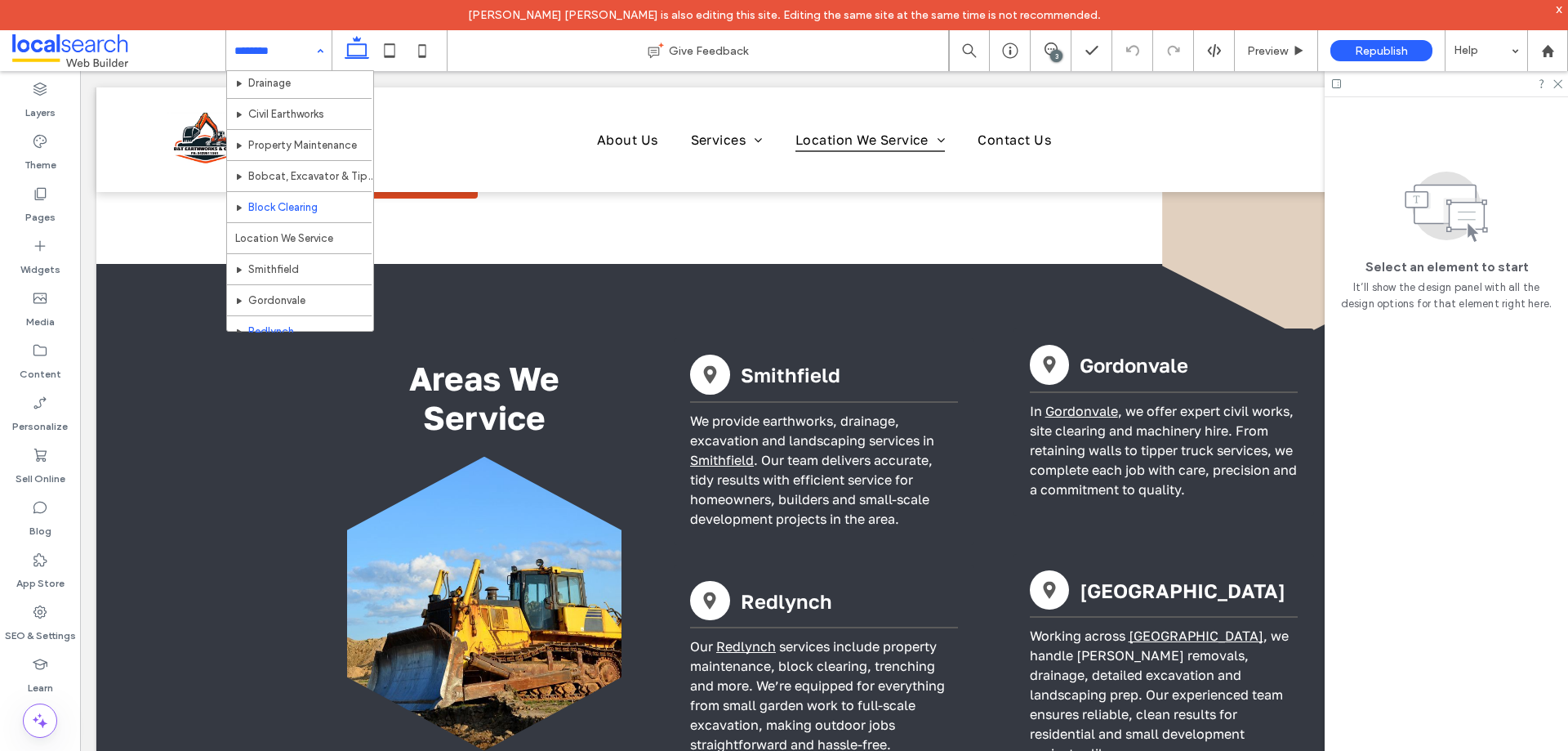
scroll to position [235, 0]
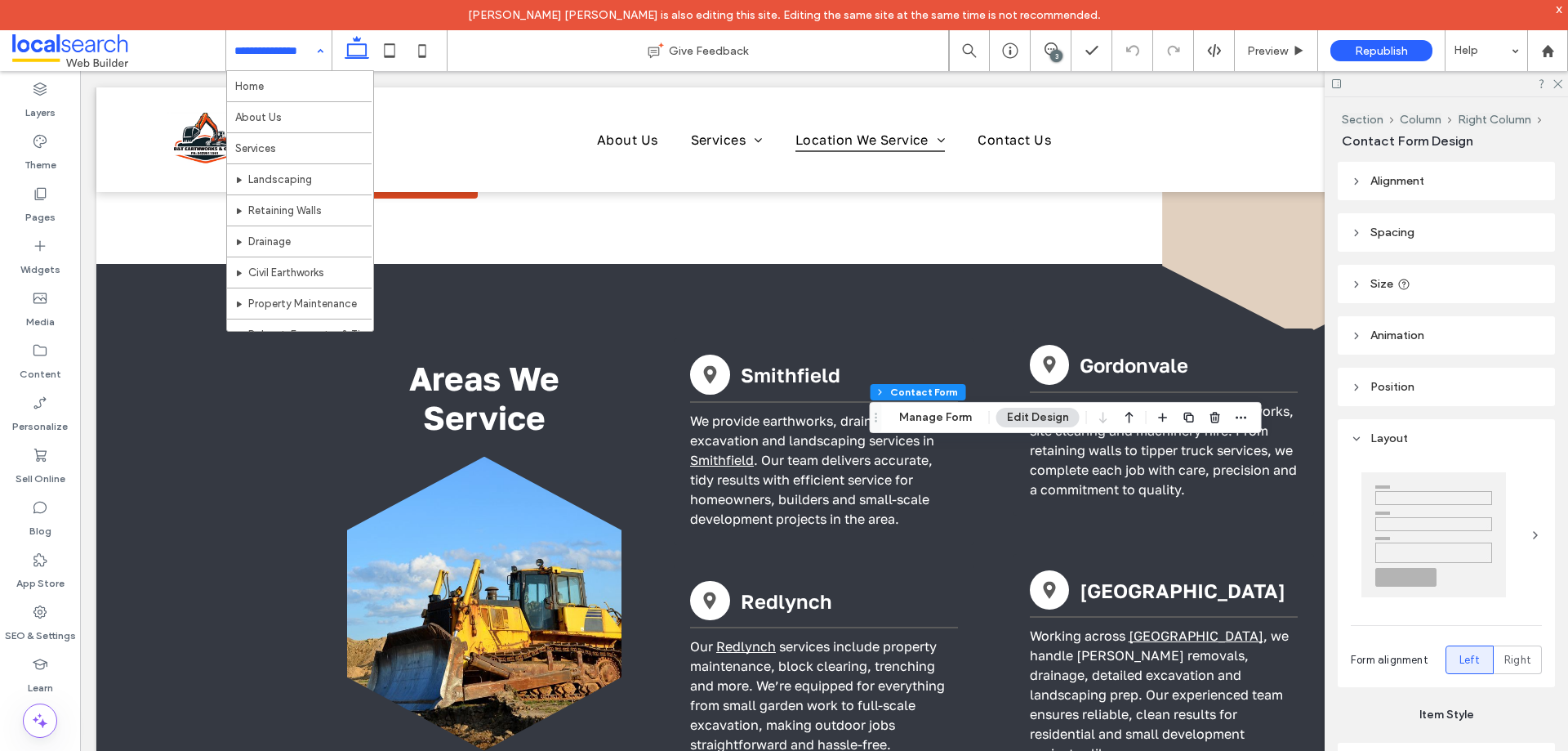
type input "*"
type input "***"
type input "*"
type input "***"
click at [922, 417] on button "Manage Form" at bounding box center [936, 418] width 94 height 20
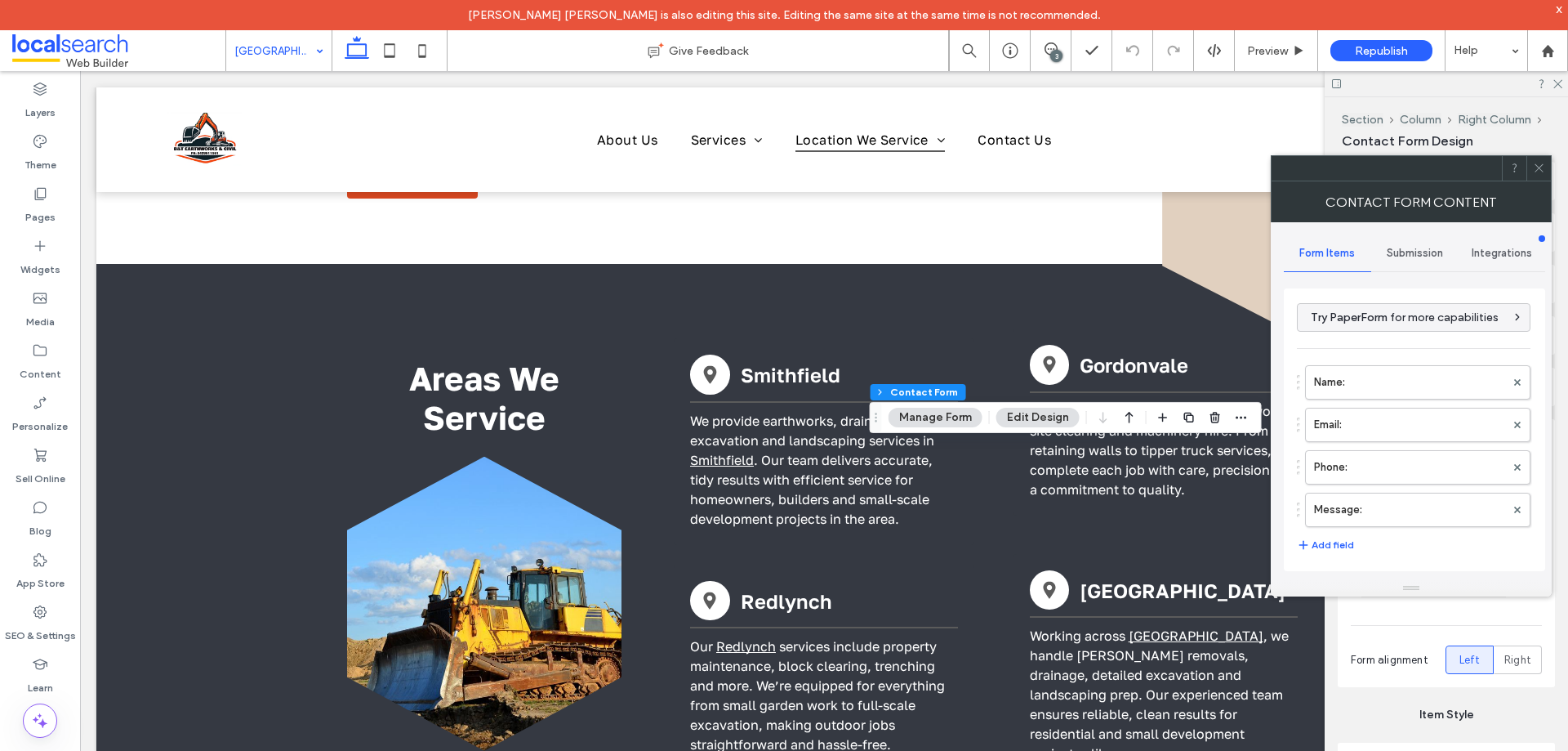
scroll to position [331, 0]
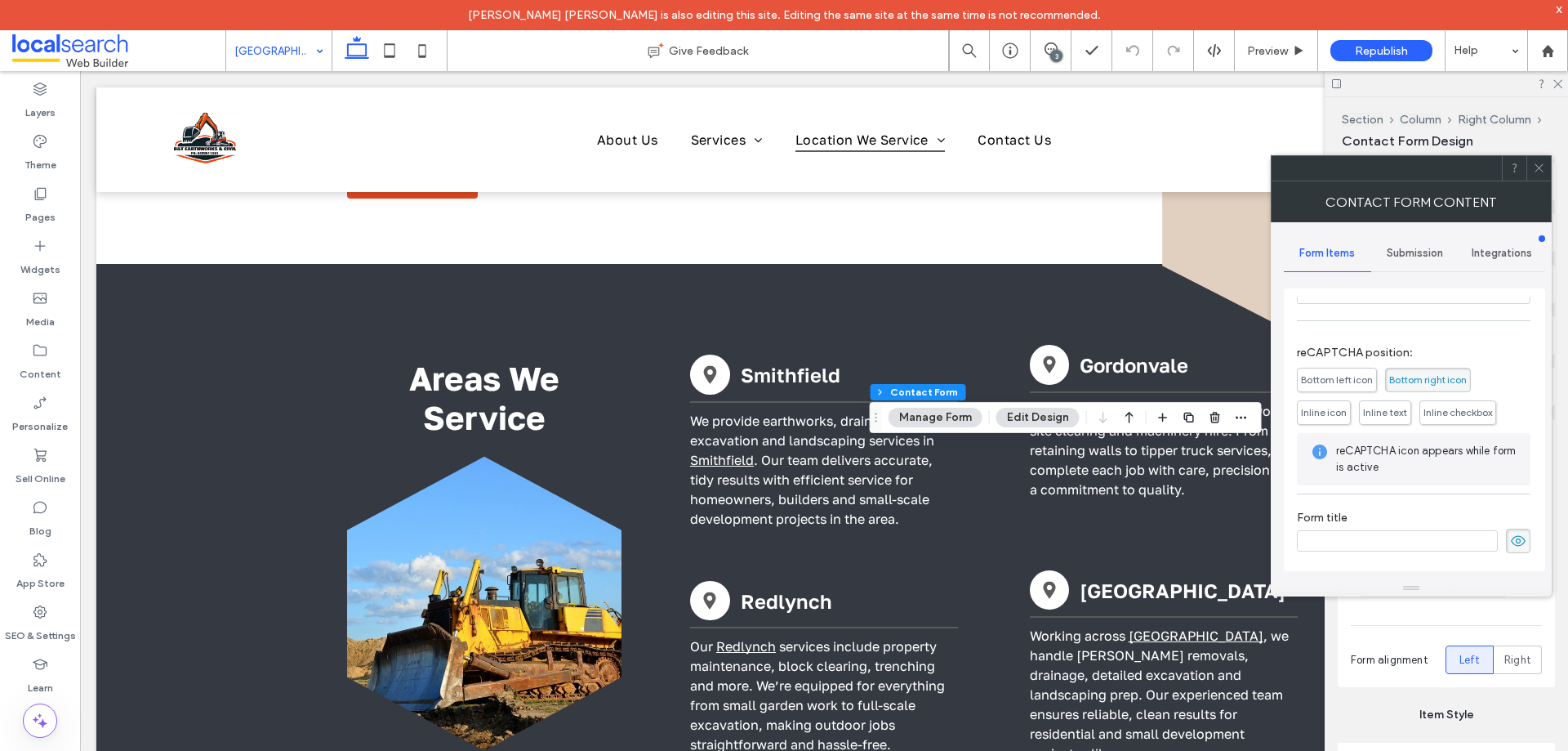
click at [1427, 255] on span "Submission" at bounding box center [1415, 253] width 57 height 13
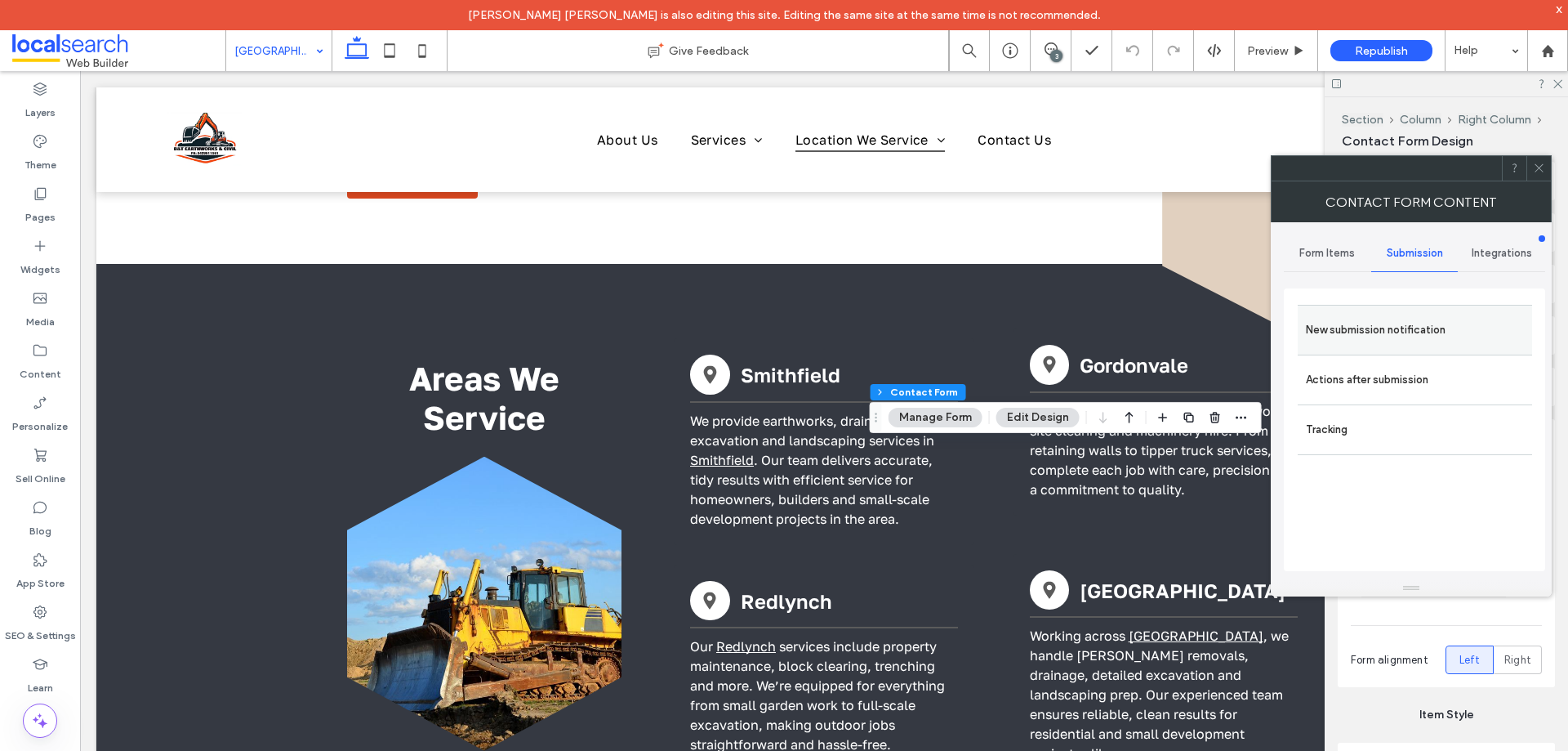
click at [1411, 339] on label "New submission notification" at bounding box center [1415, 330] width 218 height 33
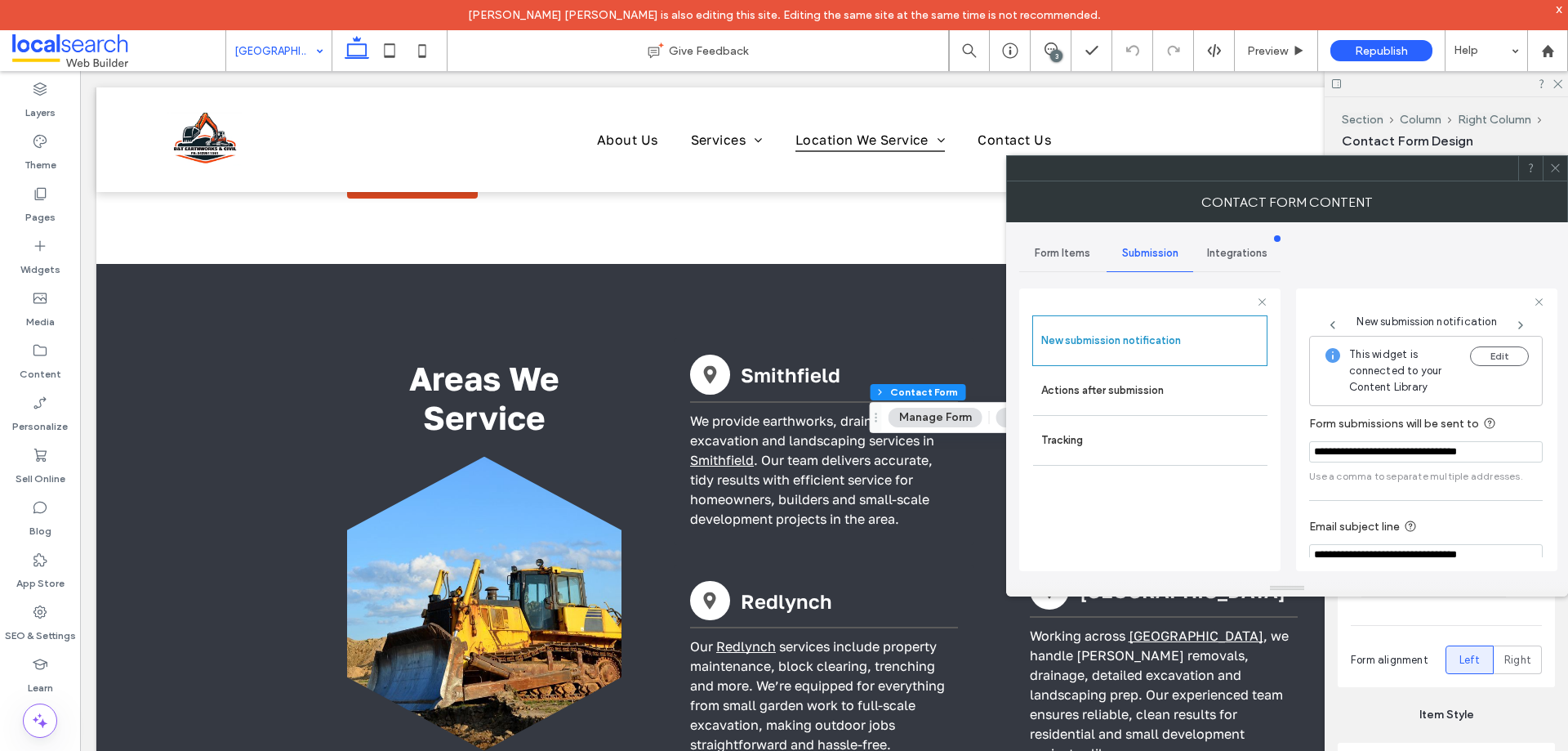
scroll to position [85, 0]
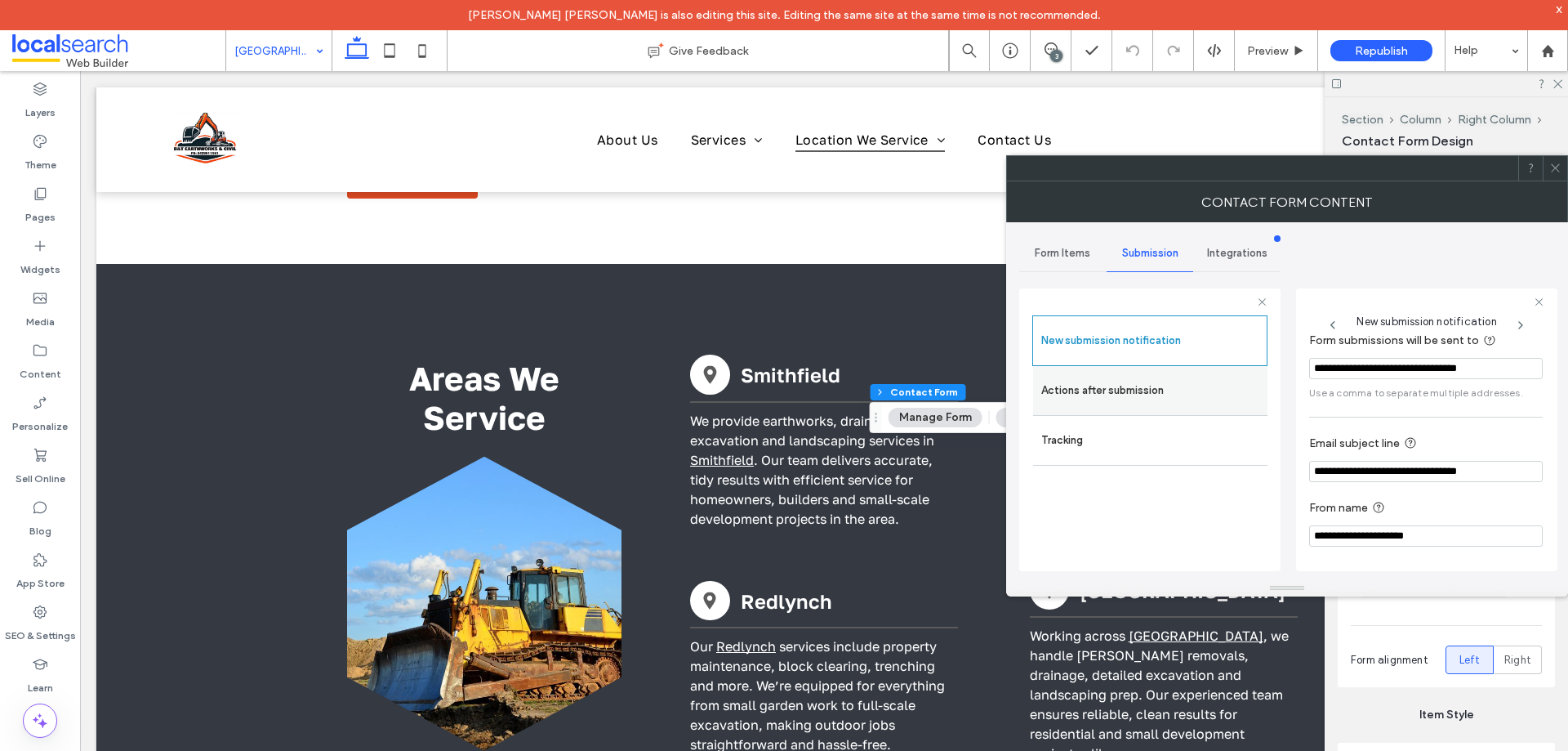
click at [1136, 394] on label "Actions after submission" at bounding box center [1150, 391] width 218 height 33
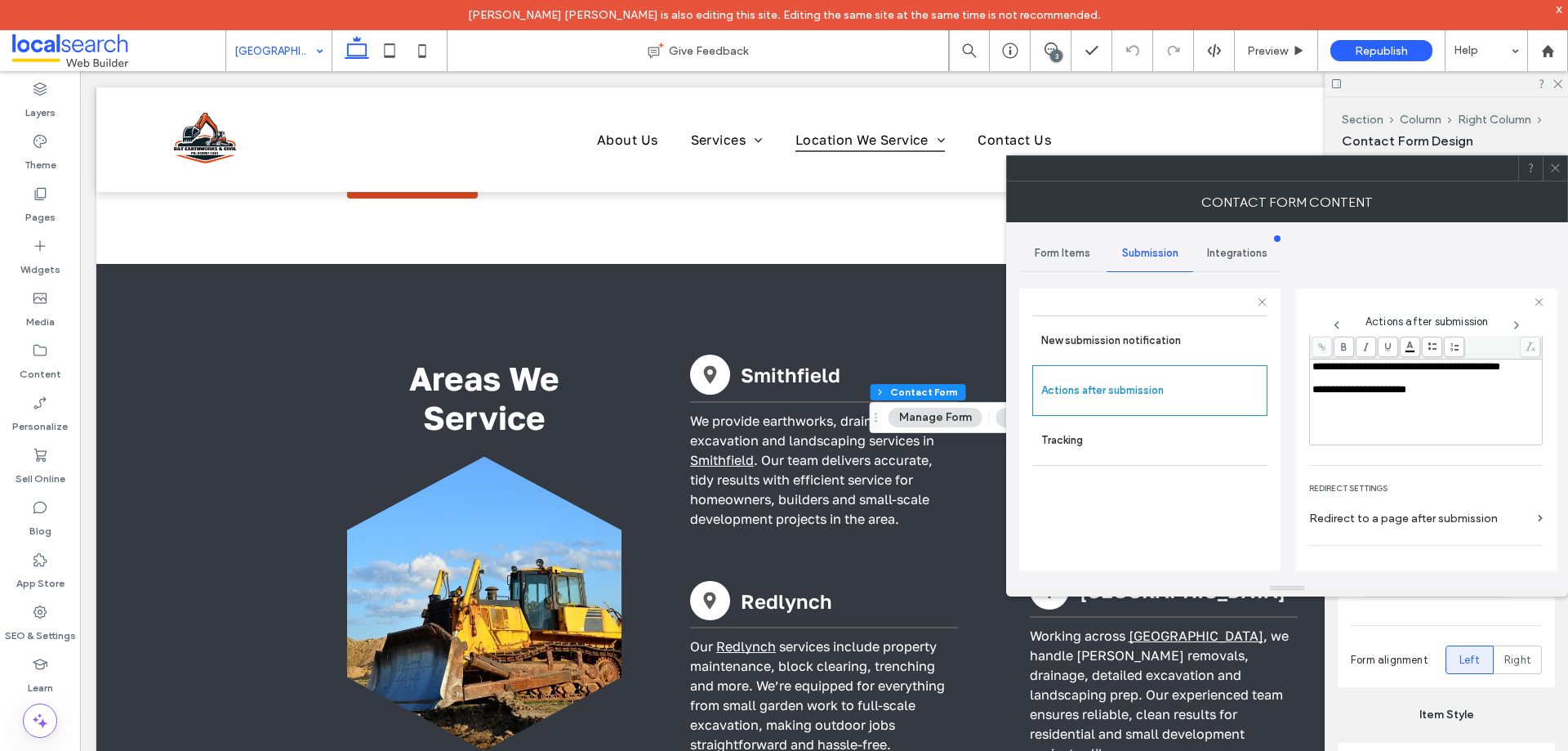
scroll to position [282, 0]
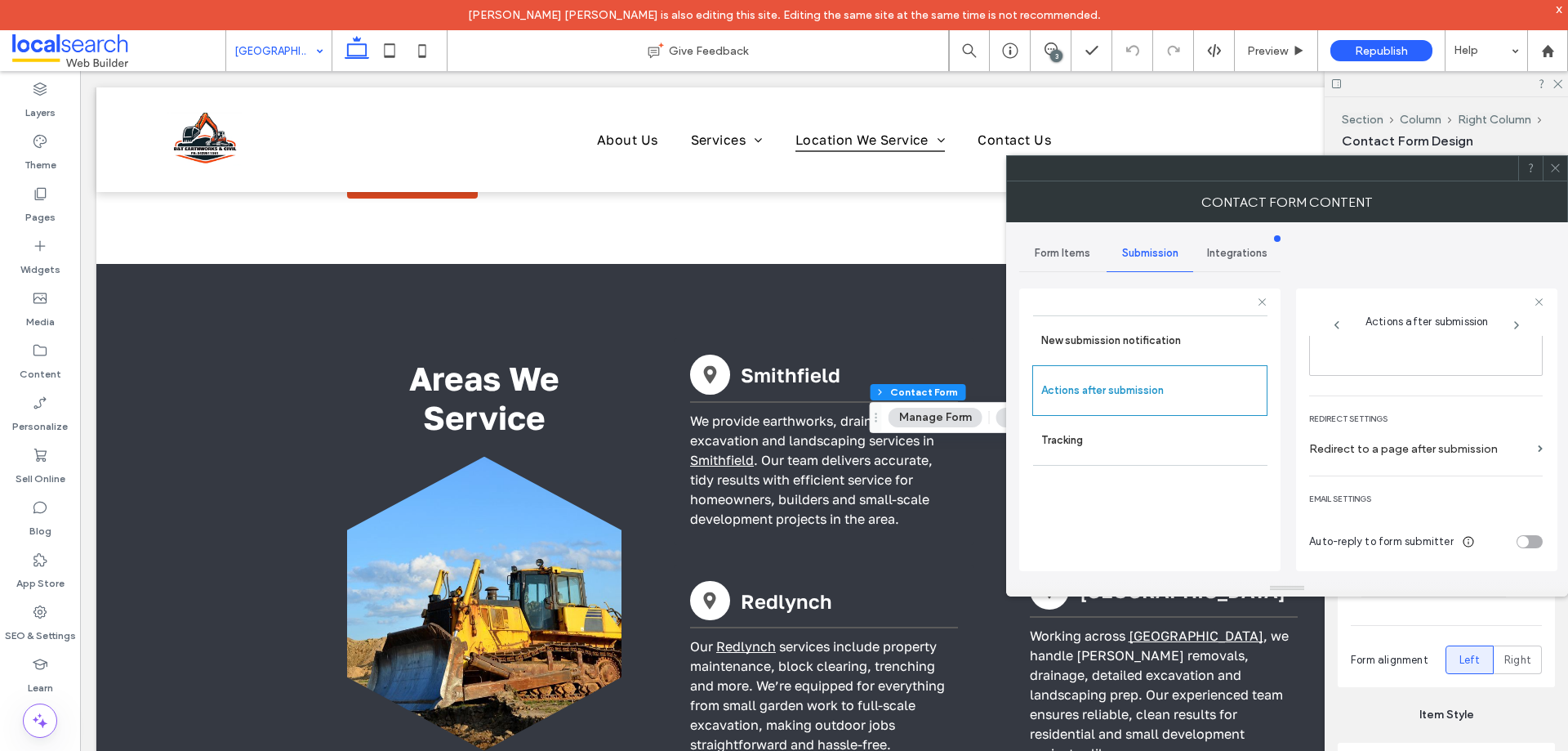
click at [1555, 166] on icon at bounding box center [1555, 168] width 12 height 12
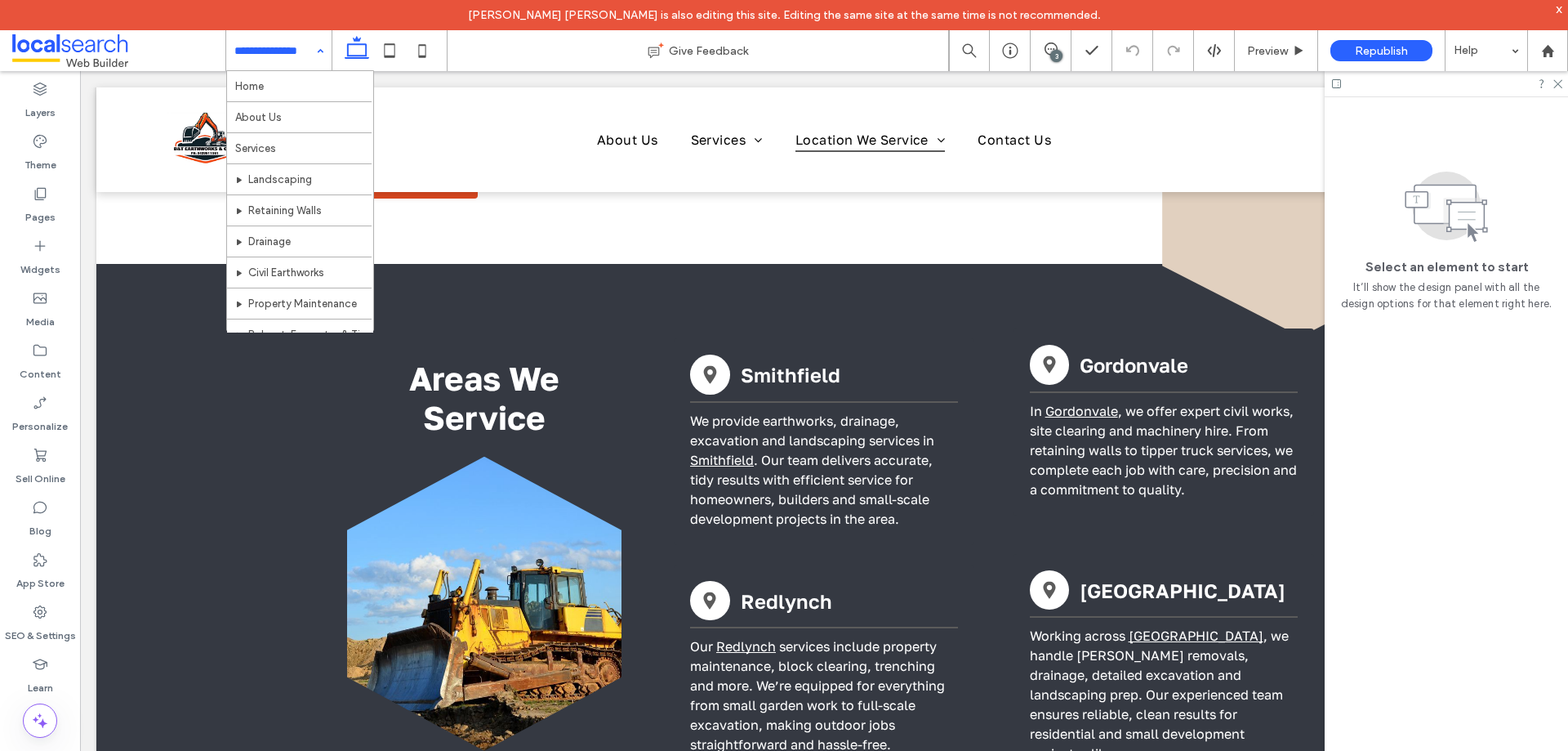
scroll to position [235, 0]
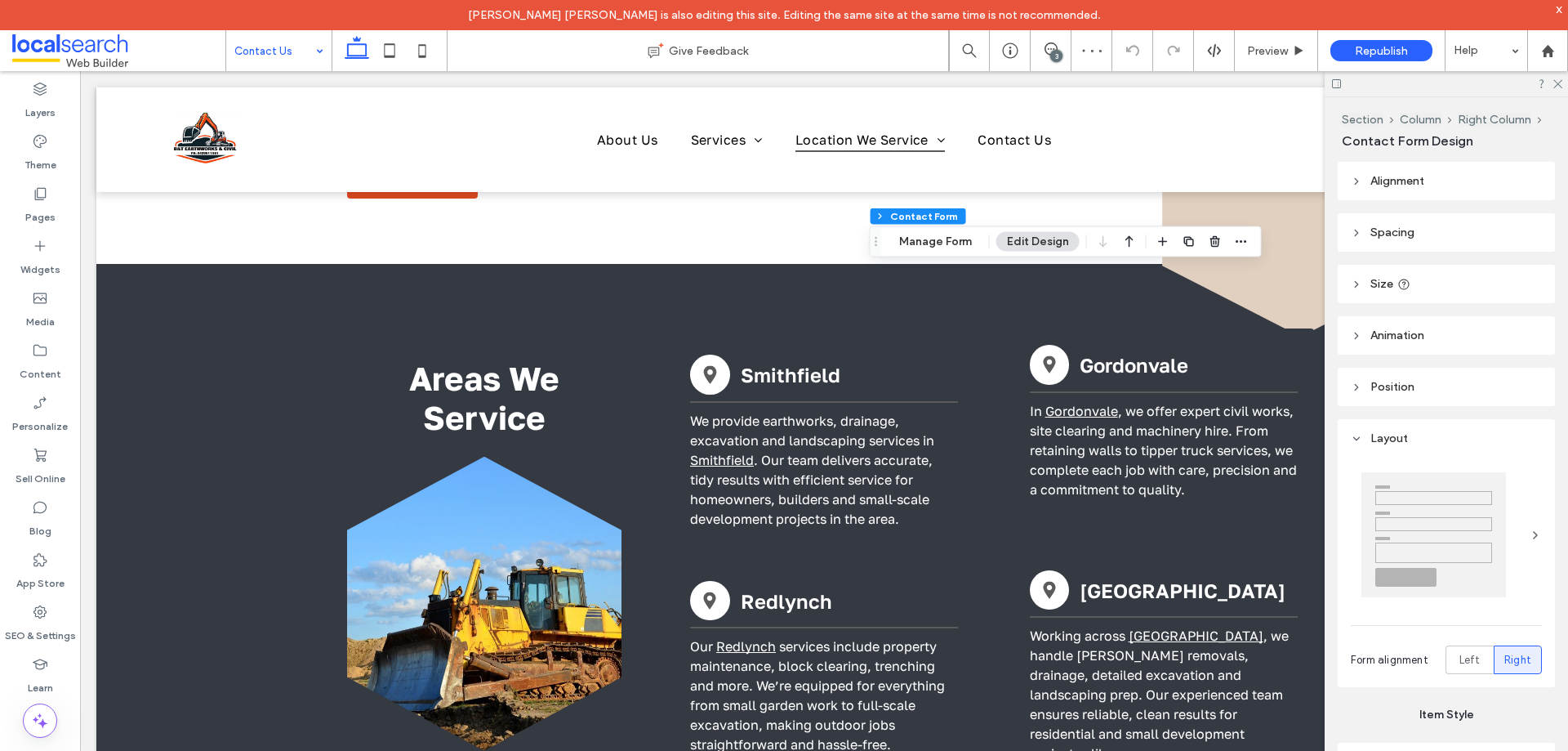
type input "*"
type input "***"
type input "*"
type input "***"
click at [937, 240] on button "Manage Form" at bounding box center [936, 242] width 94 height 20
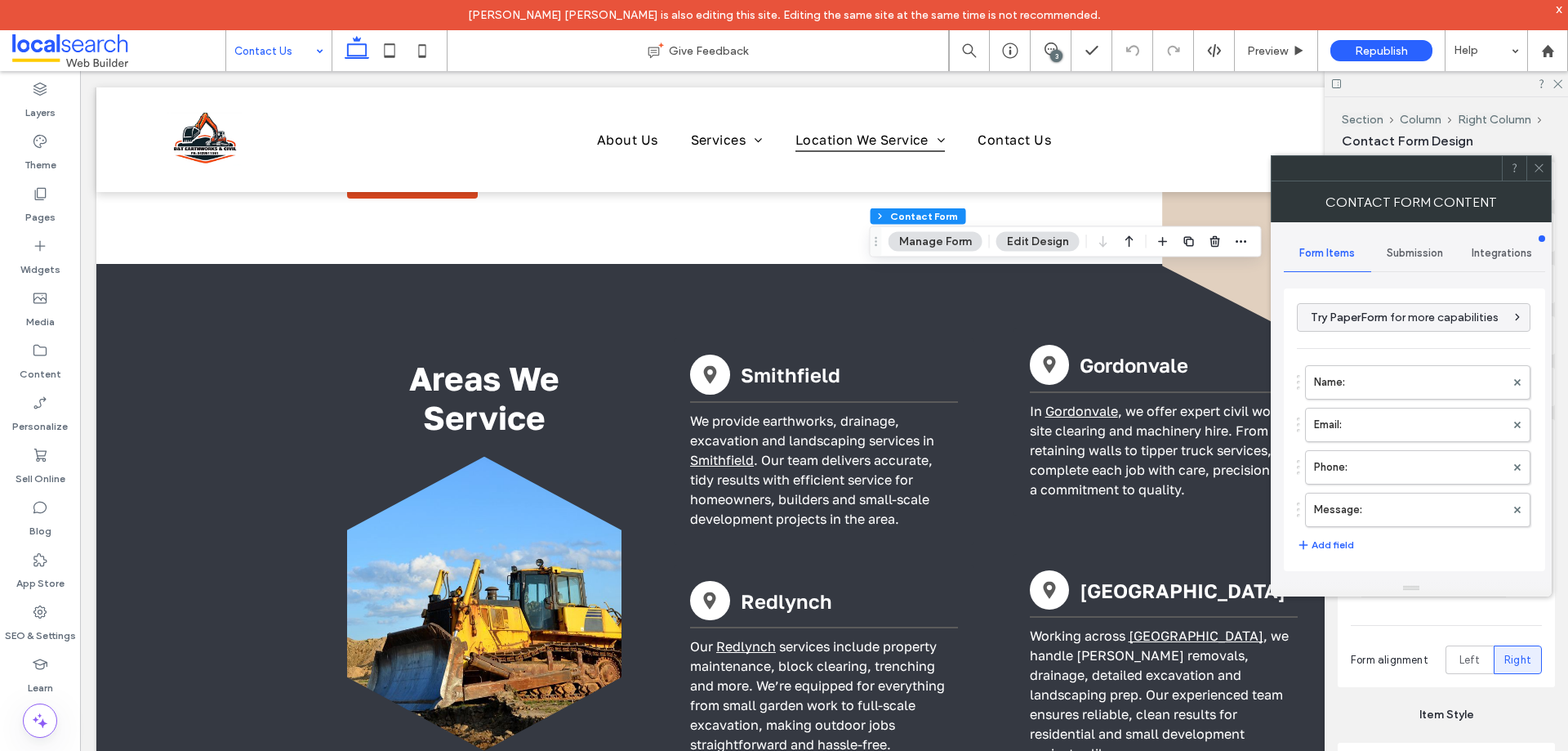
scroll to position [331, 0]
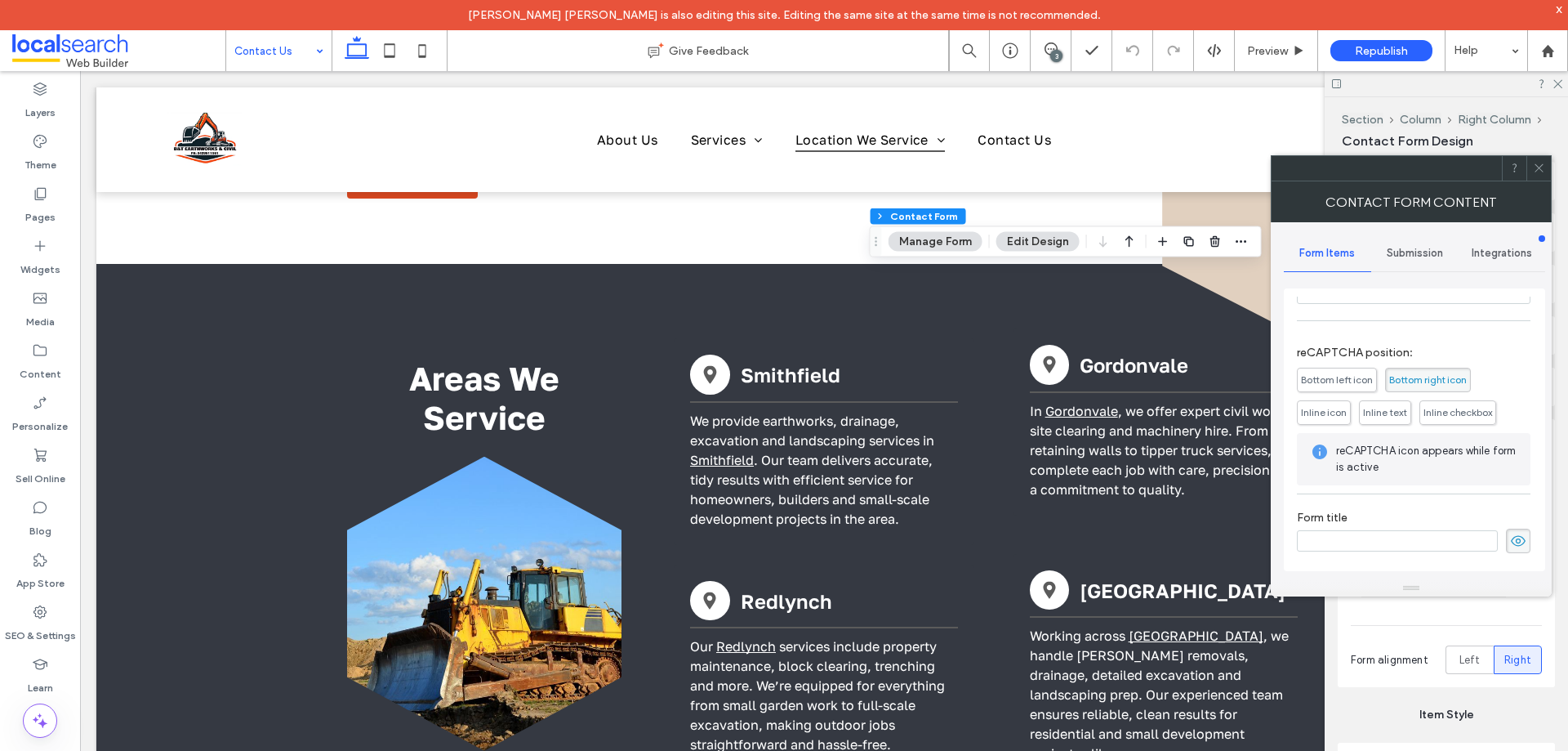
click at [1430, 249] on span "Submission" at bounding box center [1415, 253] width 57 height 13
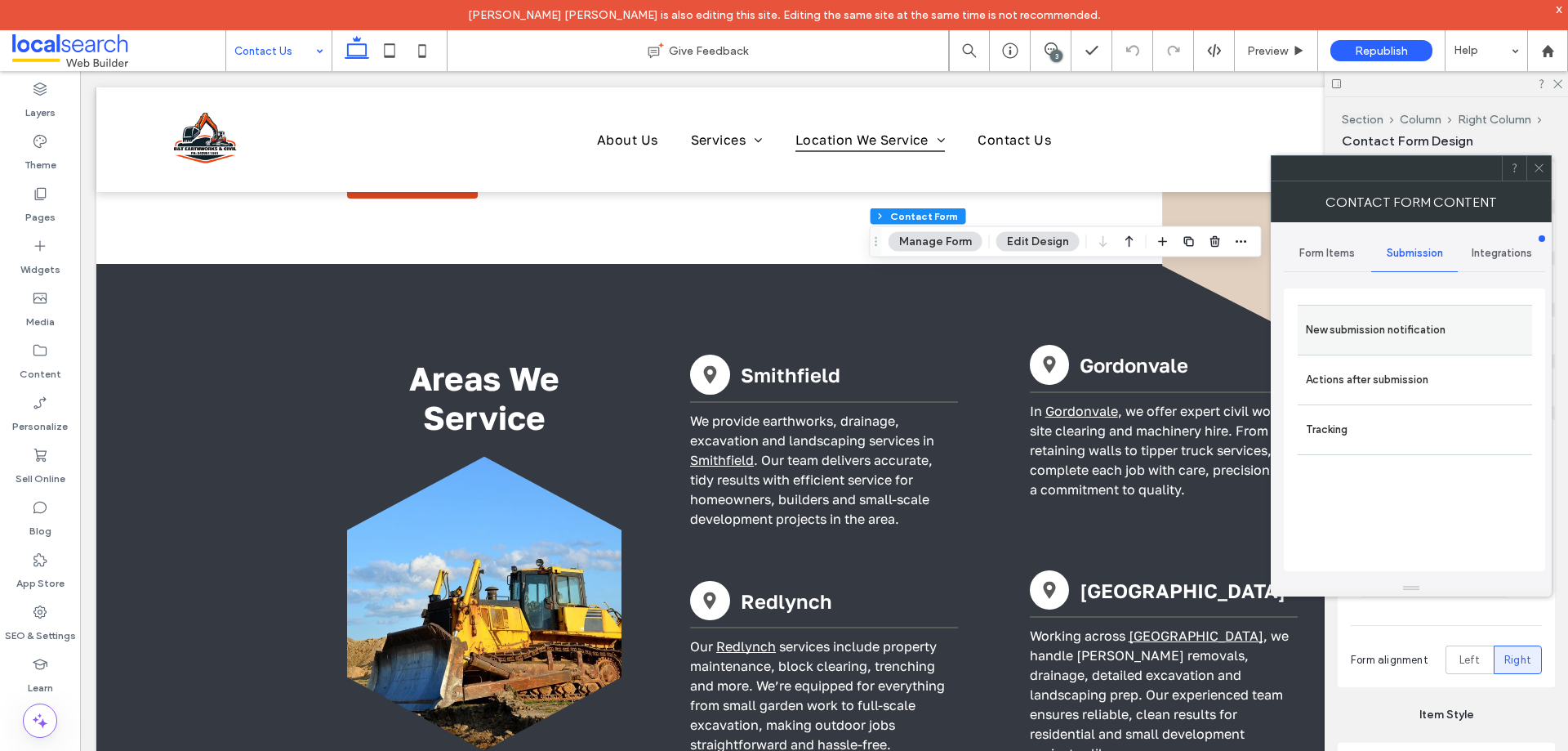
click at [1425, 315] on label "New submission notification" at bounding box center [1415, 330] width 218 height 33
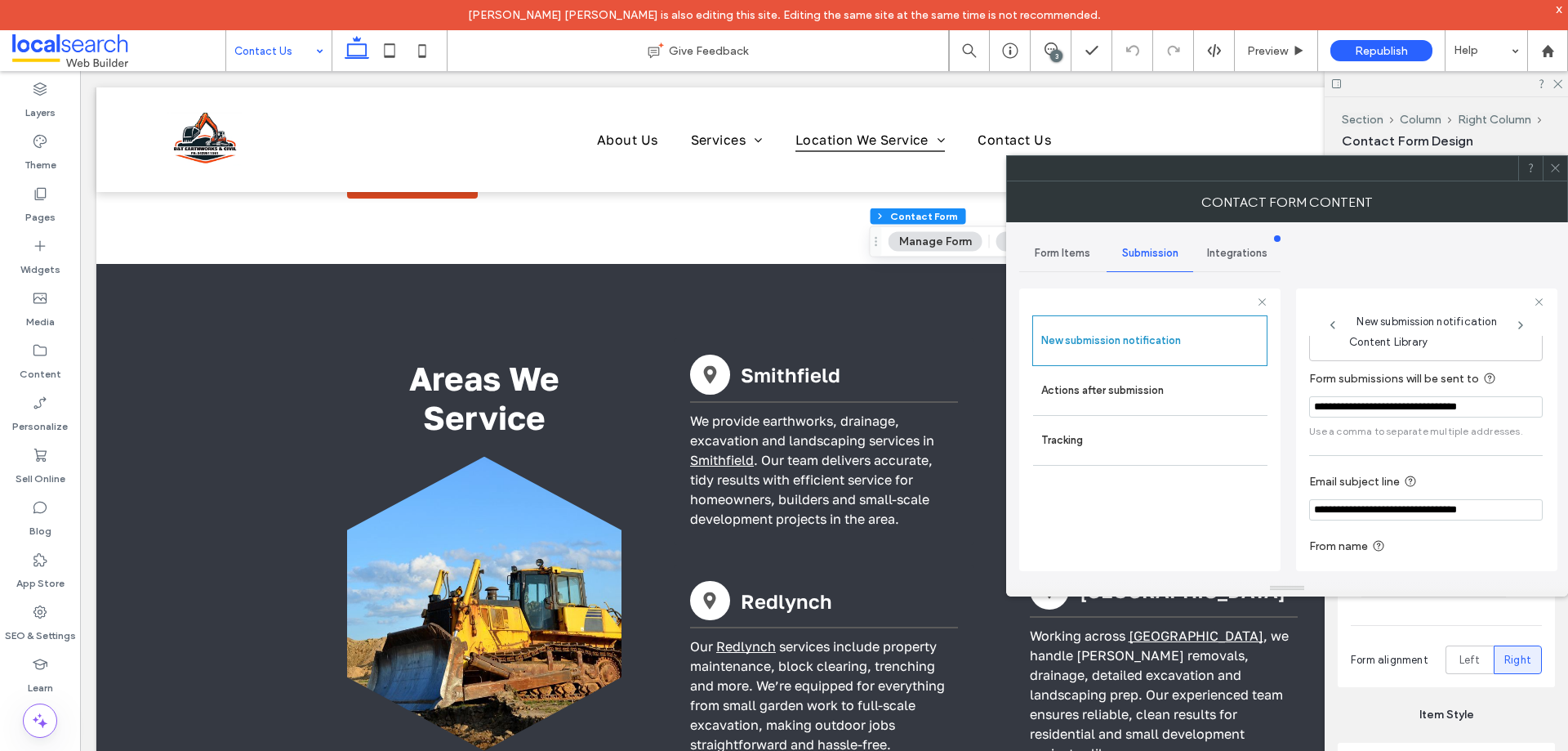
scroll to position [85, 0]
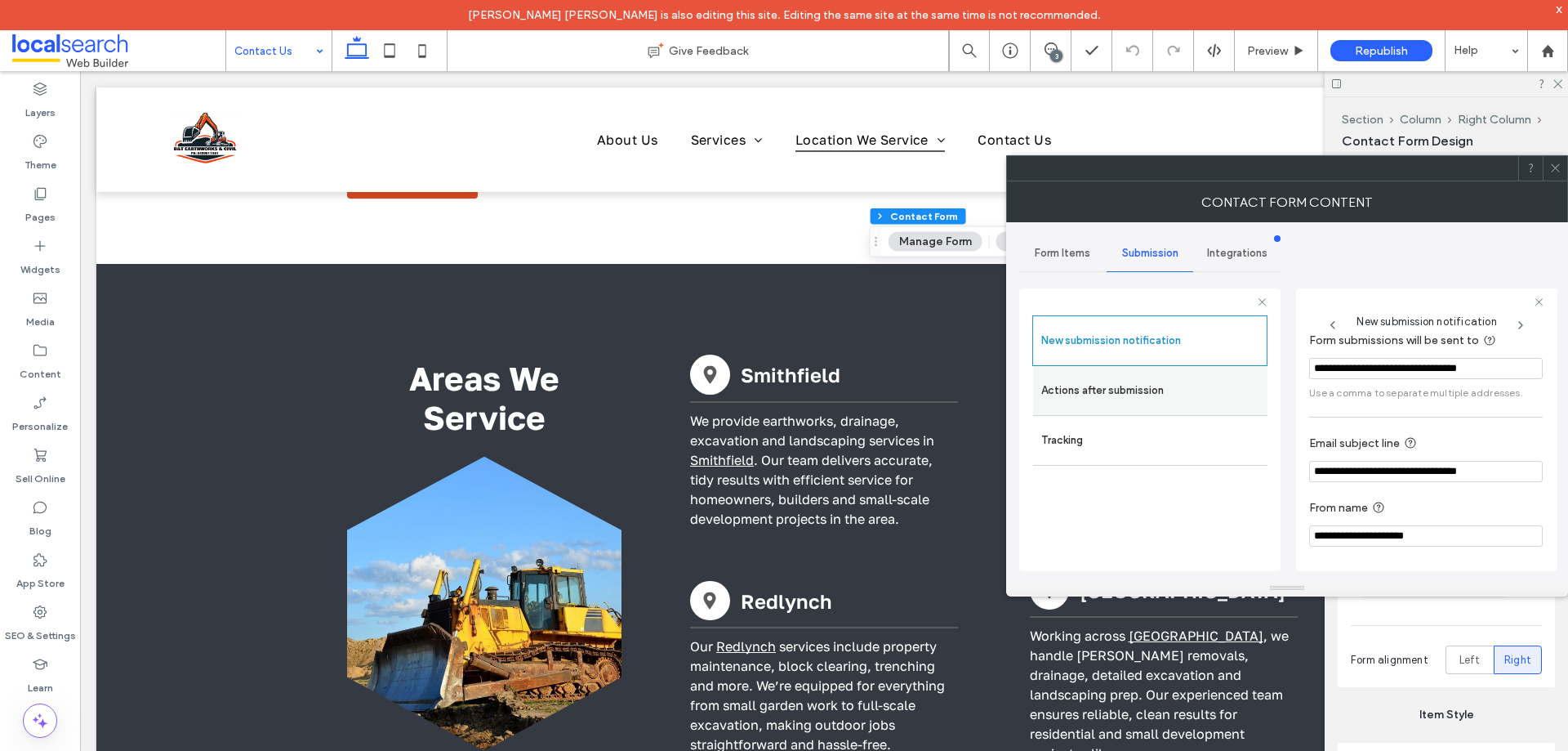
click at [1089, 382] on label "Actions after submission" at bounding box center [1150, 391] width 218 height 33
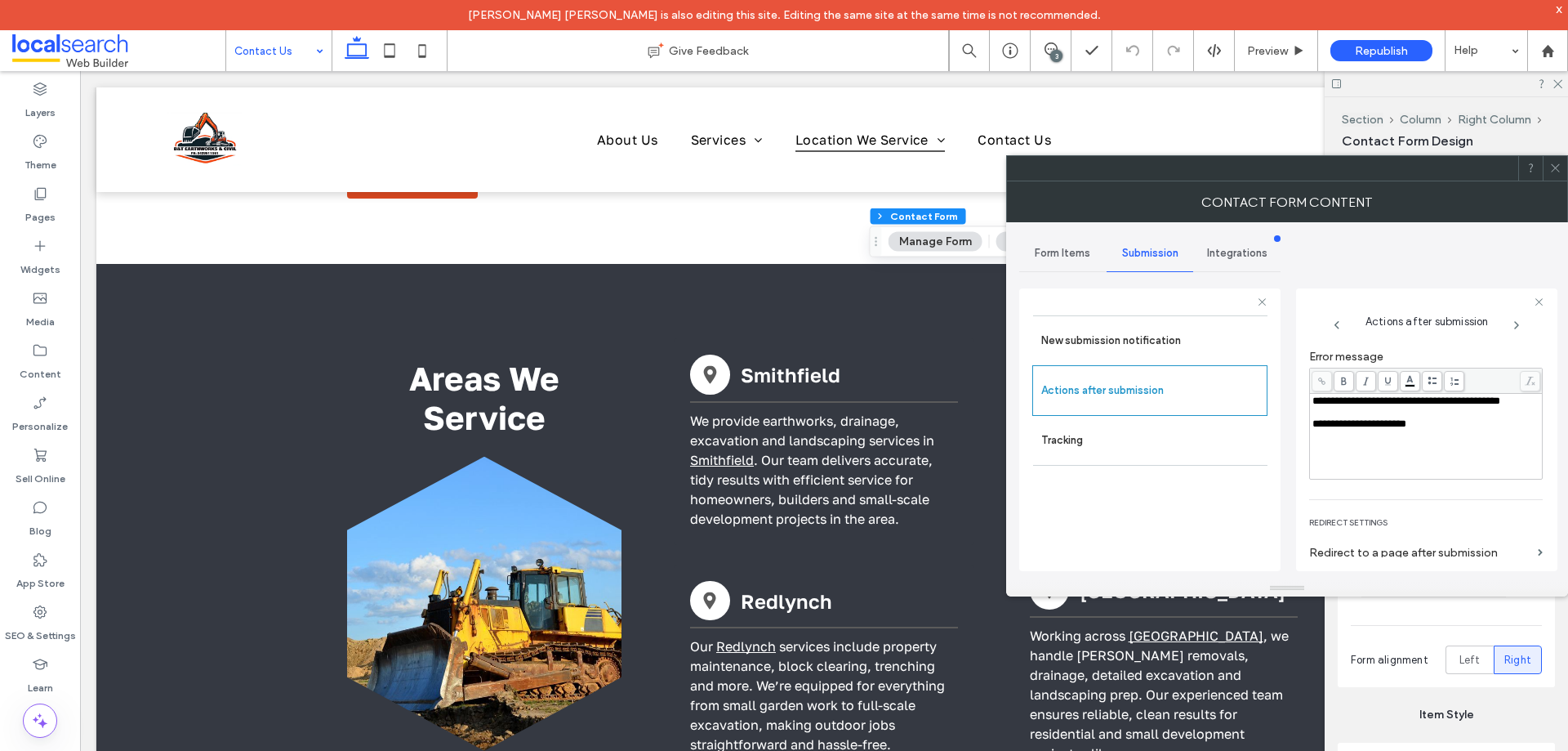
scroll to position [282, 0]
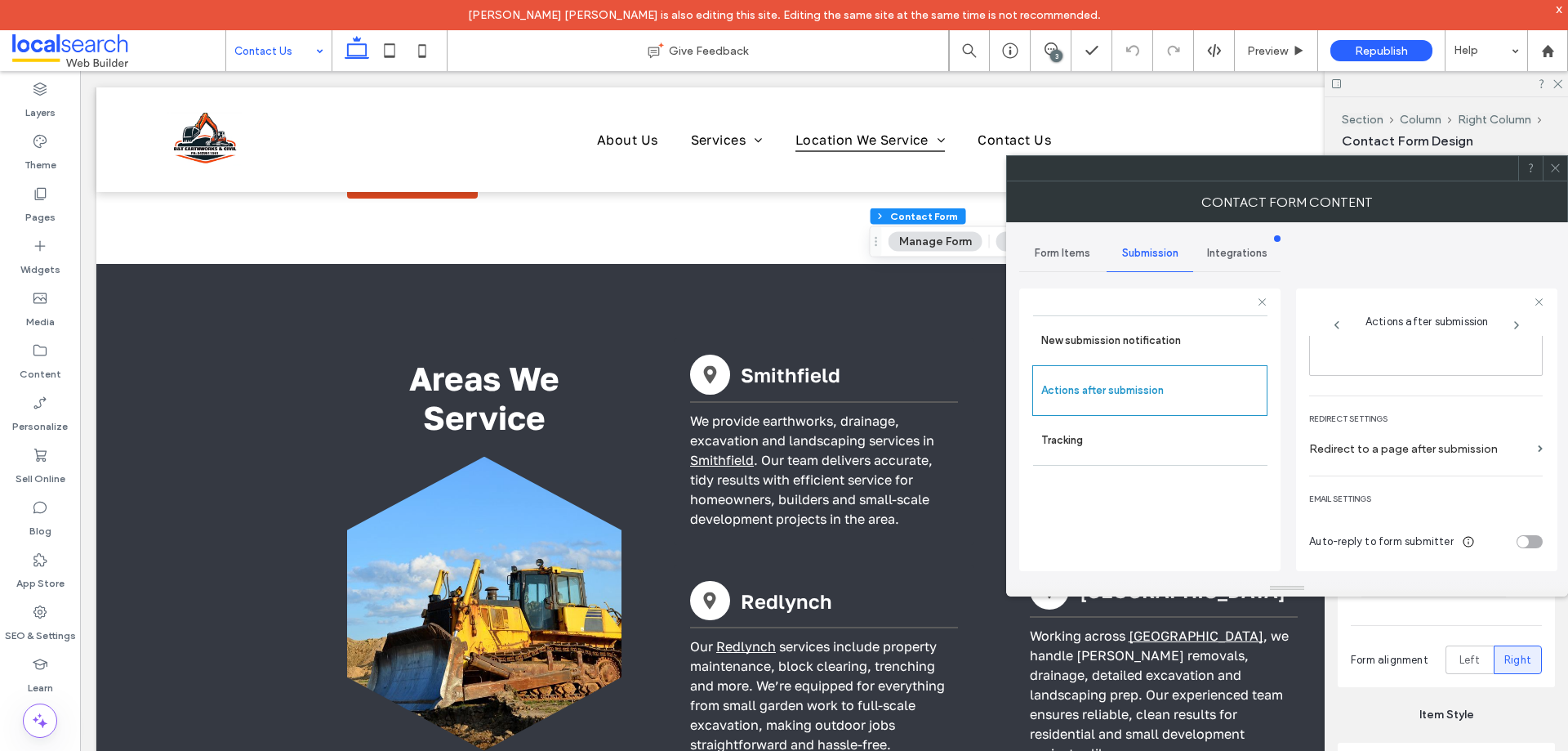
click at [1553, 165] on icon at bounding box center [1555, 168] width 12 height 12
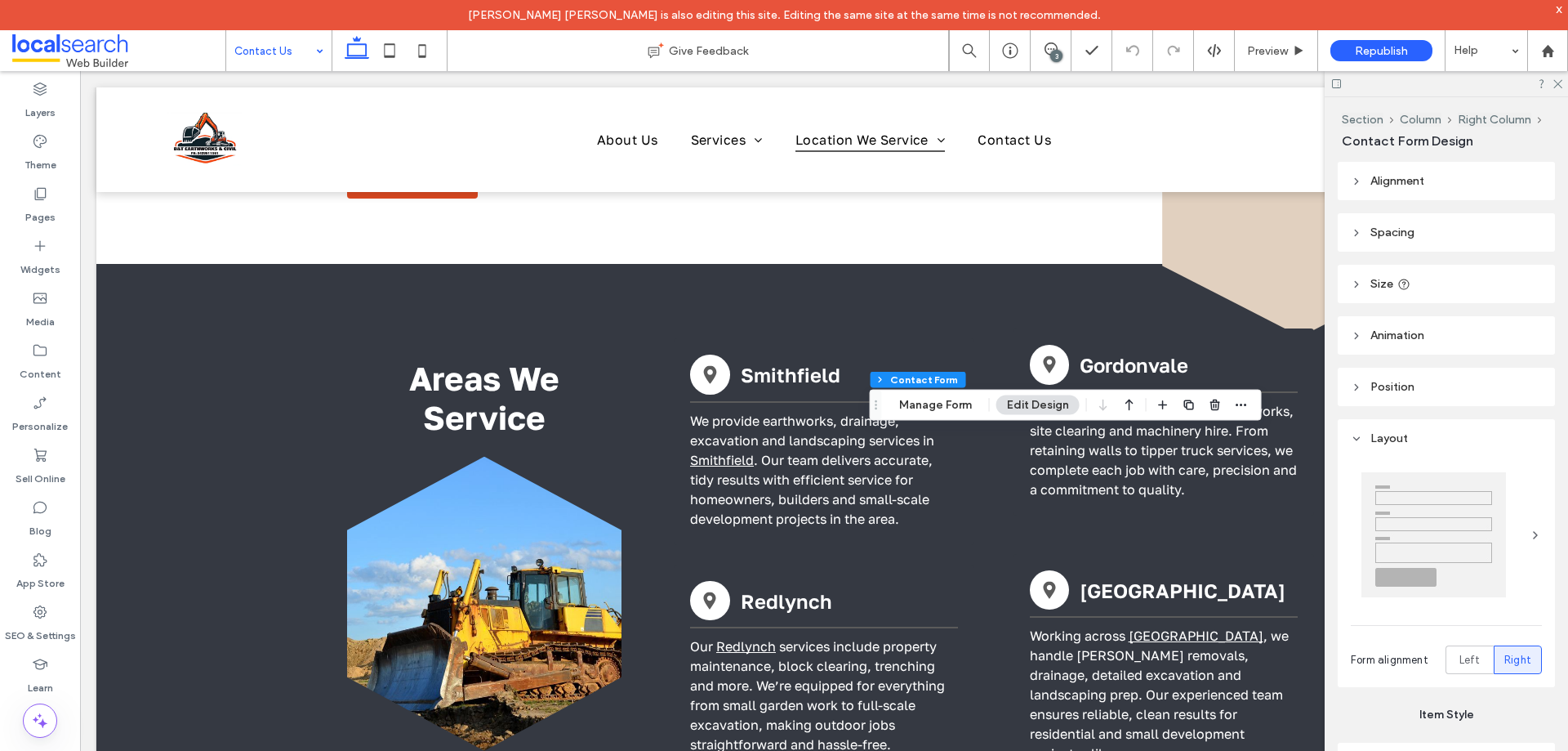
type input "*"
type input "***"
type input "*"
type input "***"
click at [950, 408] on button "Manage Form" at bounding box center [936, 405] width 94 height 20
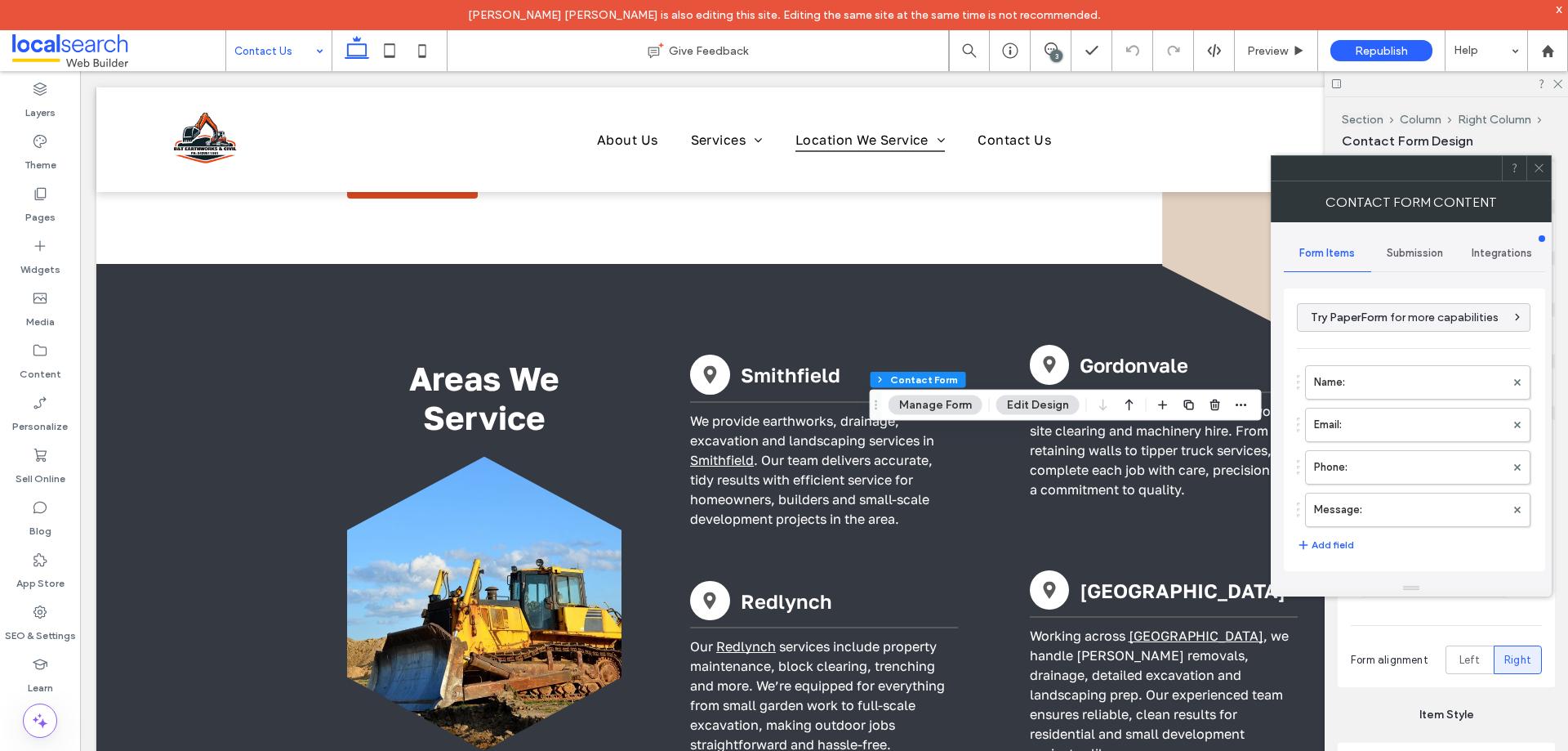
scroll to position [331, 0]
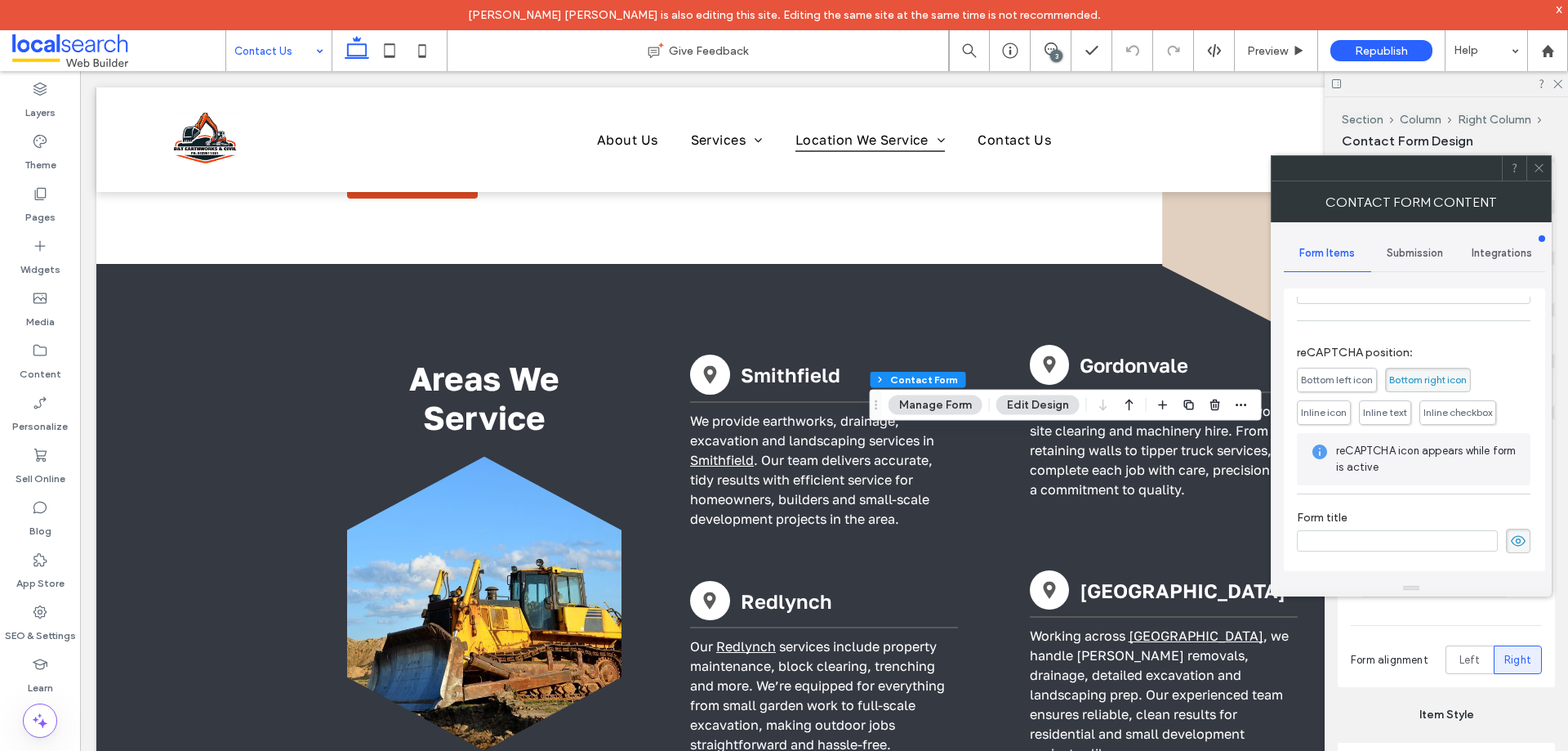
click at [1434, 253] on span "Submission" at bounding box center [1415, 253] width 57 height 13
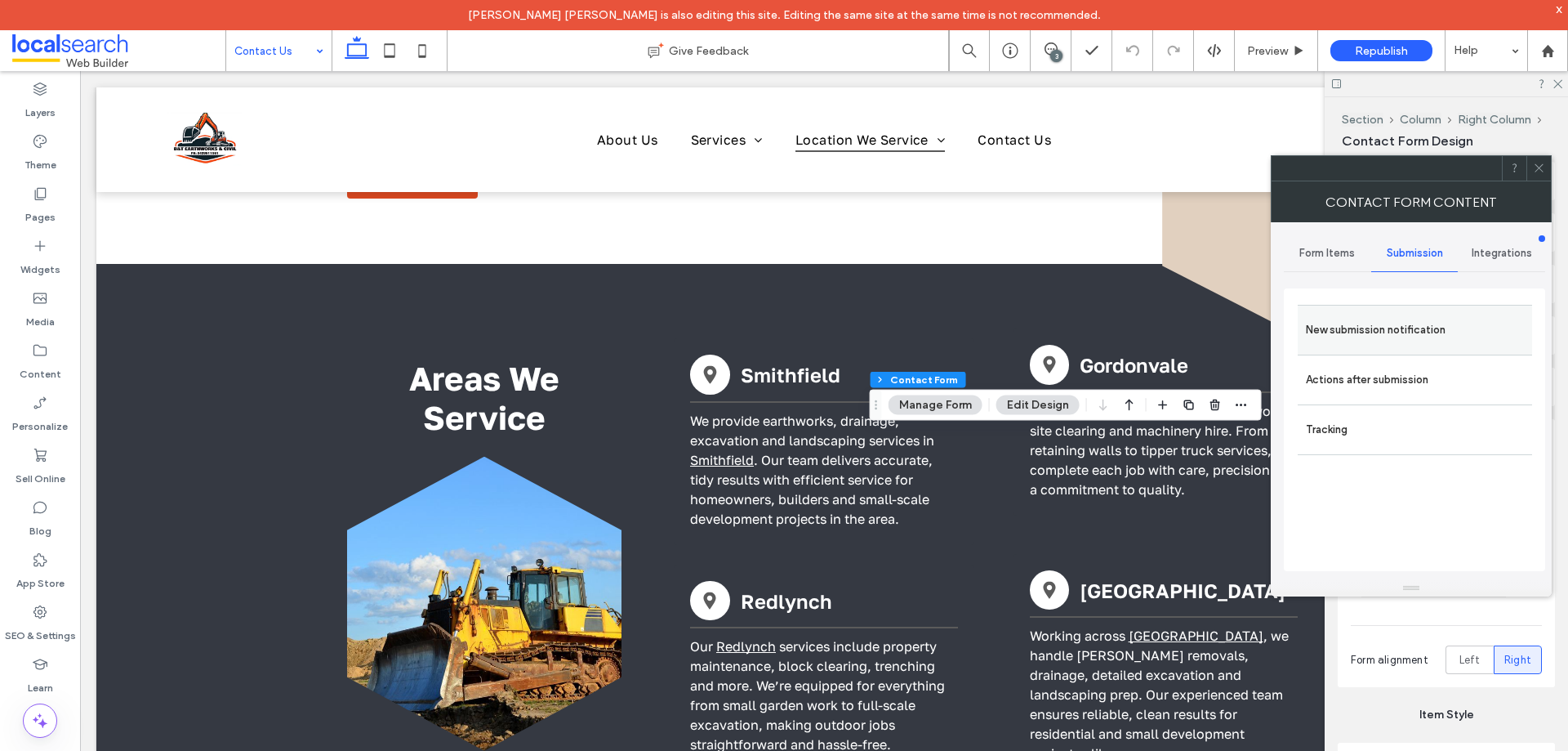
click at [1421, 338] on label "New submission notification" at bounding box center [1415, 330] width 218 height 33
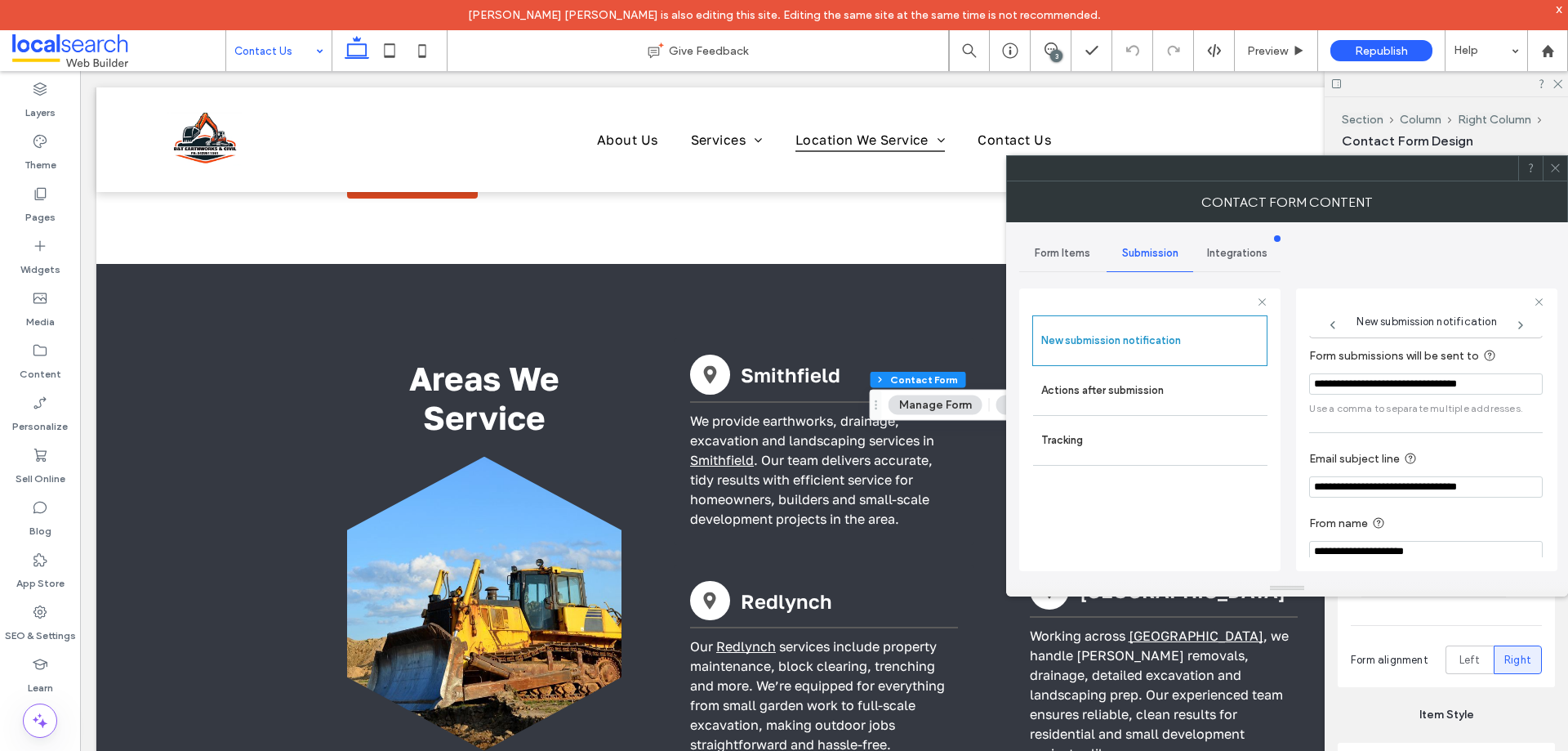
scroll to position [85, 0]
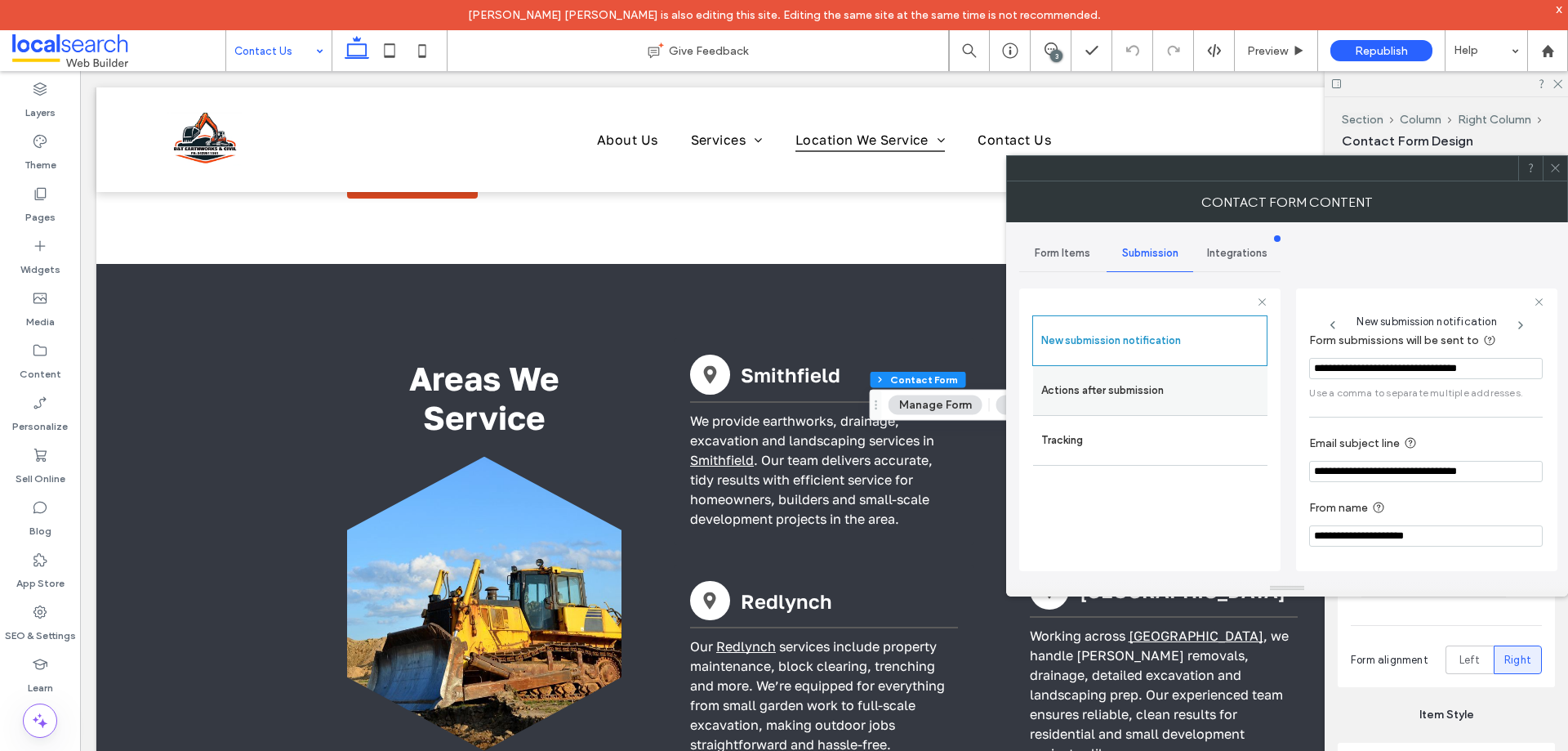
click at [1120, 396] on label "Actions after submission" at bounding box center [1150, 391] width 218 height 33
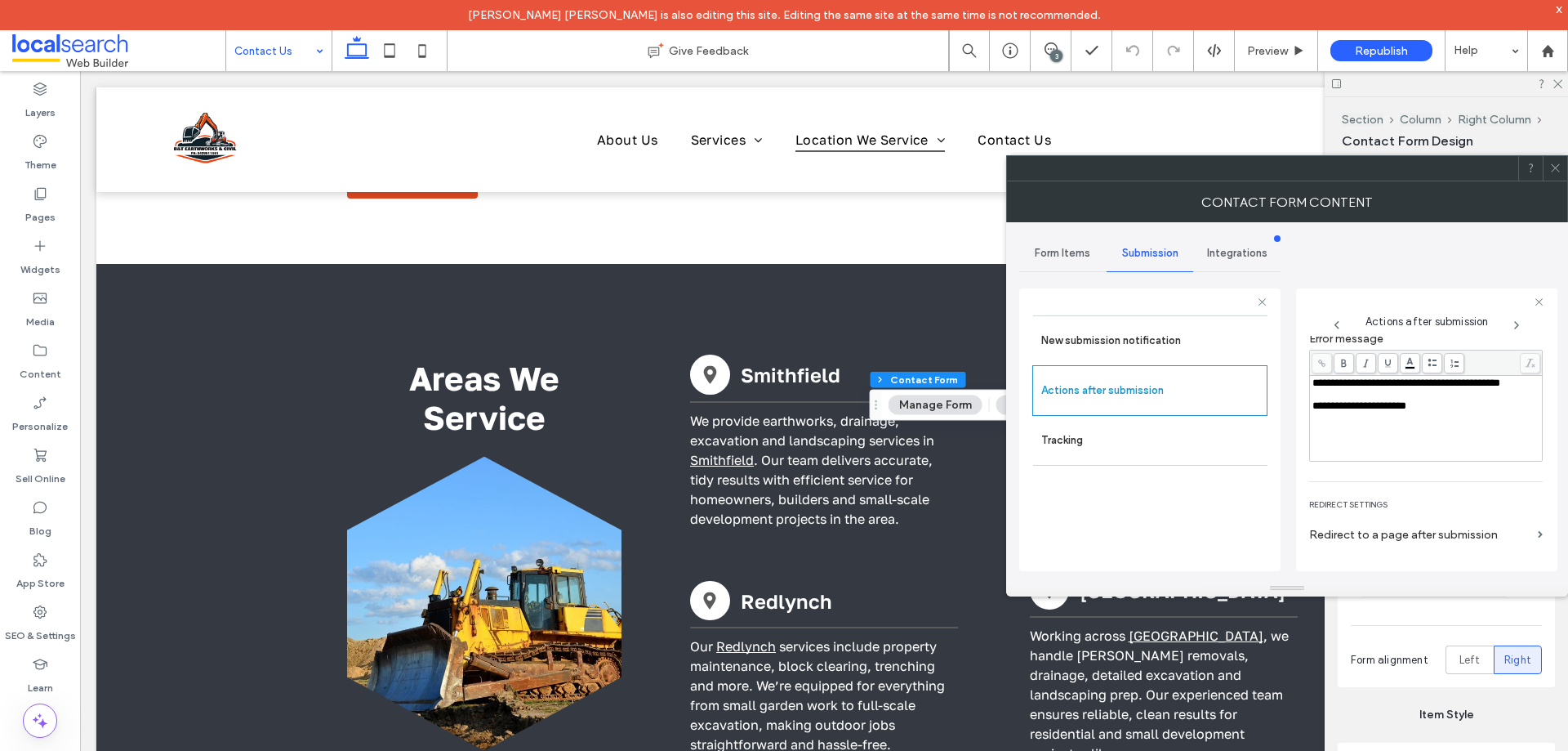
scroll to position [282, 0]
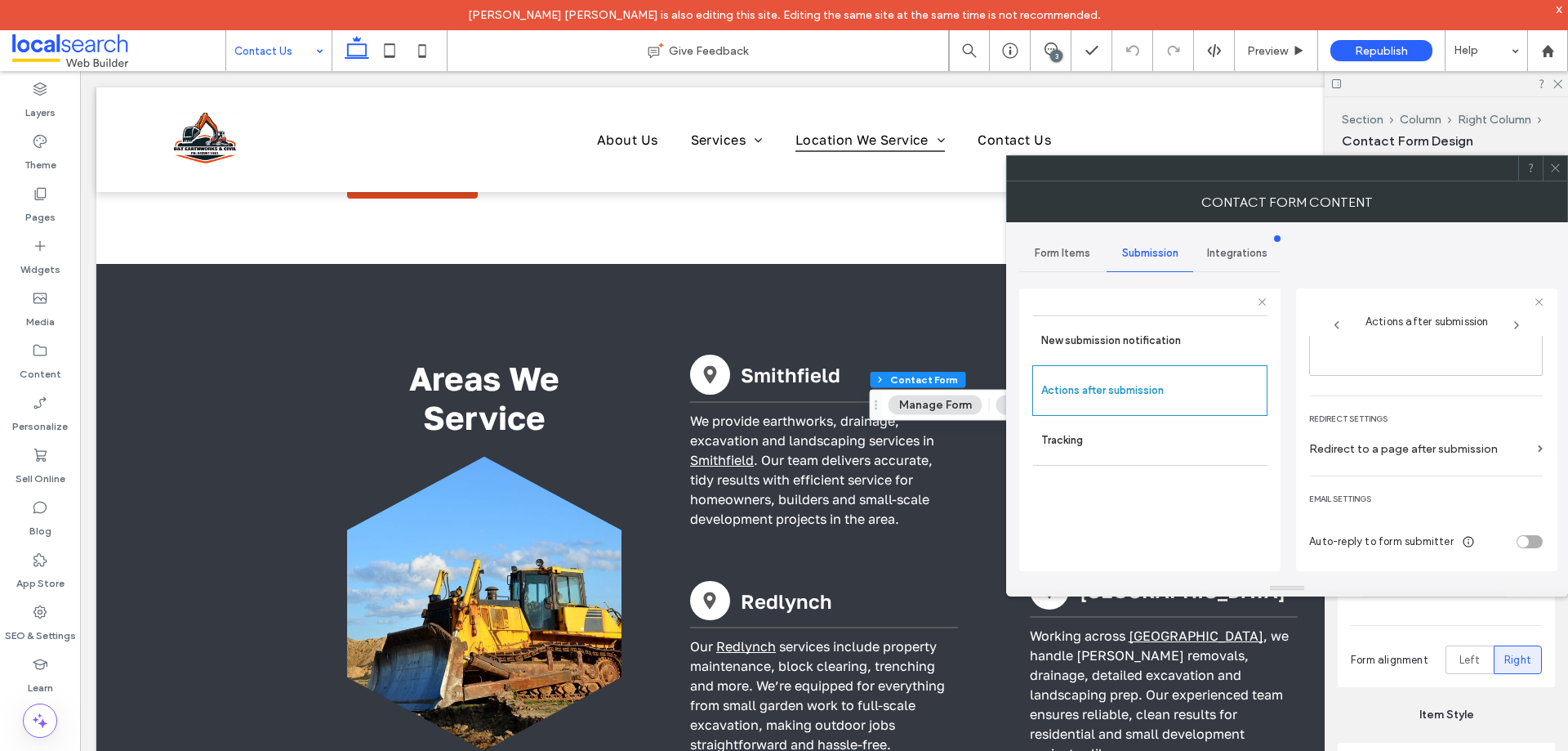
click at [1555, 171] on icon at bounding box center [1555, 168] width 12 height 12
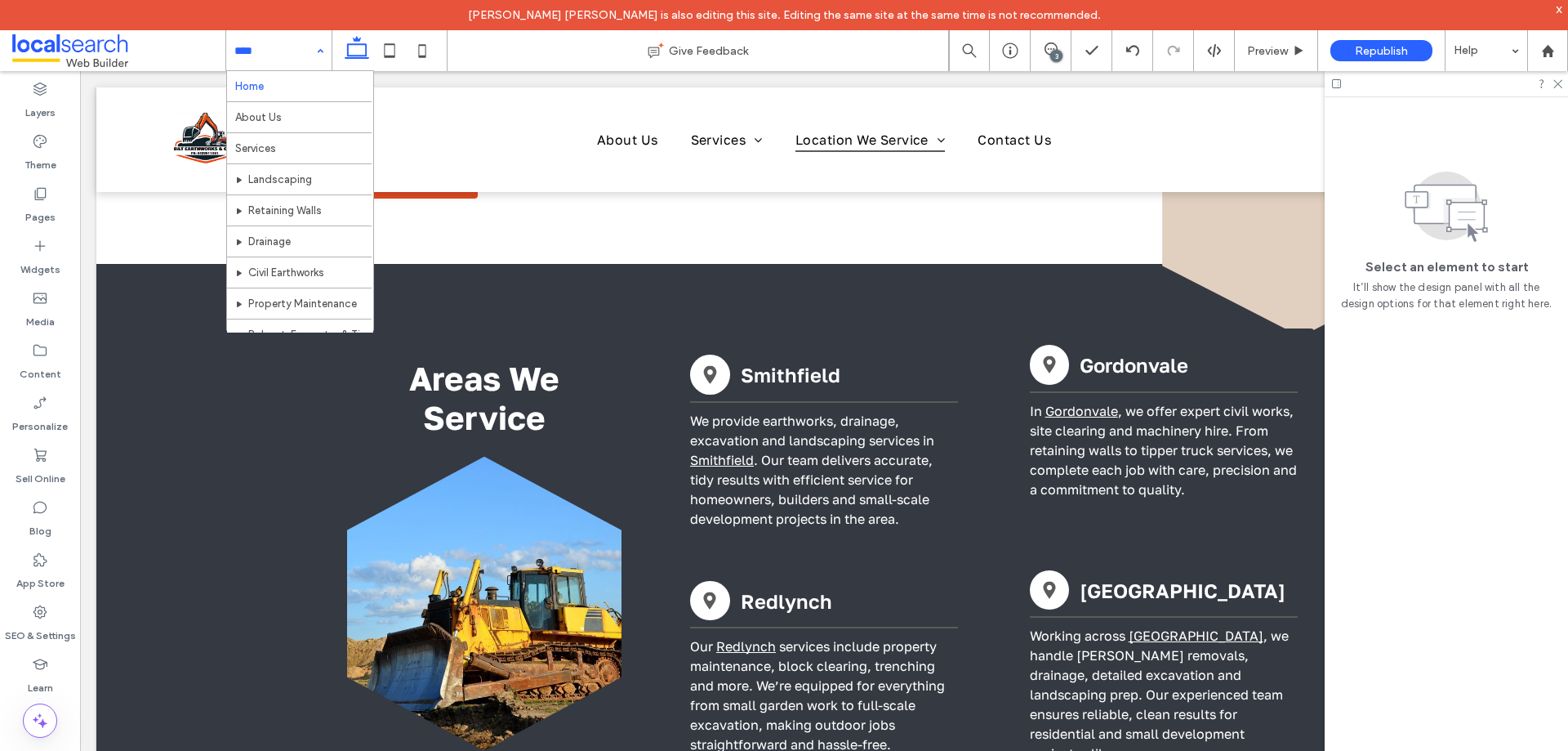
scroll to position [235, 0]
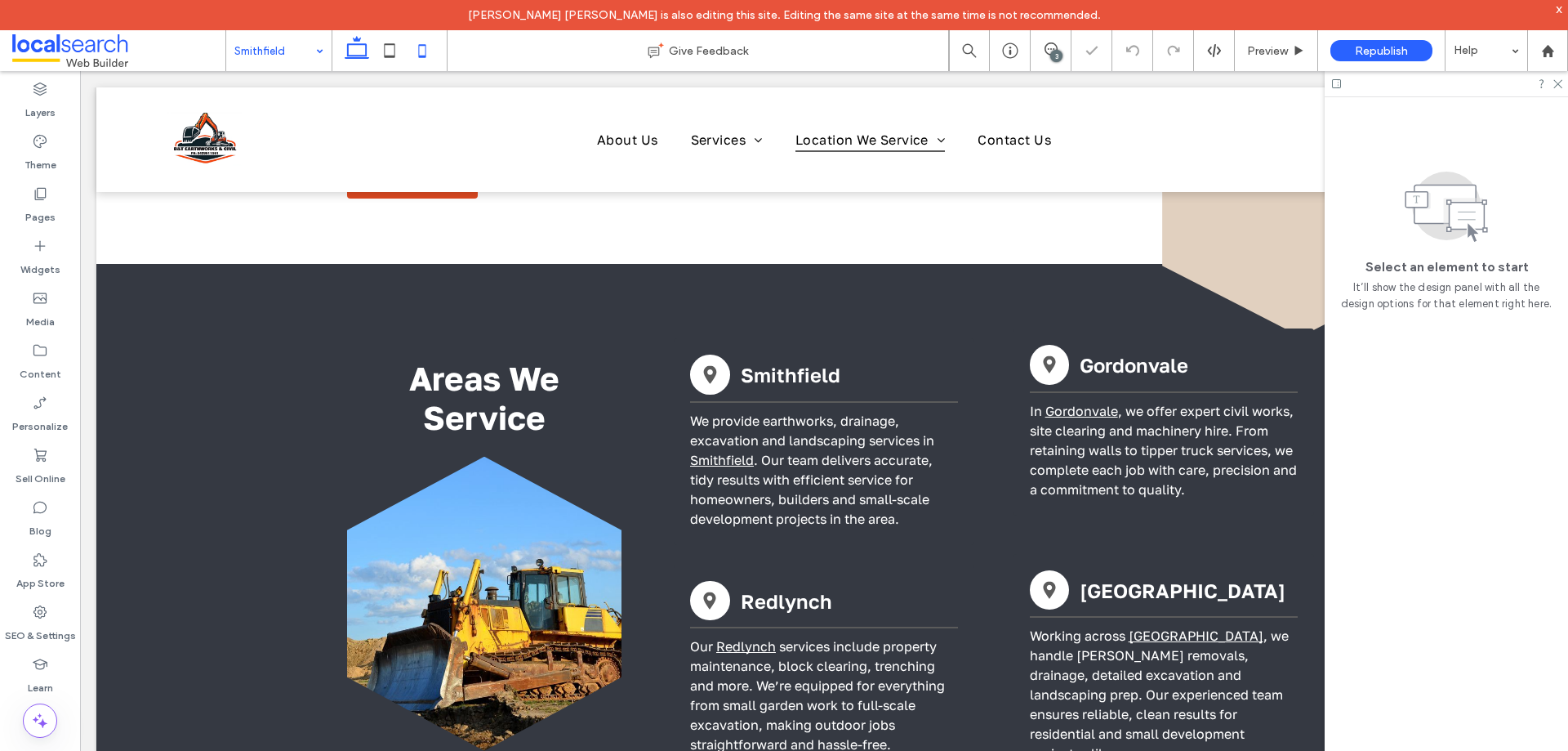
click at [426, 63] on icon at bounding box center [422, 51] width 33 height 33
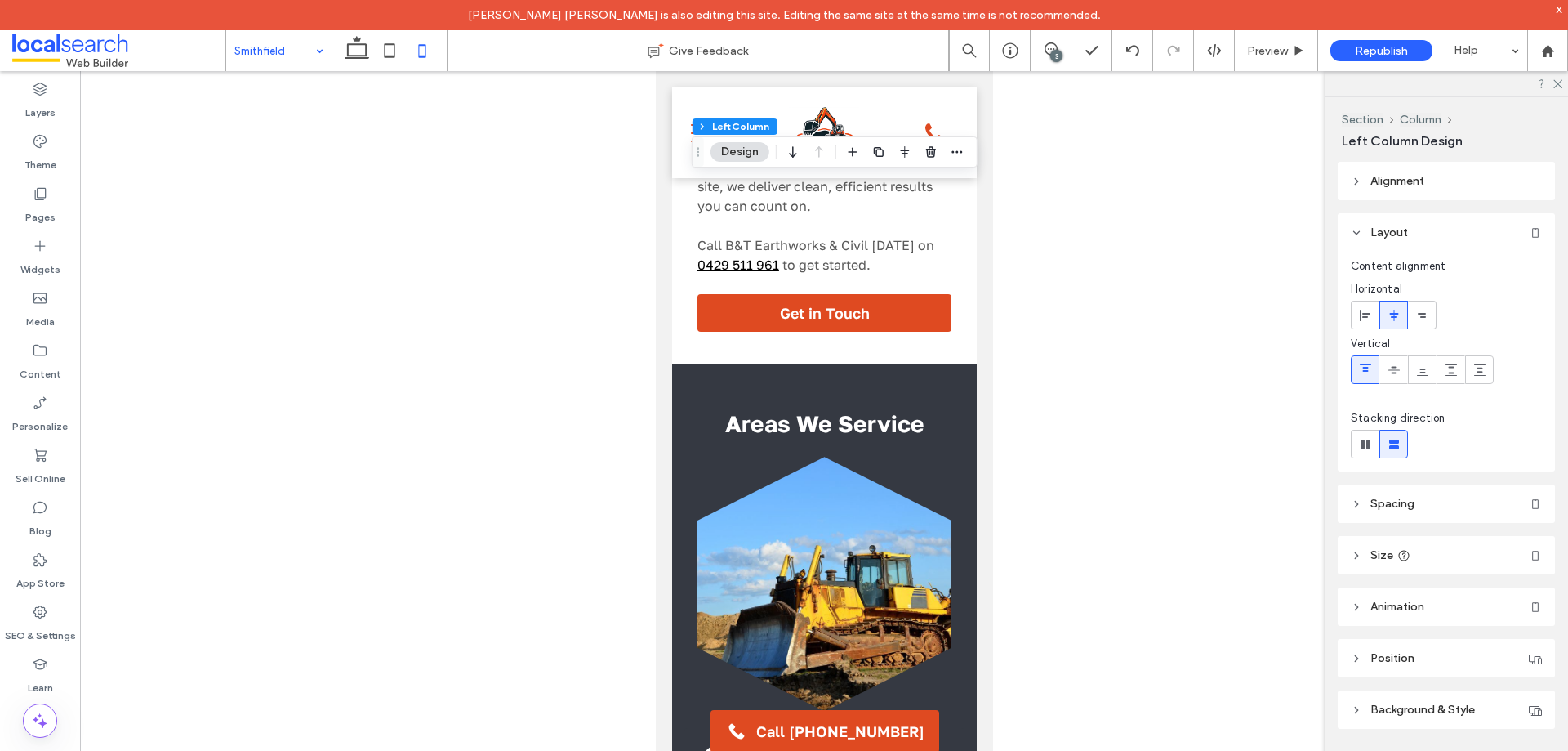
click at [434, 53] on icon at bounding box center [422, 51] width 33 height 33
click at [422, 49] on icon at bounding box center [422, 51] width 33 height 33
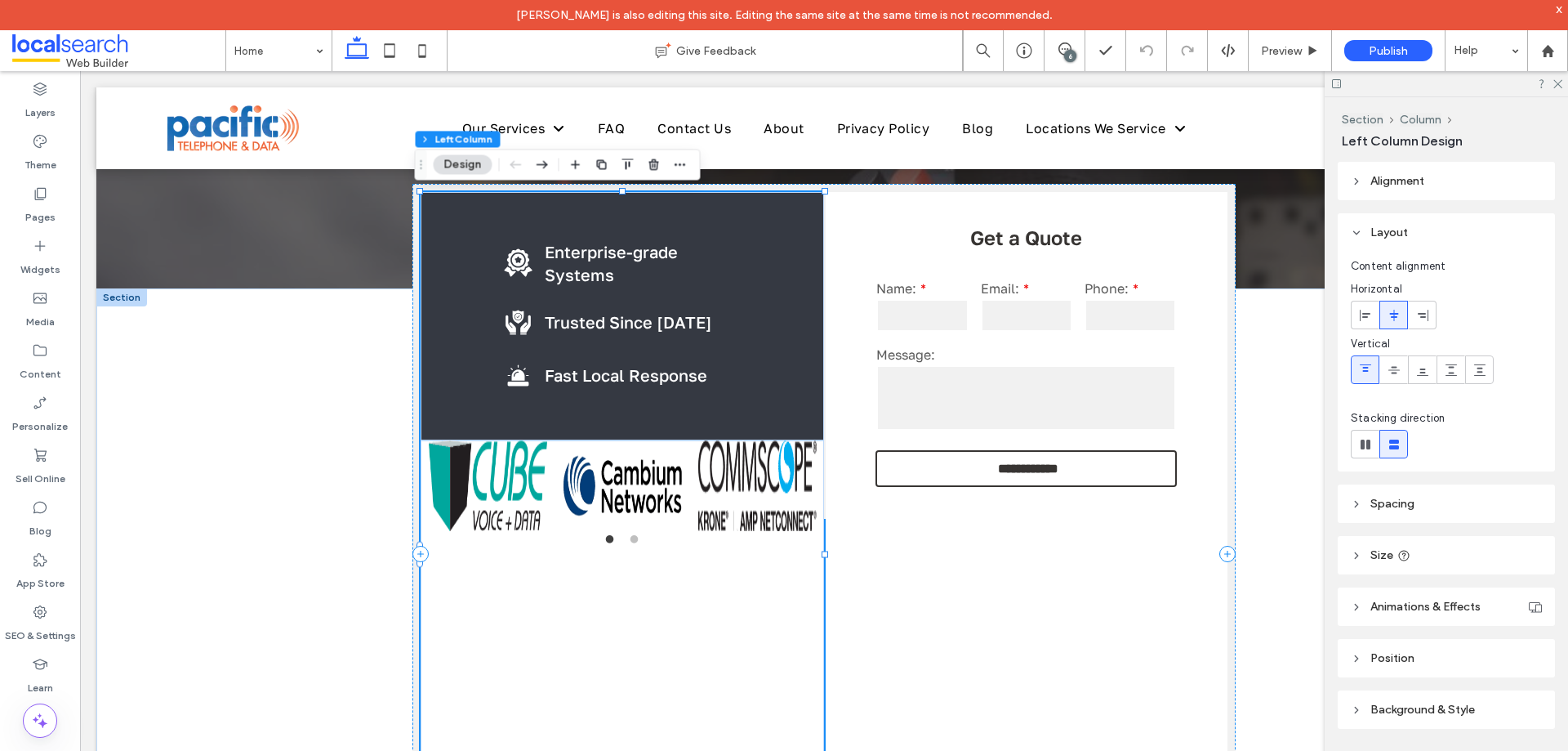
click at [1501, 548] on header "Size" at bounding box center [1446, 555] width 218 height 39
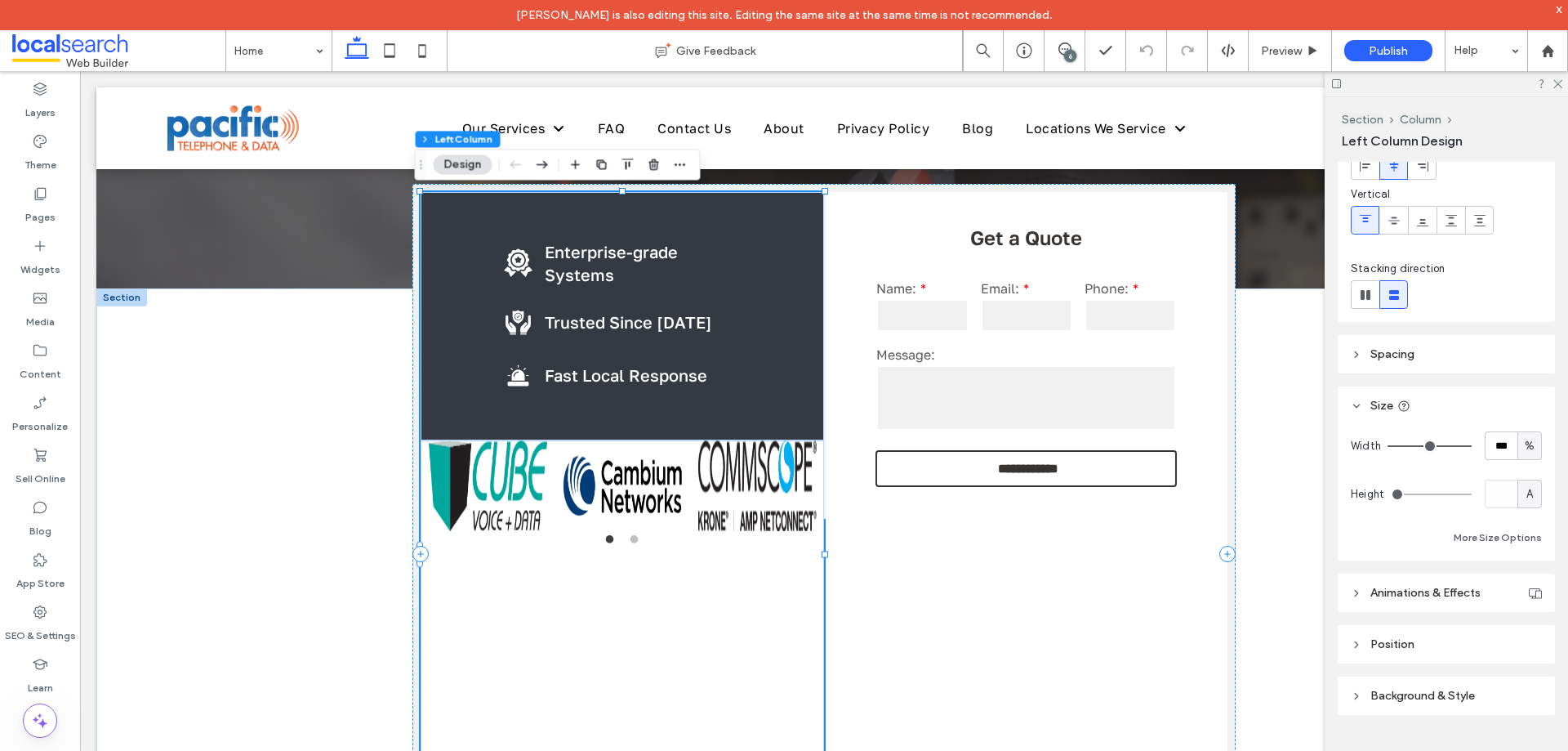
scroll to position [155, 0]
click at [705, 526] on img at bounding box center [757, 486] width 118 height 91
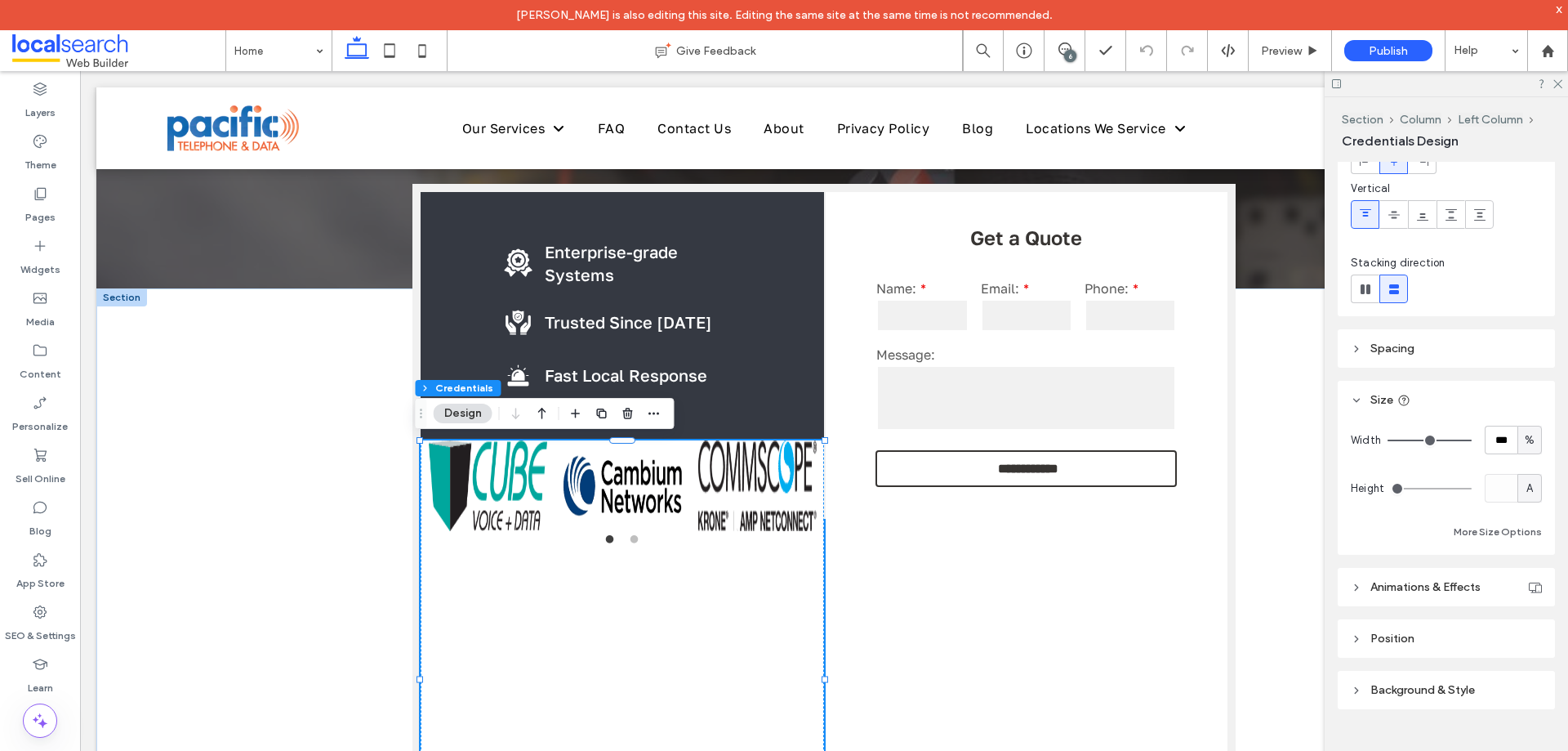
click at [691, 564] on div "1 2" at bounding box center [622, 679] width 403 height 477
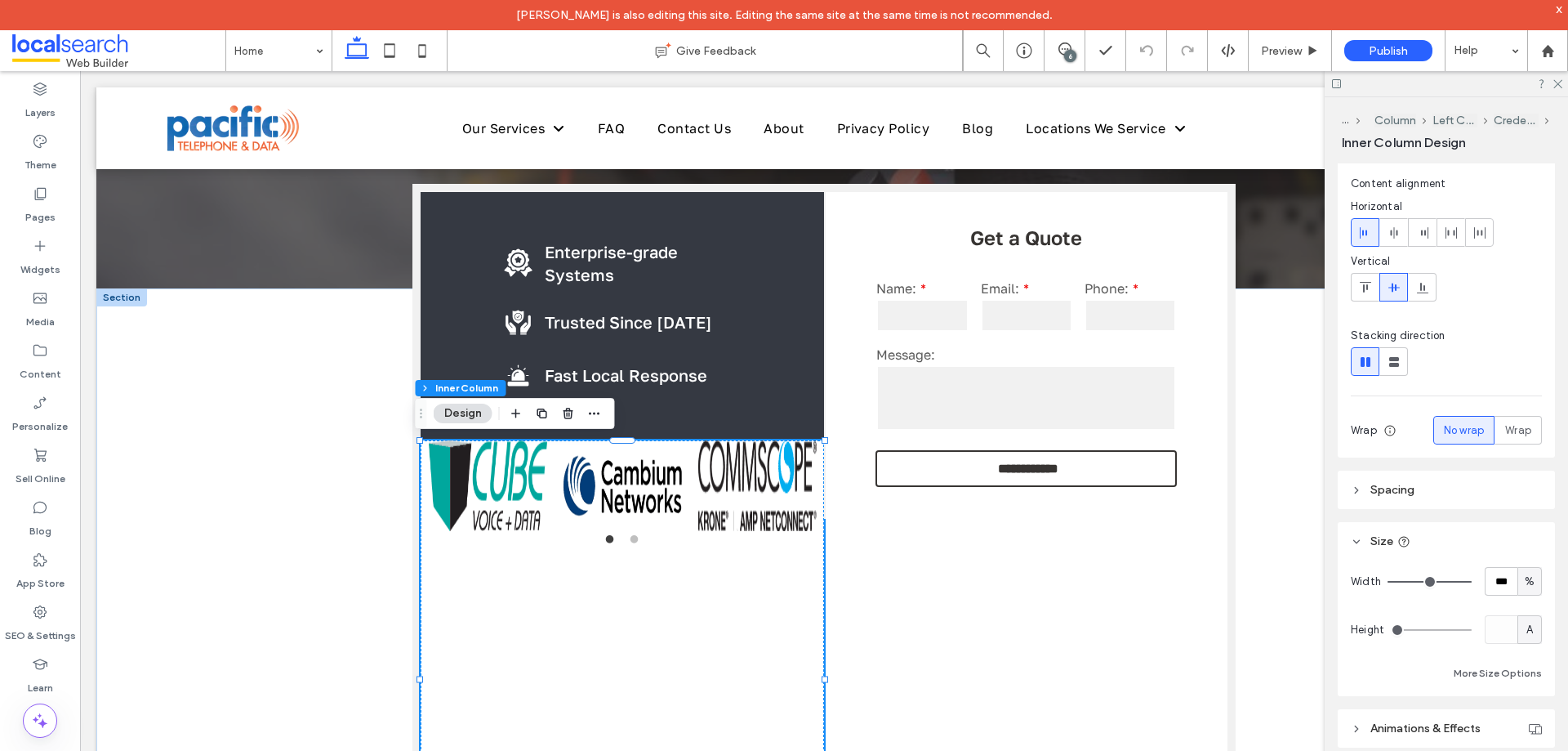
scroll to position [164, 0]
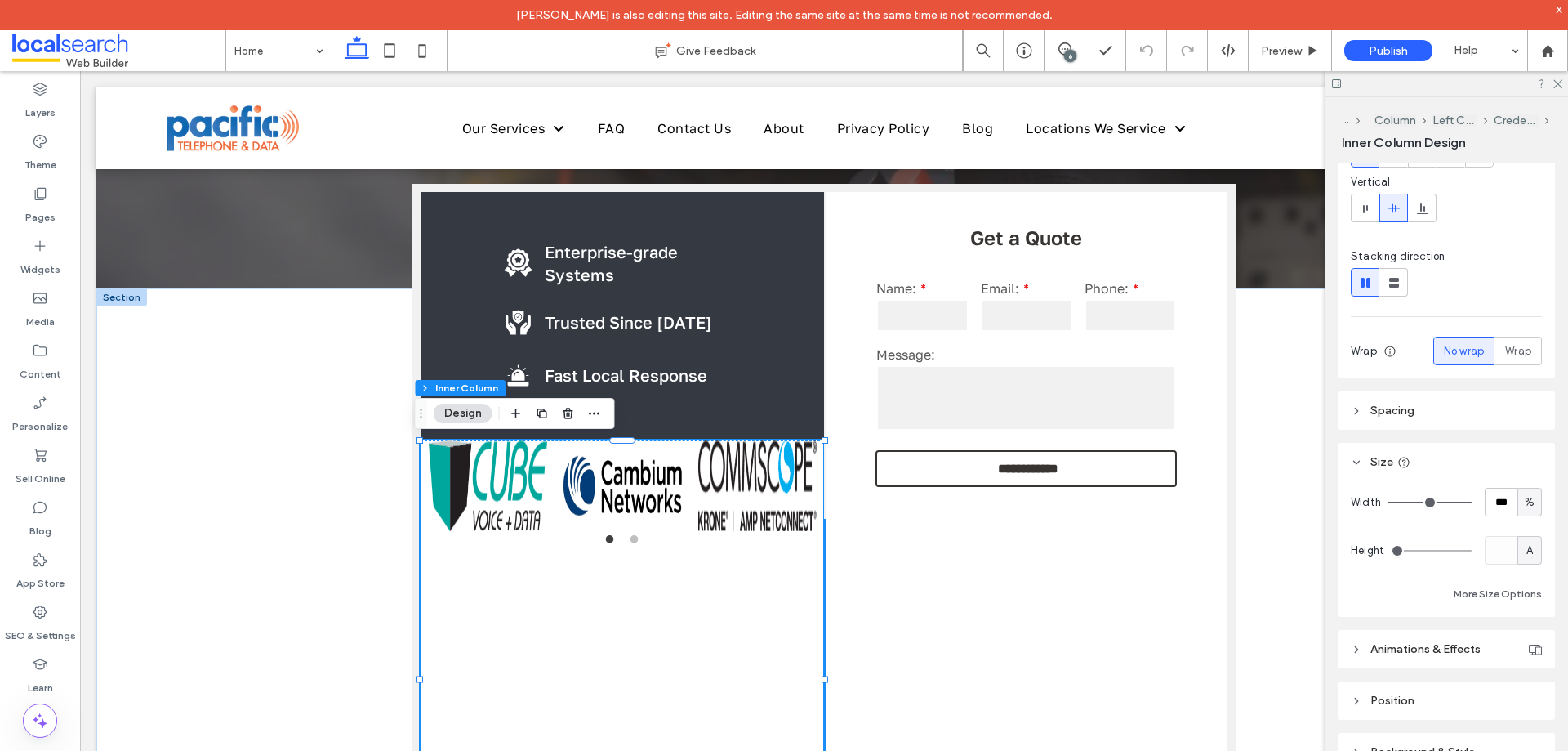
click at [729, 514] on img at bounding box center [757, 486] width 118 height 91
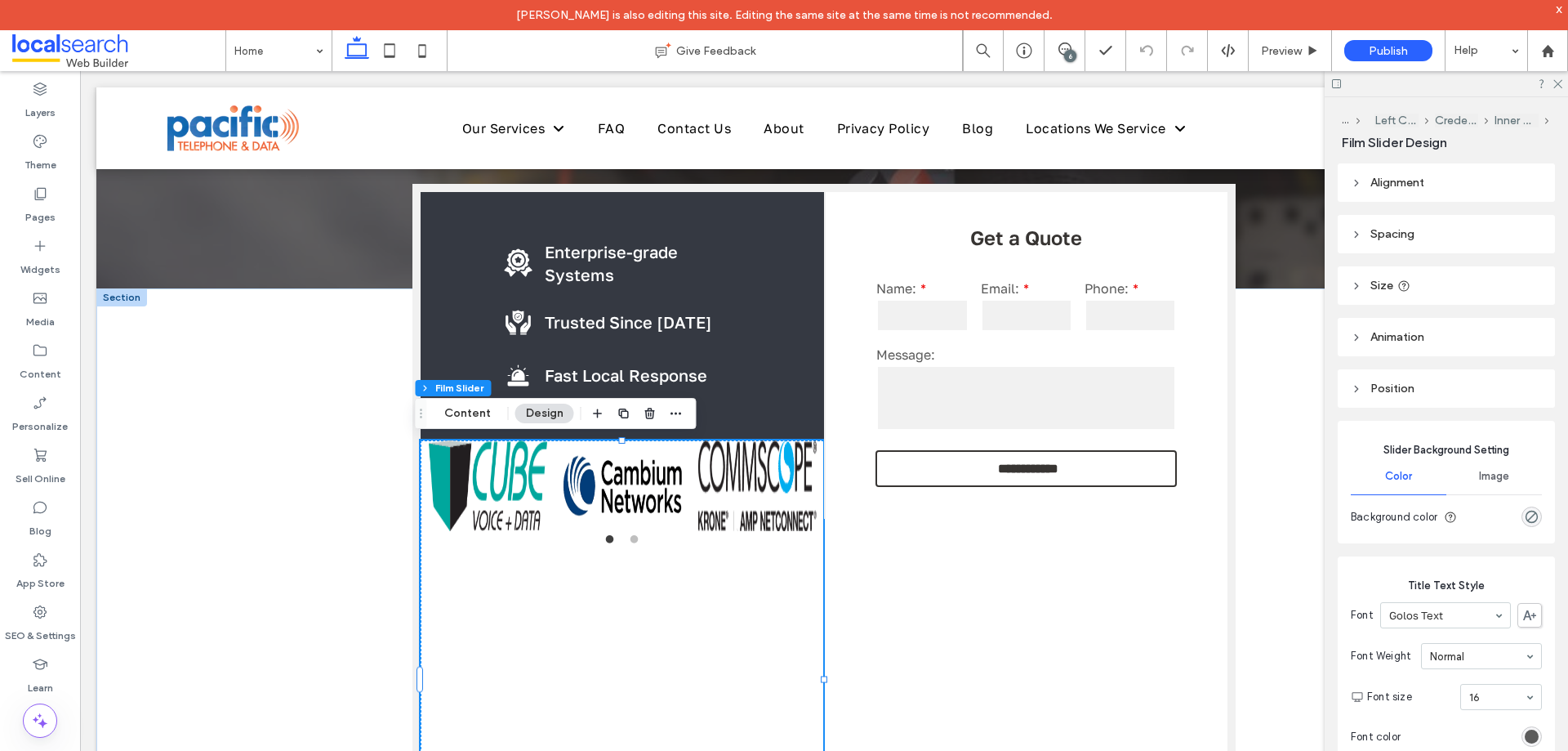
click at [1430, 280] on header "Size" at bounding box center [1446, 285] width 218 height 39
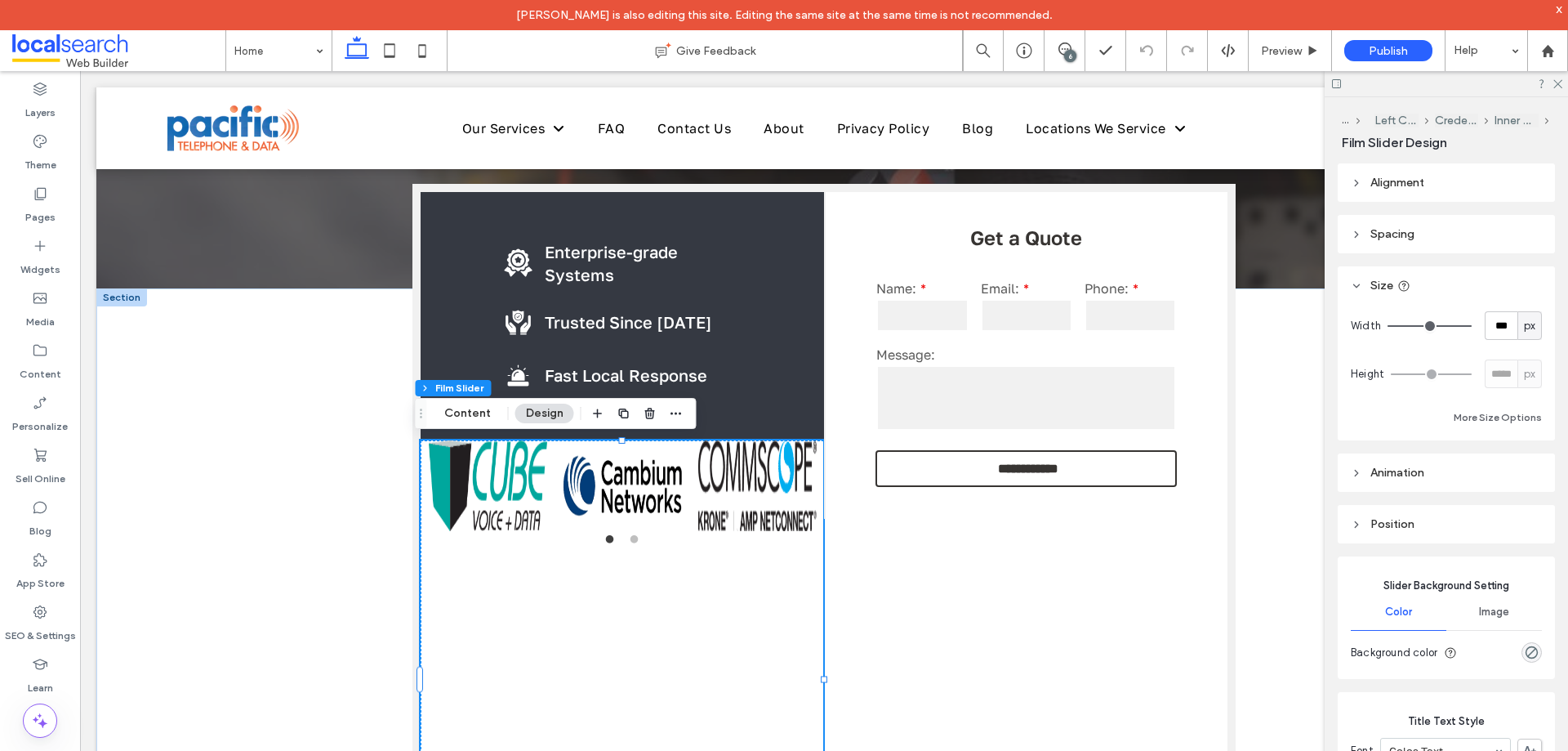
click at [1508, 406] on div "Width *** px Height ***** px More Size Options" at bounding box center [1446, 369] width 191 height 116
click at [1508, 409] on button "More Size Options" at bounding box center [1498, 418] width 88 height 20
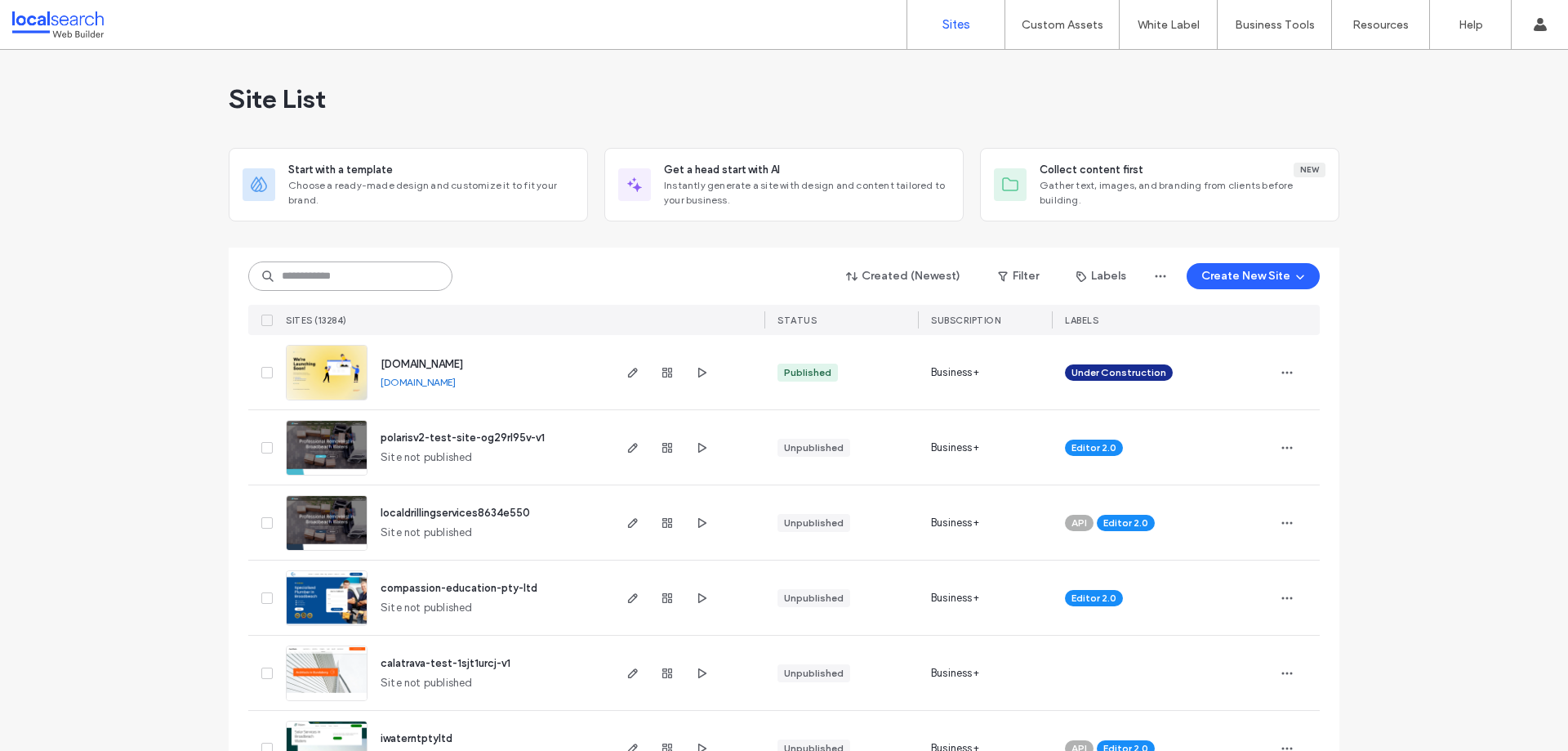
click at [359, 276] on input at bounding box center [350, 276] width 204 height 29
paste input "********"
type input "********"
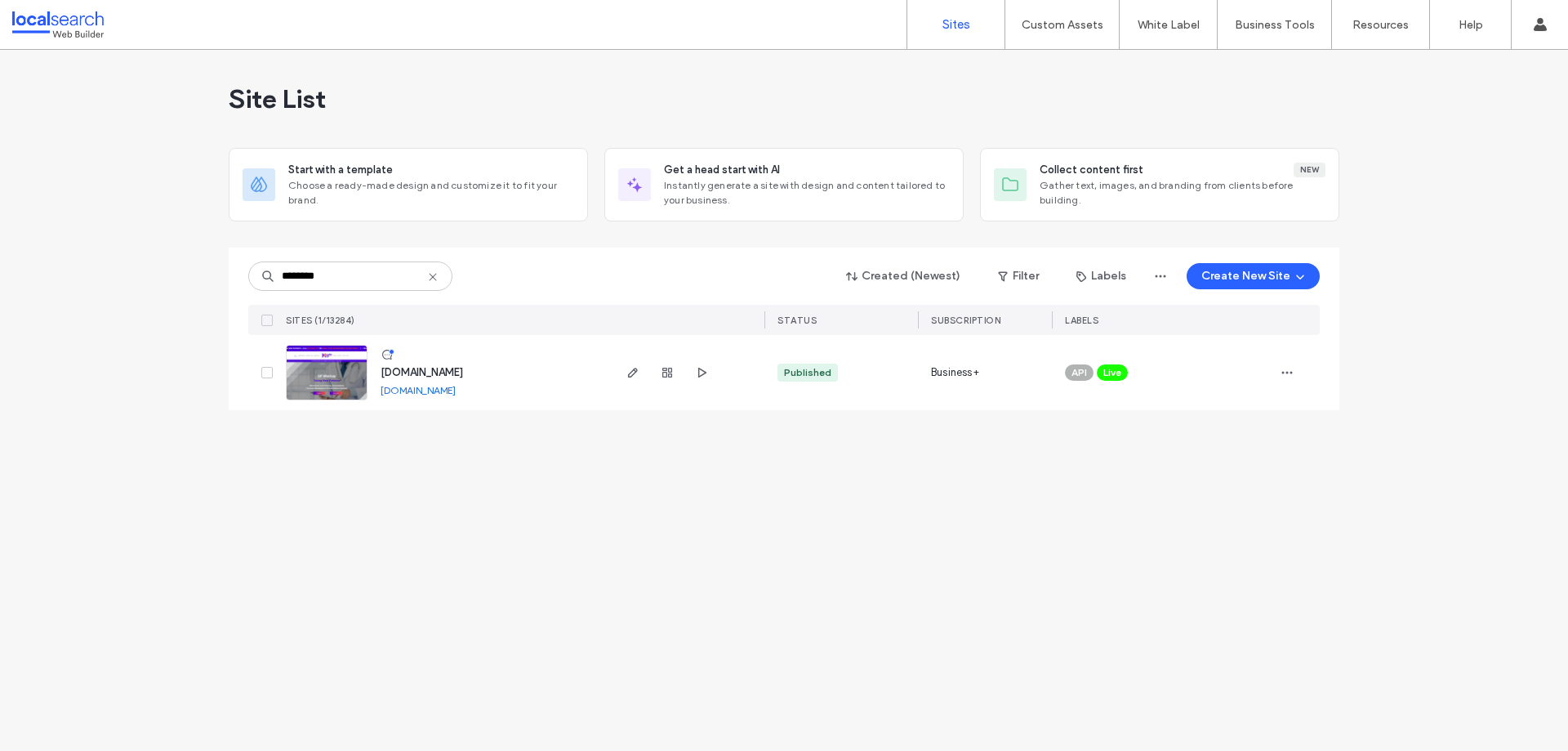
click at [617, 367] on div at bounding box center [687, 373] width 154 height 75
click at [627, 368] on icon "button" at bounding box center [632, 372] width 13 height 13
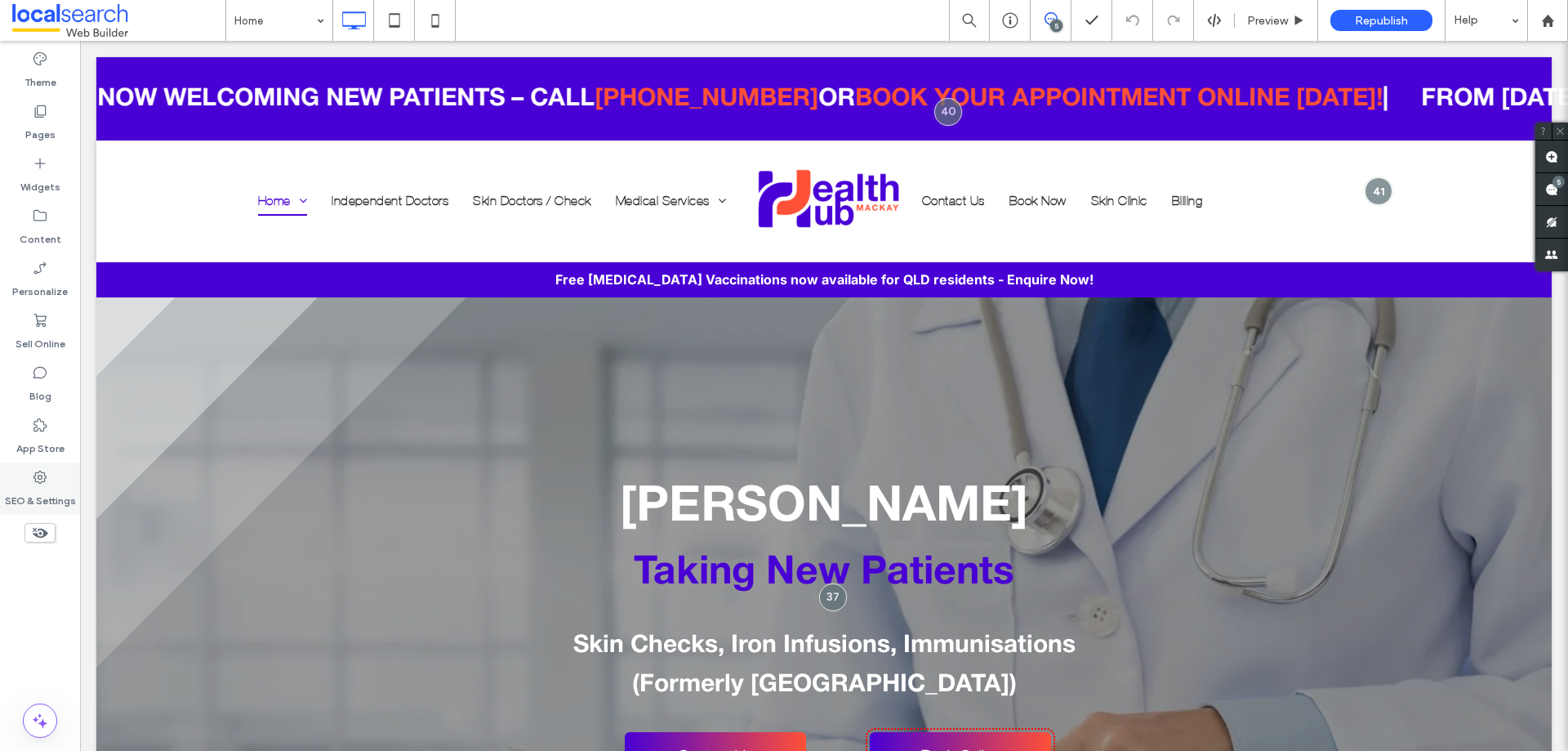
click at [63, 484] on div "SEO & Settings" at bounding box center [39, 488] width 80 height 52
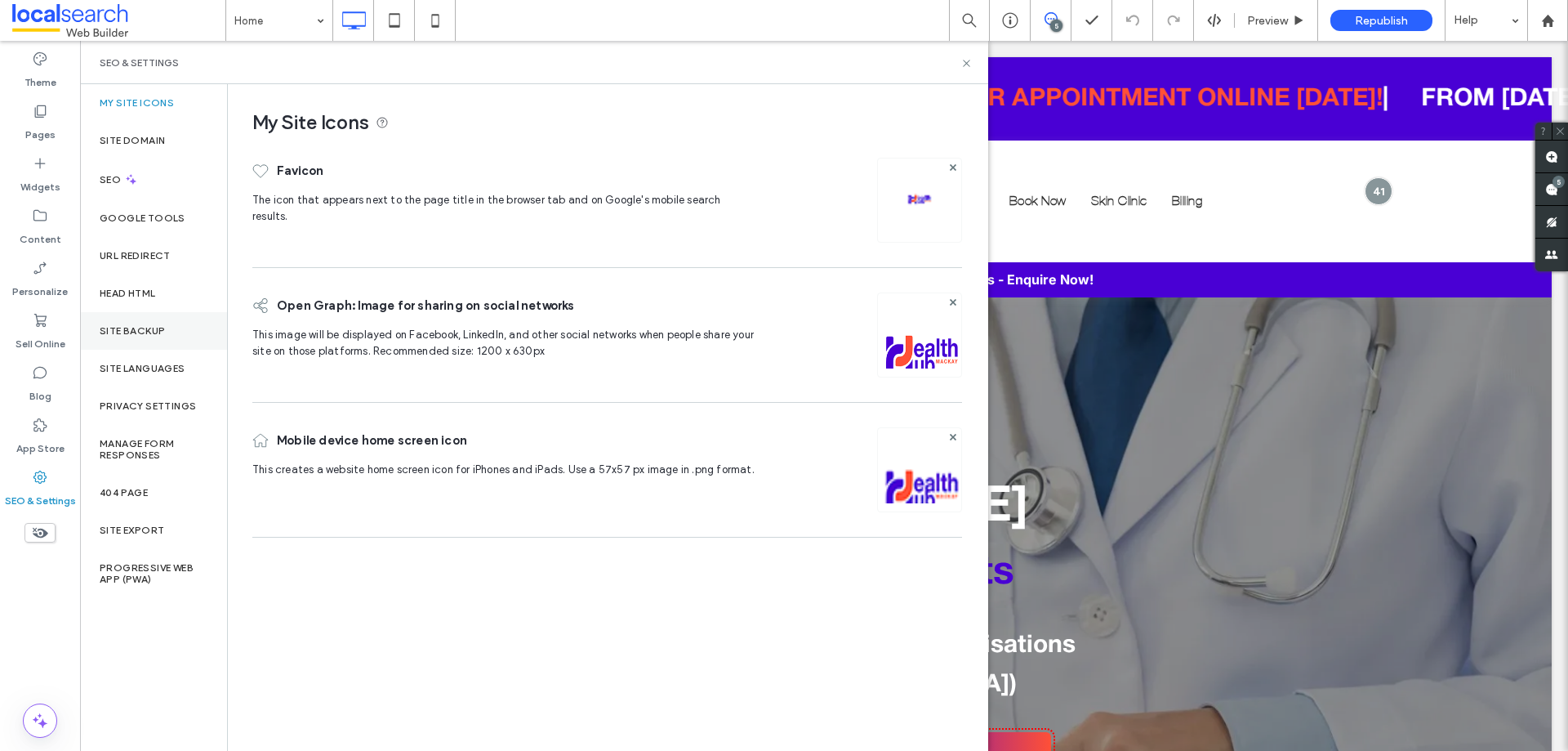
click at [122, 327] on label "Site Backup" at bounding box center [132, 330] width 65 height 11
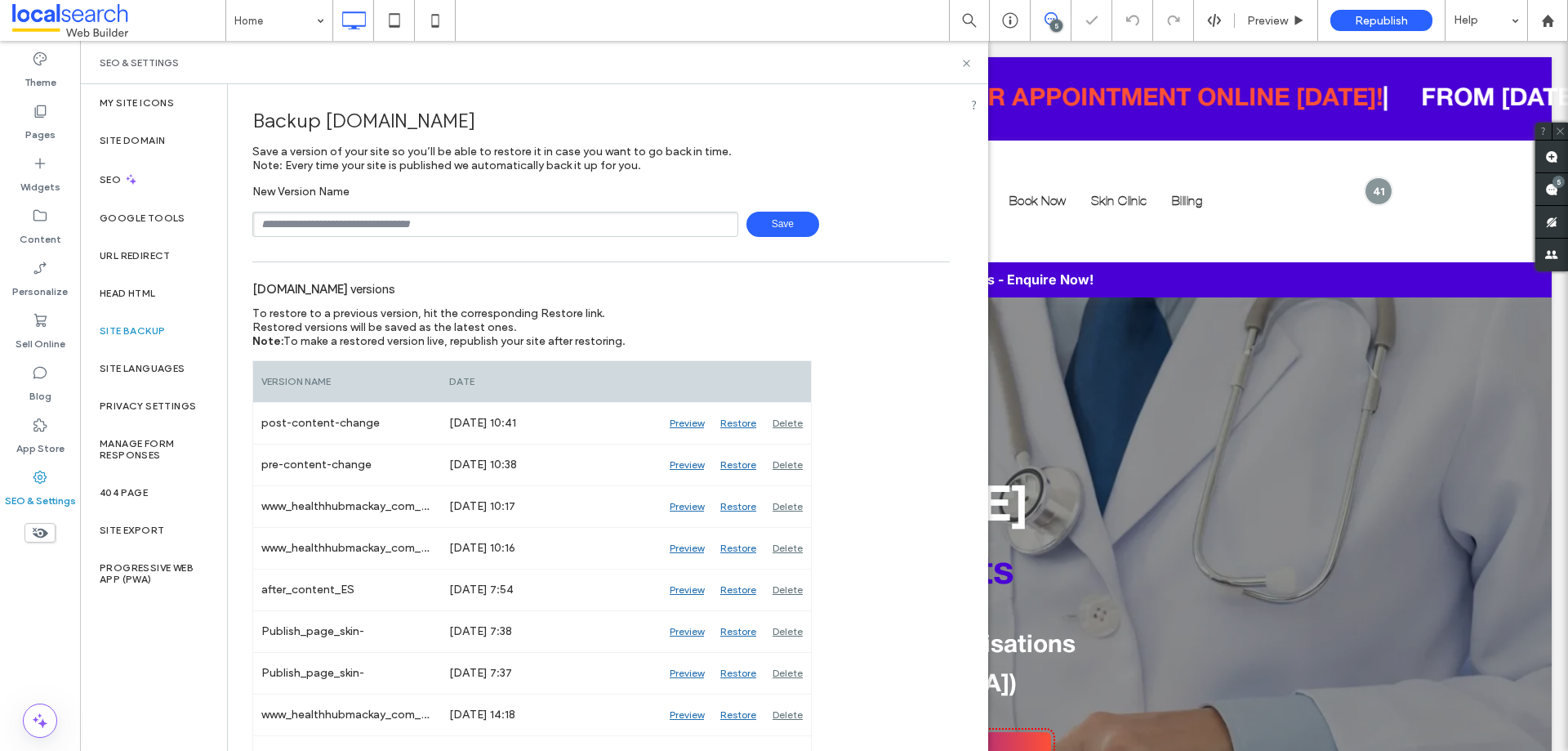
click at [444, 221] on input "text" at bounding box center [495, 225] width 486 height 26
type input "**********"
click at [783, 227] on span "Save" at bounding box center [782, 225] width 73 height 26
click at [967, 61] on icon at bounding box center [967, 63] width 12 height 12
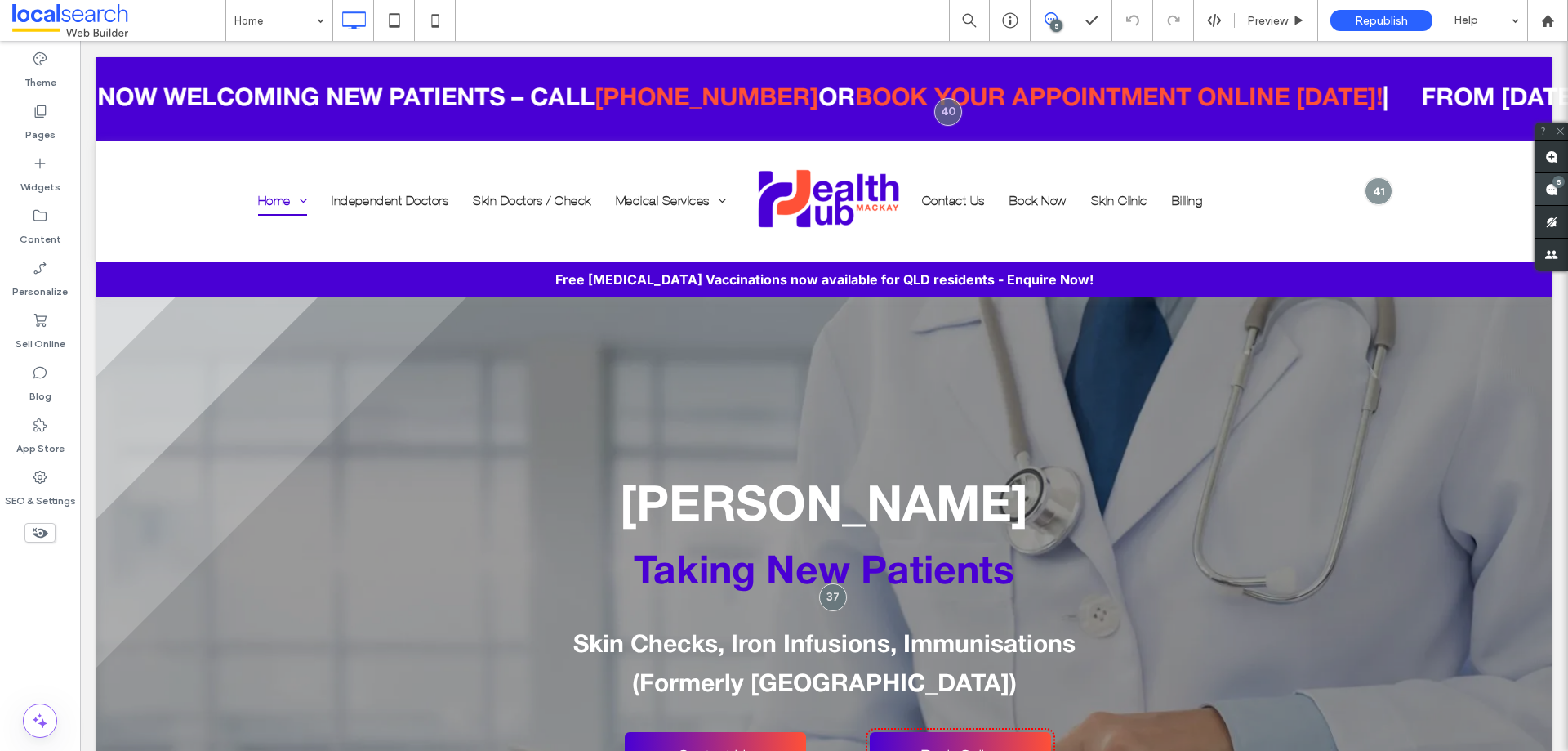
click at [1549, 193] on use at bounding box center [1551, 189] width 13 height 13
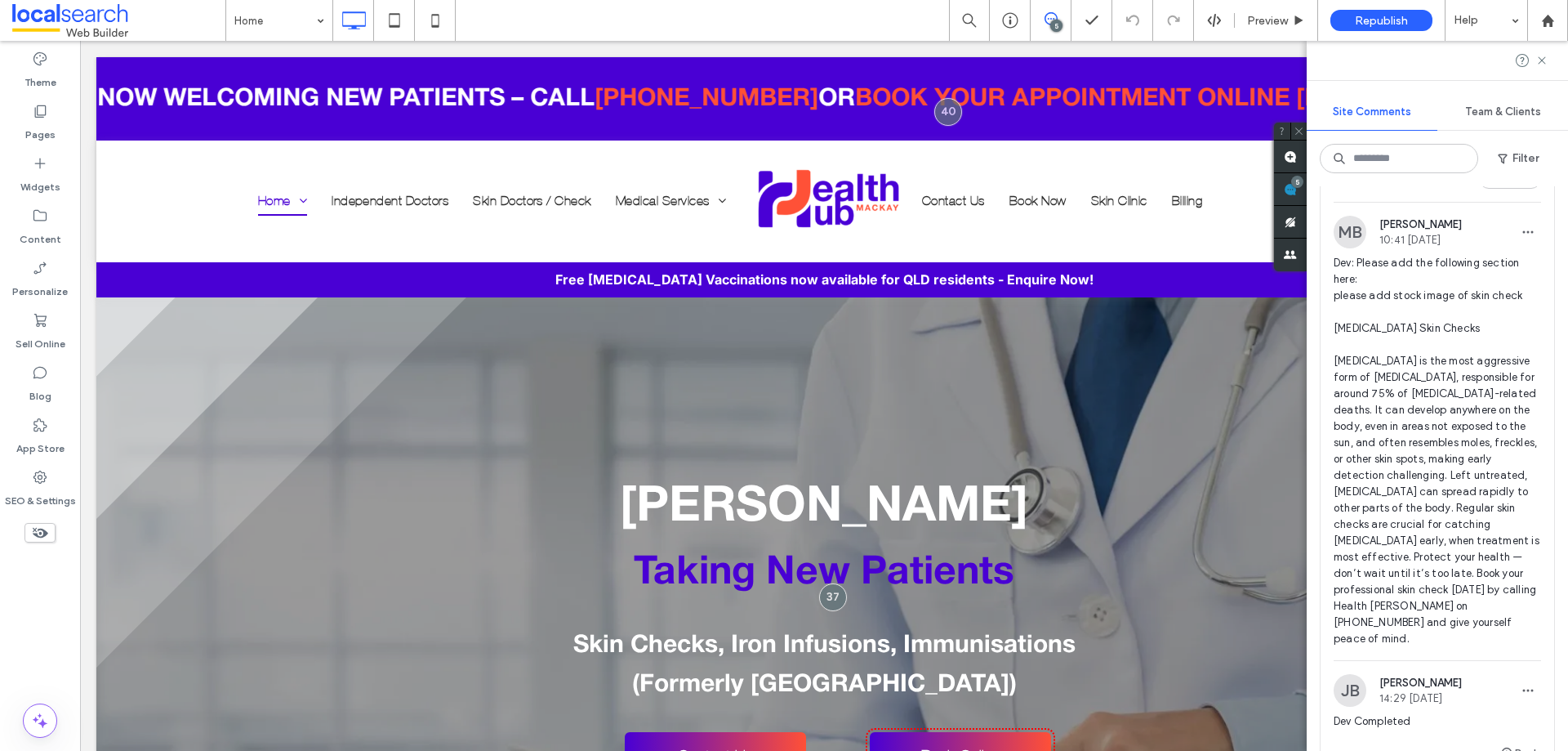
scroll to position [81, 0]
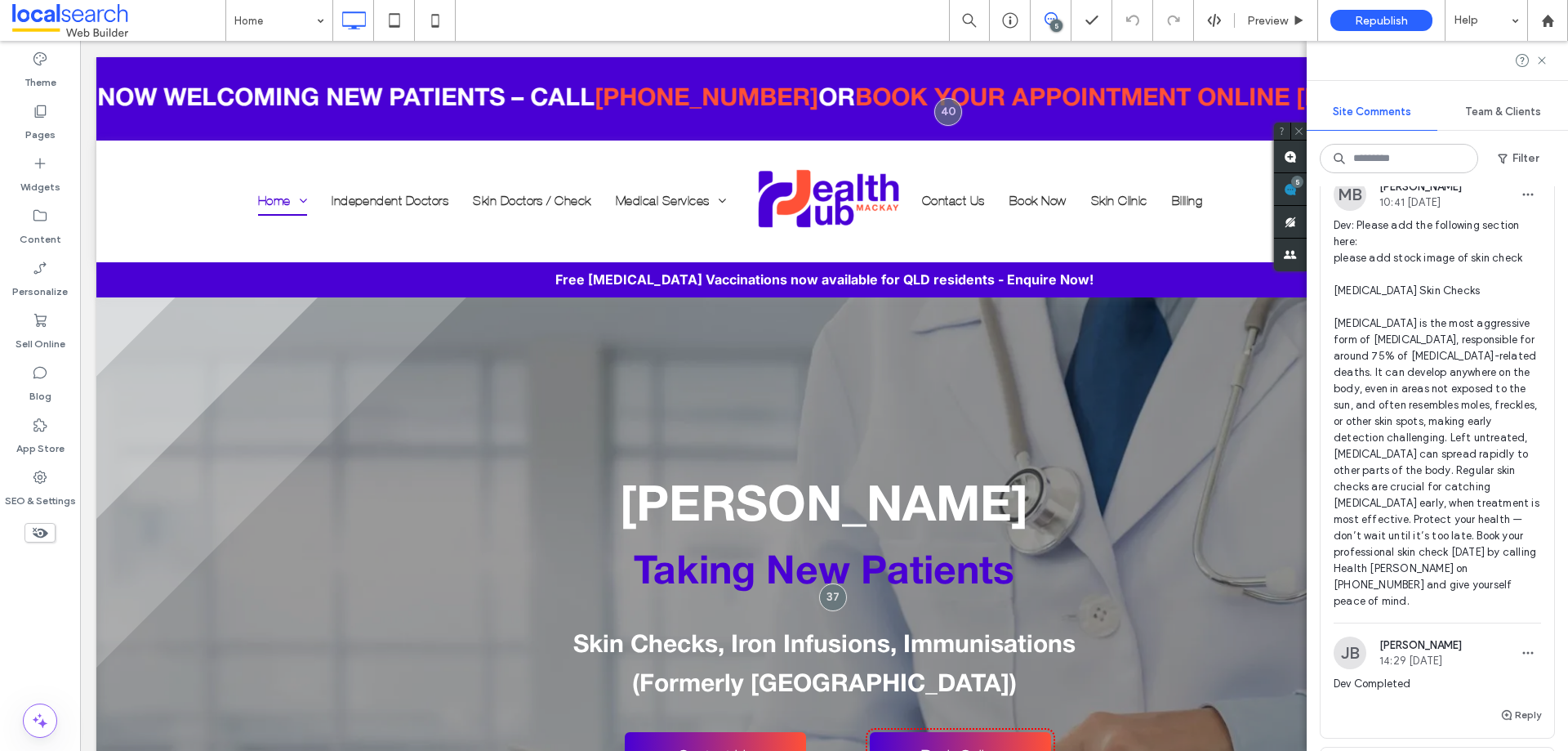
click at [1432, 338] on span "Dev: Please add the following section here: please add stock image of skin chec…" at bounding box center [1437, 414] width 207 height 393
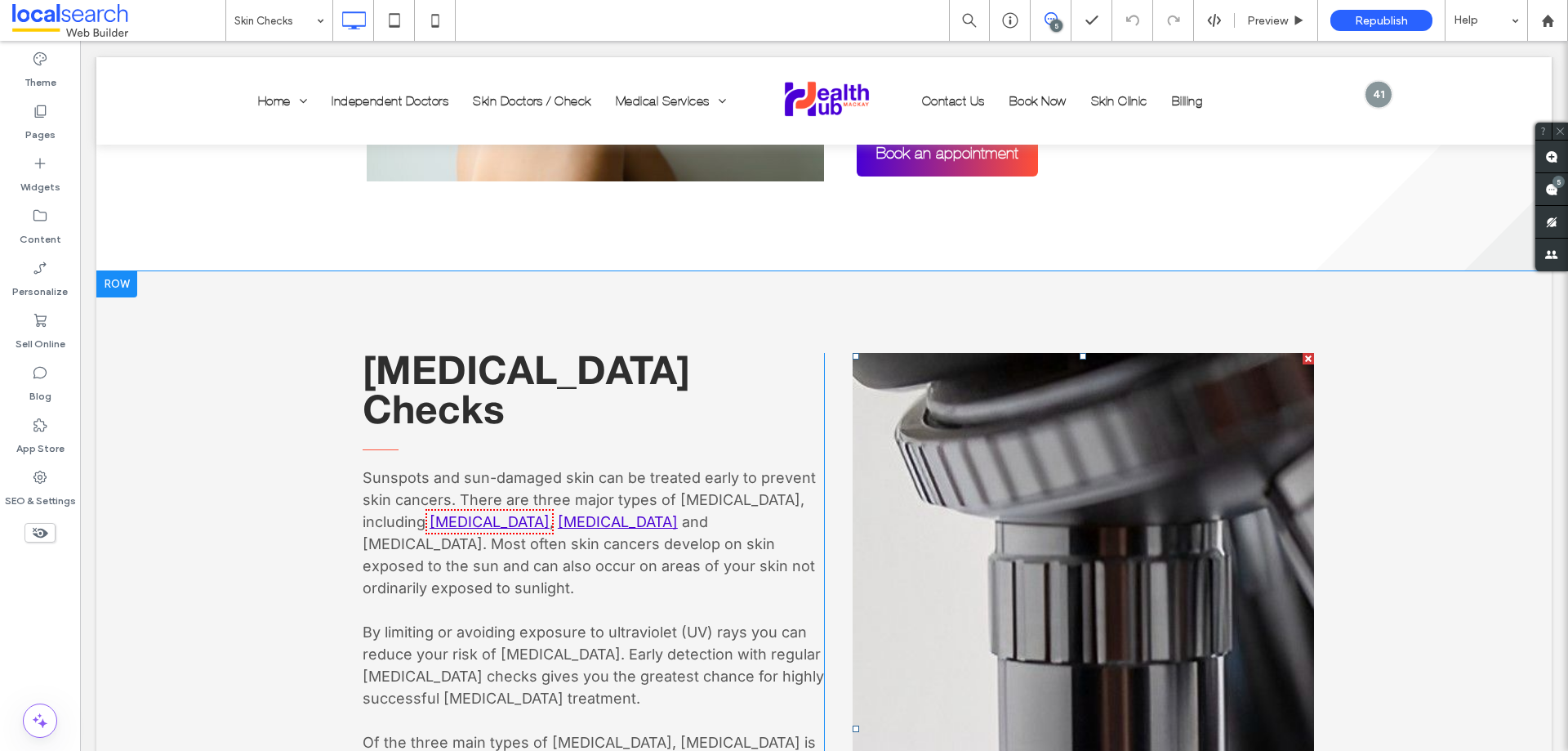
scroll to position [704, 0]
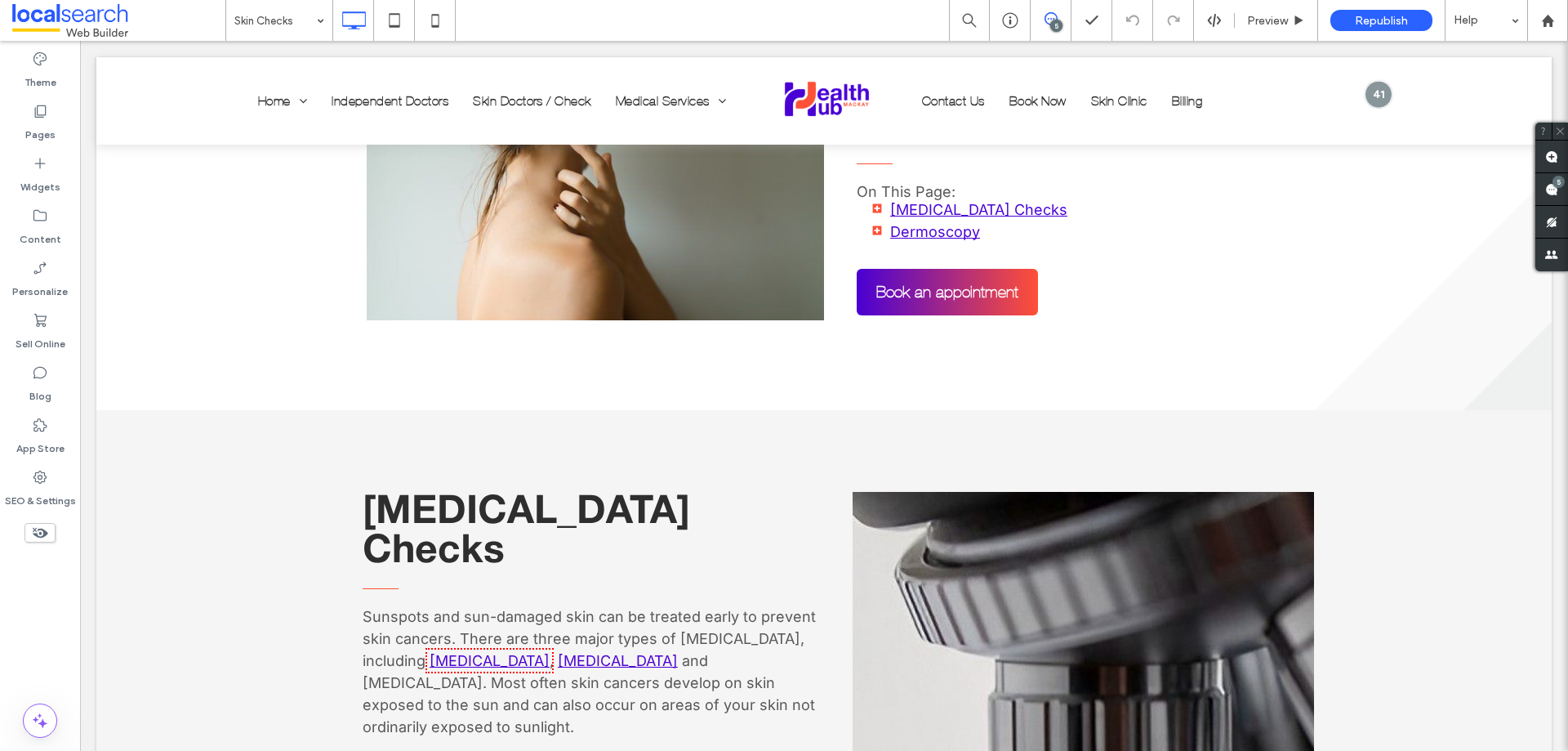
click at [1052, 19] on icon at bounding box center [1050, 18] width 13 height 13
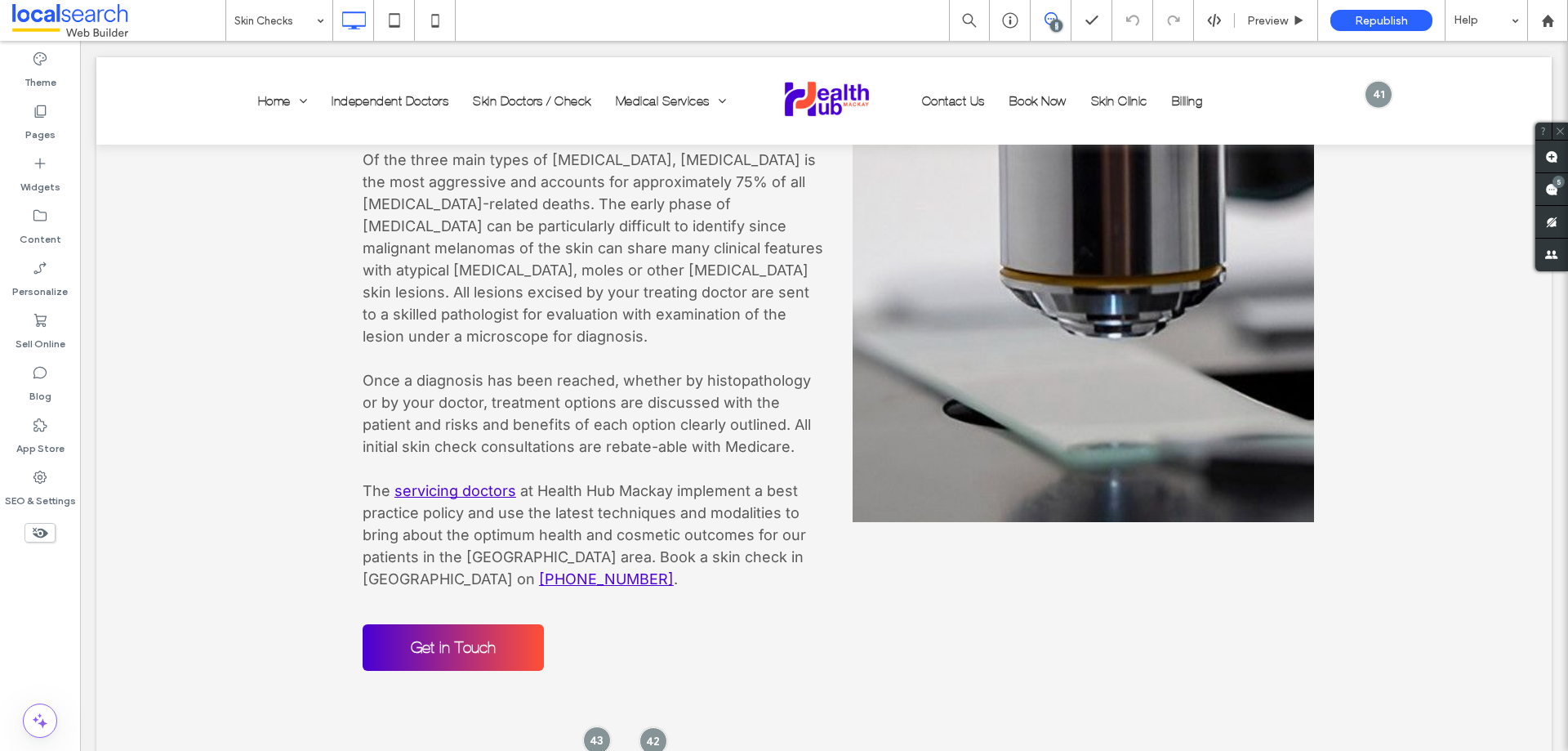
scroll to position [1634, 0]
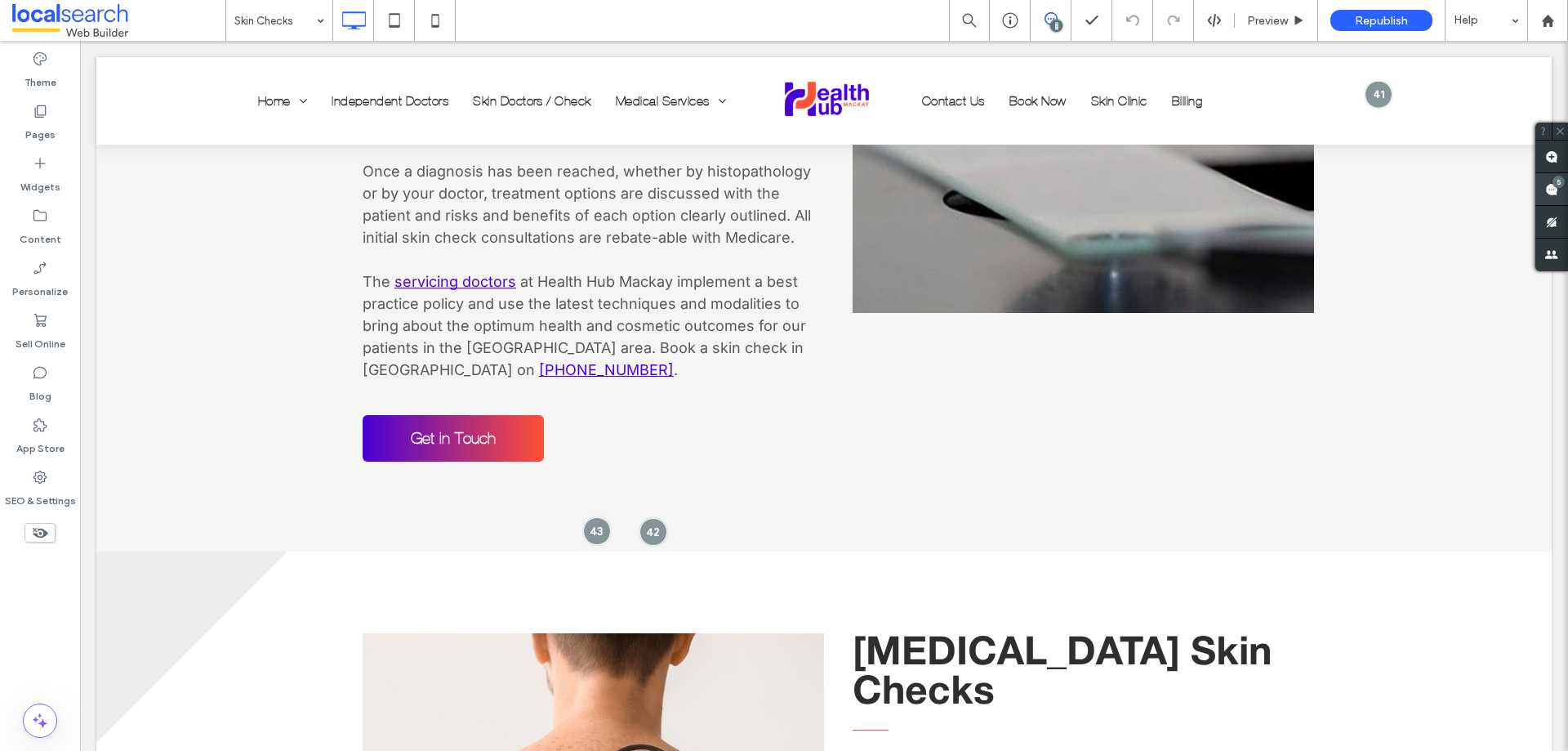
click at [1550, 195] on use at bounding box center [1551, 189] width 13 height 13
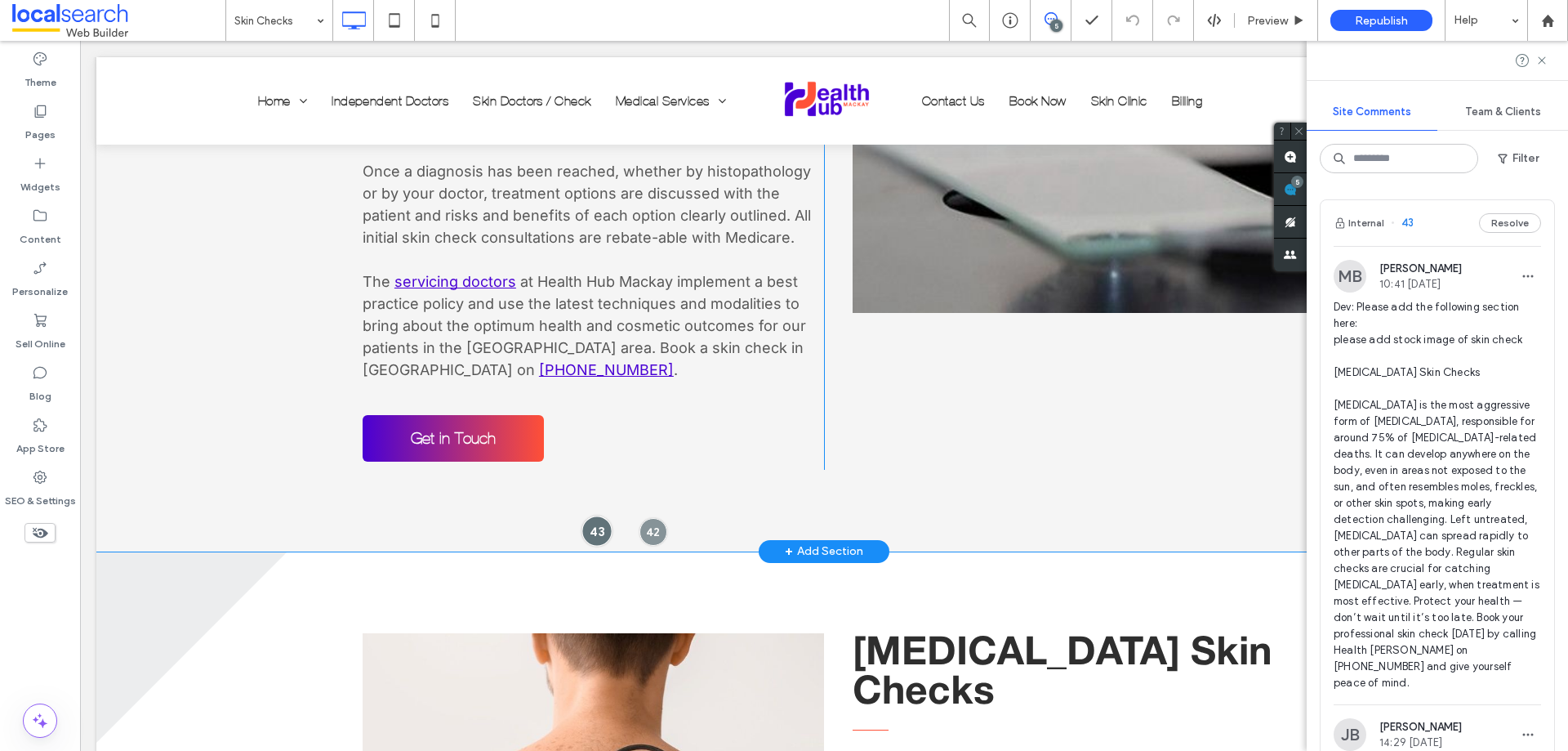
click at [588, 515] on div at bounding box center [596, 530] width 30 height 30
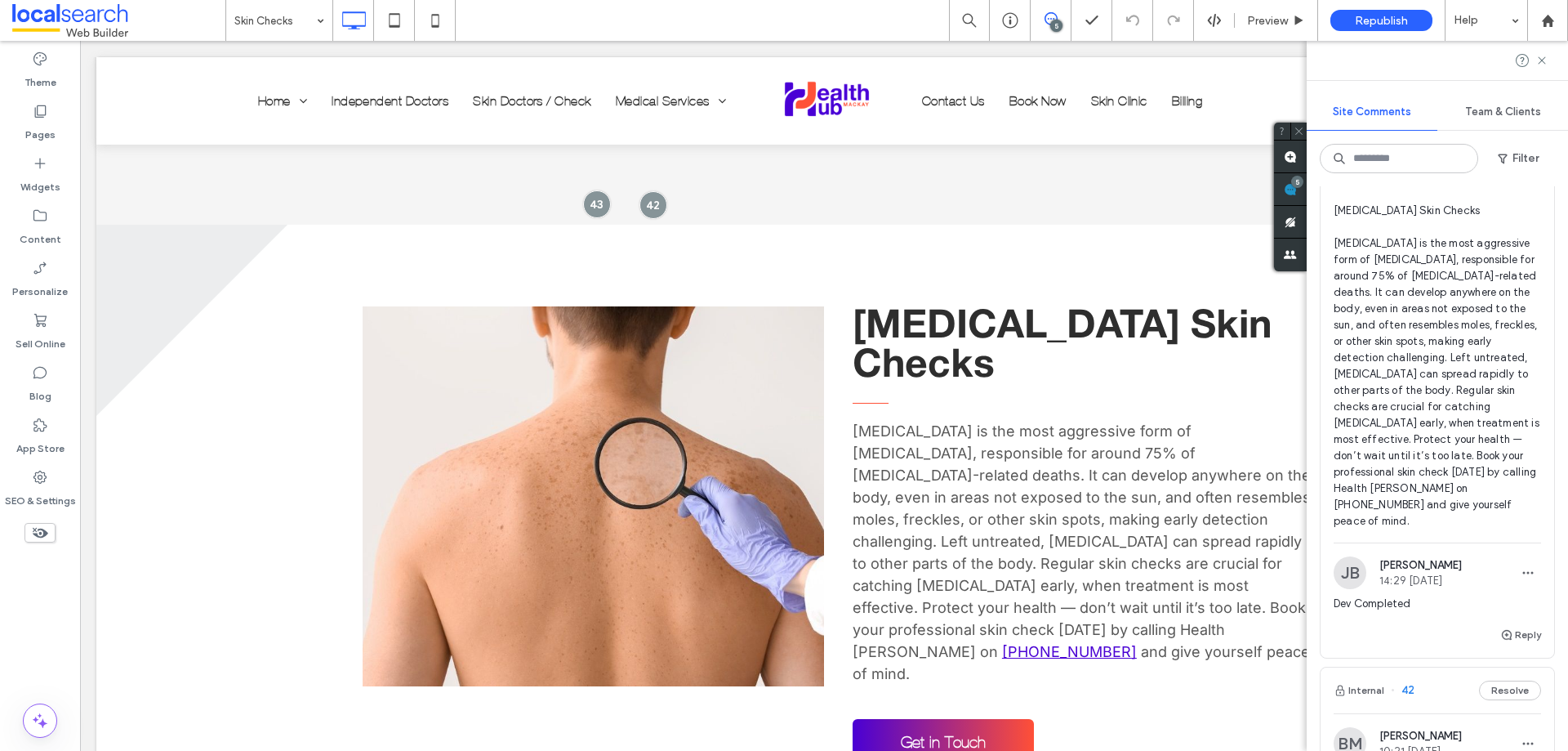
scroll to position [164, 0]
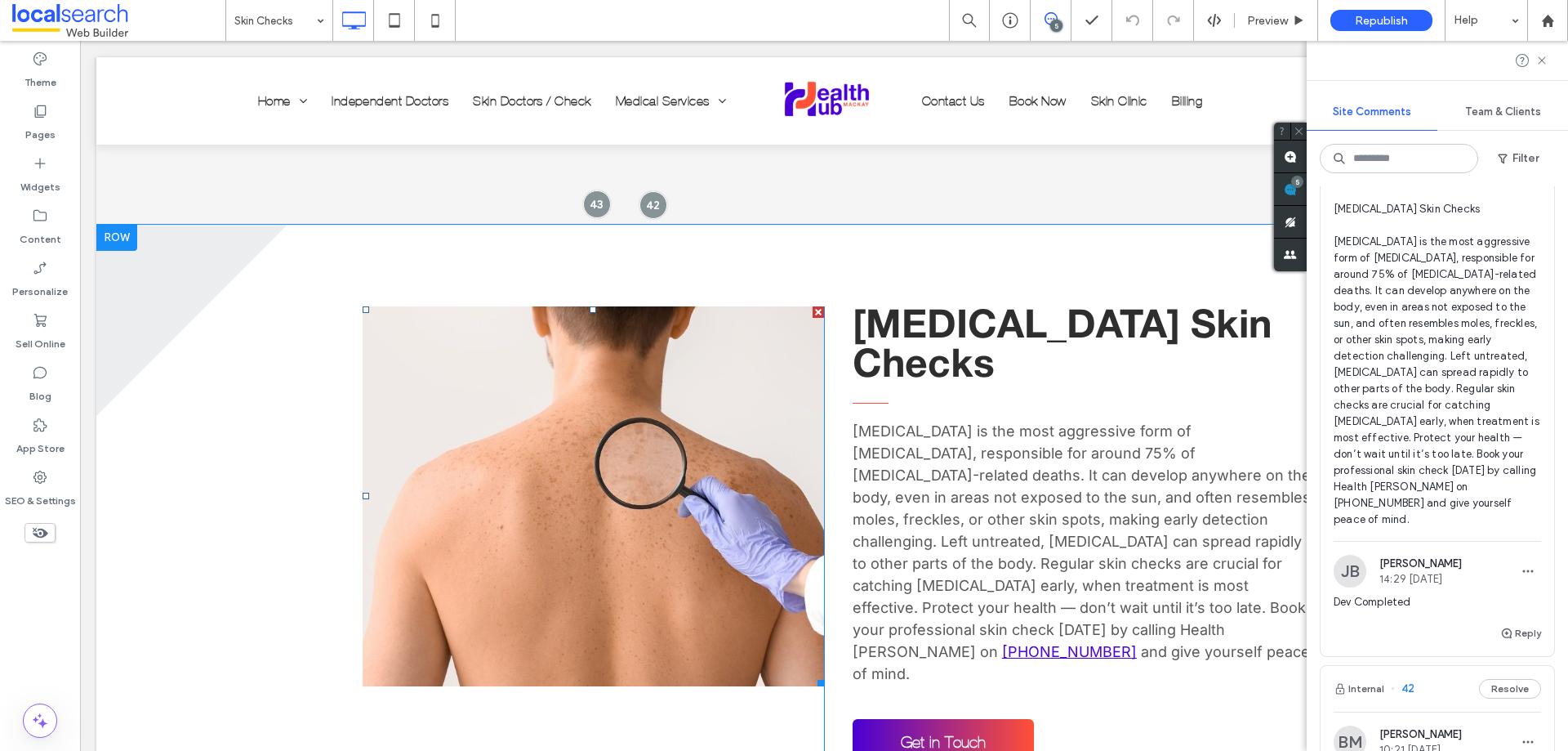
click at [565, 460] on link at bounding box center [593, 496] width 462 height 380
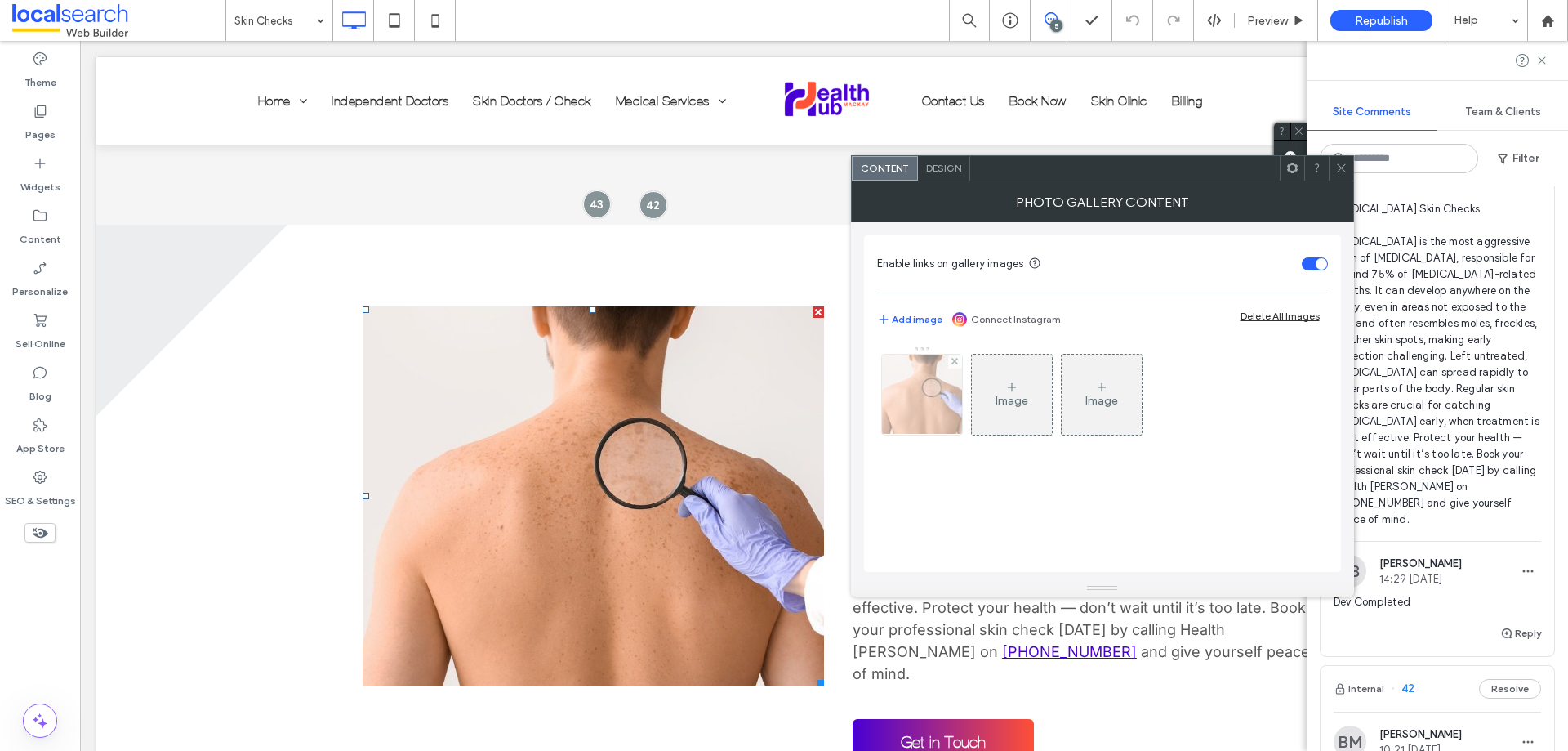
click at [906, 412] on img at bounding box center [922, 394] width 121 height 80
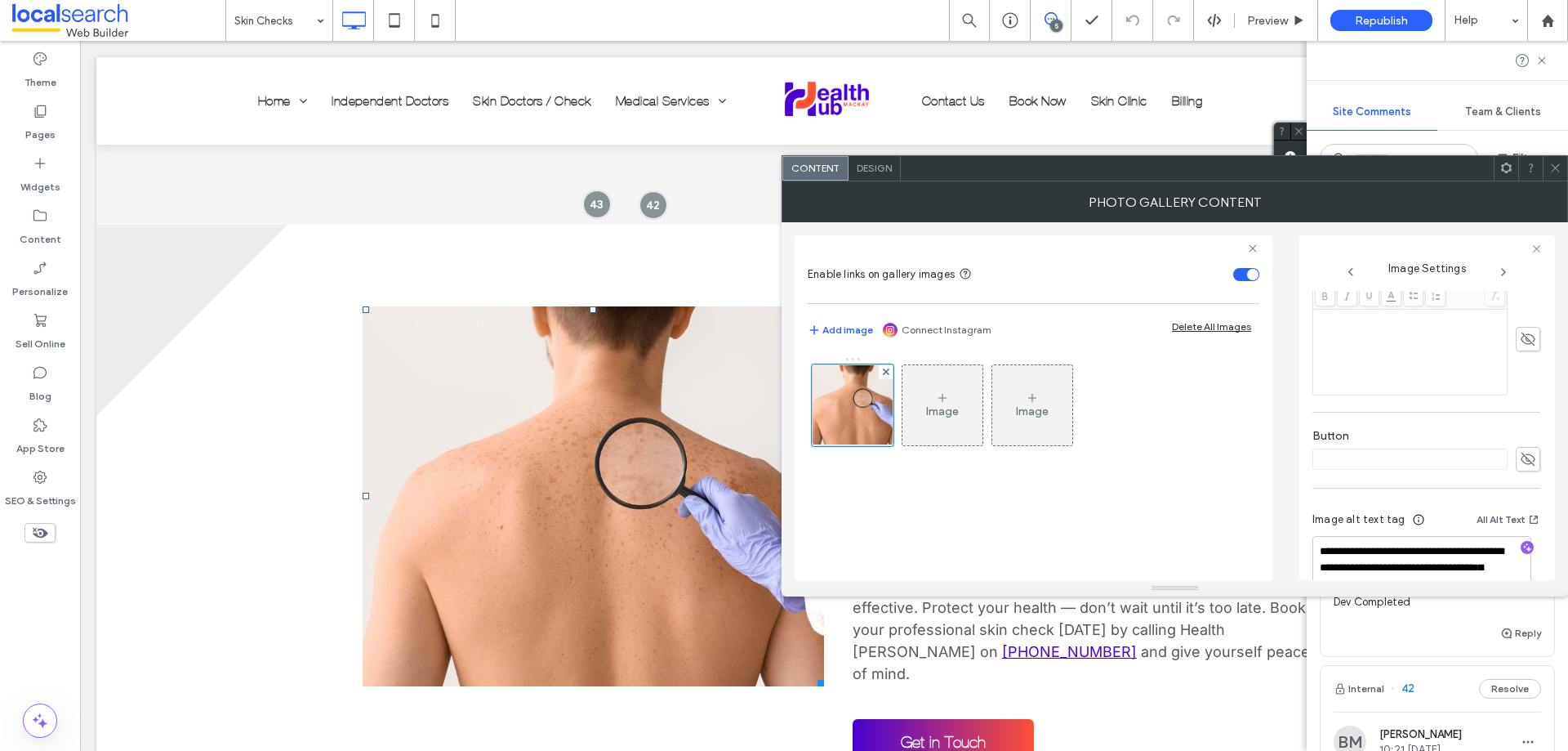
scroll to position [483, 0]
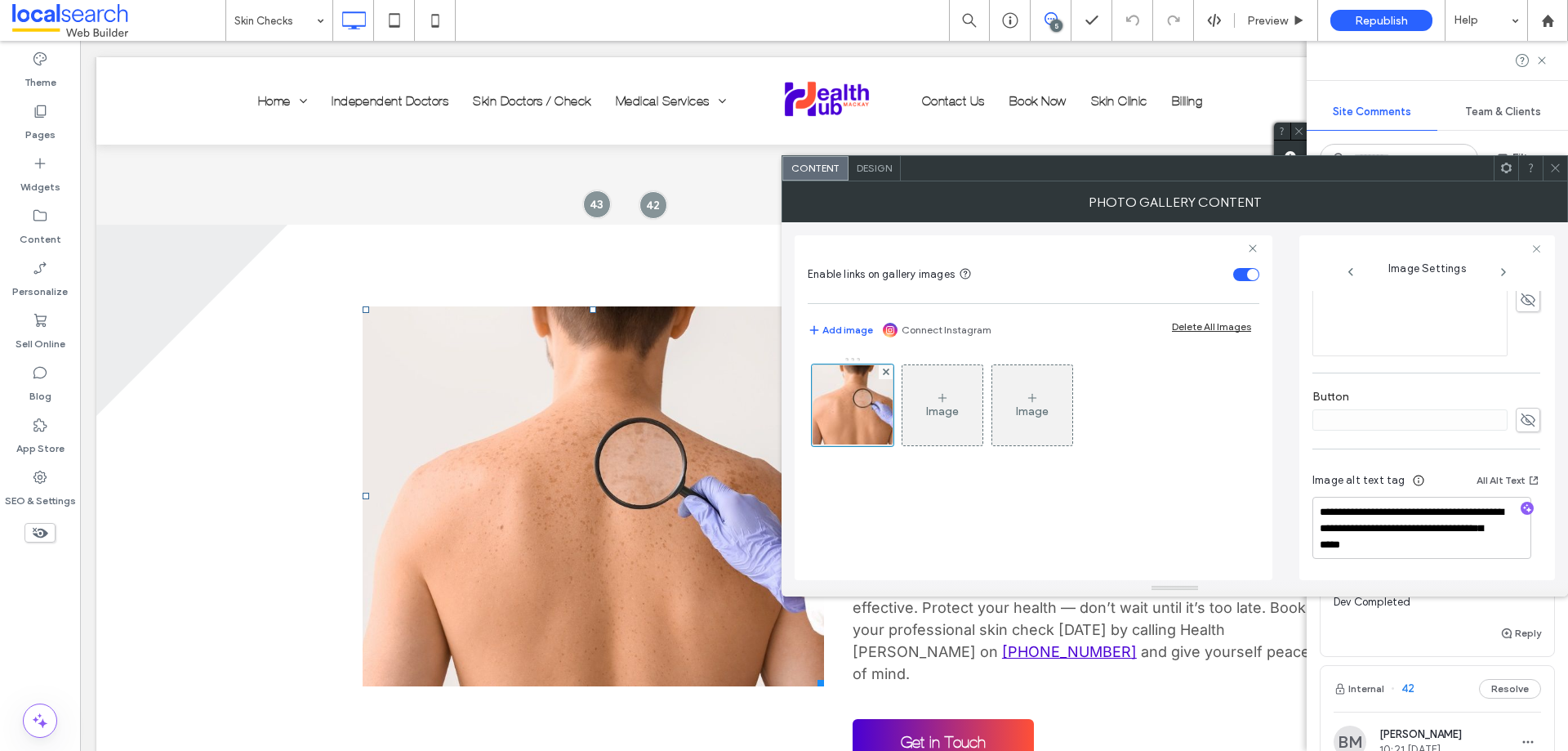
click at [1557, 165] on icon at bounding box center [1555, 168] width 12 height 12
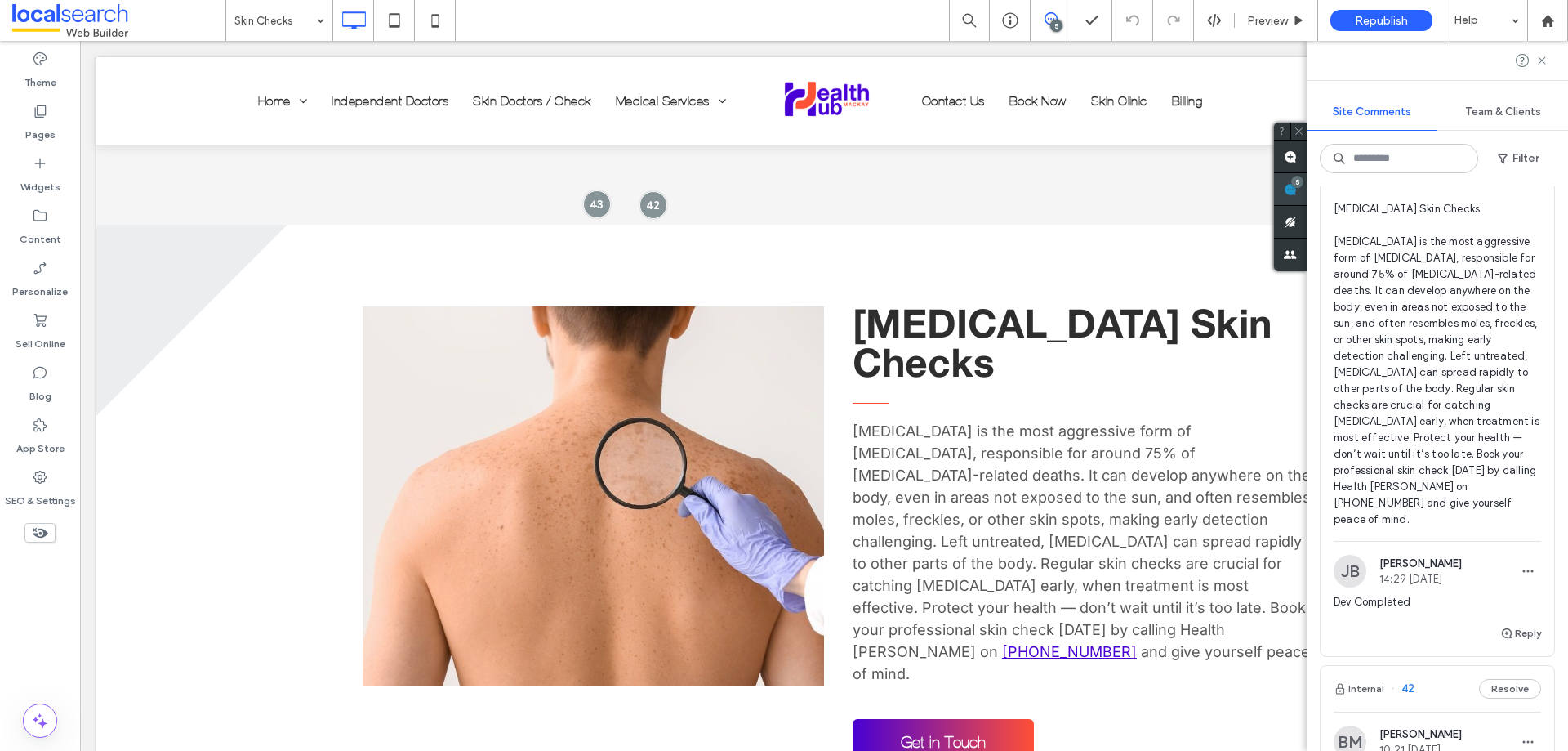
click at [1296, 185] on div "5" at bounding box center [1297, 182] width 12 height 12
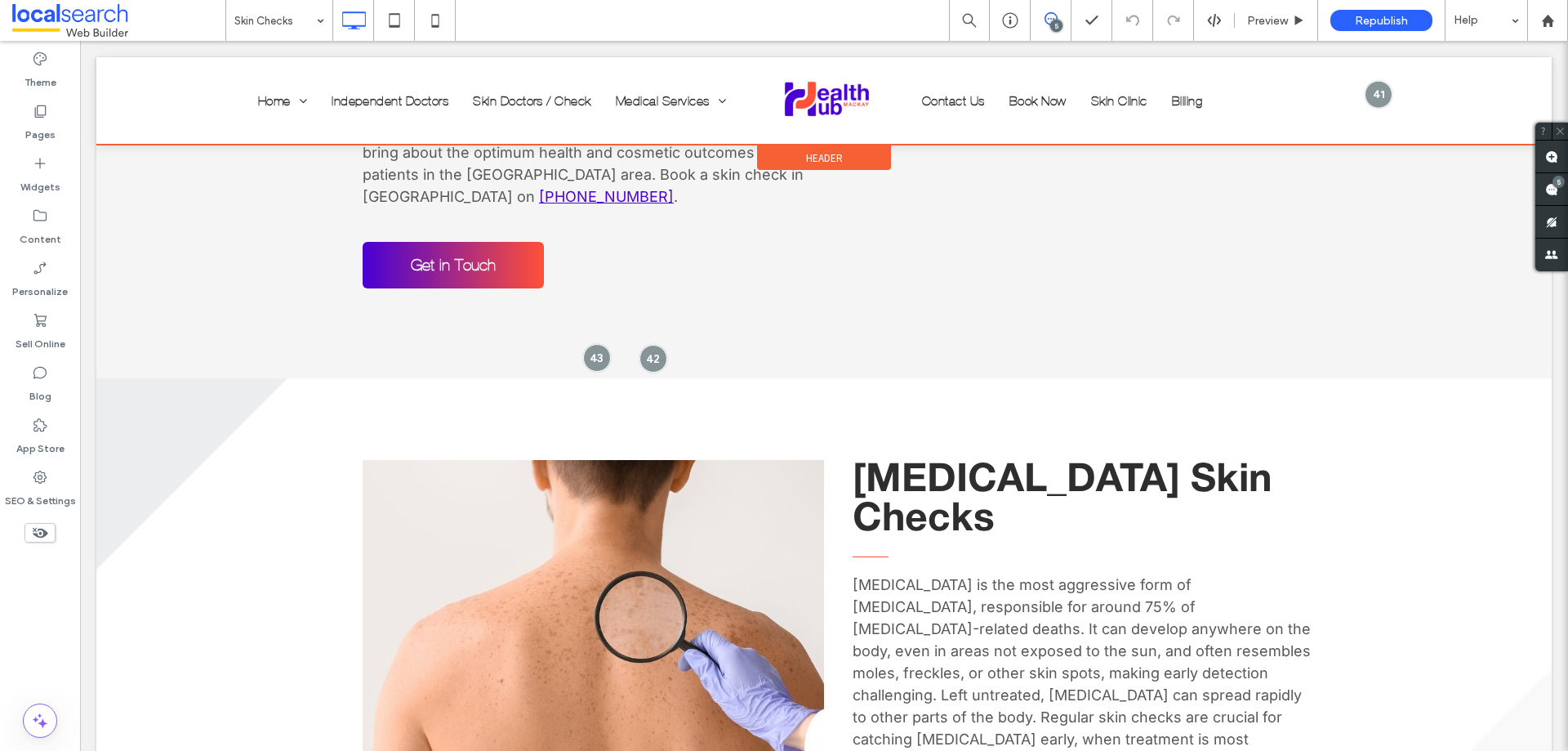
scroll to position [1716, 0]
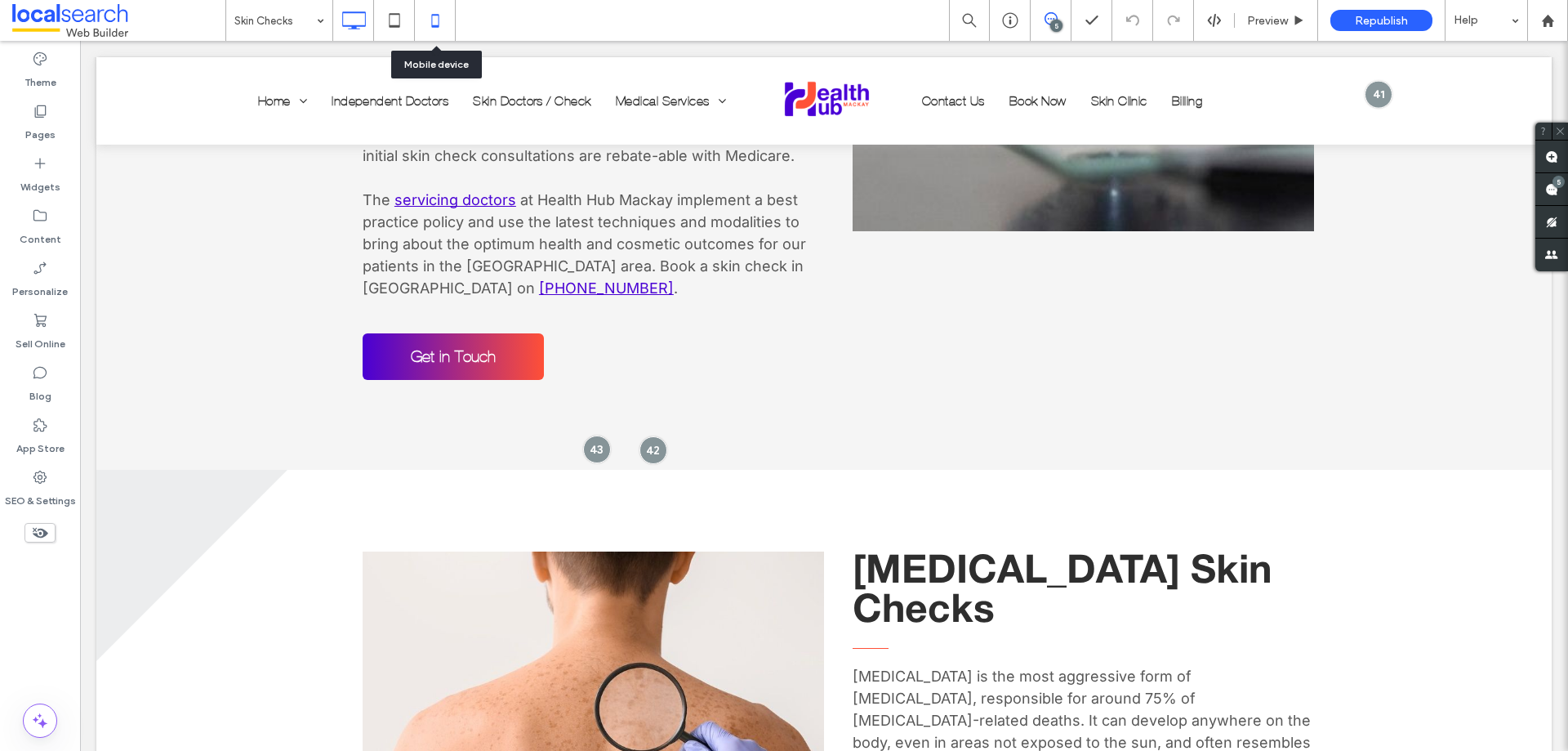
click at [441, 23] on icon at bounding box center [435, 21] width 33 height 33
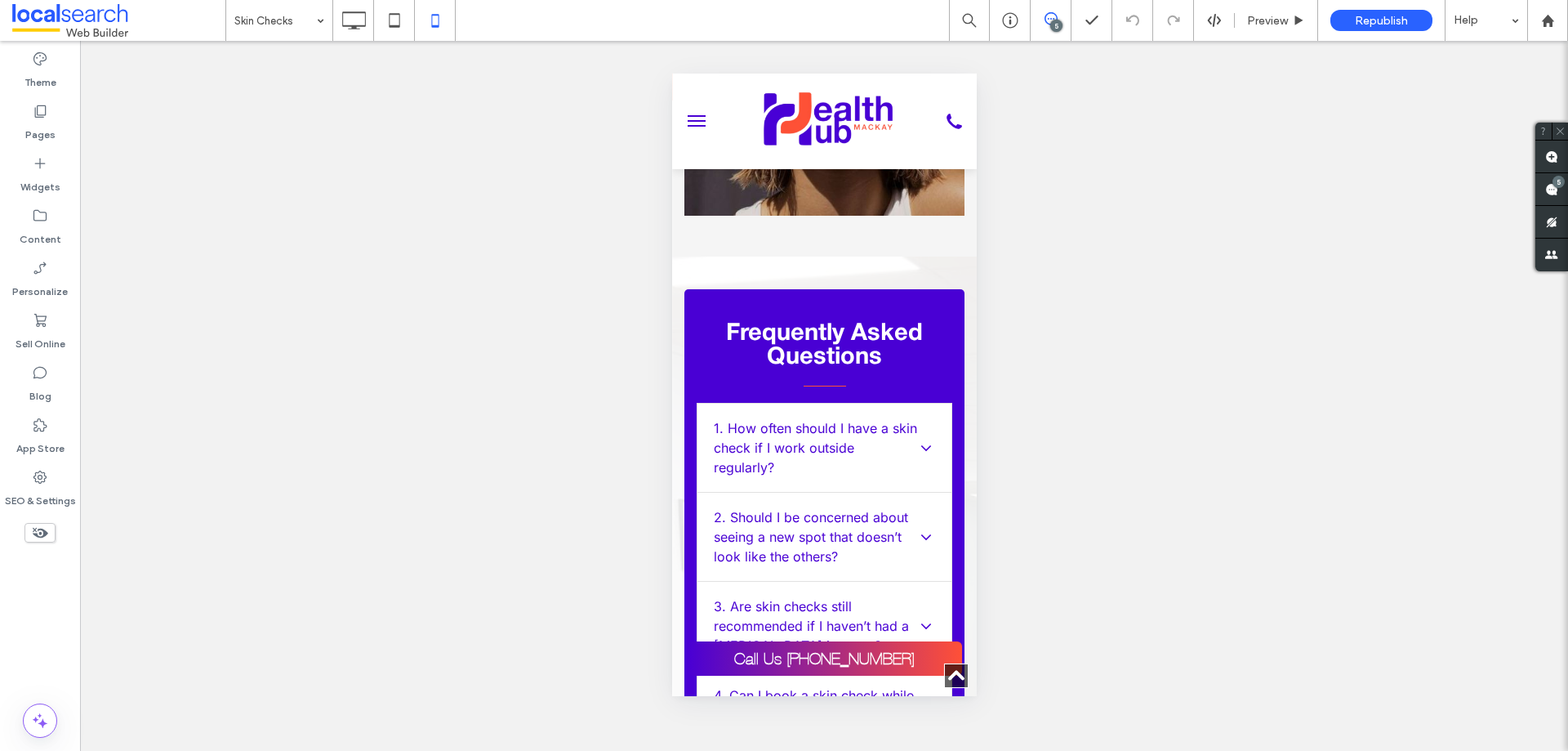
scroll to position [9752, 0]
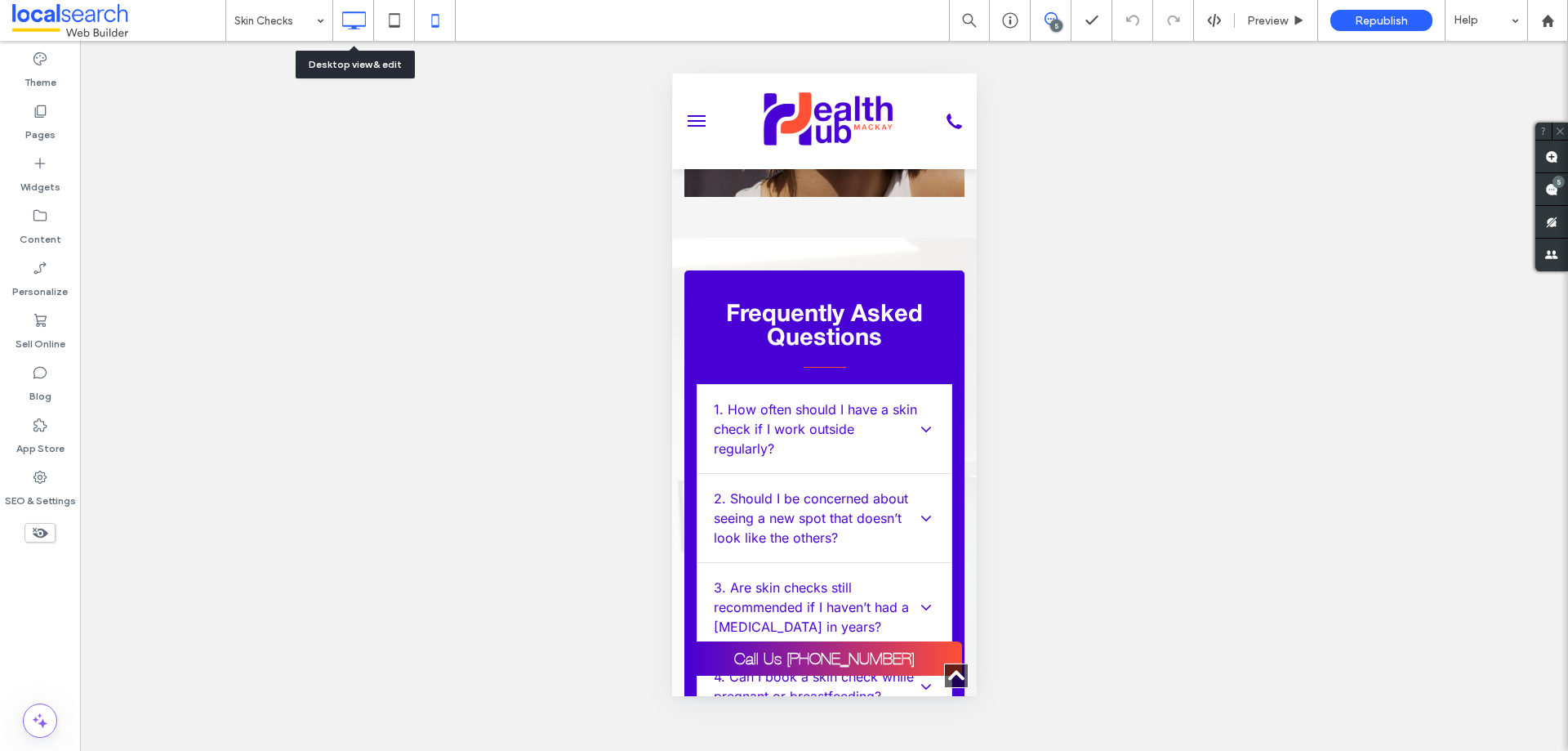
click at [344, 27] on icon at bounding box center [354, 21] width 33 height 33
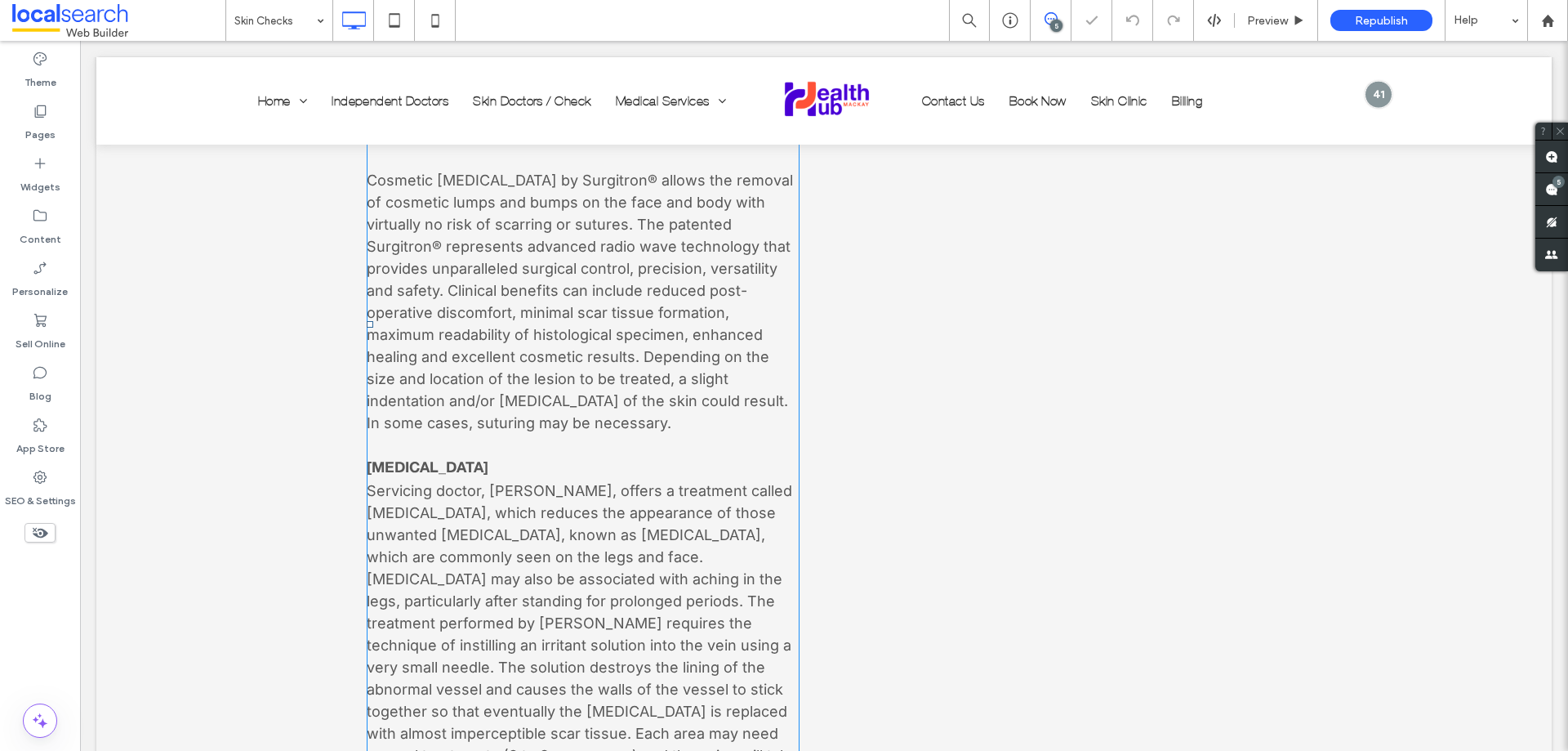
scroll to position [6047, 0]
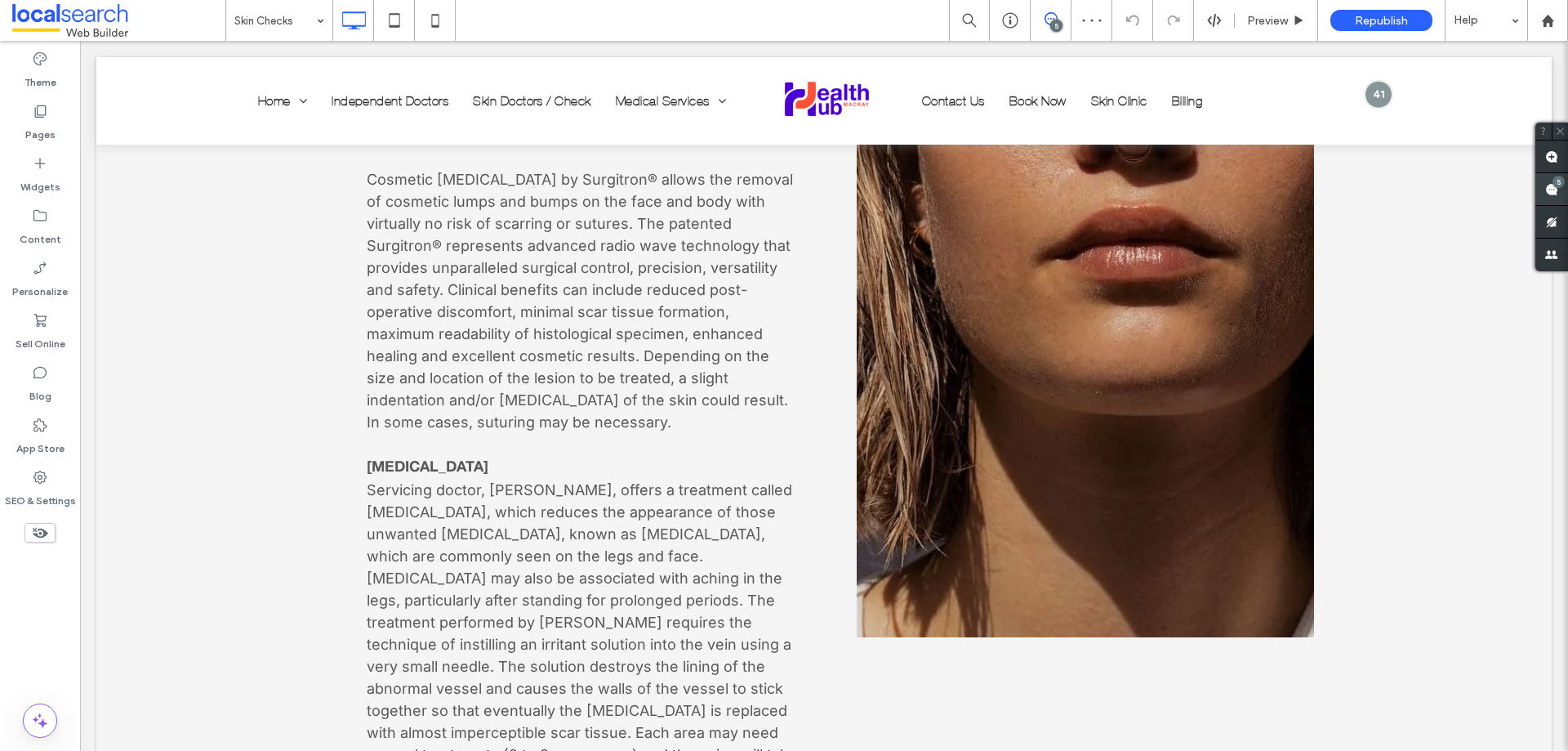
click at [1550, 193] on use at bounding box center [1551, 189] width 13 height 13
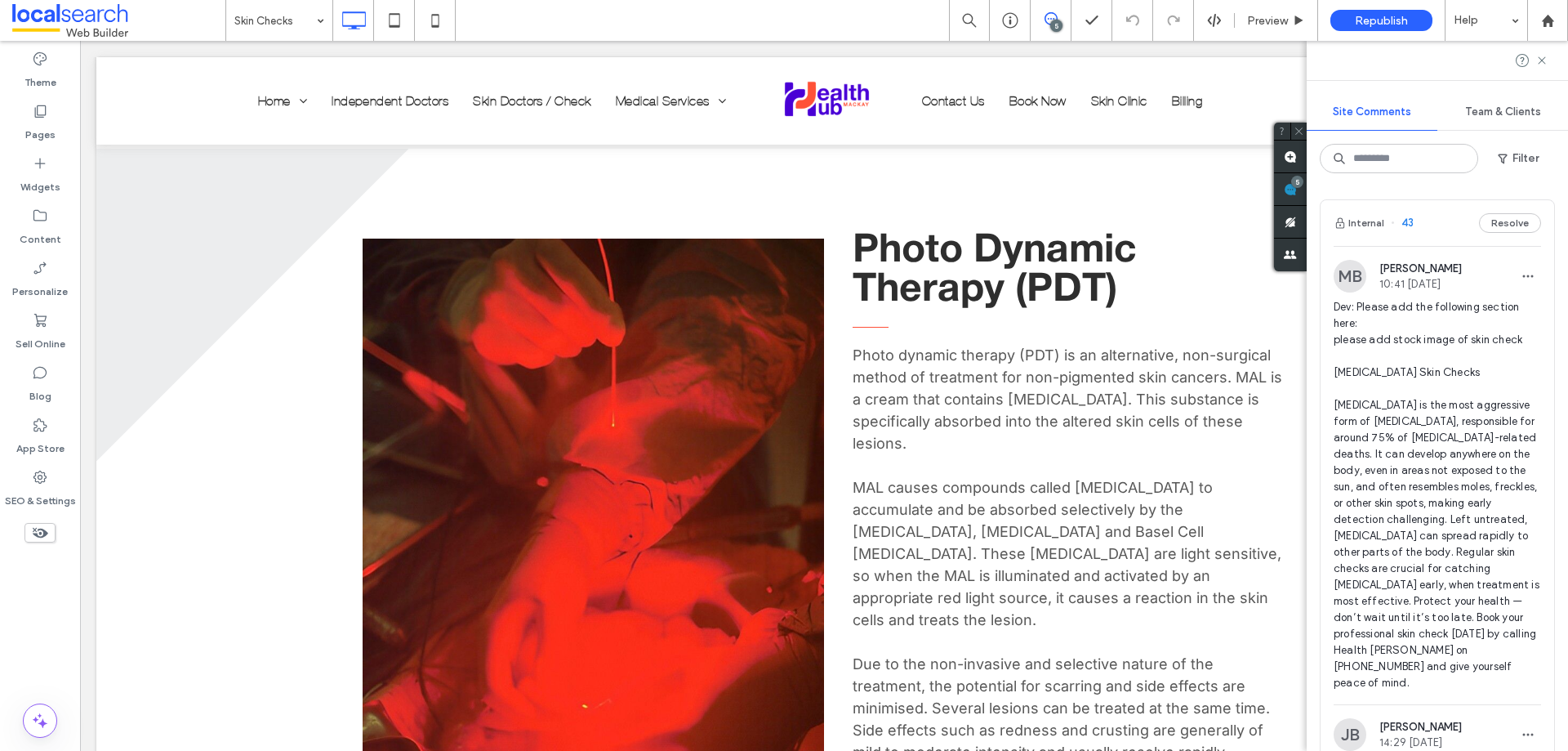
scroll to position [4576, 0]
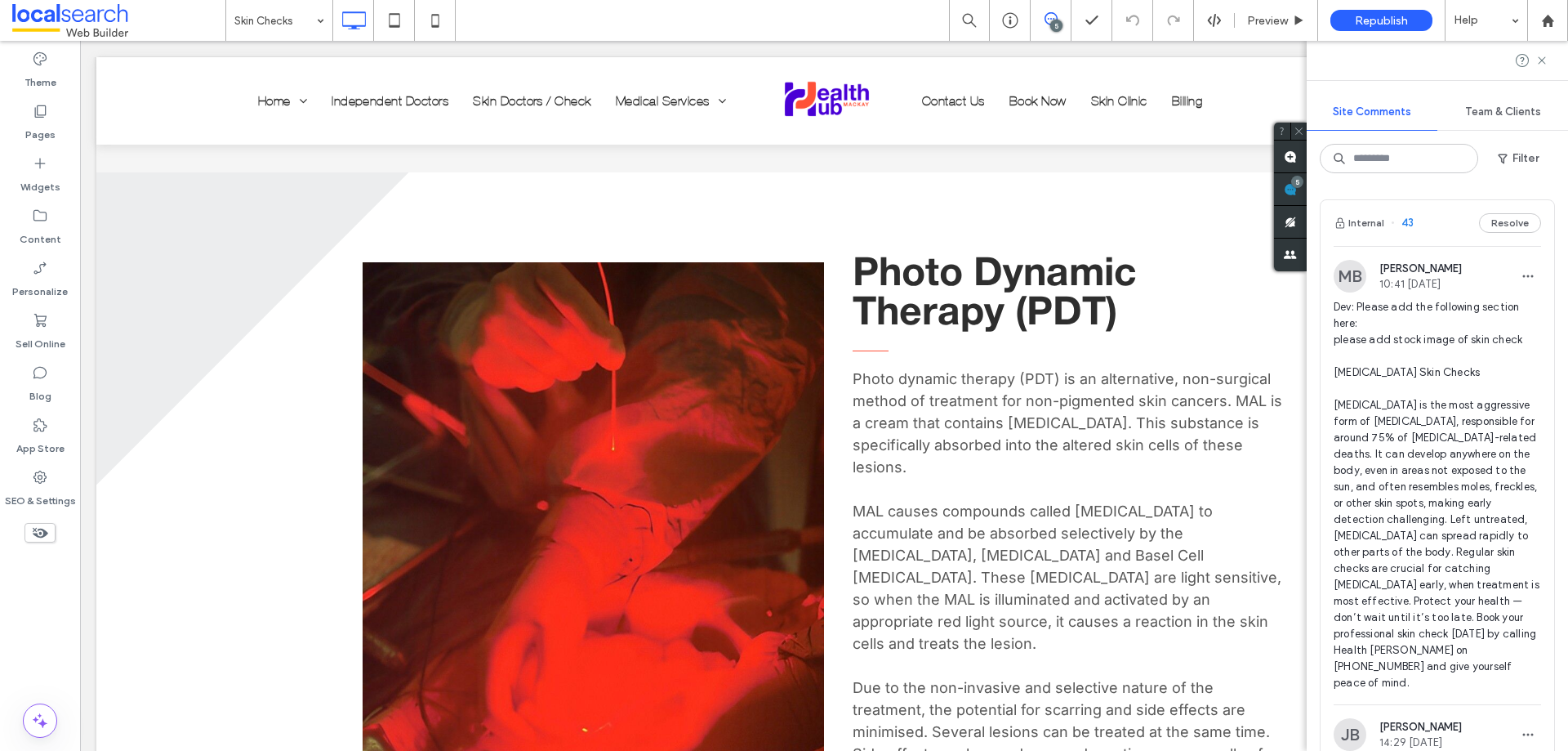
click at [1408, 337] on span "Dev: Please add the following section here: please add stock image of skin chec…" at bounding box center [1437, 496] width 207 height 393
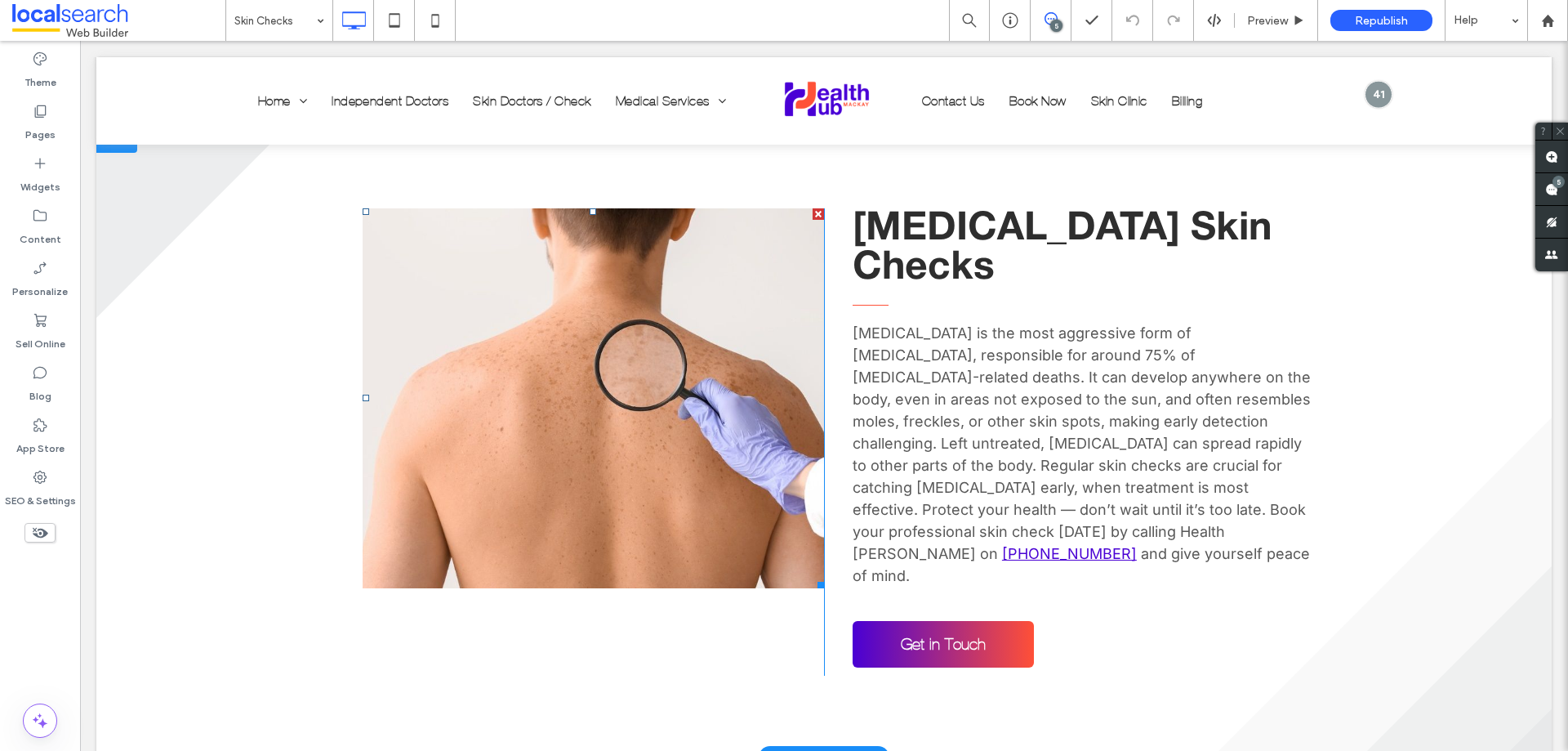
scroll to position [2022, 0]
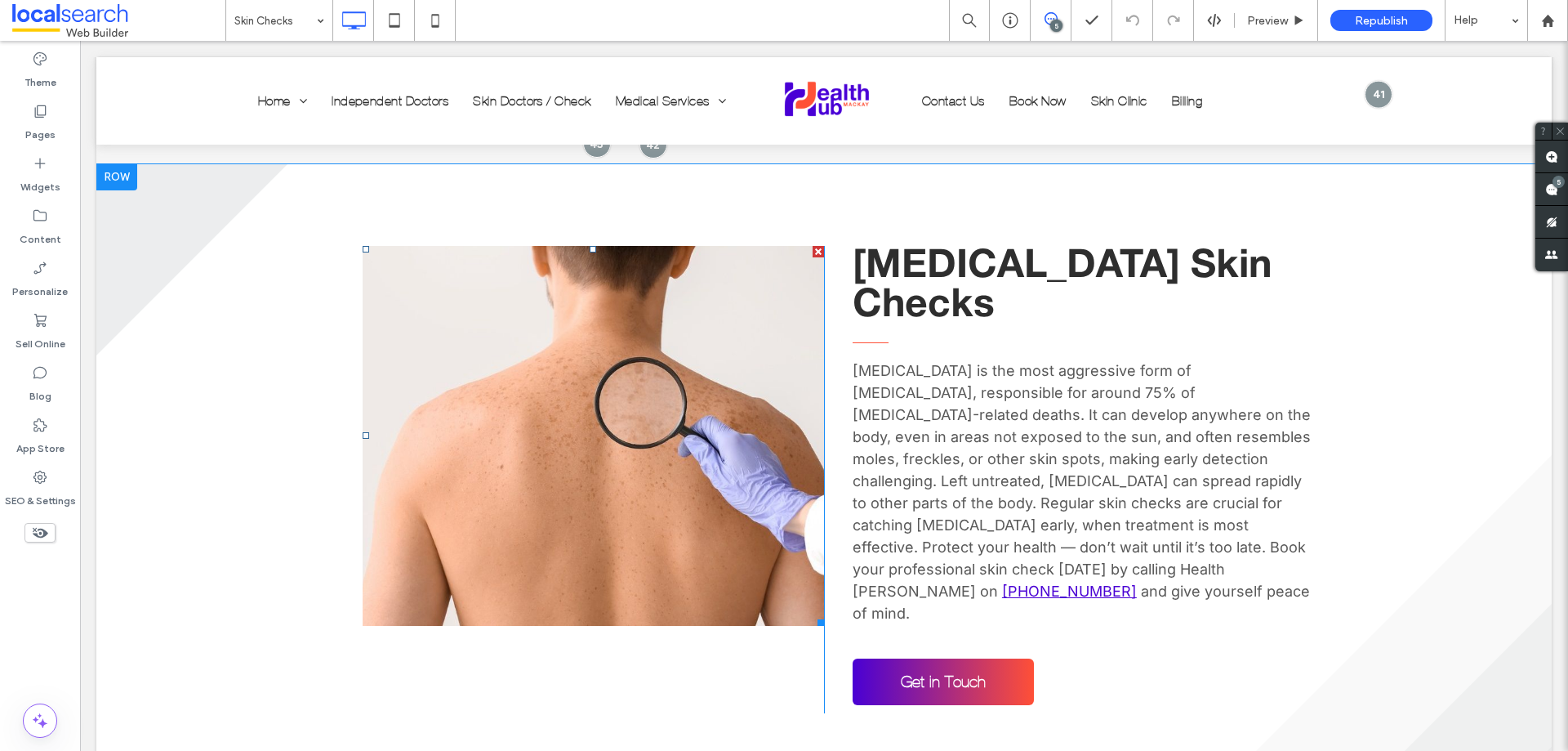
click at [556, 382] on link at bounding box center [593, 436] width 462 height 380
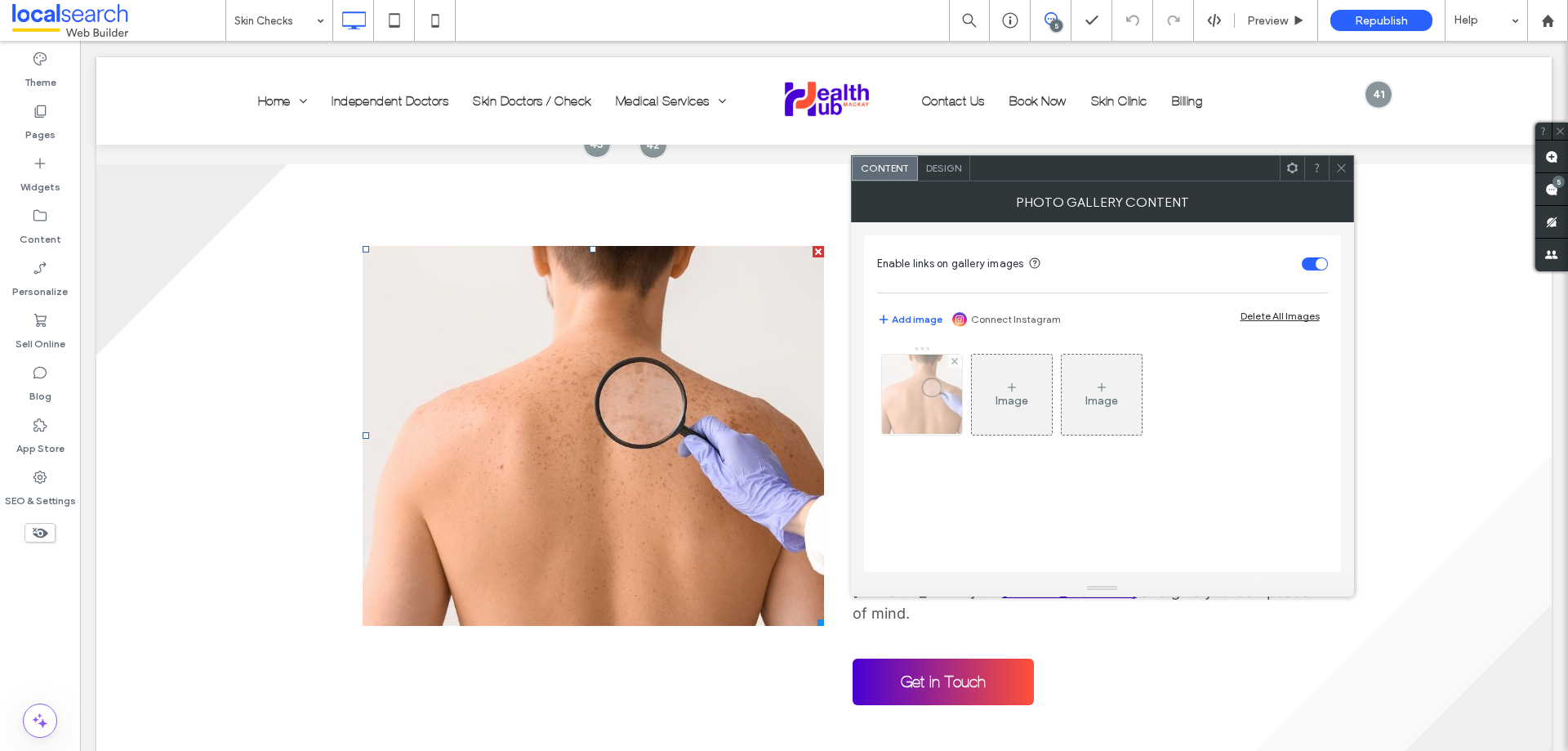
click at [931, 410] on img at bounding box center [922, 394] width 121 height 80
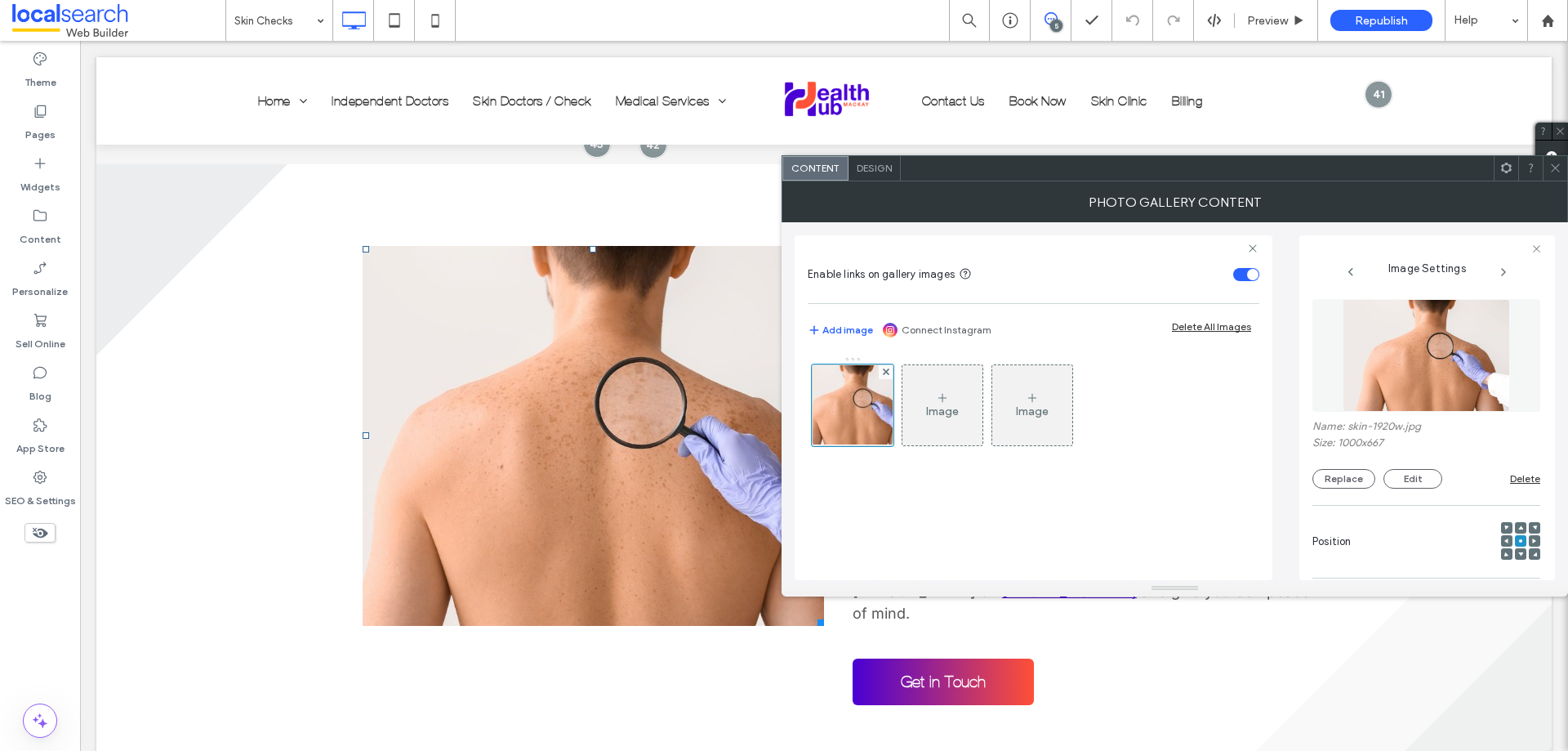
scroll to position [483, 0]
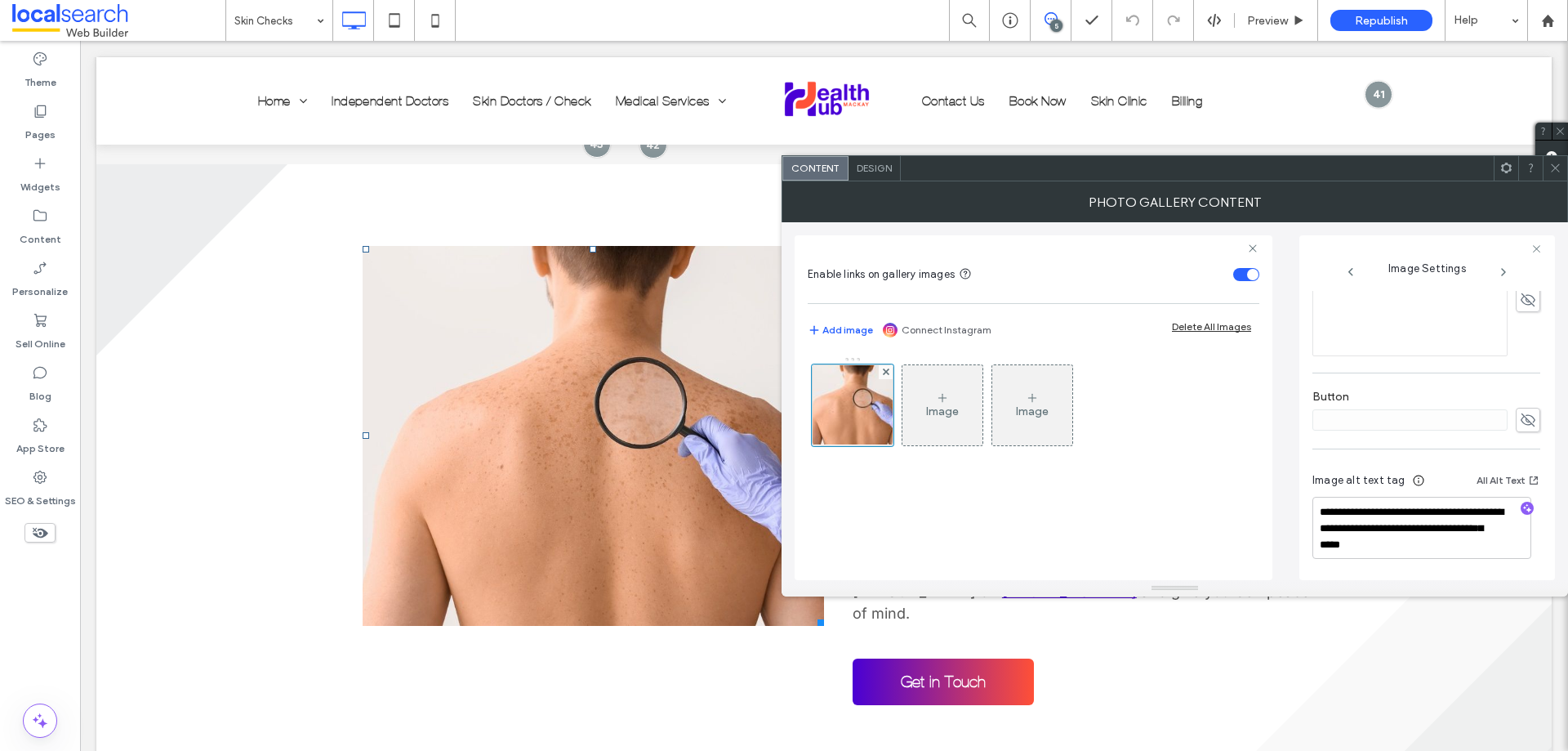
click at [1552, 165] on icon at bounding box center [1555, 168] width 12 height 12
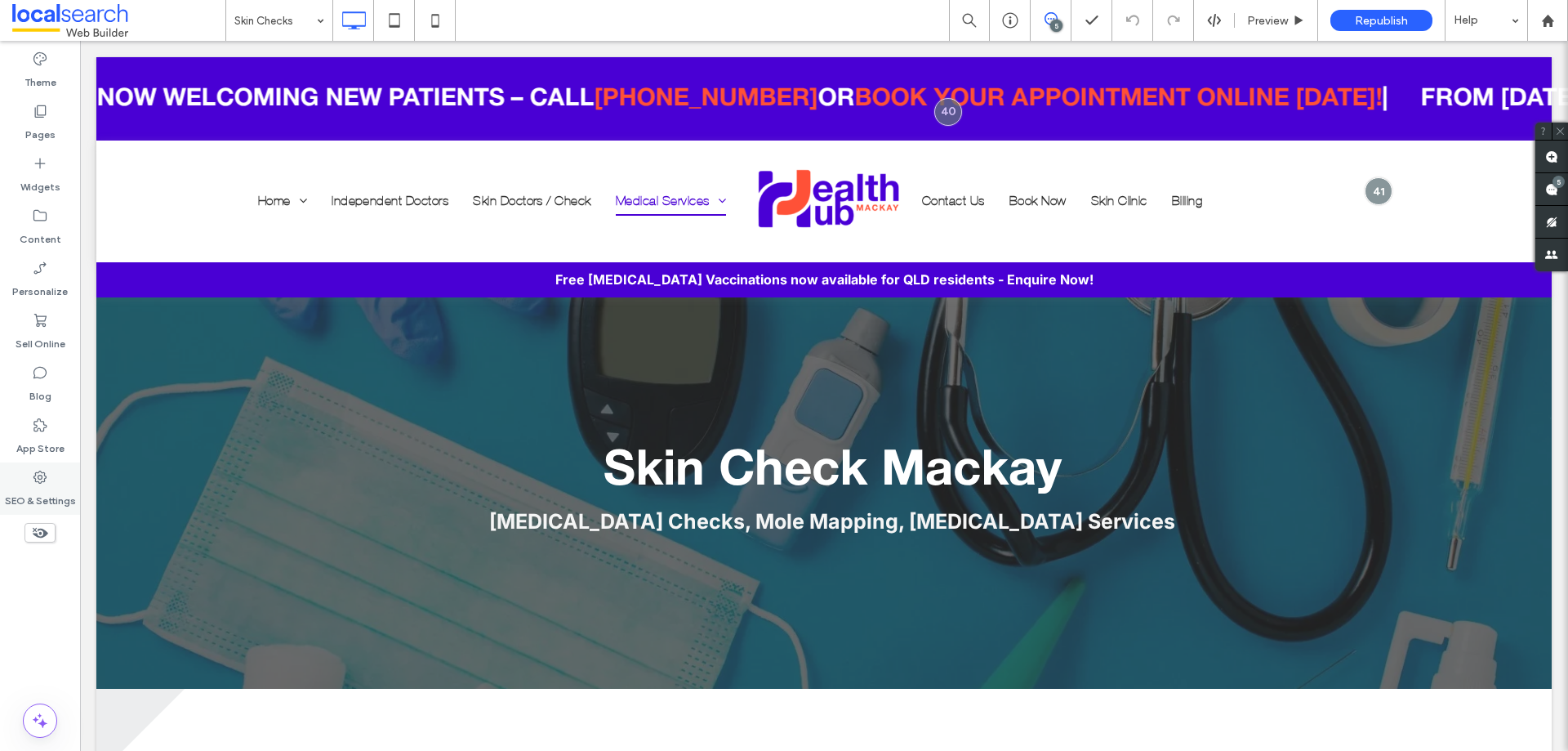
click at [45, 481] on icon at bounding box center [39, 477] width 16 height 16
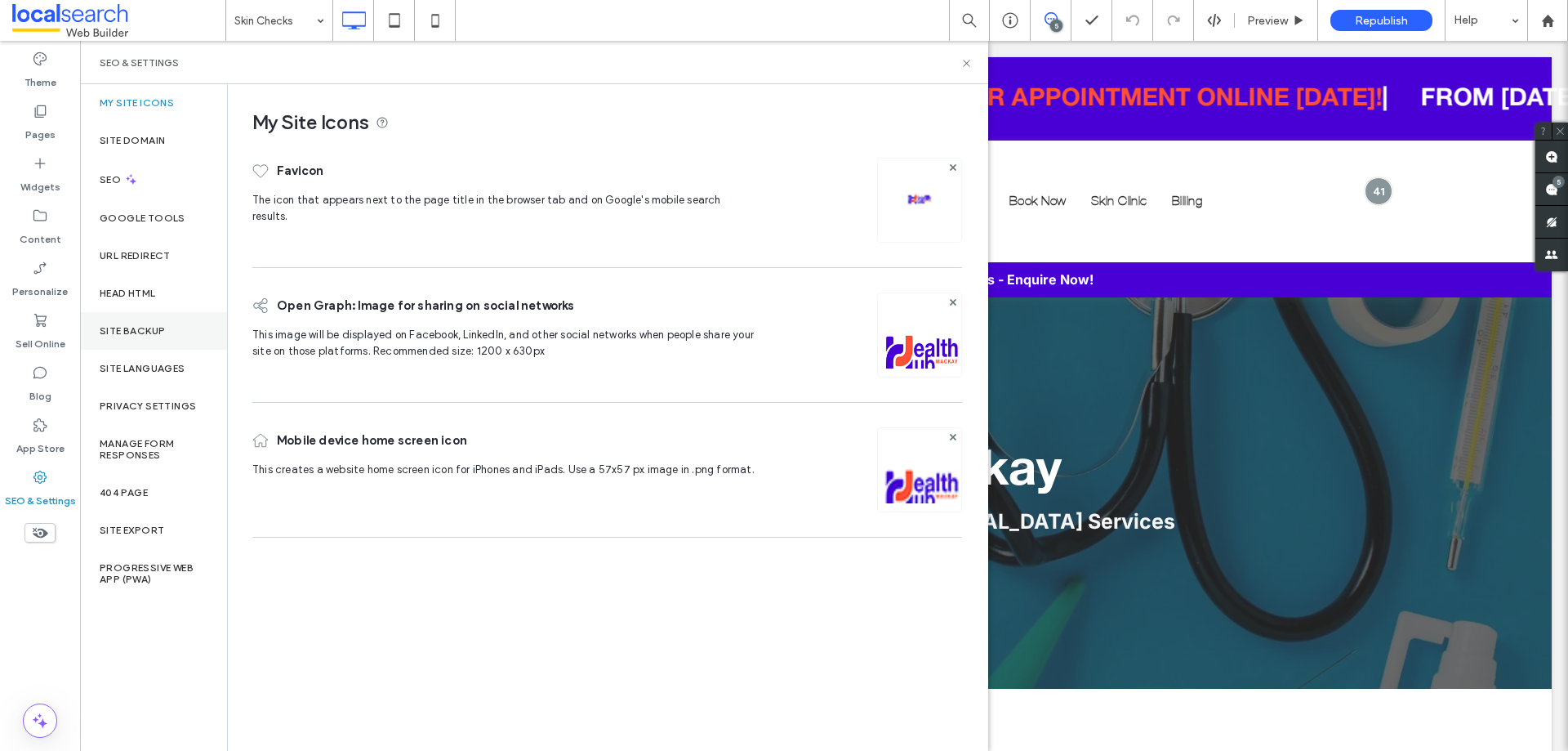
click at [150, 330] on label "Site Backup" at bounding box center [132, 330] width 65 height 11
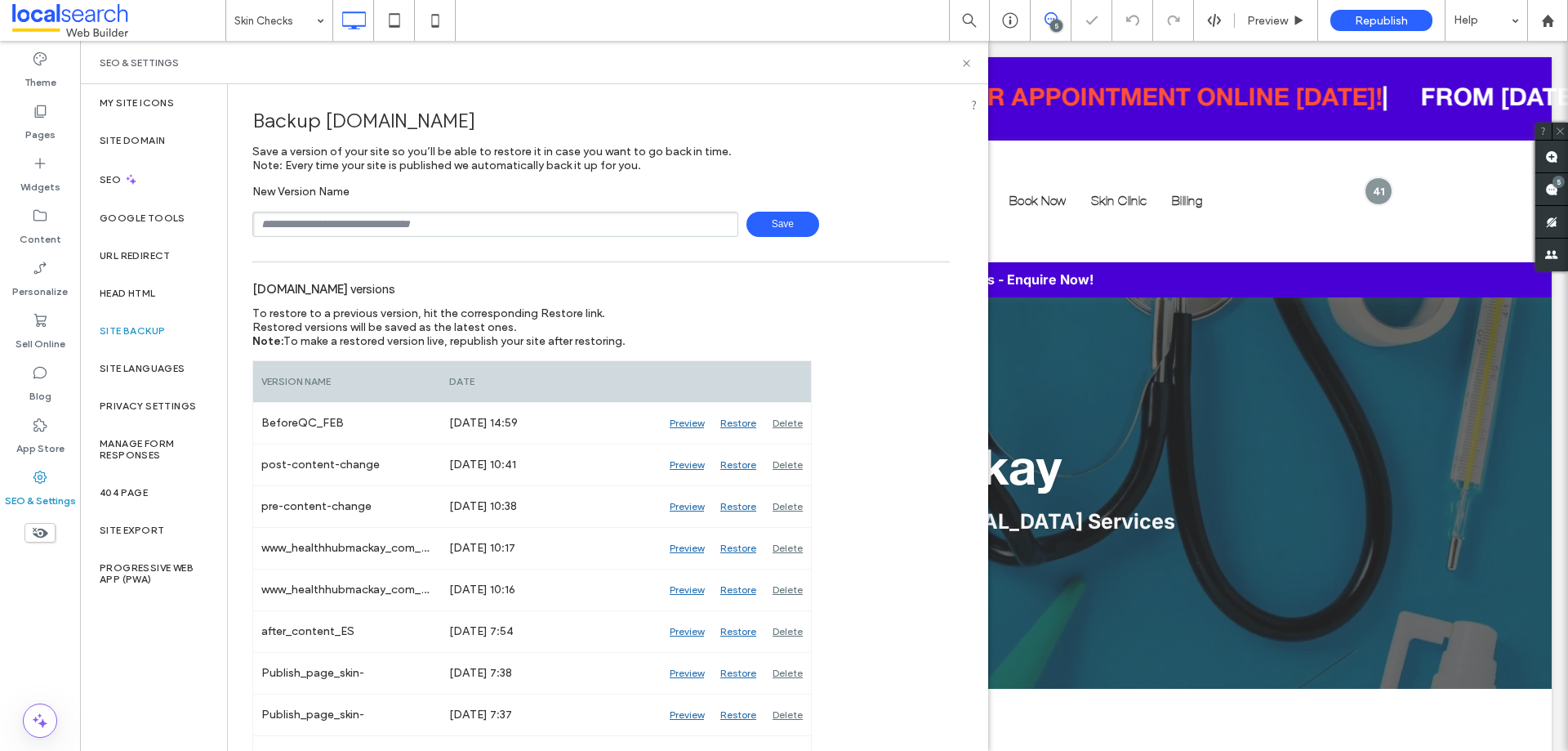
click at [384, 230] on input "text" at bounding box center [495, 225] width 486 height 26
type input "**********"
click at [775, 222] on span "Save" at bounding box center [782, 225] width 73 height 26
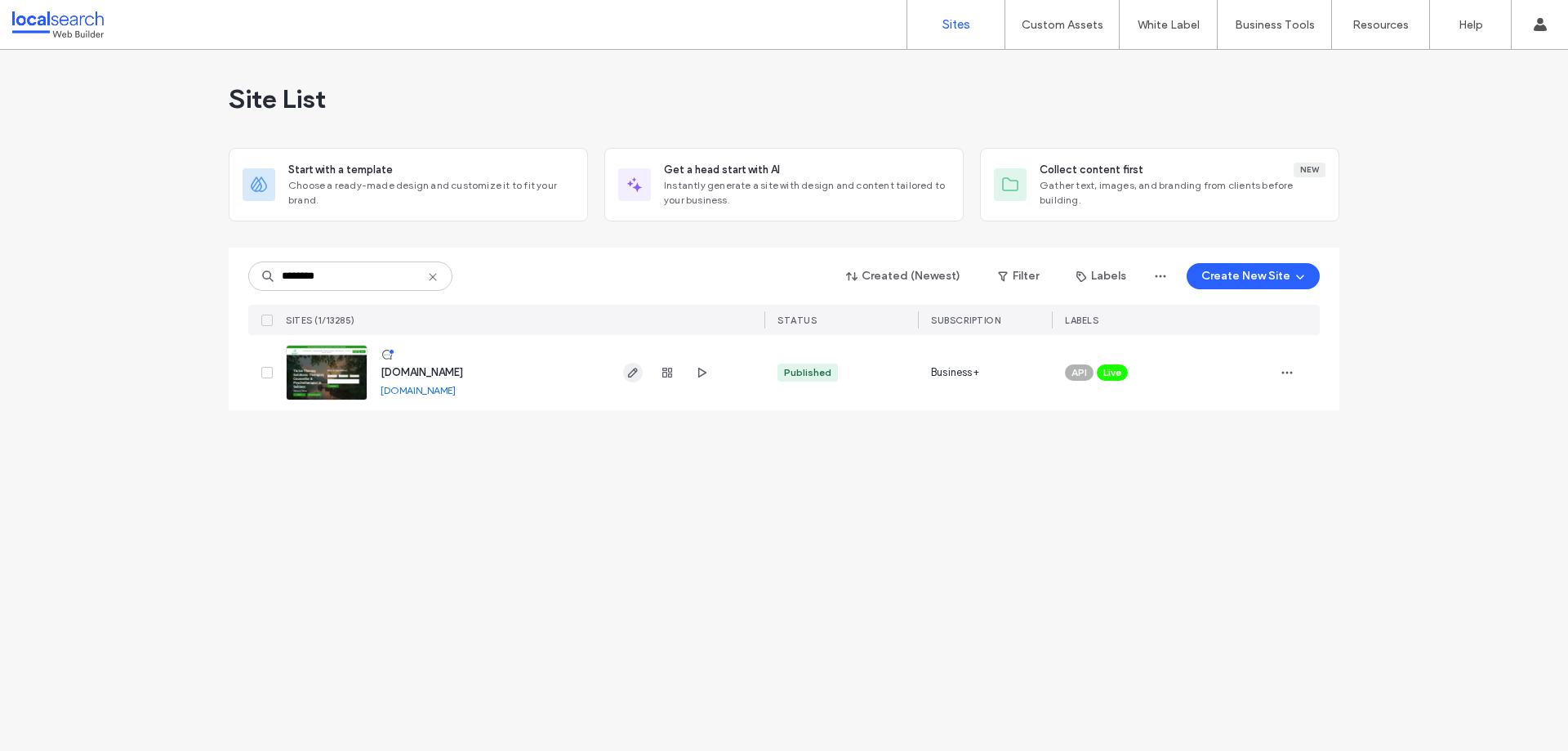
click at [624, 376] on span "button" at bounding box center [632, 372] width 20 height 20
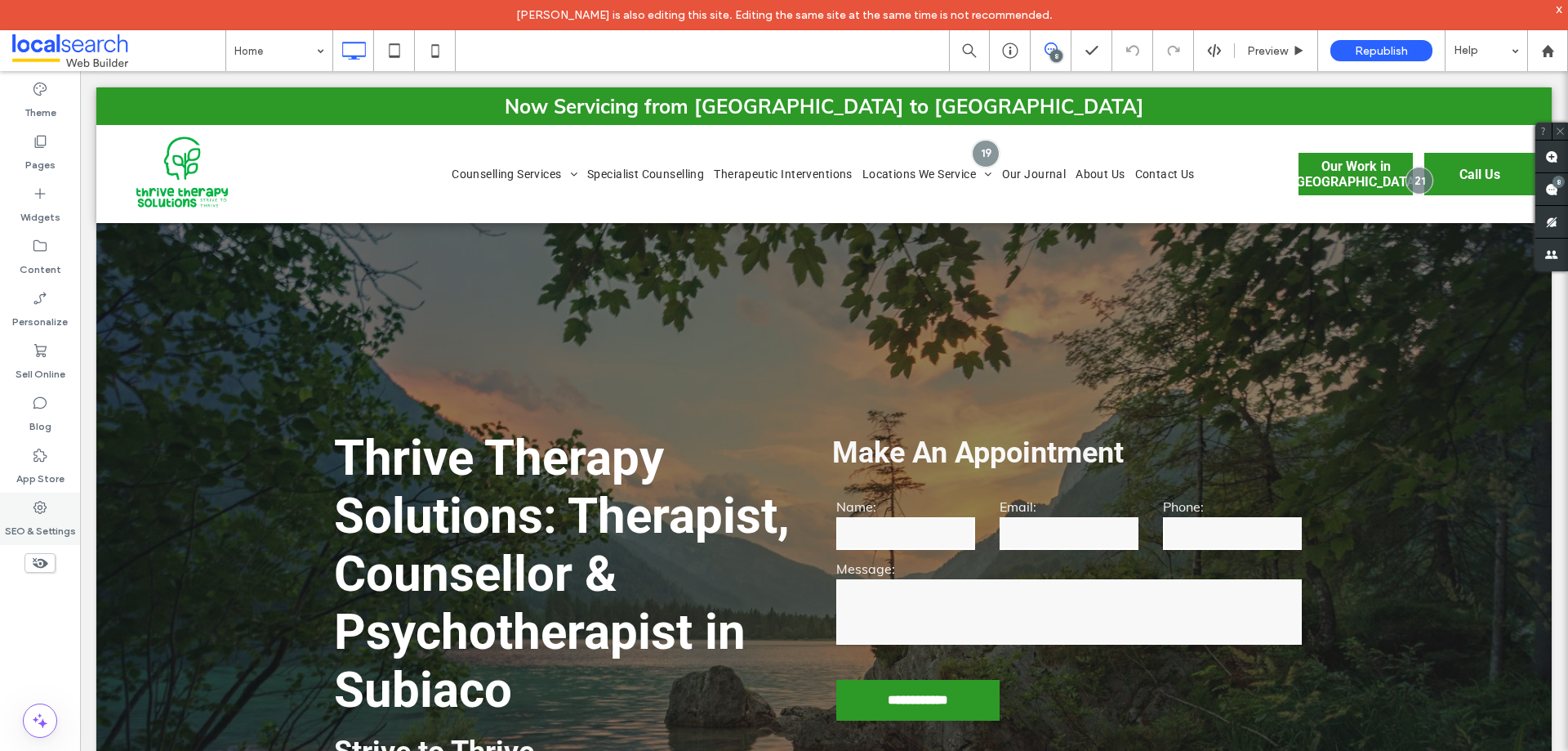
click at [49, 529] on label "SEO & Settings" at bounding box center [40, 526] width 71 height 23
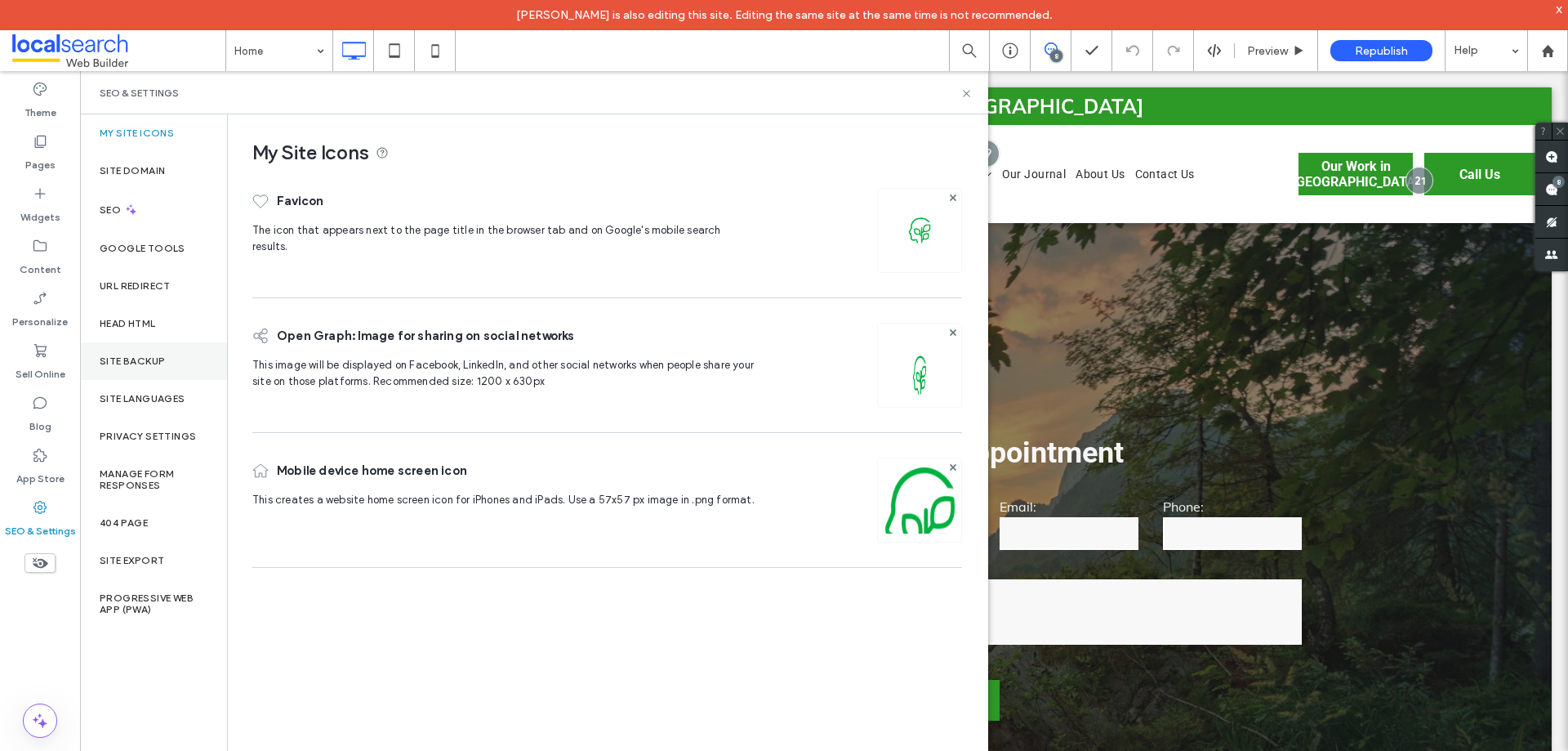
click at [155, 357] on label "Site Backup" at bounding box center [132, 361] width 65 height 11
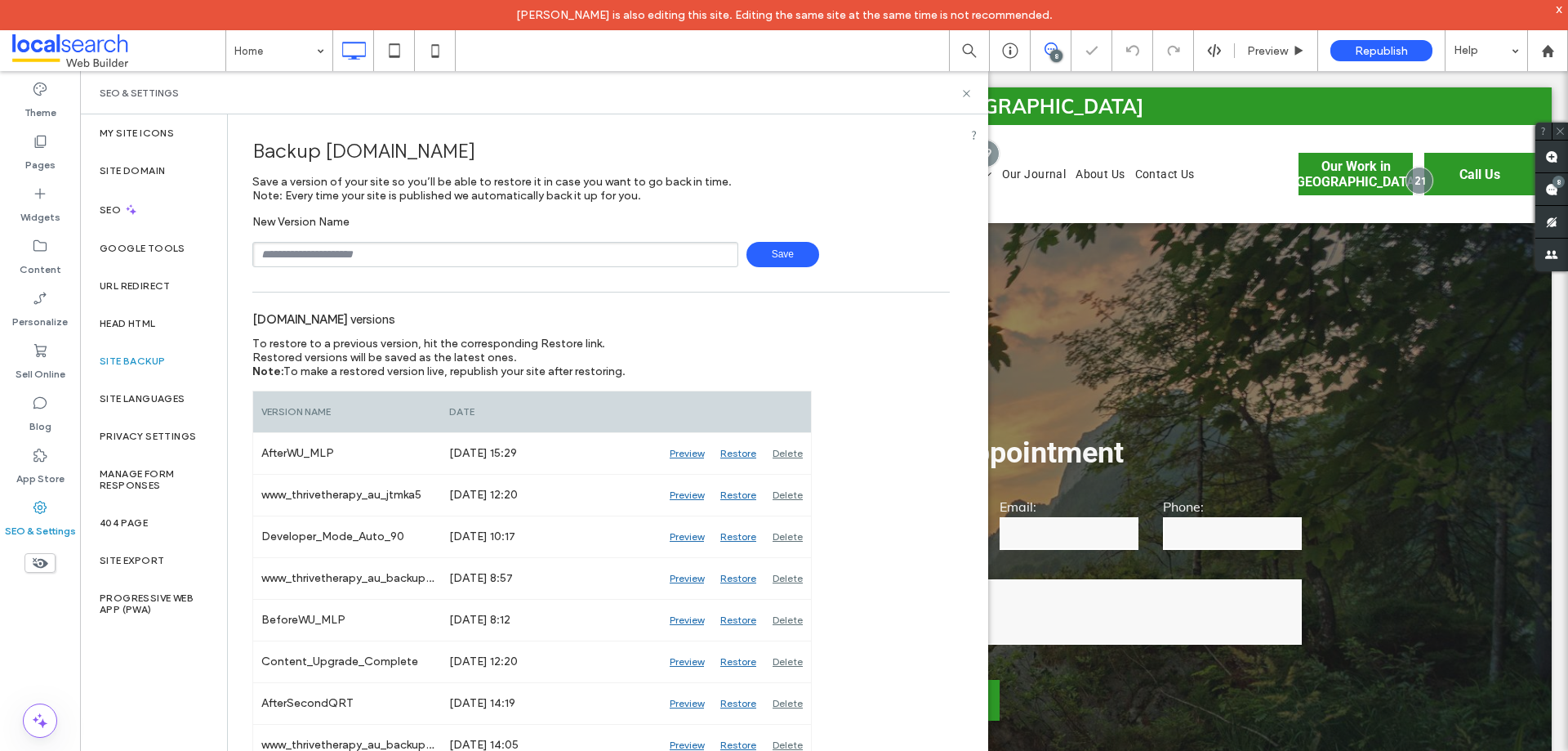
click at [392, 255] on input "text" at bounding box center [495, 255] width 486 height 26
type input "**********"
click at [765, 261] on span "Save" at bounding box center [782, 255] width 73 height 26
click at [27, 258] on label "Content" at bounding box center [40, 265] width 42 height 23
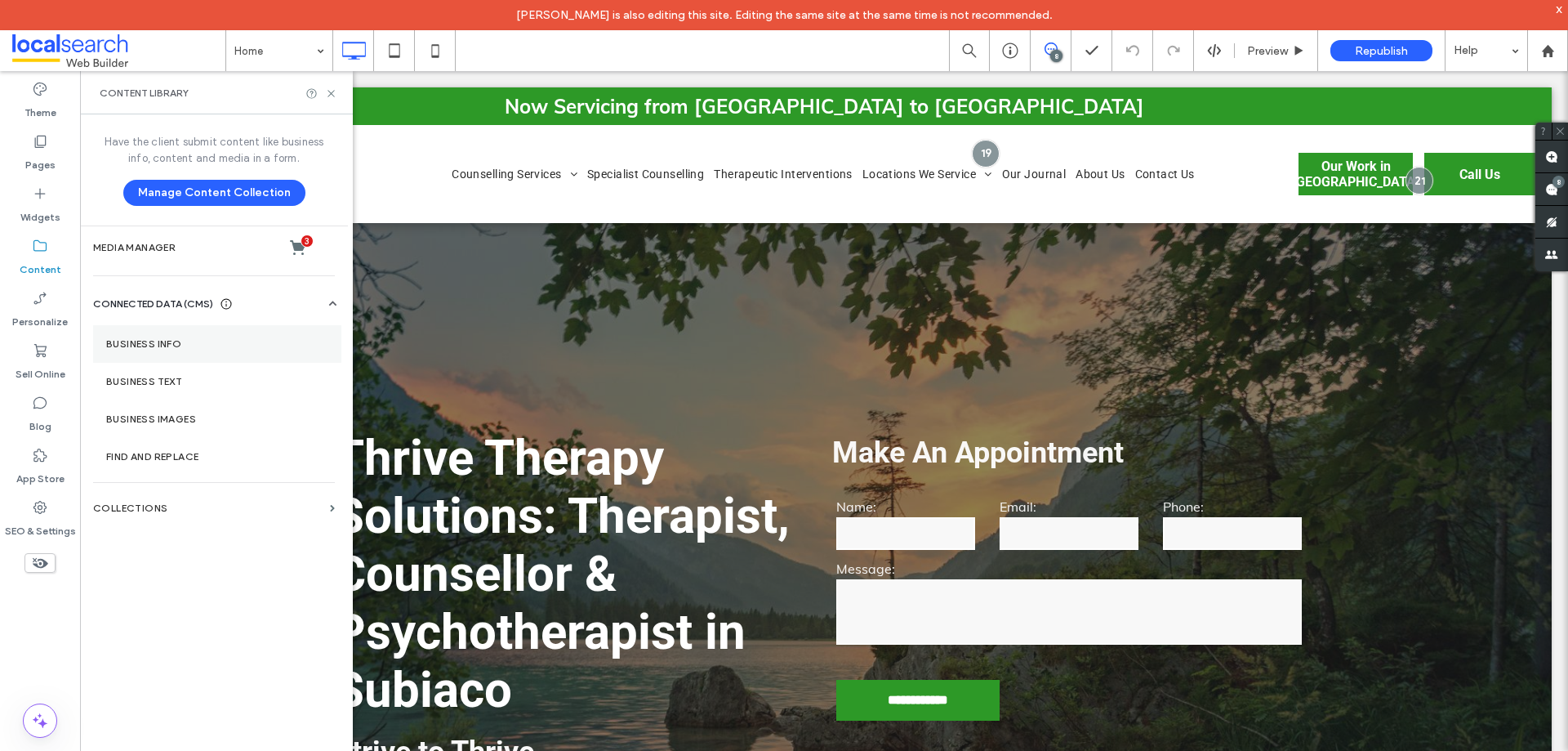
click at [177, 342] on label "Business Info" at bounding box center [217, 344] width 222 height 11
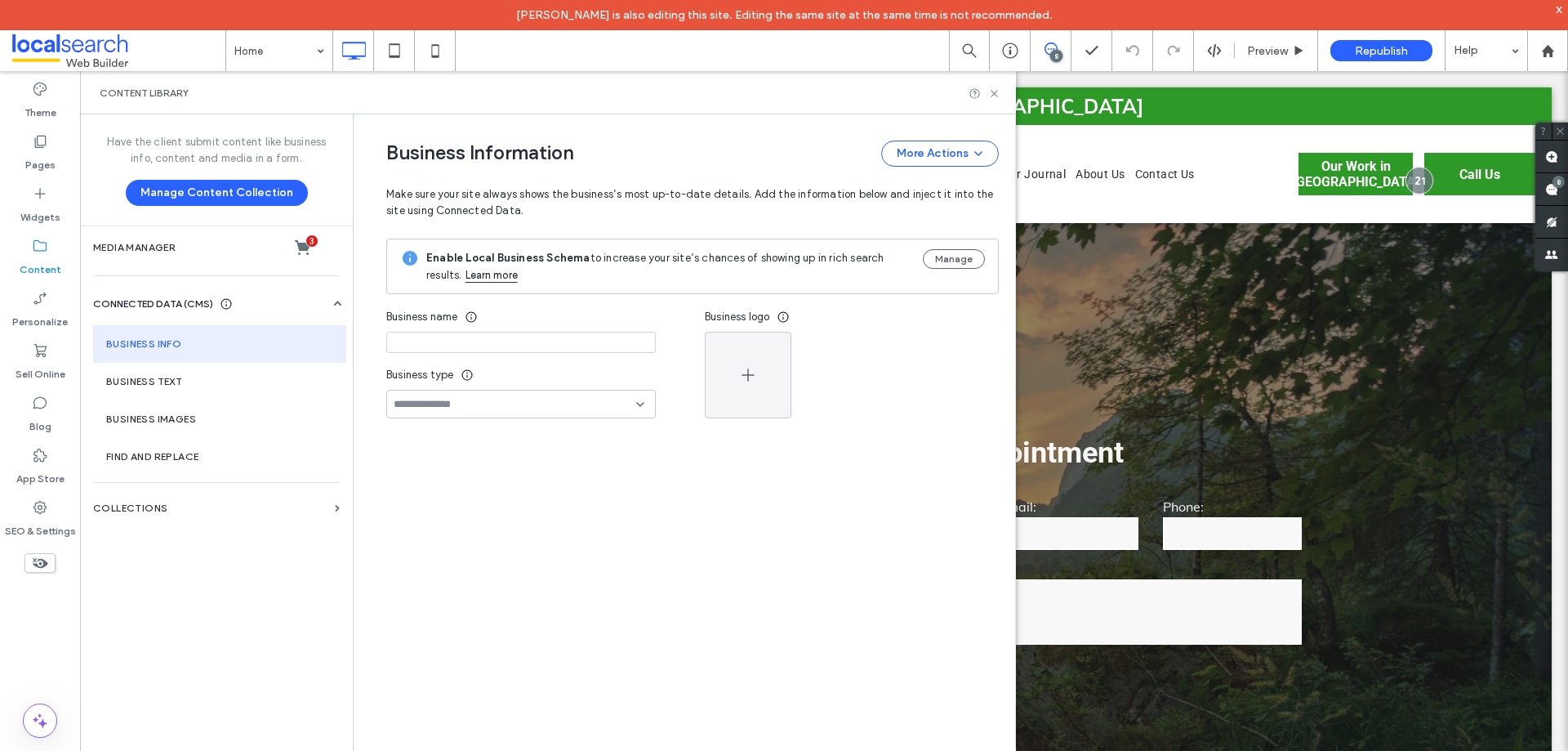
type input "**********"
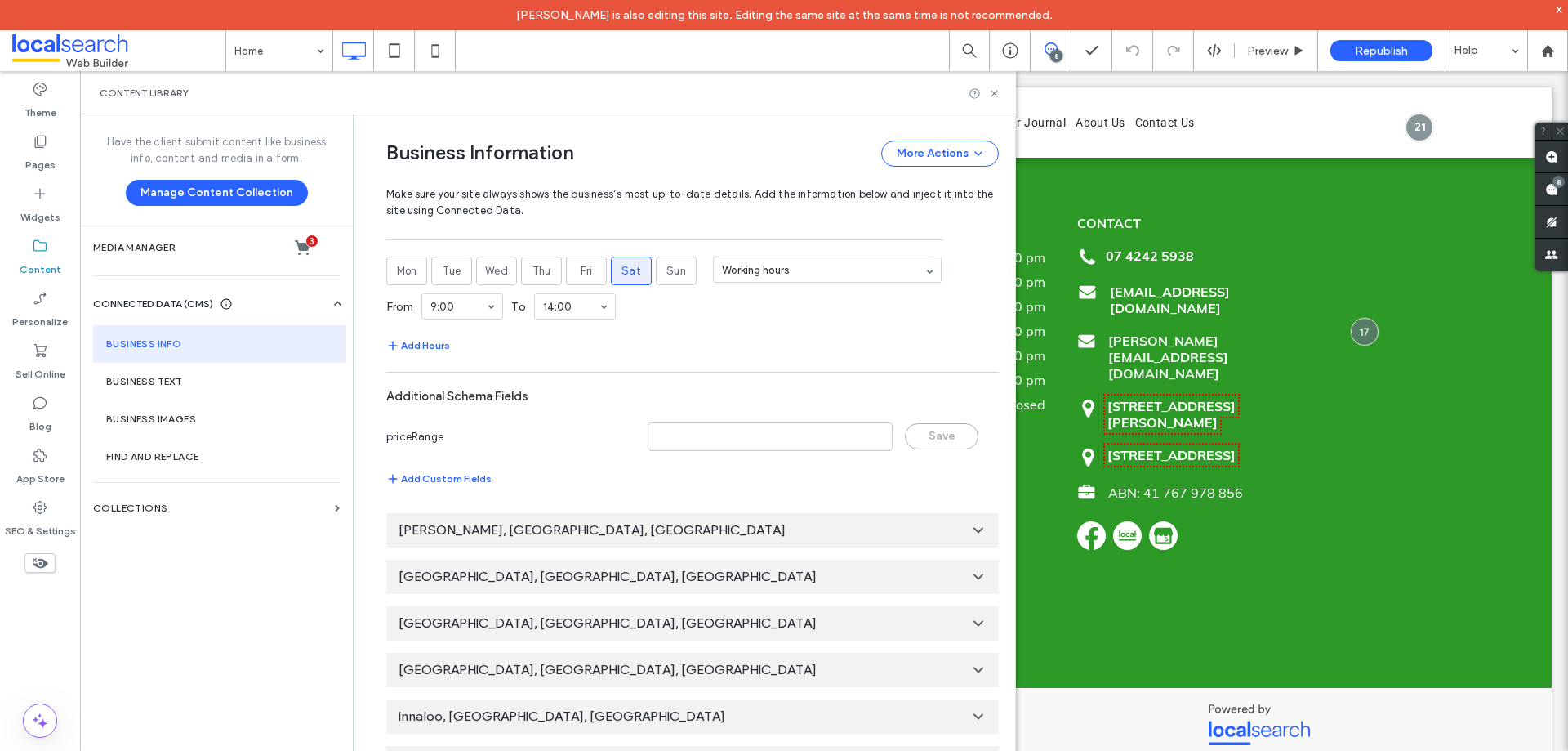
scroll to position [1139, 0]
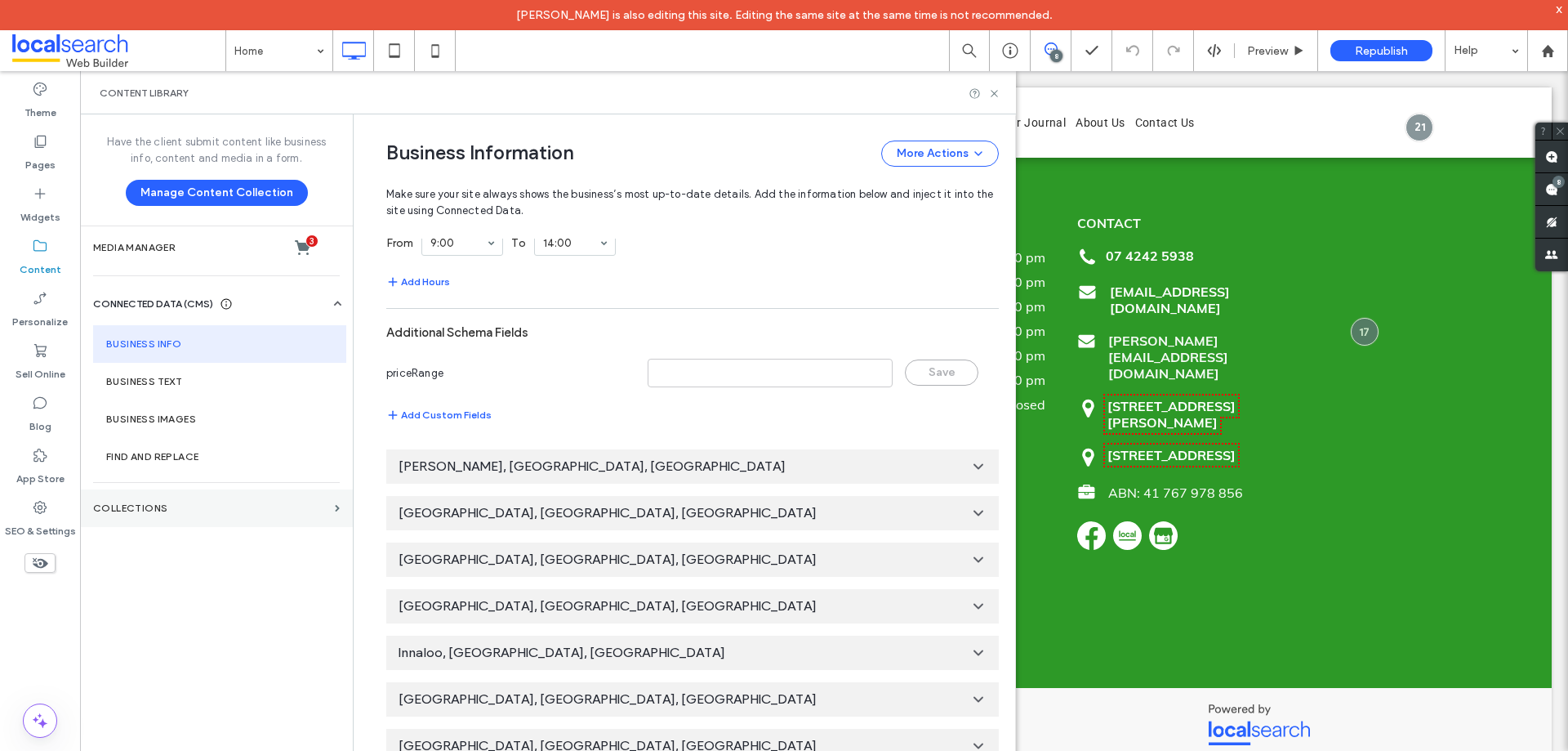
click at [240, 506] on label "Collections" at bounding box center [211, 508] width 236 height 11
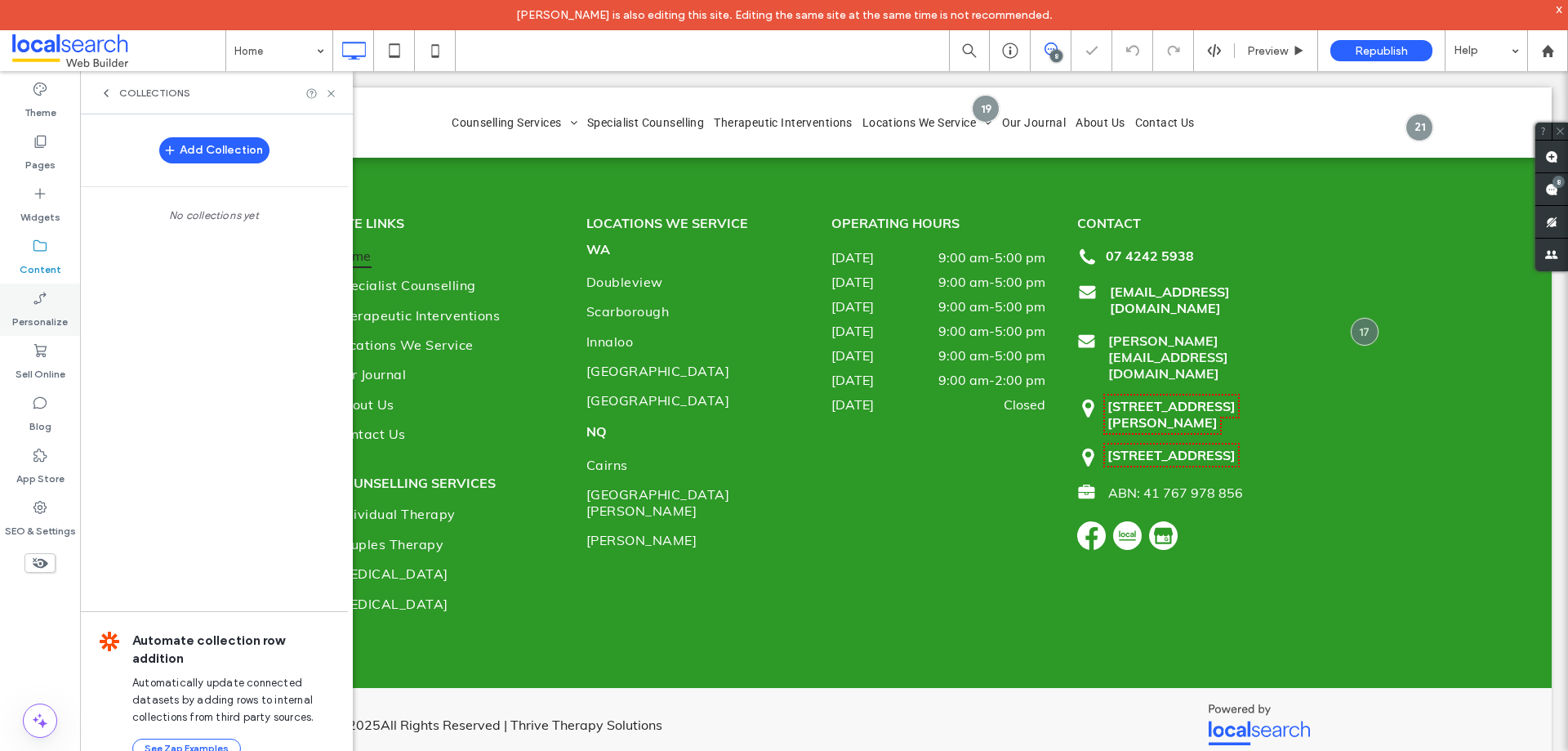
click at [45, 318] on label "Personalize" at bounding box center [39, 317] width 56 height 23
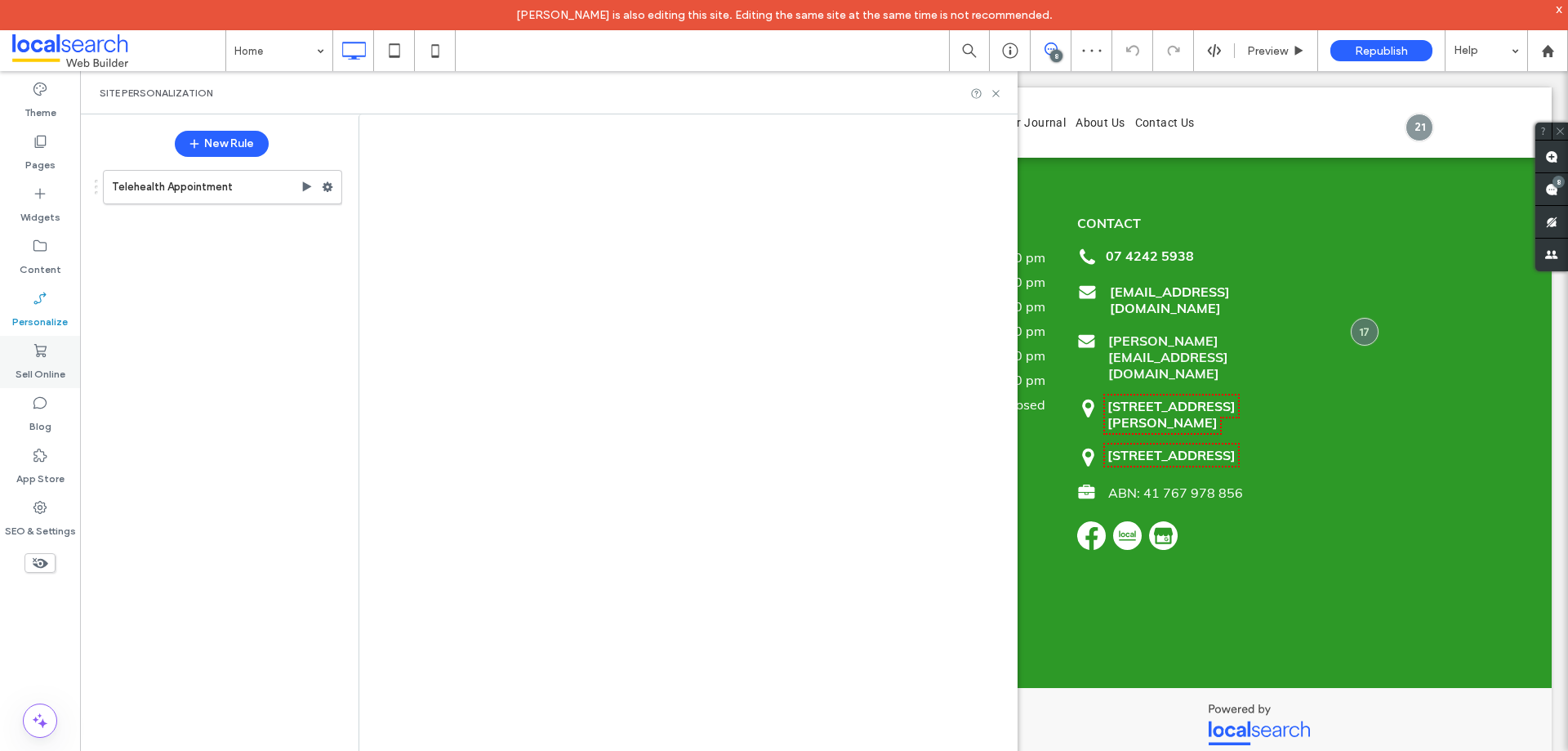
click at [58, 356] on div "Sell Online" at bounding box center [39, 362] width 80 height 52
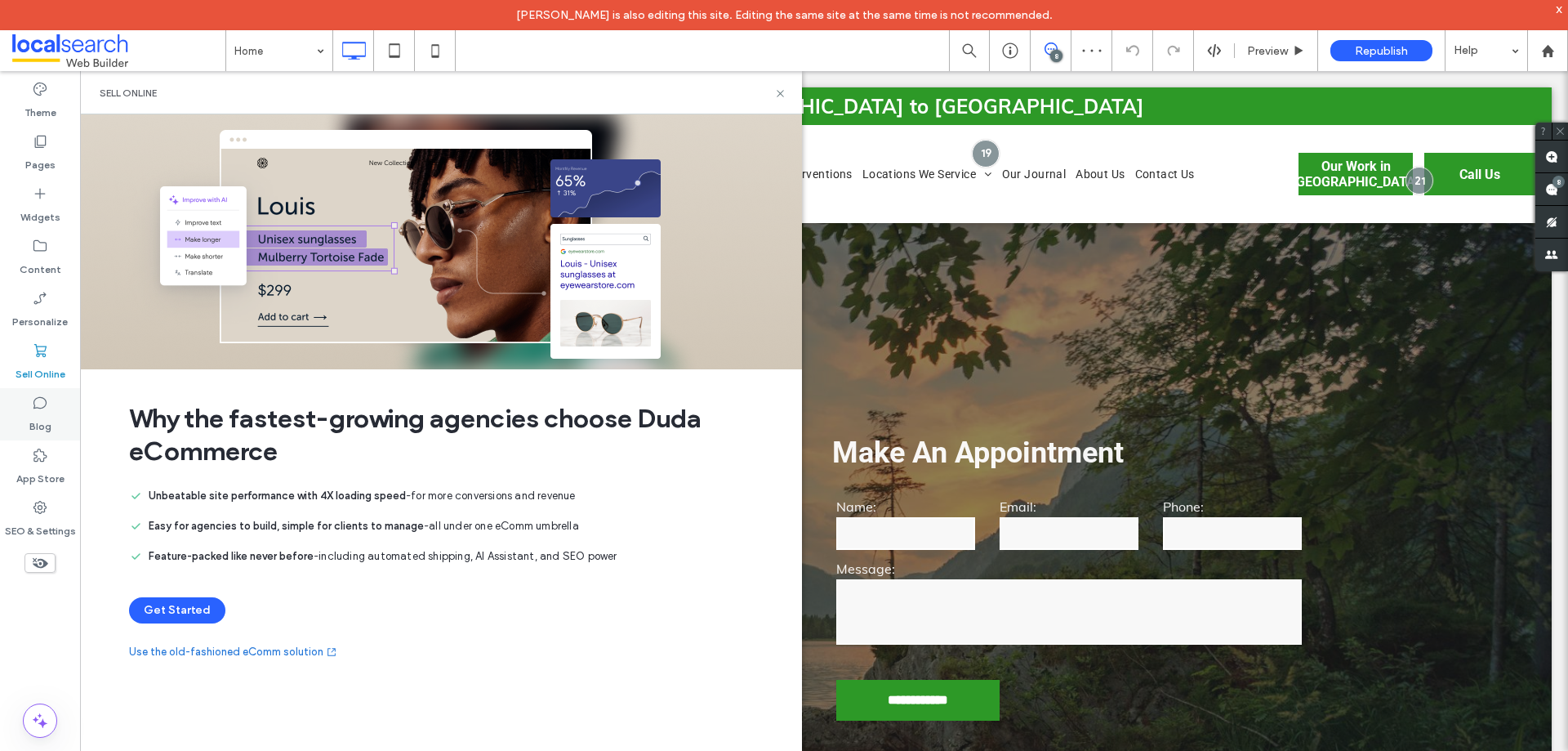
scroll to position [0, 0]
click at [38, 433] on label "Blog" at bounding box center [40, 422] width 22 height 23
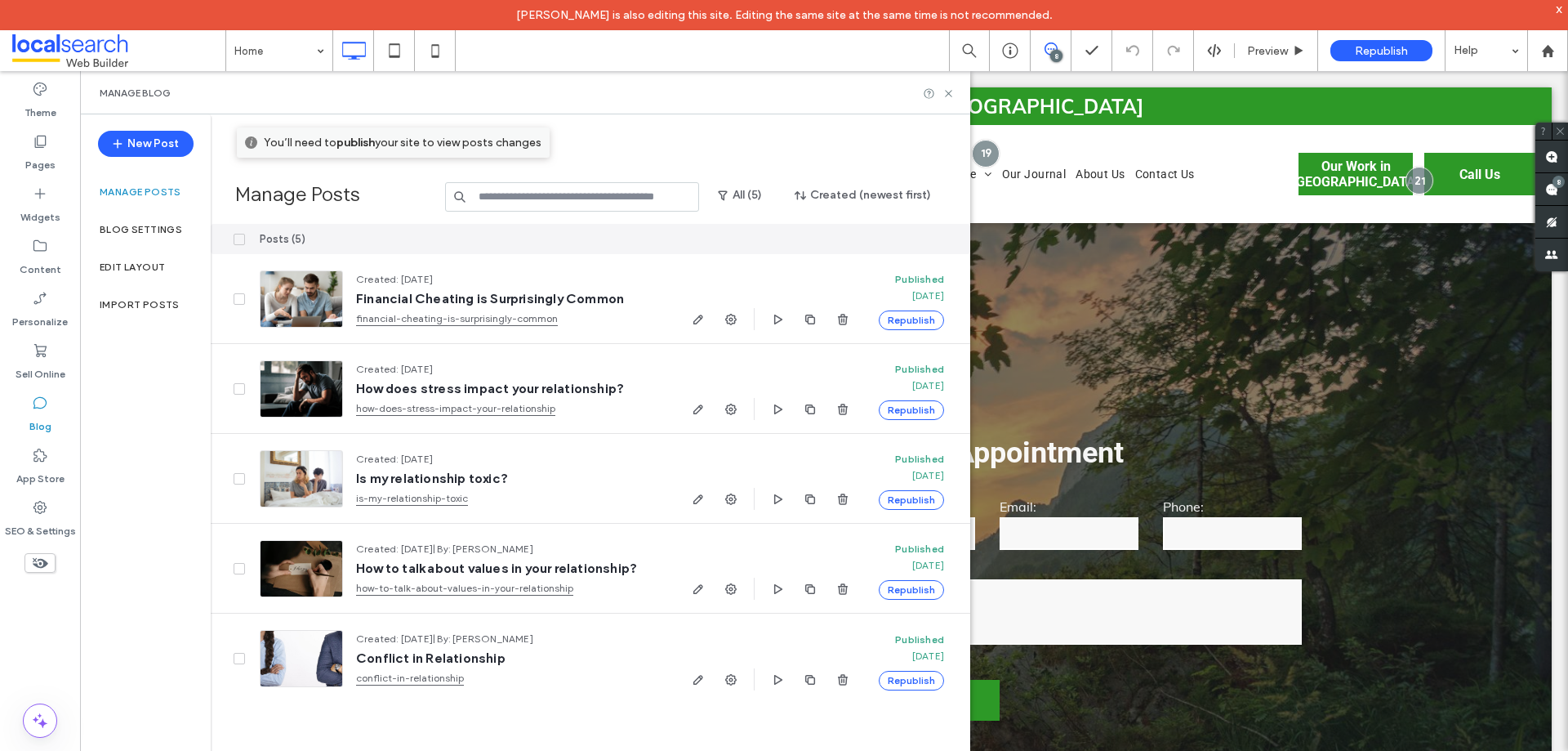
click at [44, 460] on use at bounding box center [39, 454] width 13 height 13
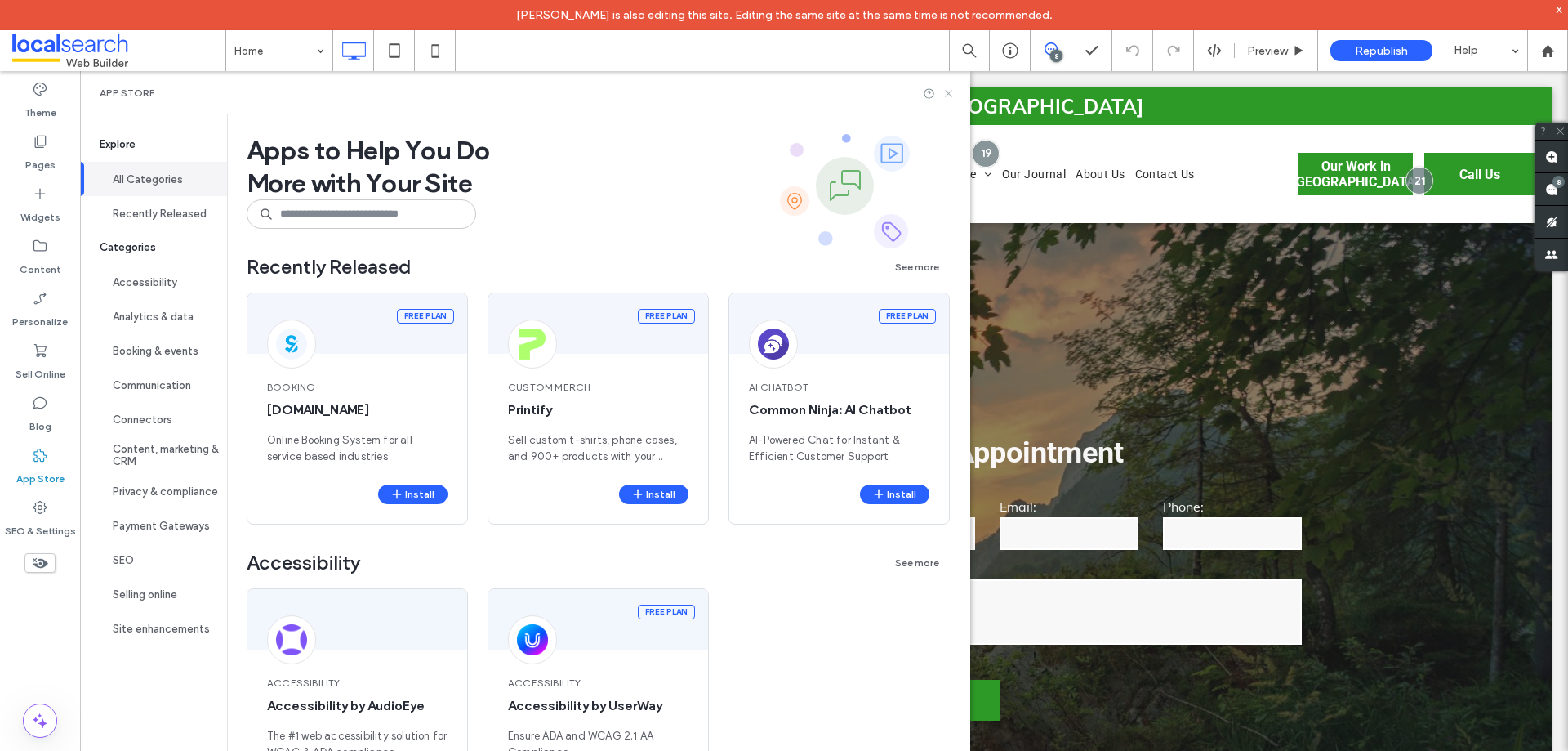
click at [955, 96] on icon at bounding box center [949, 93] width 12 height 12
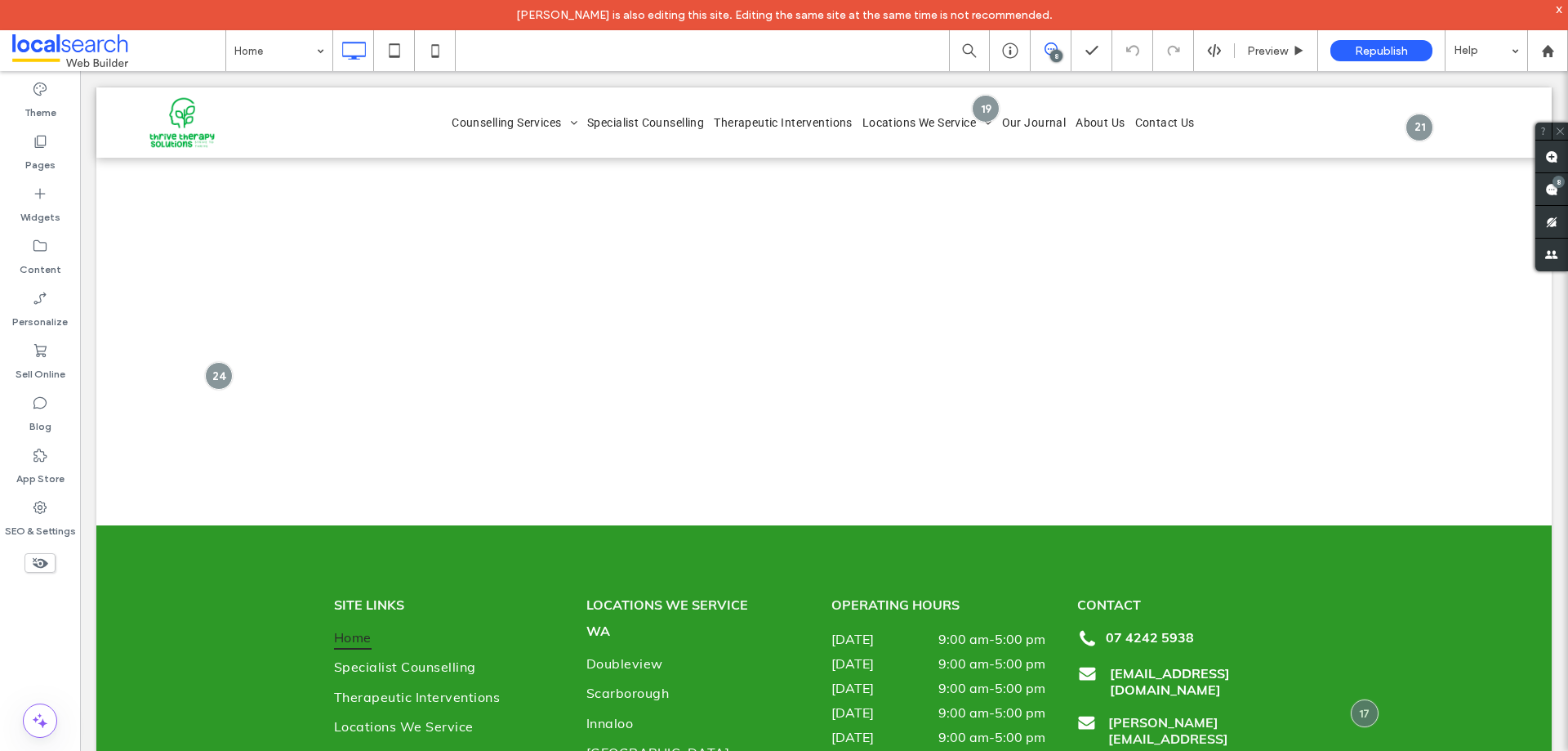
scroll to position [5807, 0]
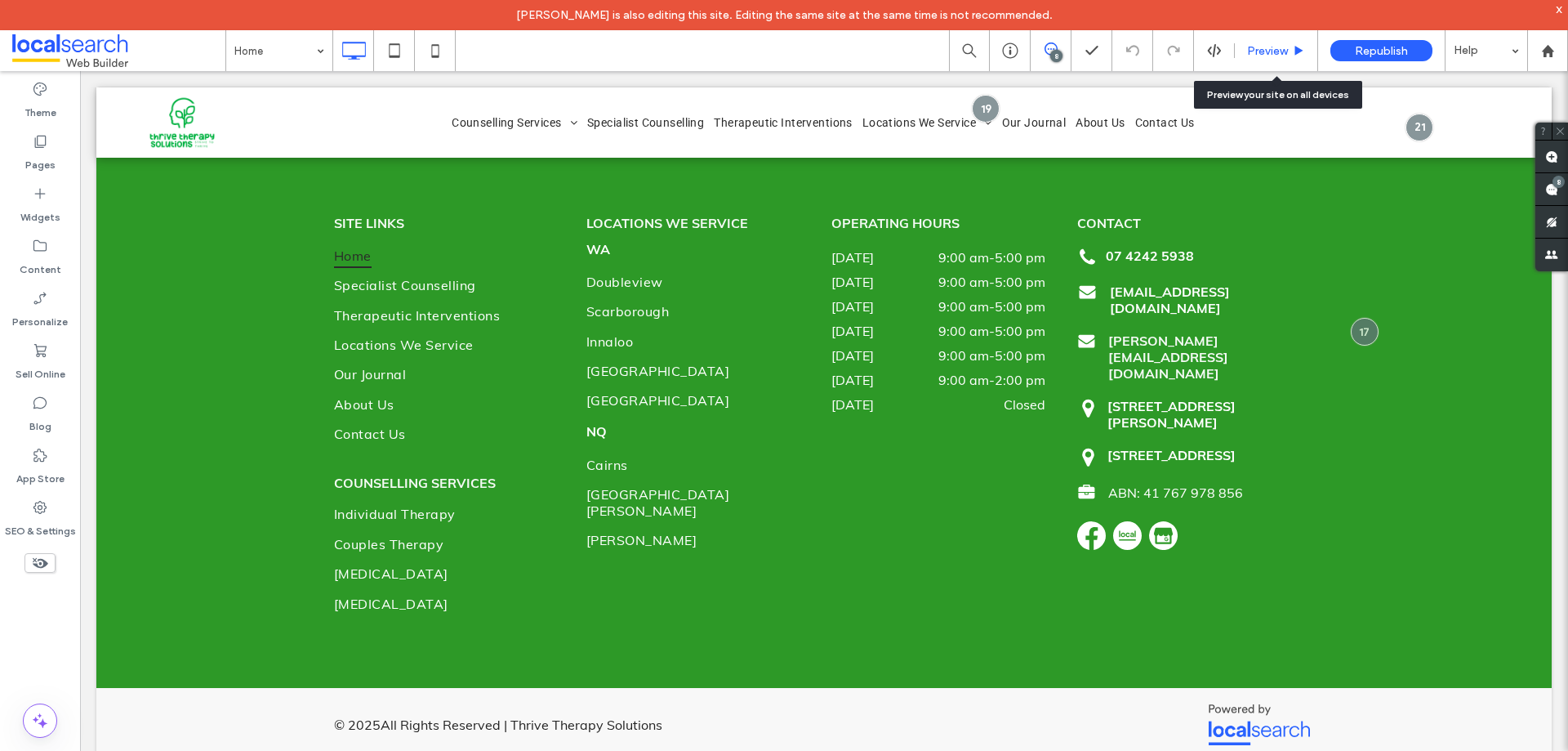
drag, startPoint x: 1270, startPoint y: 51, endPoint x: 1062, endPoint y: 515, distance: 508.5
click at [1270, 51] on span "Preview" at bounding box center [1267, 51] width 41 height 14
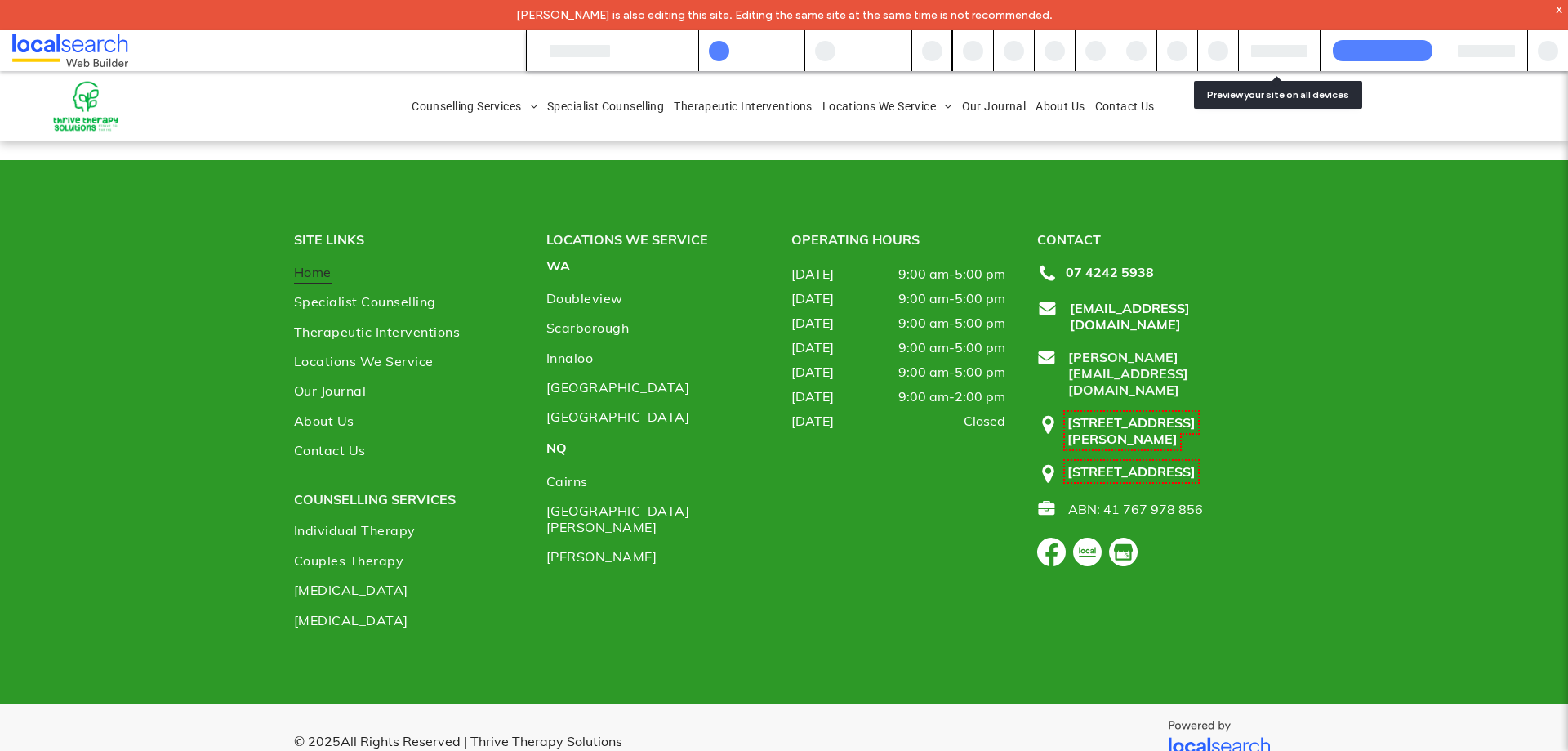
scroll to position [5775, 0]
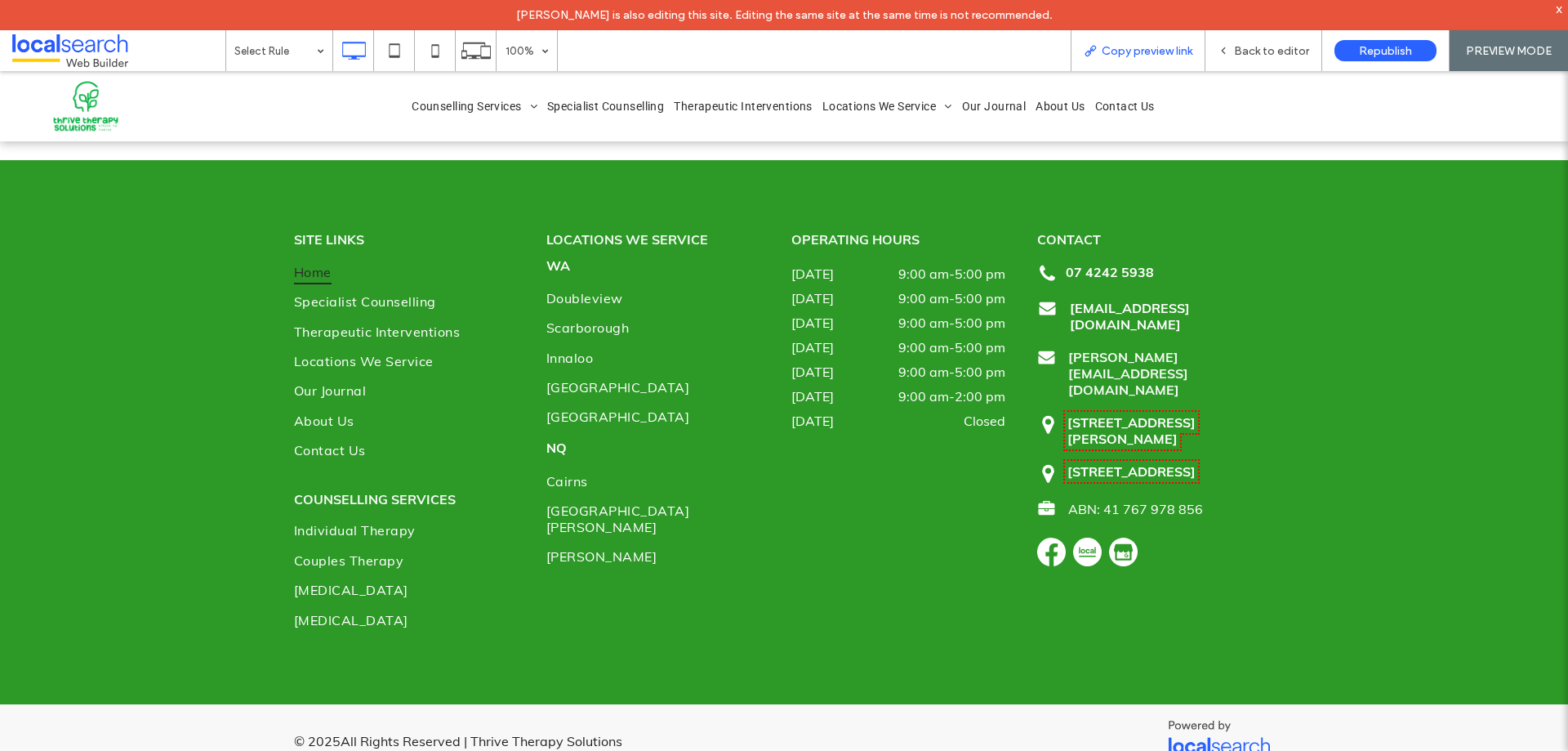
click at [1162, 63] on div "Copy preview link" at bounding box center [1138, 51] width 135 height 41
click at [1129, 40] on div "Copy preview link" at bounding box center [1138, 51] width 135 height 41
click at [1170, 50] on span "Copy preview link" at bounding box center [1147, 51] width 91 height 14
drag, startPoint x: 1264, startPoint y: 53, endPoint x: 1023, endPoint y: 7, distance: 245.4
click at [1264, 53] on span "Back to editor" at bounding box center [1272, 51] width 75 height 14
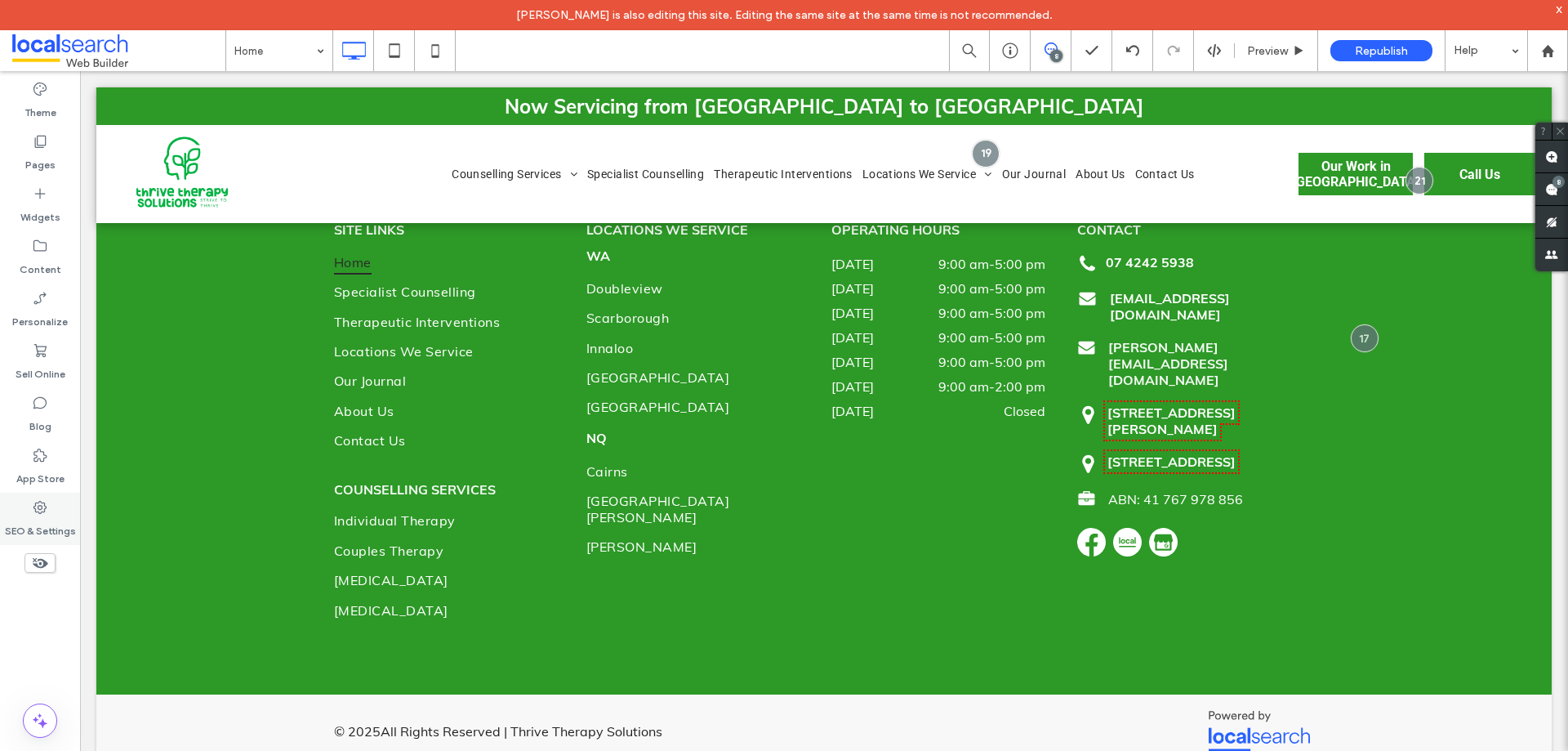
click at [42, 515] on label "SEO & Settings" at bounding box center [40, 526] width 71 height 23
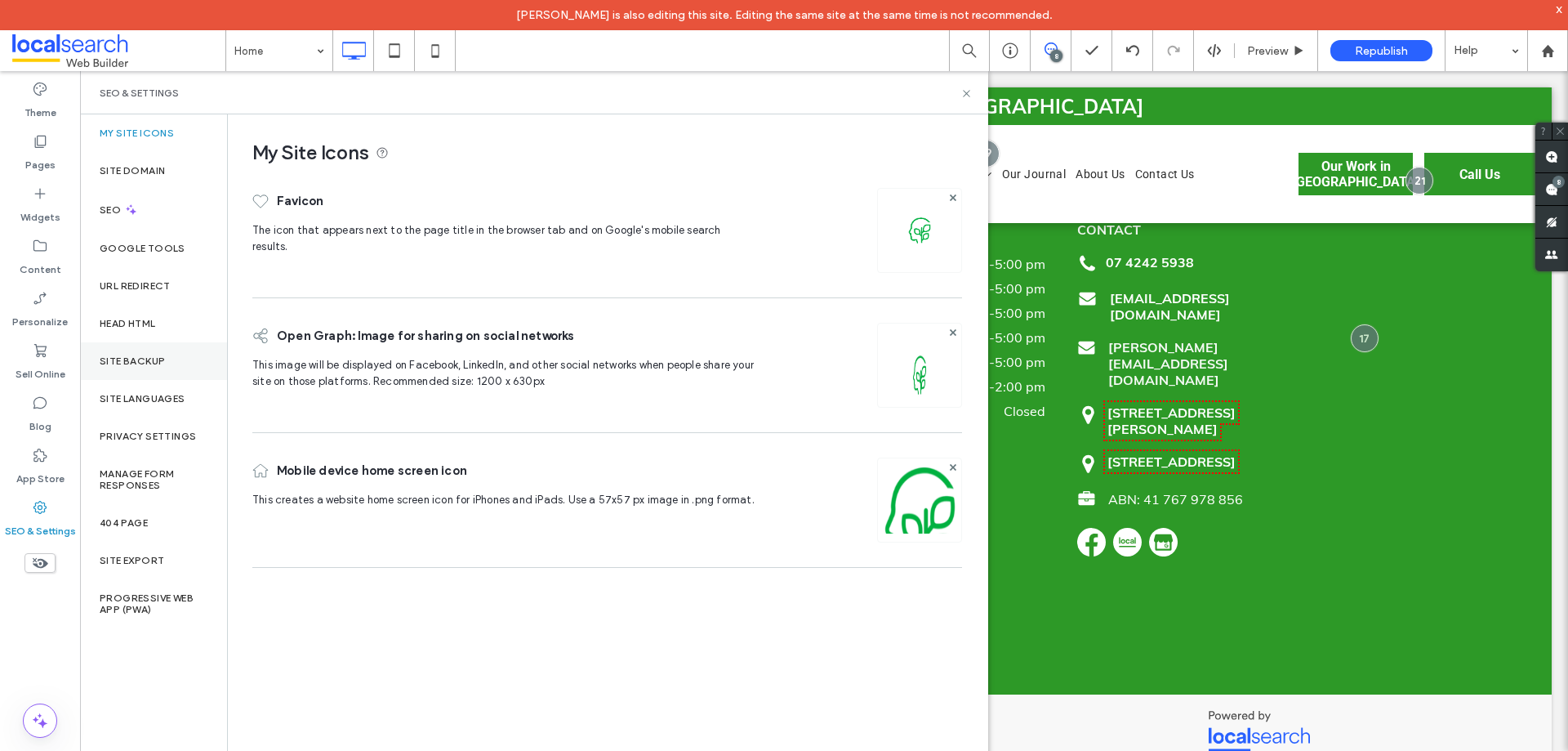
click at [147, 352] on div "Site Backup" at bounding box center [153, 361] width 147 height 38
